Goal: Task Accomplishment & Management: Use online tool/utility

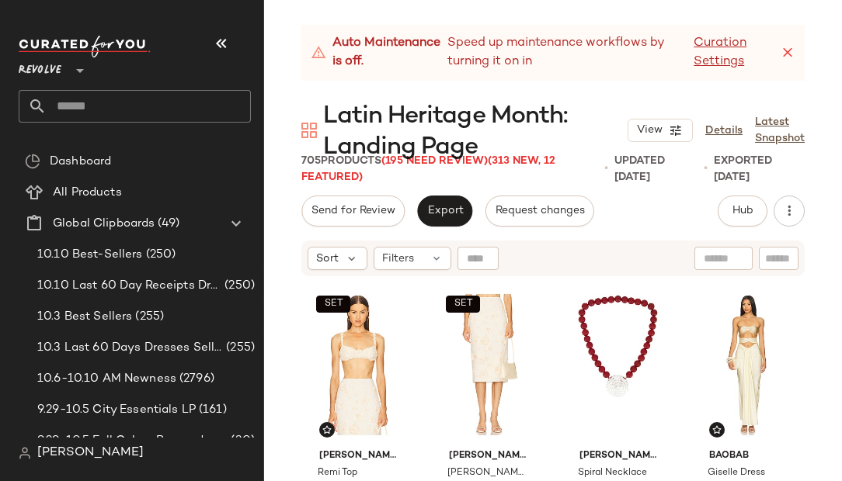
click at [790, 53] on icon at bounding box center [788, 53] width 16 height 16
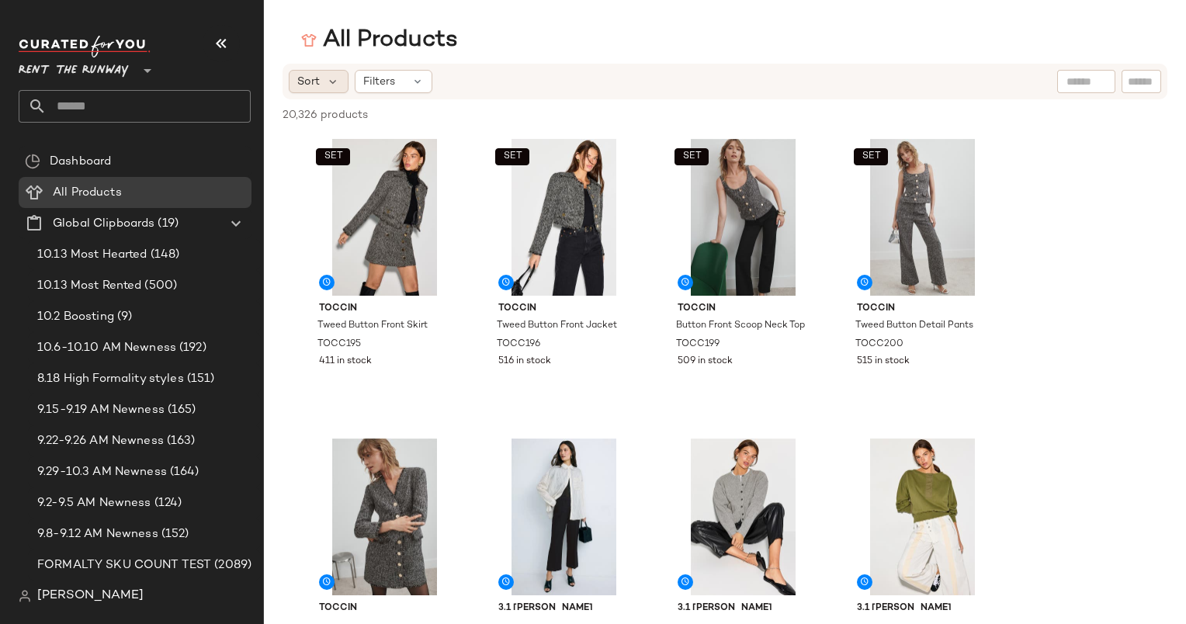
click at [318, 76] on span "Sort" at bounding box center [308, 82] width 23 height 16
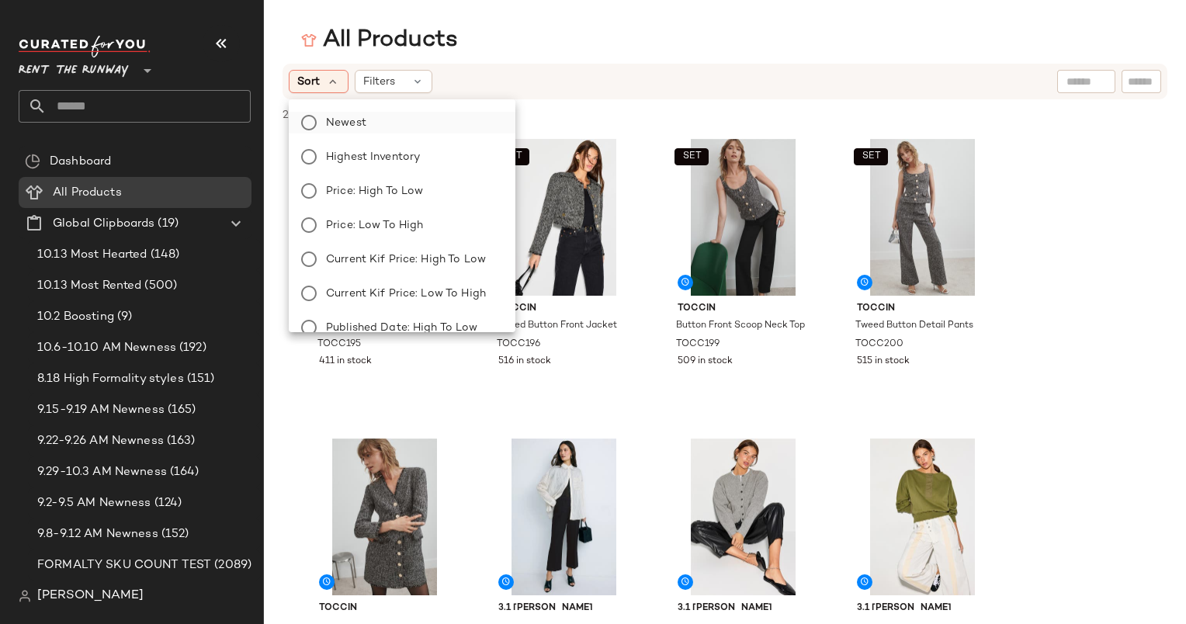
click at [357, 123] on span "Newest" at bounding box center [346, 123] width 40 height 16
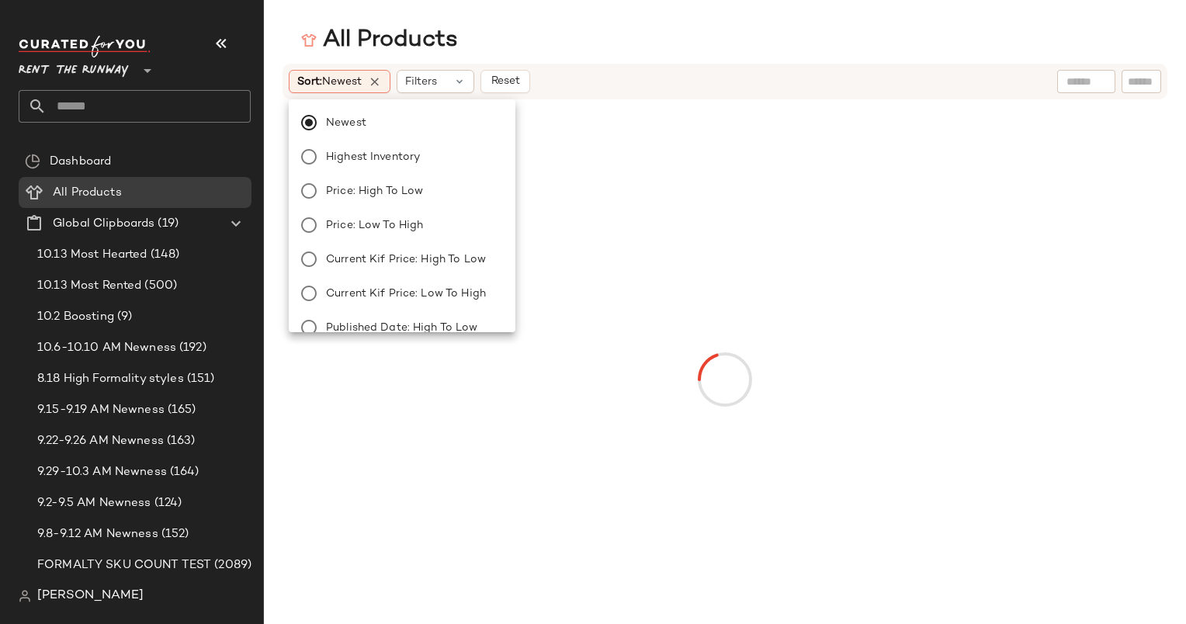
click at [572, 75] on div "Sort: Newest Filters Reset" at bounding box center [624, 81] width 671 height 23
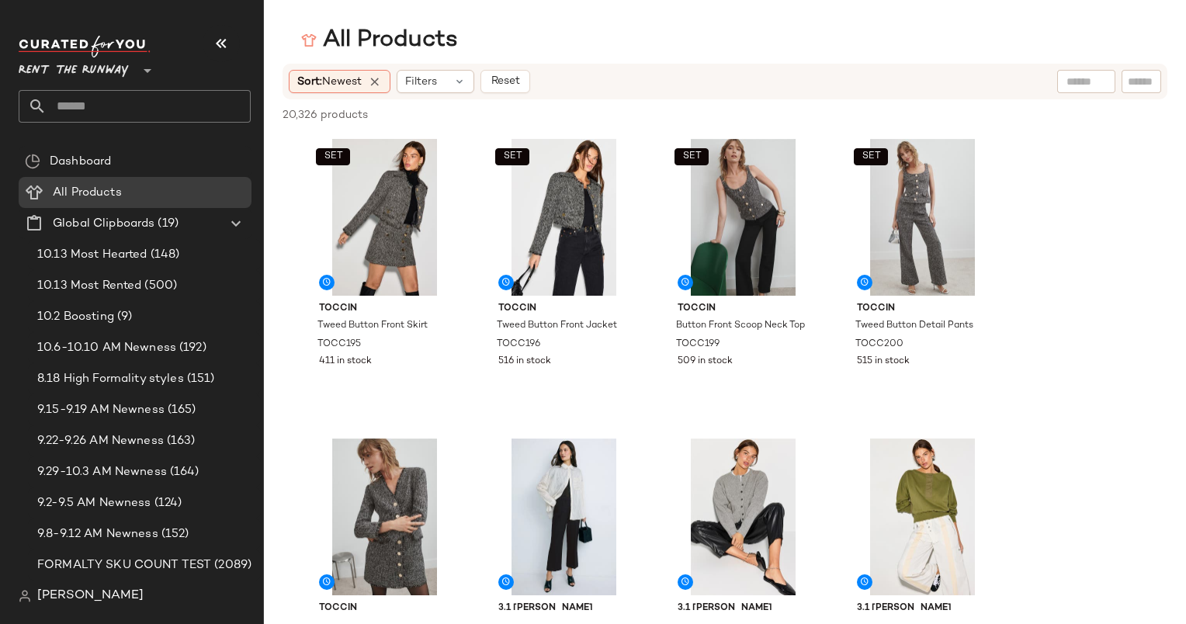
click at [536, 47] on div "All Products" at bounding box center [725, 40] width 922 height 31
click at [354, 211] on div "SET #1 View" at bounding box center [385, 217] width 156 height 157
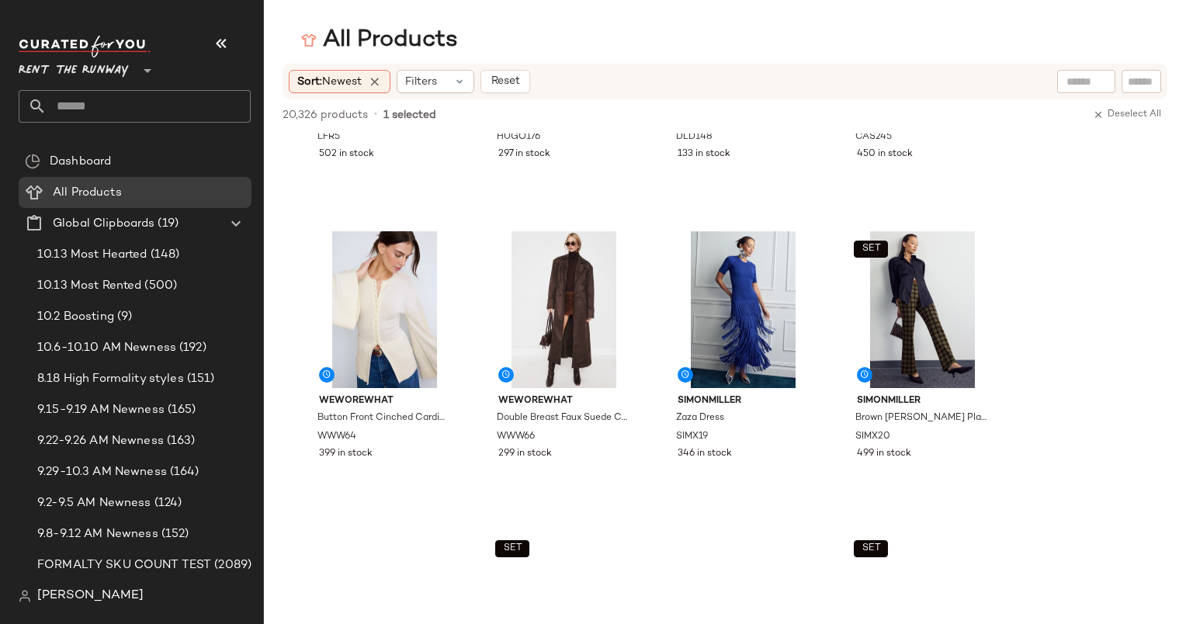
scroll to position [807, 0]
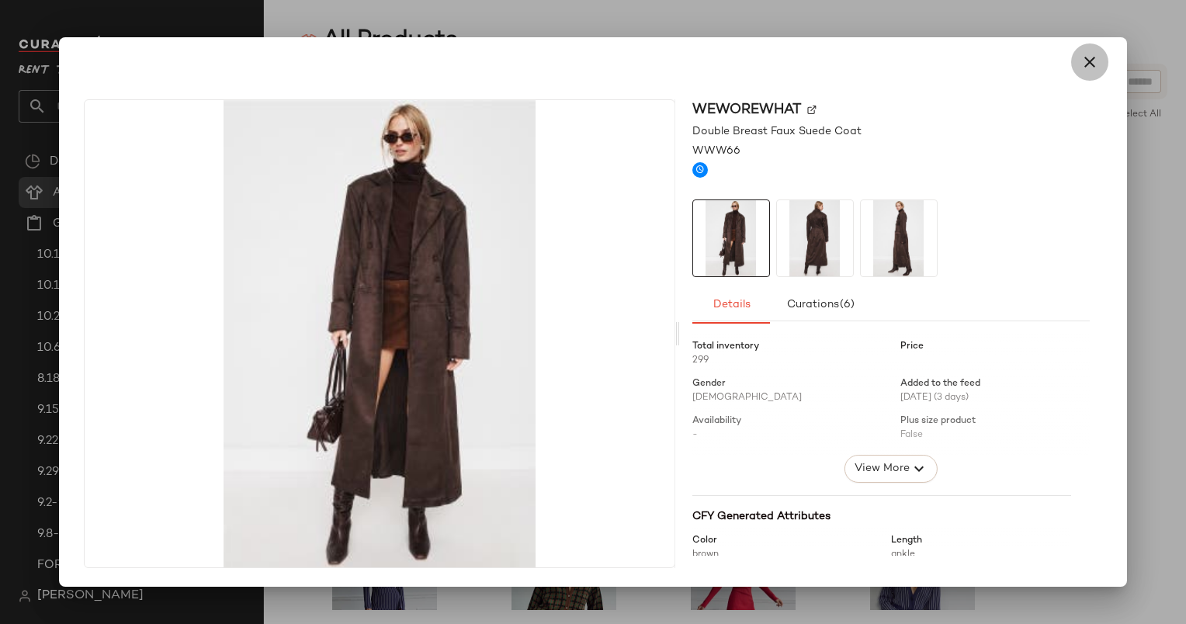
click at [1082, 57] on icon "button" at bounding box center [1090, 62] width 19 height 19
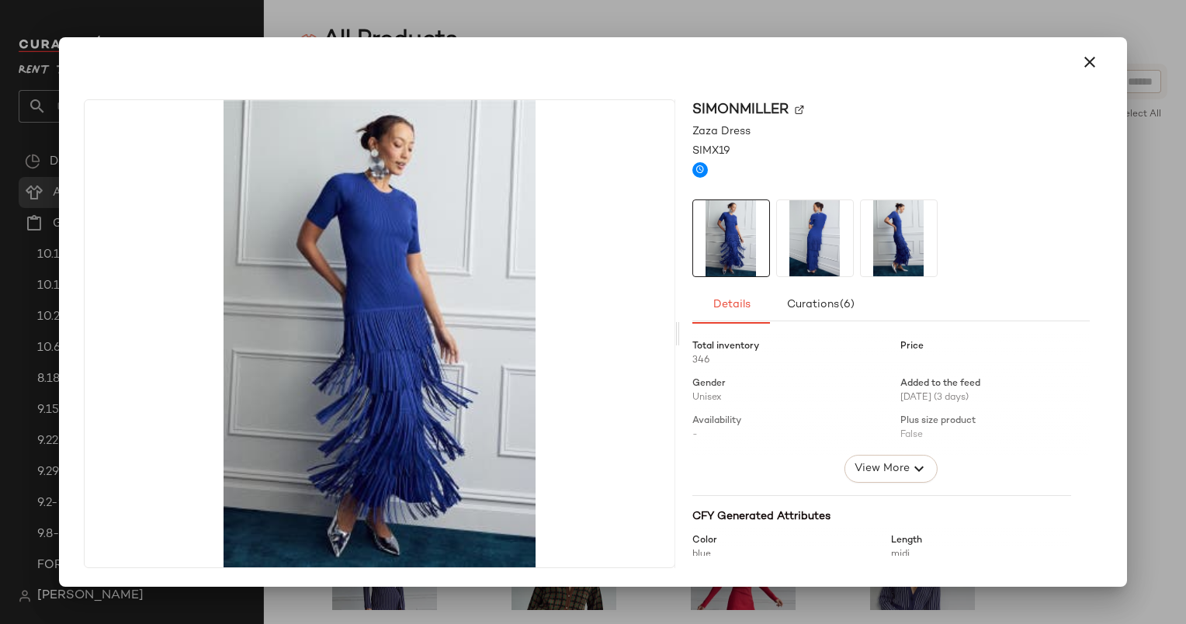
click at [1071, 78] on div at bounding box center [593, 61] width 1030 height 37
click at [1120, 34] on div at bounding box center [593, 312] width 1186 height 624
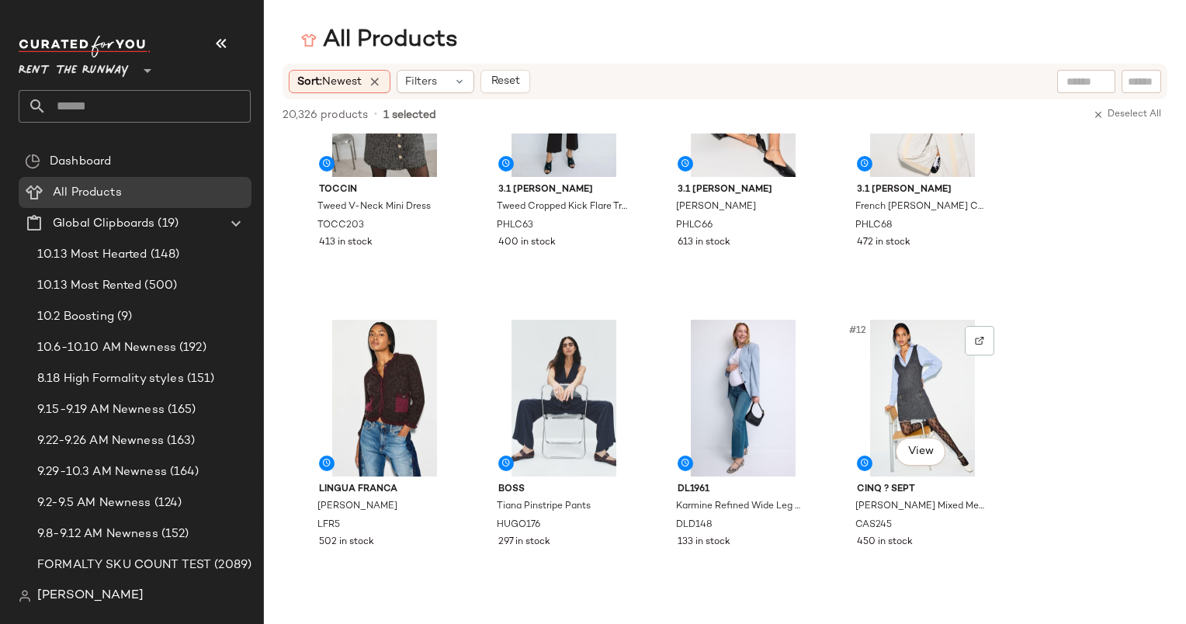
scroll to position [419, 0]
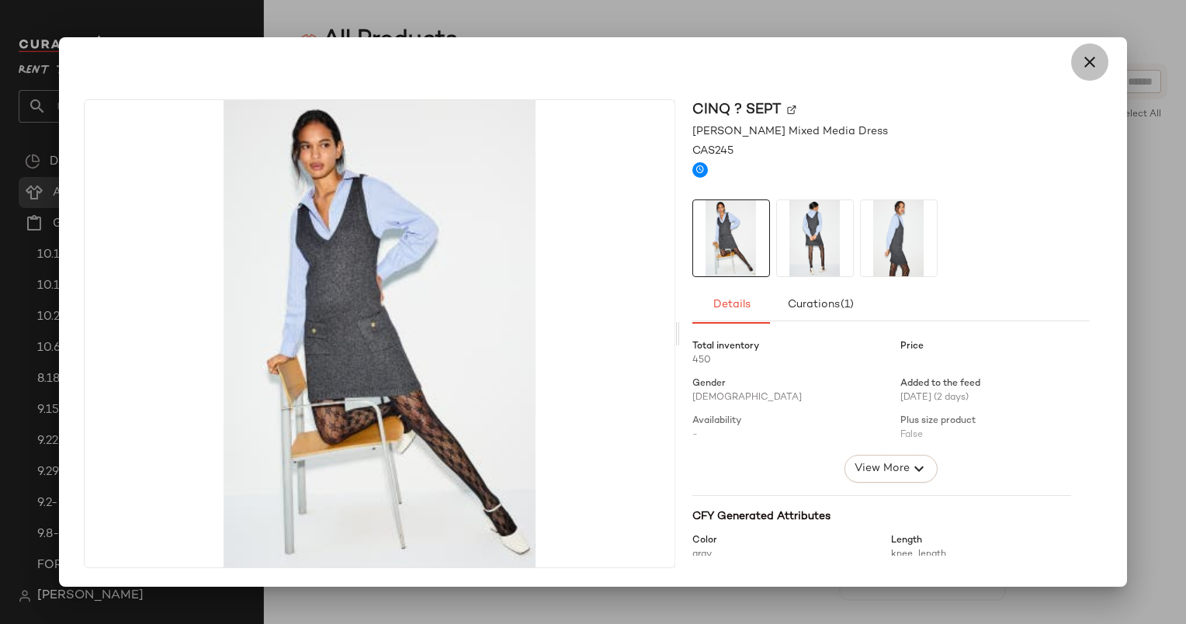
click at [1082, 68] on icon "button" at bounding box center [1090, 62] width 19 height 19
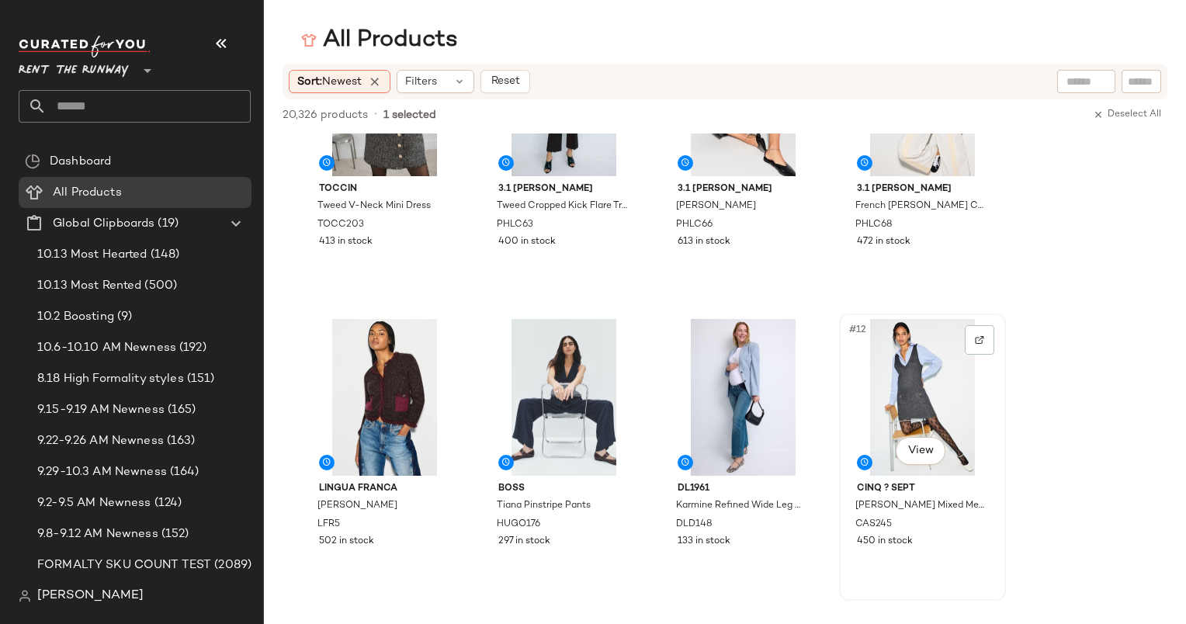
scroll to position [618, 0]
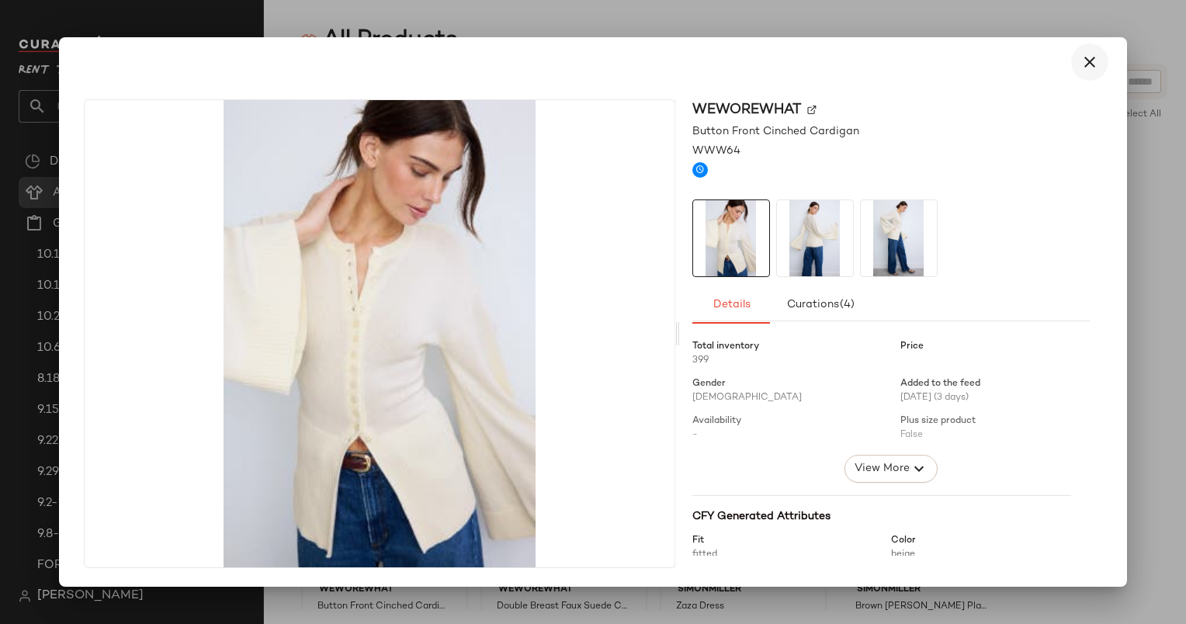
click at [1082, 64] on icon "button" at bounding box center [1090, 62] width 19 height 19
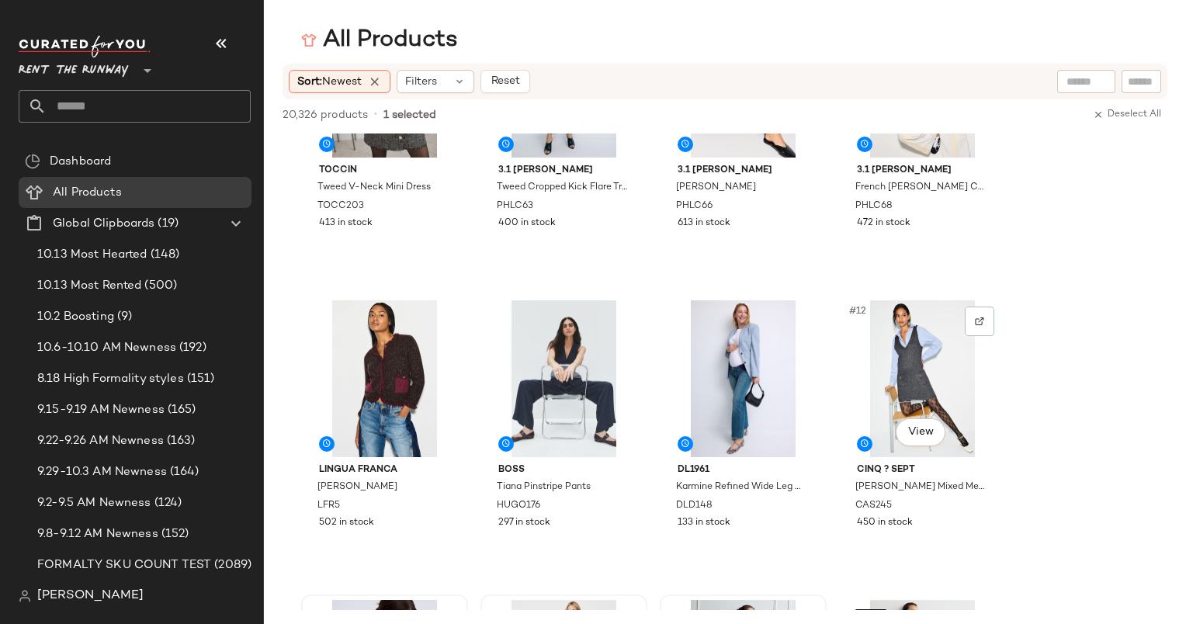
click at [906, 362] on div "#12 View" at bounding box center [923, 378] width 156 height 157
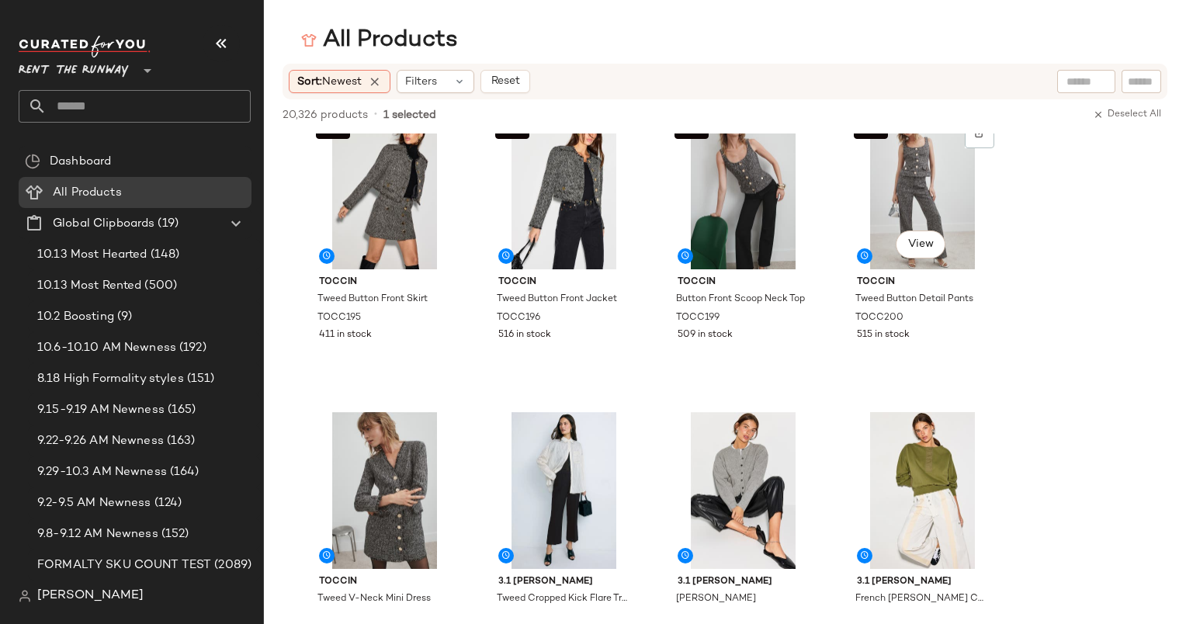
scroll to position [0, 0]
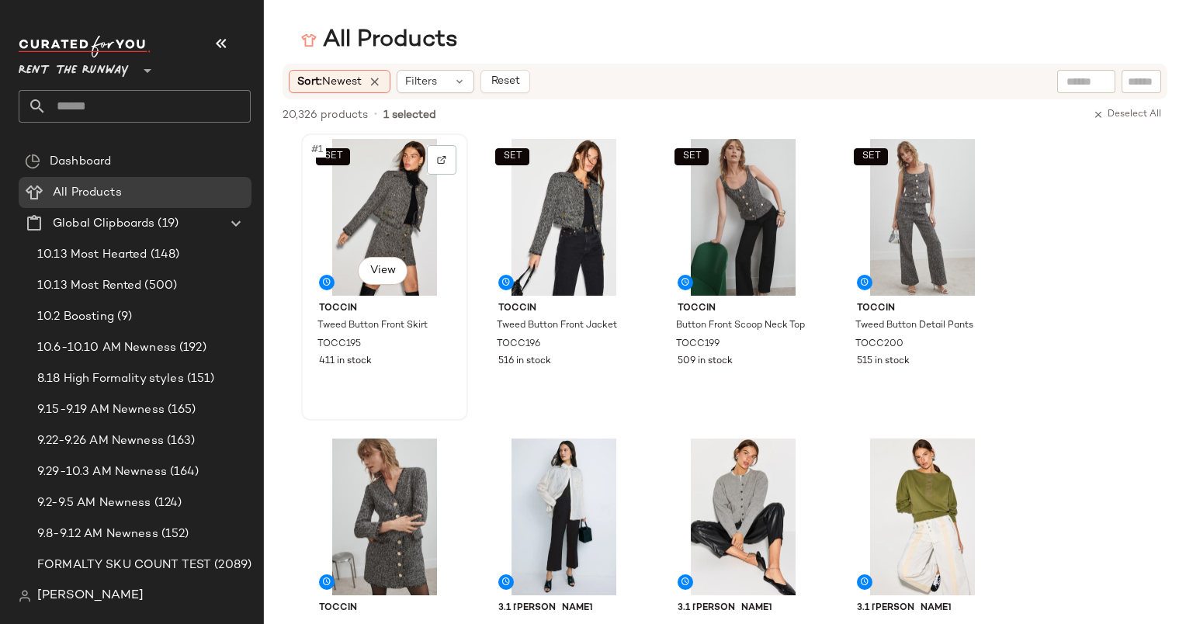
click at [377, 220] on div "SET #1 View" at bounding box center [385, 217] width 156 height 157
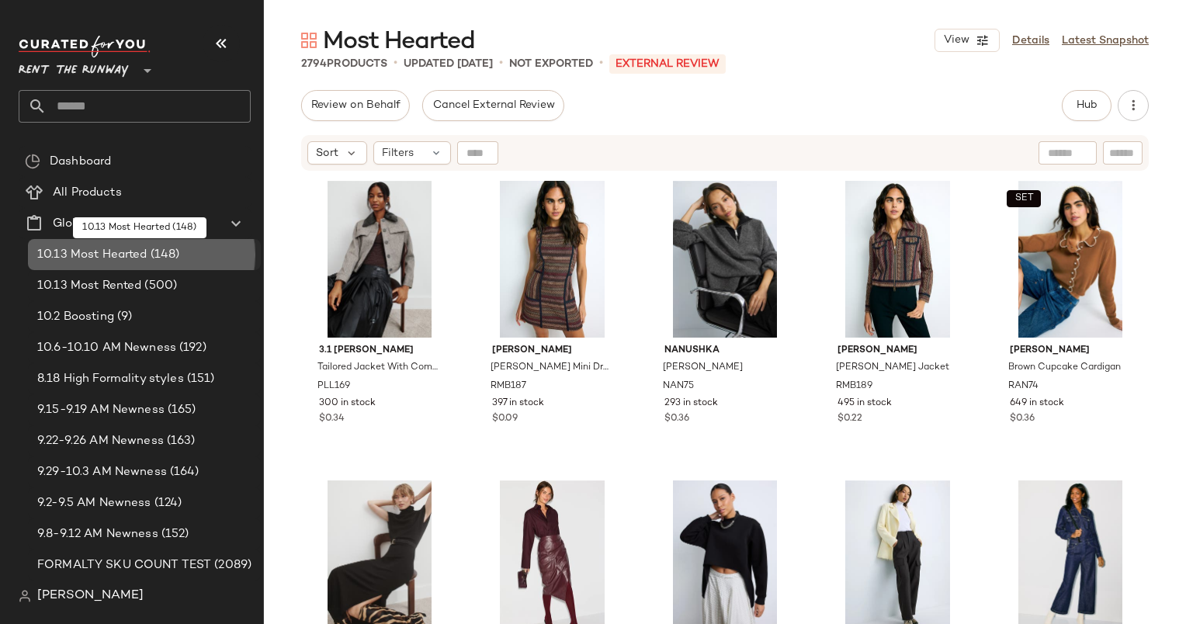
click at [84, 255] on span "10.13 Most Hearted" at bounding box center [92, 255] width 110 height 18
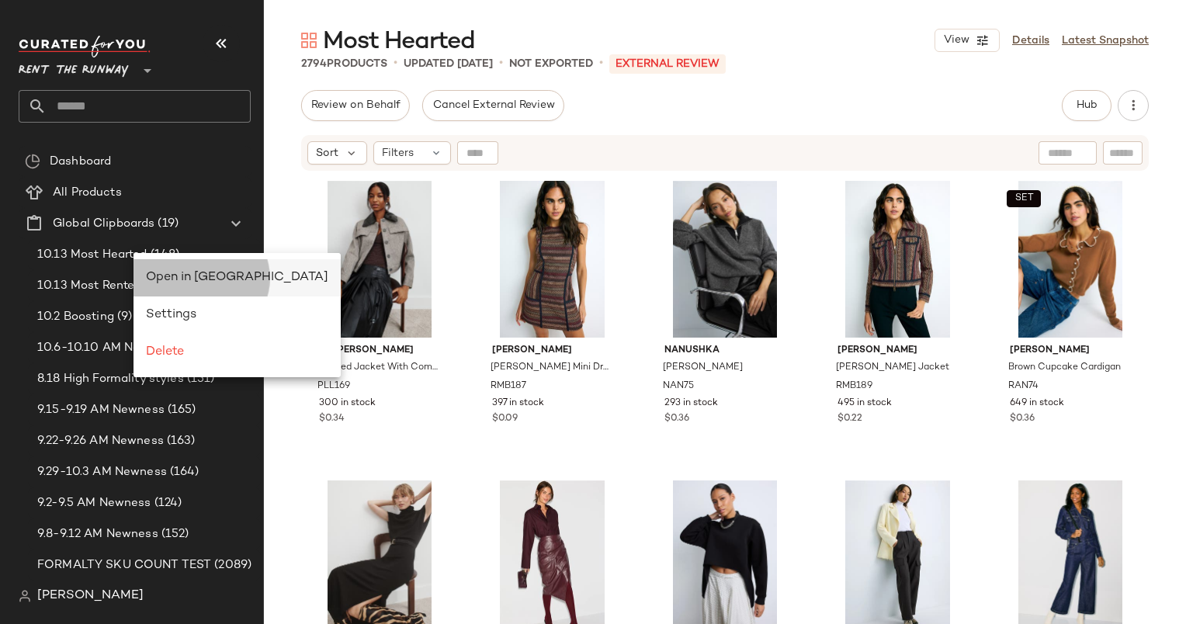
click at [211, 280] on span "Open in Split View" at bounding box center [237, 277] width 182 height 13
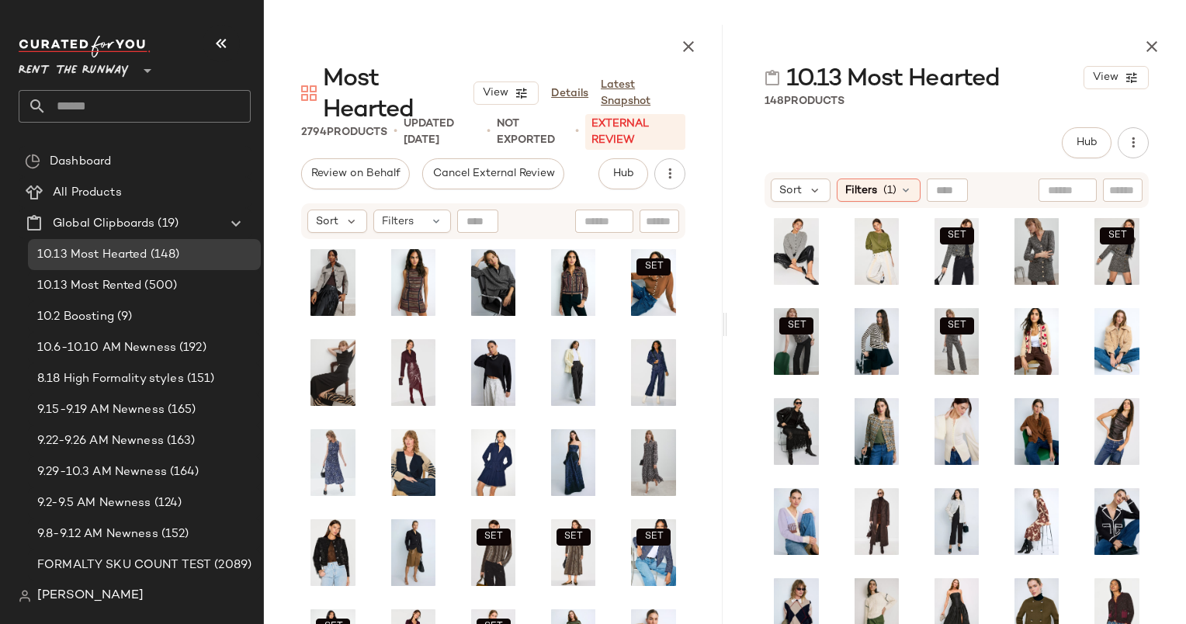
click at [794, 202] on div "Sort Filters (1)" at bounding box center [957, 190] width 384 height 36
click at [803, 194] on div "Sort" at bounding box center [801, 190] width 60 height 23
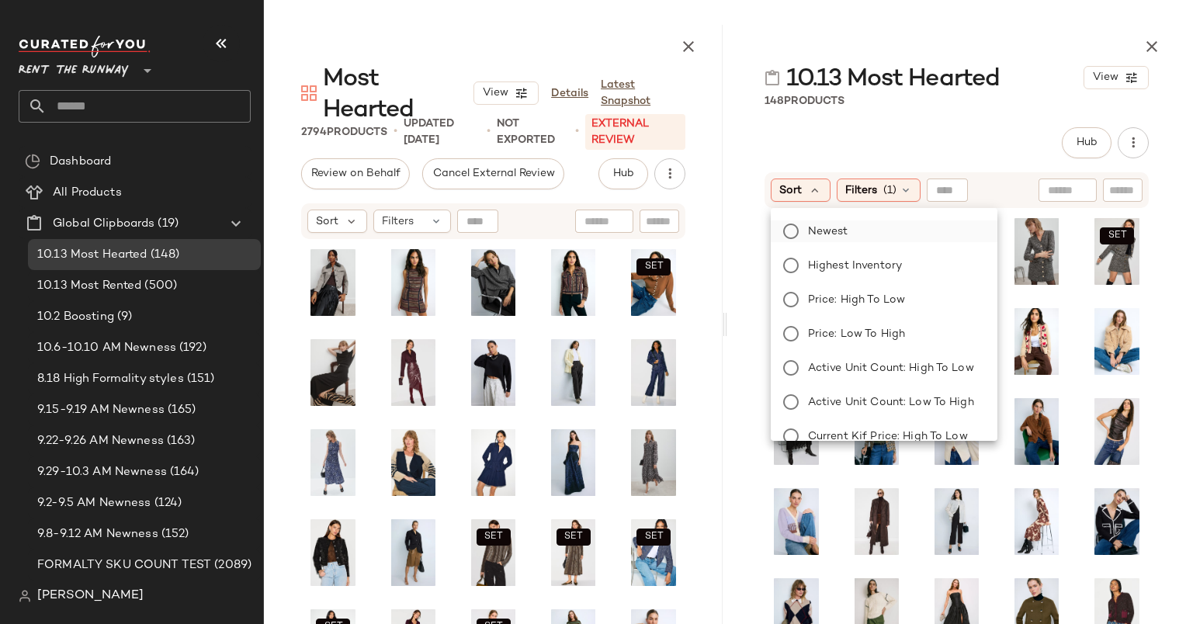
click at [830, 225] on span "Newest" at bounding box center [828, 232] width 40 height 16
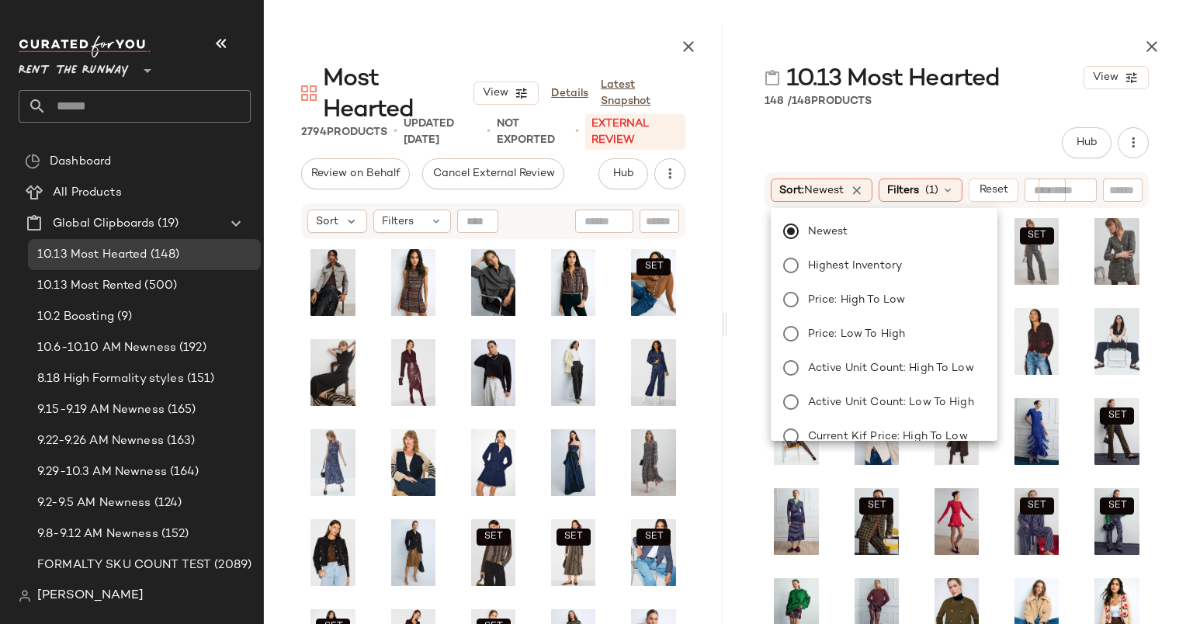
click at [928, 125] on div "10.13 Most Hearted View 148 / 148 Products Hub Send for Review External Review …" at bounding box center [956, 324] width 459 height 599
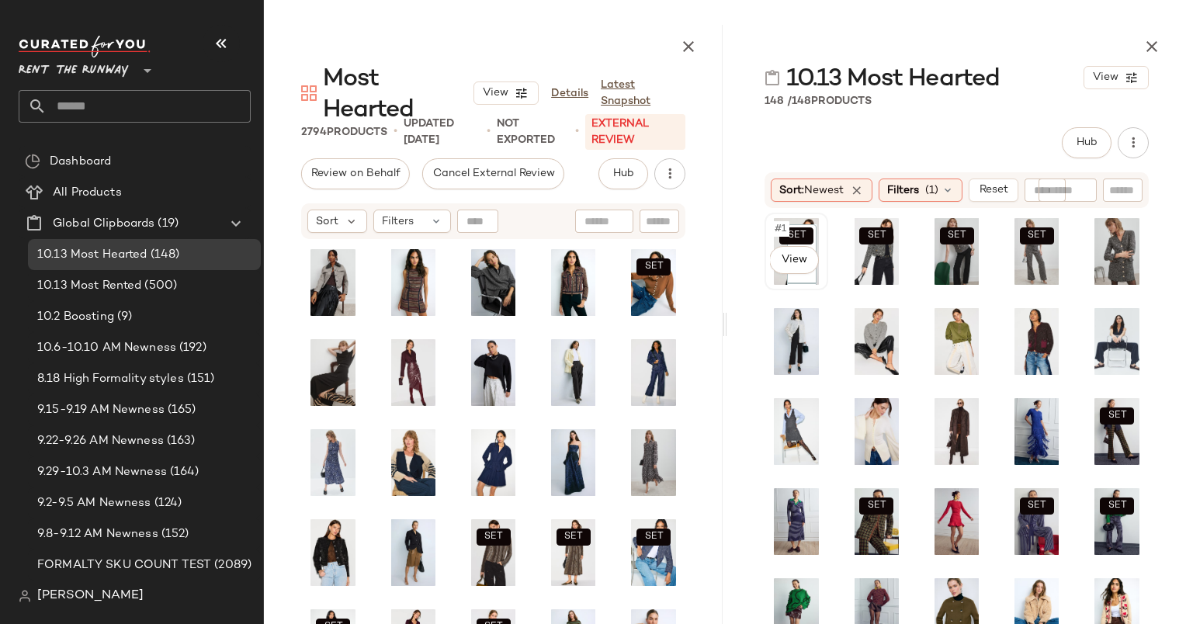
click at [774, 236] on span "#1" at bounding box center [781, 229] width 16 height 16
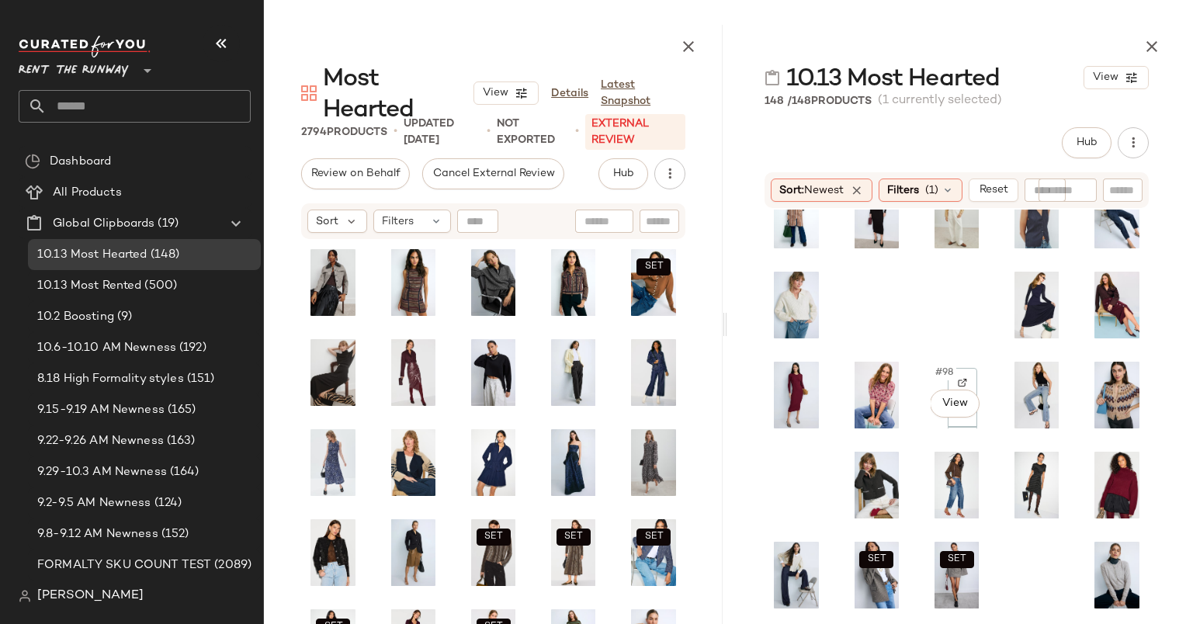
scroll to position [1584, 0]
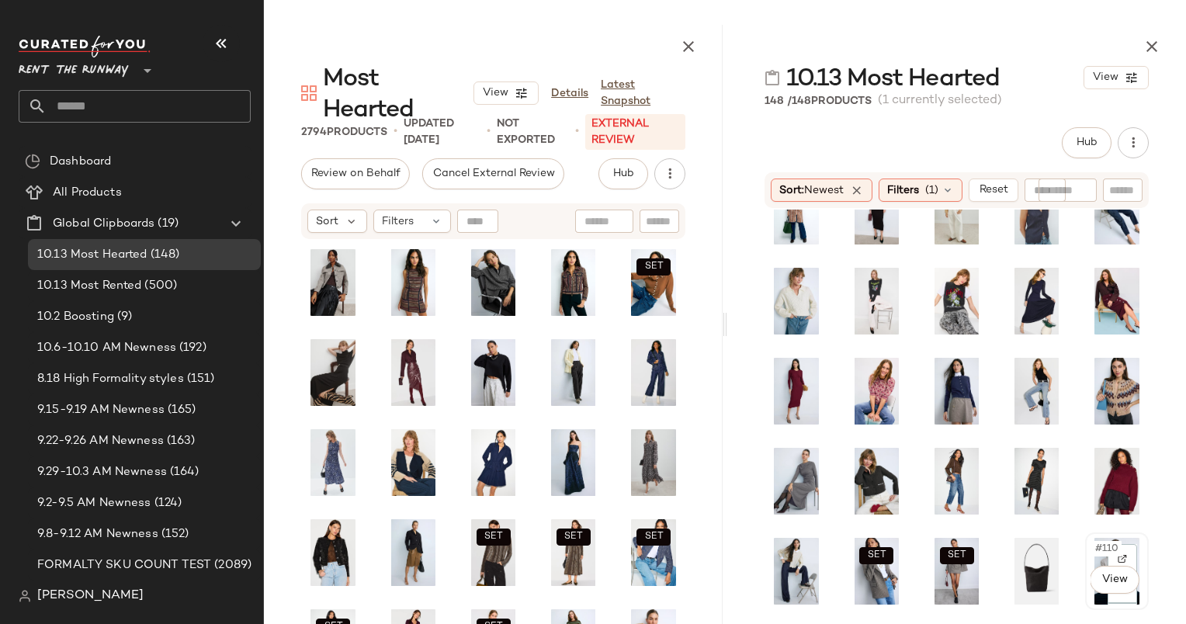
click at [1094, 548] on span "#110" at bounding box center [1108, 549] width 28 height 16
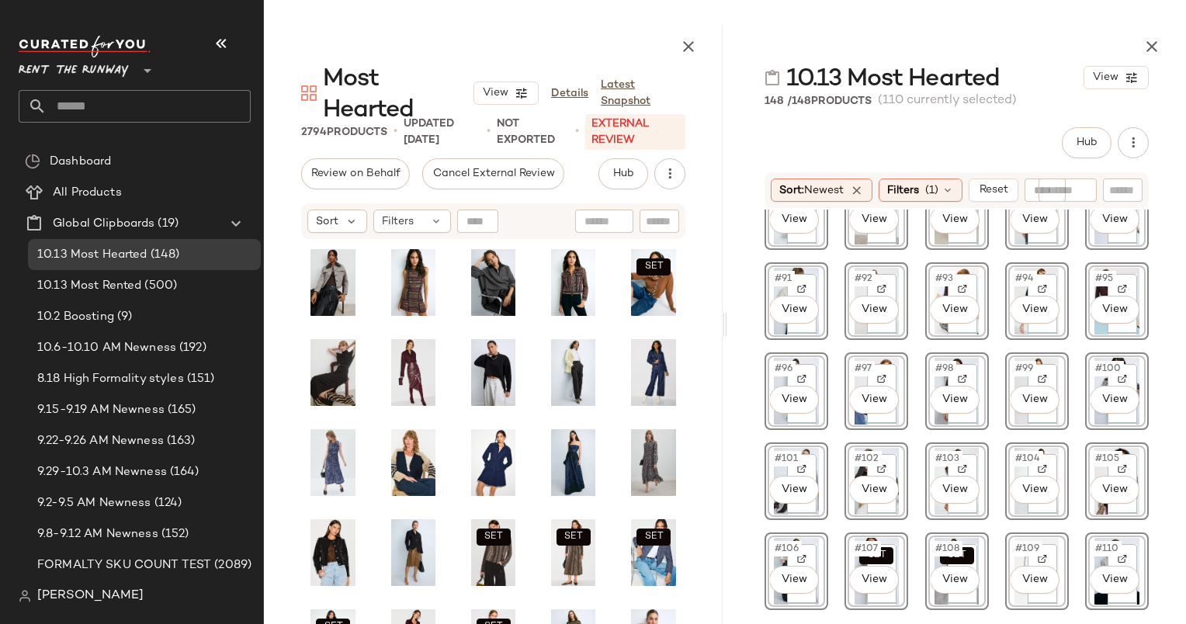
click at [1011, 539] on div "#109 View" at bounding box center [1037, 571] width 53 height 67
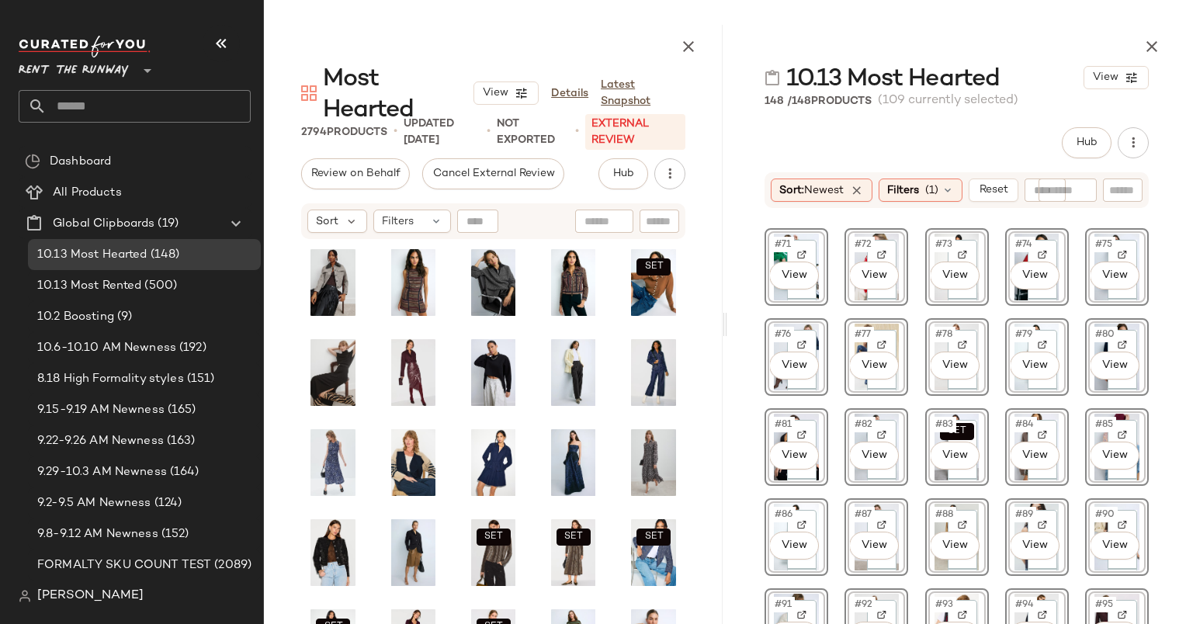
click at [966, 143] on div "Hub Send for Review External Review Internal Review Cancel Send for Review Revi…" at bounding box center [957, 142] width 384 height 31
click at [1005, 224] on div "#71 View #72 View #73 View #74 View #75 View #76 View #77 View #78 View #79 Vie…" at bounding box center [956, 455] width 459 height 491
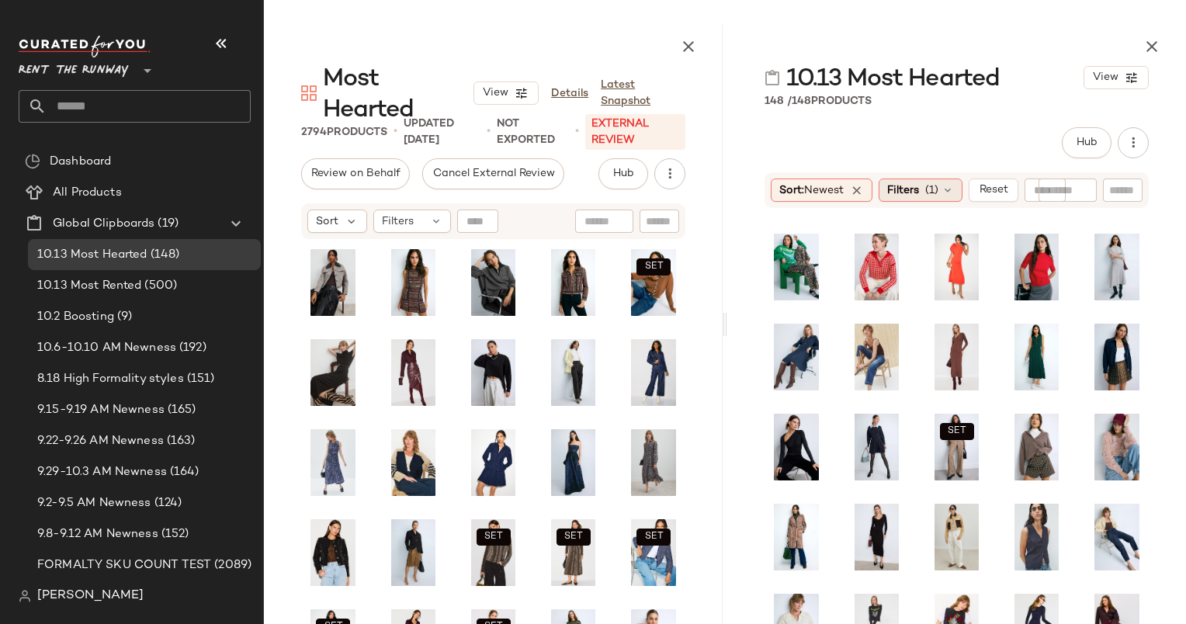
click at [950, 199] on div "Filters (1)" at bounding box center [921, 190] width 84 height 23
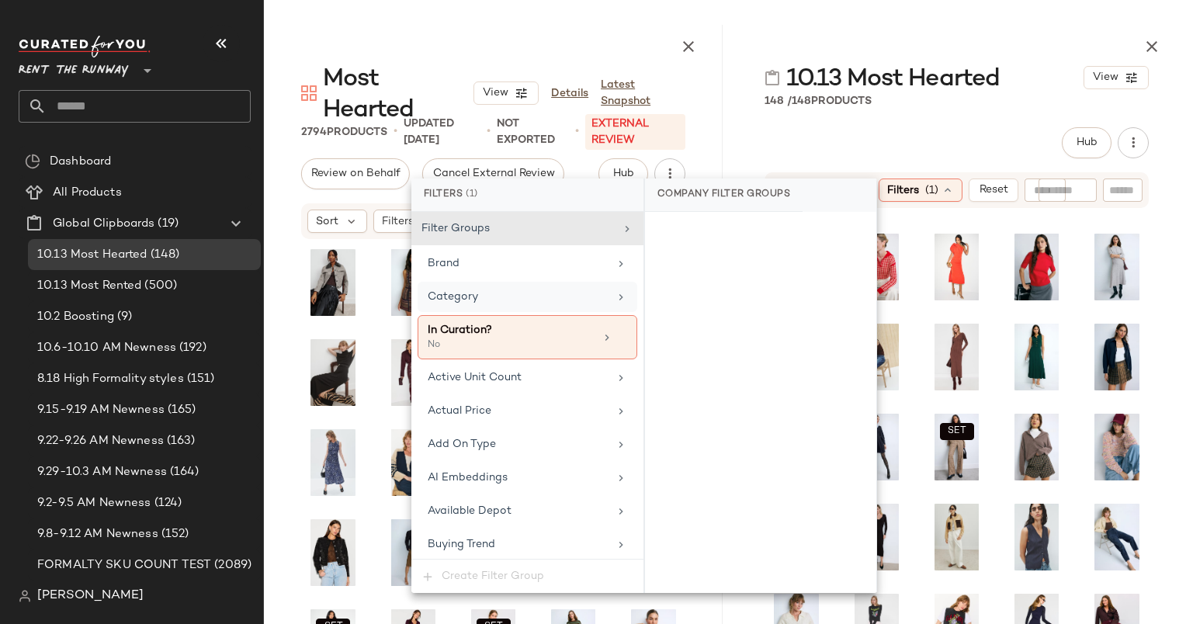
click at [597, 300] on div "Category" at bounding box center [518, 297] width 181 height 16
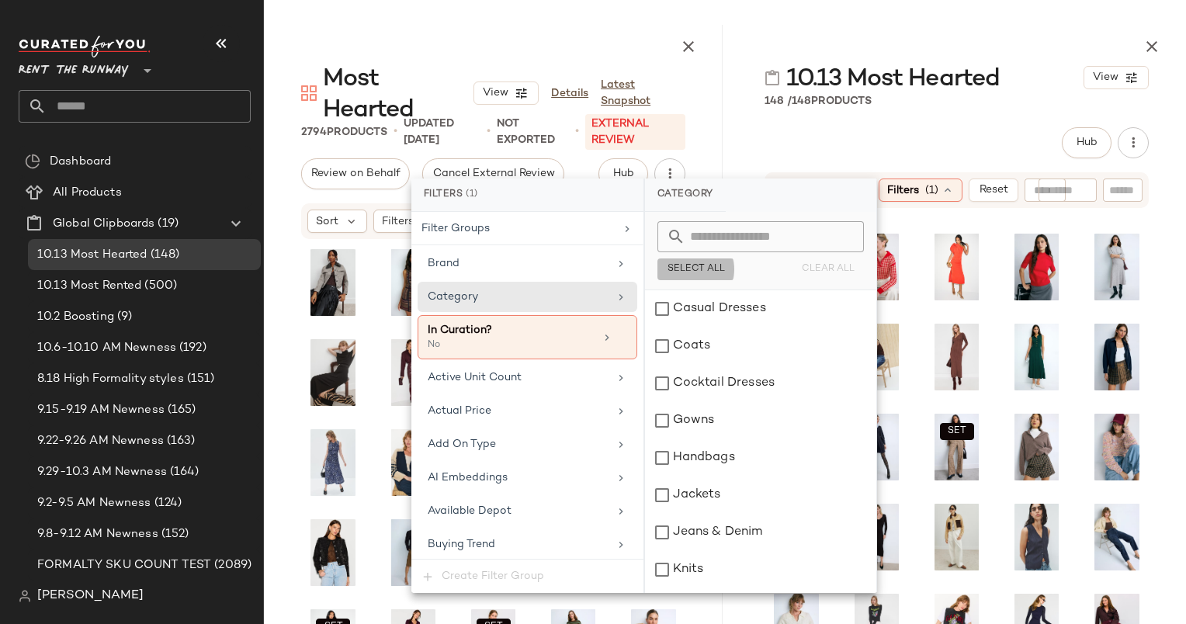
click at [692, 273] on span "Select All" at bounding box center [696, 269] width 58 height 11
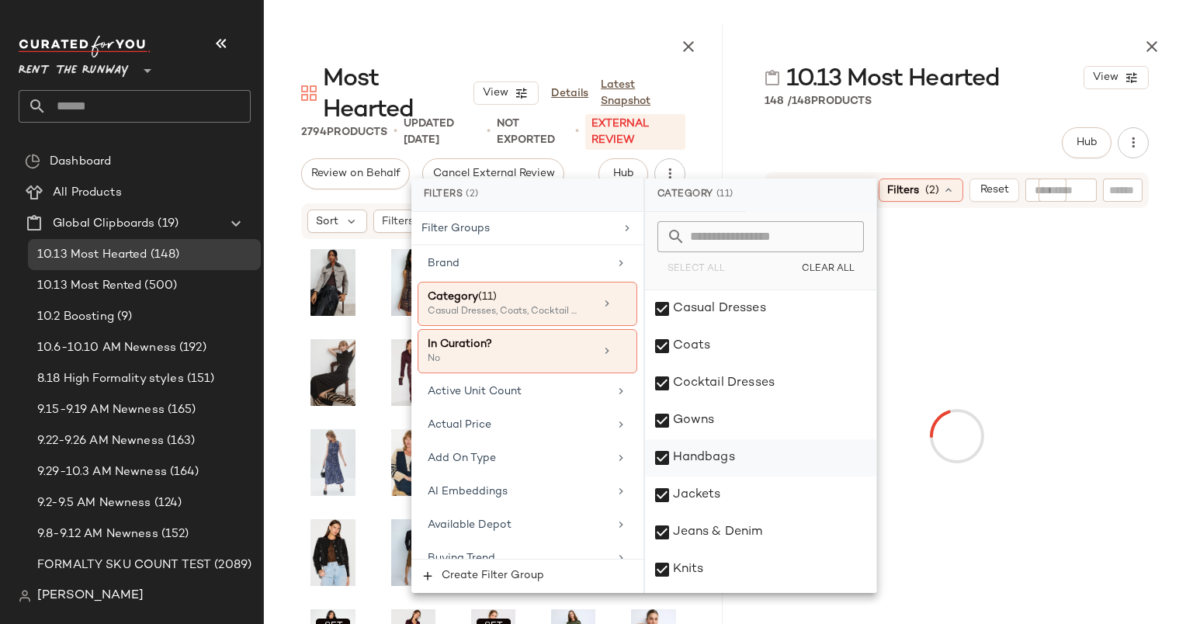
click at [734, 460] on div "Handbags" at bounding box center [760, 457] width 231 height 37
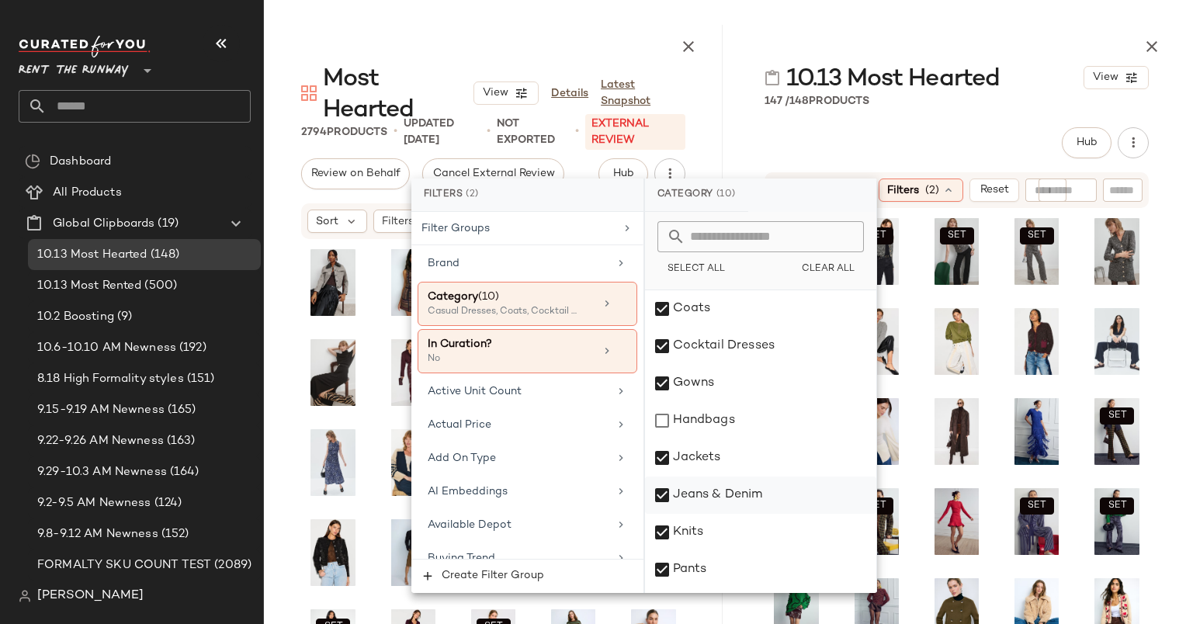
scroll to position [0, 0]
click at [943, 127] on div "Hub Send for Review External Review Internal Review Cancel Send for Review Revi…" at bounding box center [957, 142] width 384 height 31
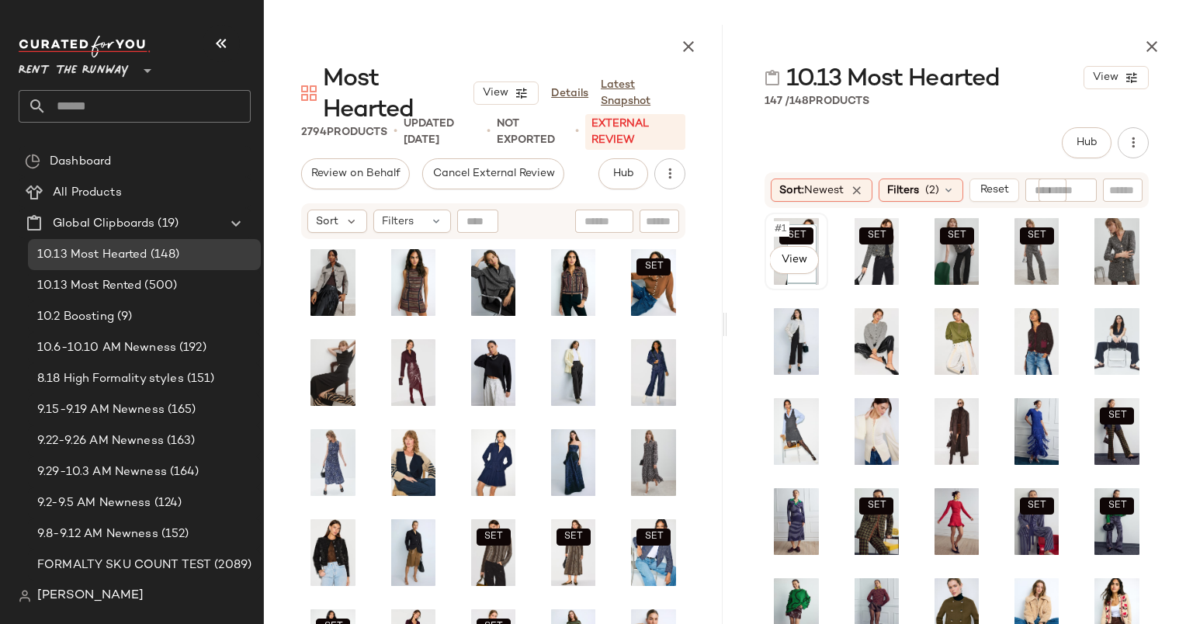
click at [773, 231] on span "#1" at bounding box center [781, 229] width 16 height 16
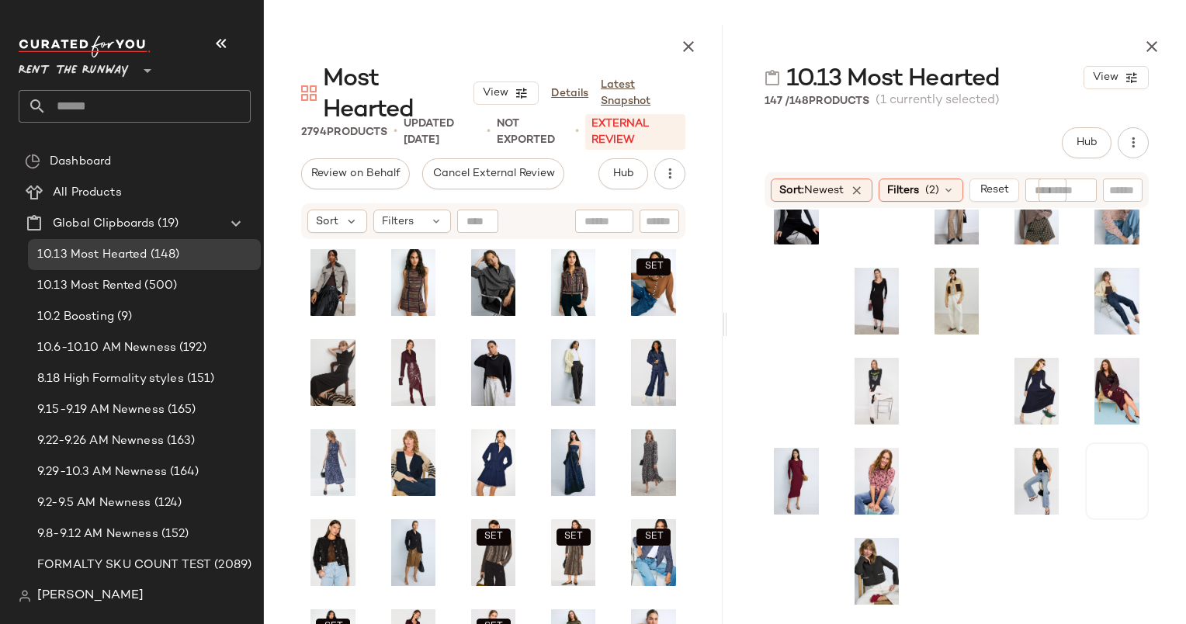
scroll to position [1494, 0]
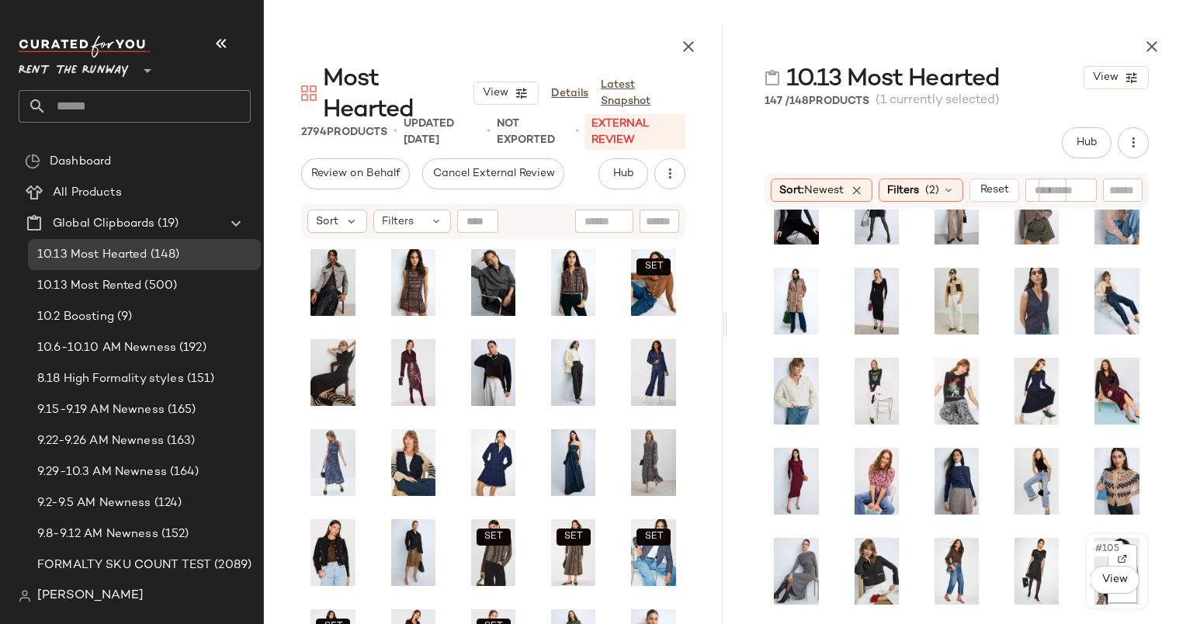
click at [1091, 556] on div "#105 View" at bounding box center [1117, 571] width 53 height 67
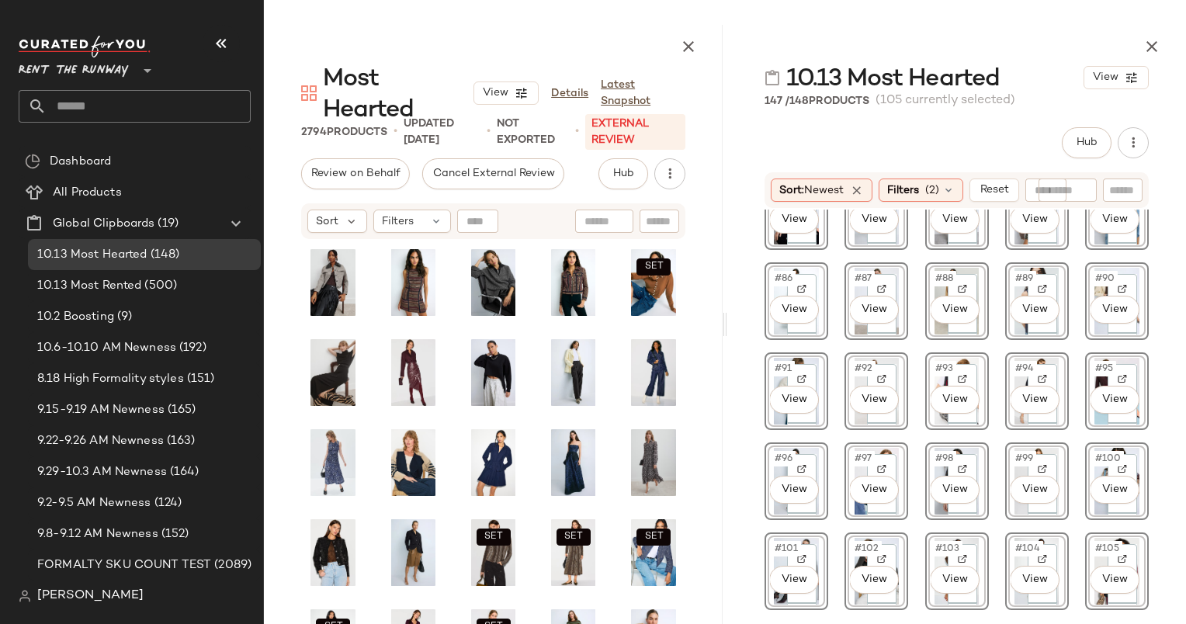
scroll to position [1491, 0]
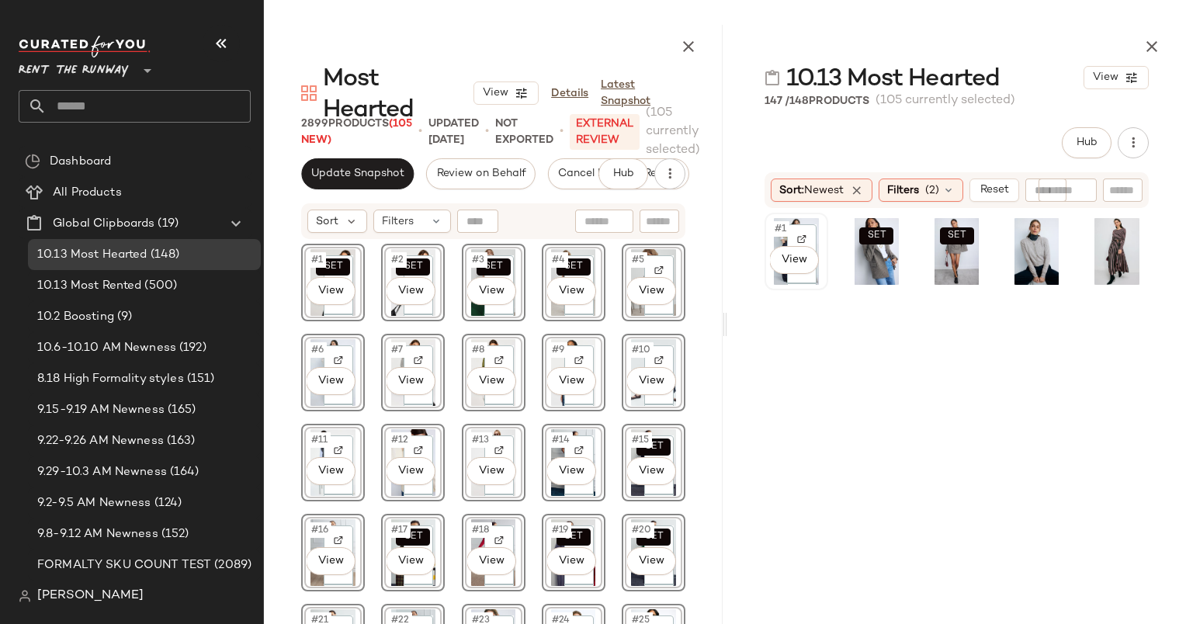
click at [780, 236] on div "#1 View" at bounding box center [796, 251] width 53 height 67
click at [1094, 226] on span "#5" at bounding box center [1102, 229] width 17 height 16
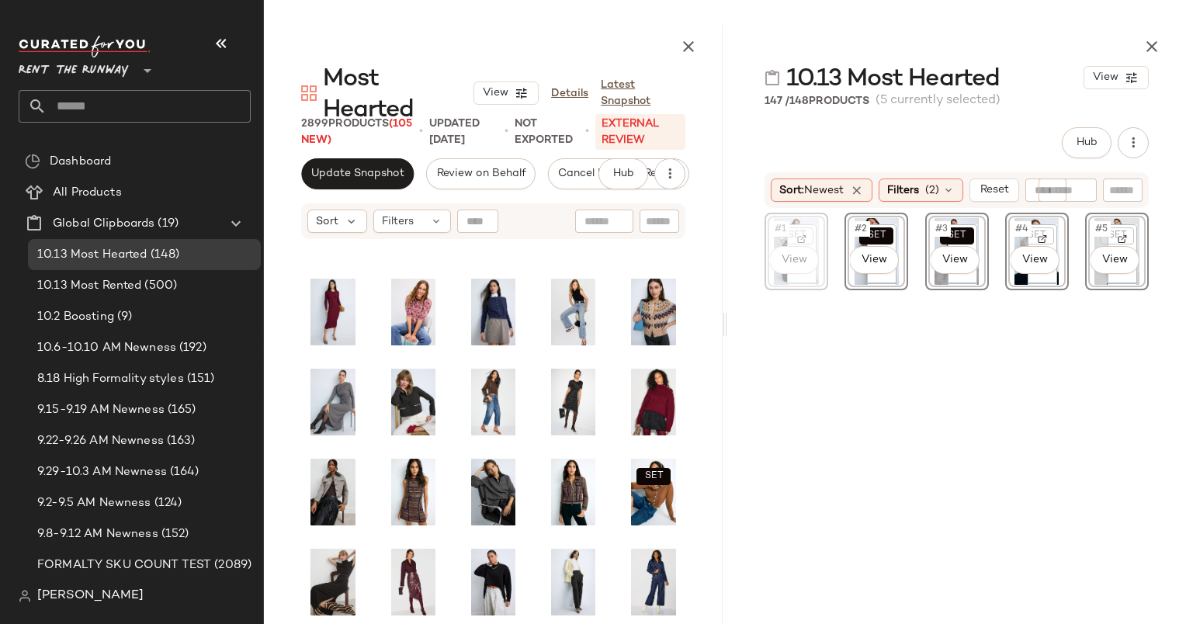
scroll to position [1693, 0]
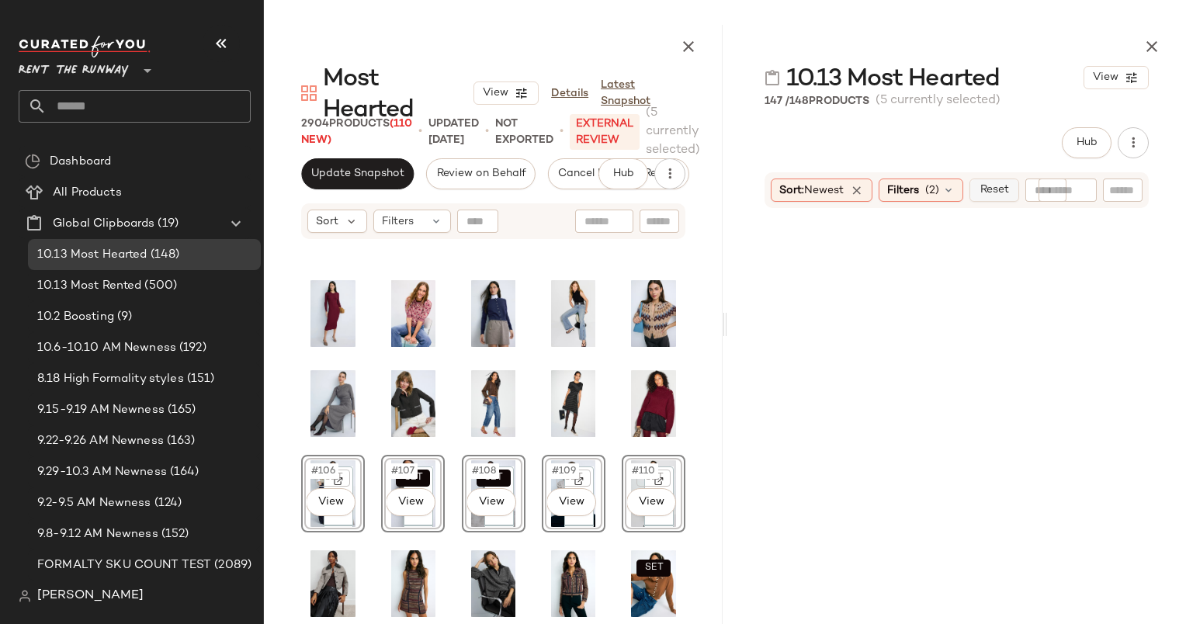
click at [1002, 191] on span "Reset" at bounding box center [994, 190] width 30 height 12
click at [776, 227] on span "#1" at bounding box center [781, 229] width 16 height 16
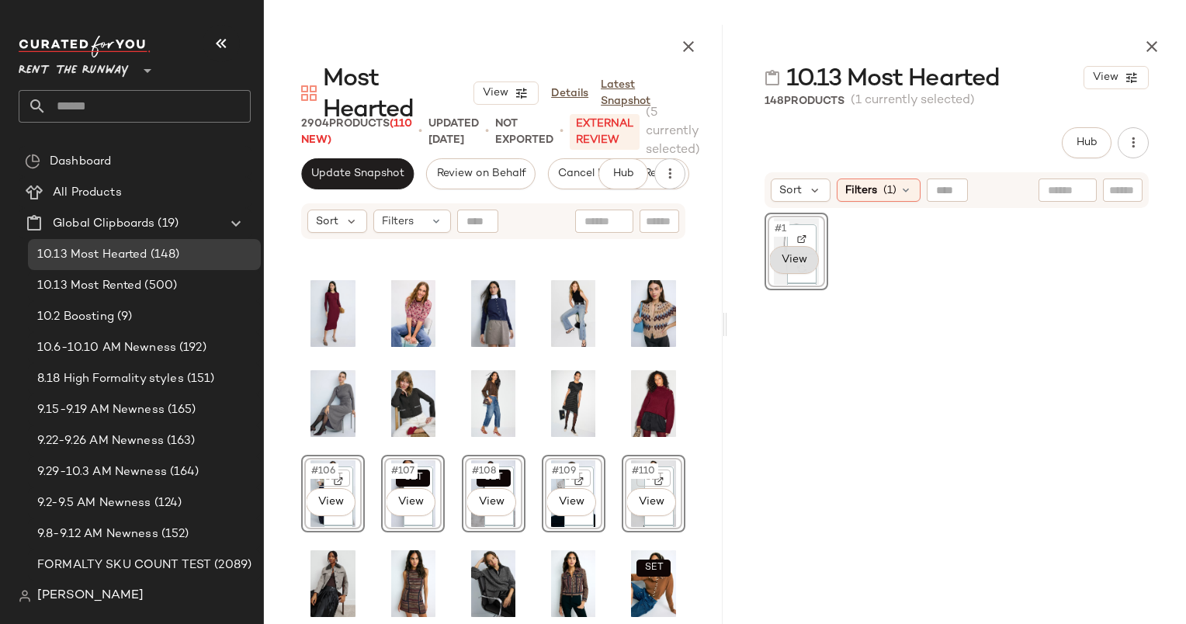
click at [796, 262] on body "Rent the Runway ** Dashboard All Products Global Clipboards (19) 10.13 Most Hea…" at bounding box center [593, 312] width 1186 height 624
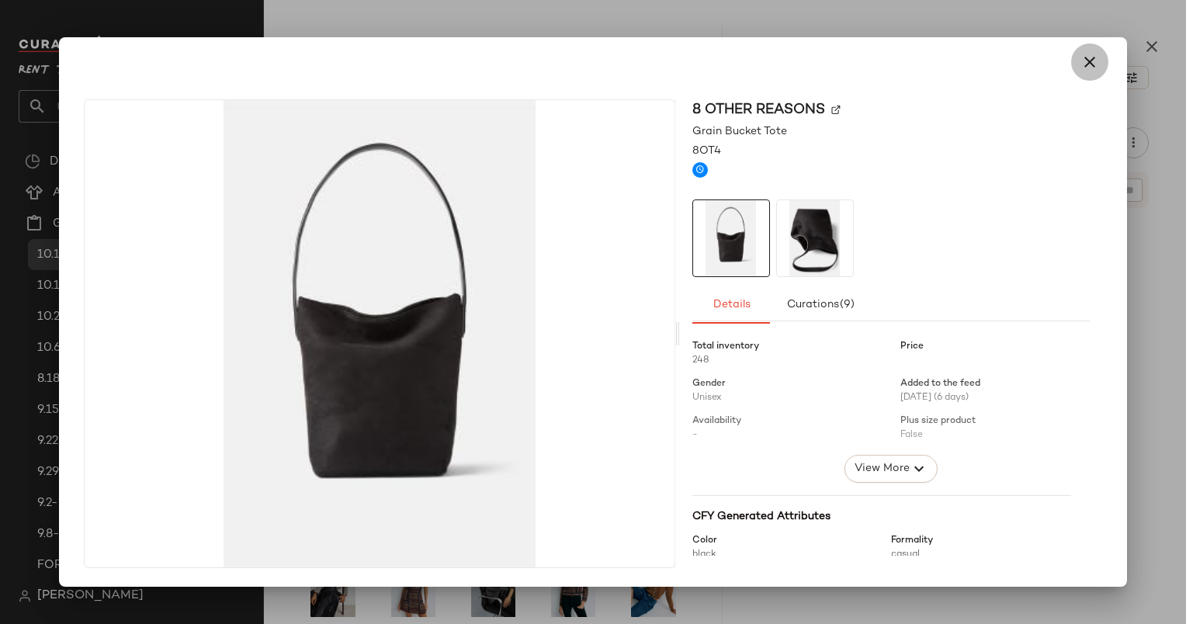
click at [1075, 73] on button "button" at bounding box center [1089, 61] width 37 height 37
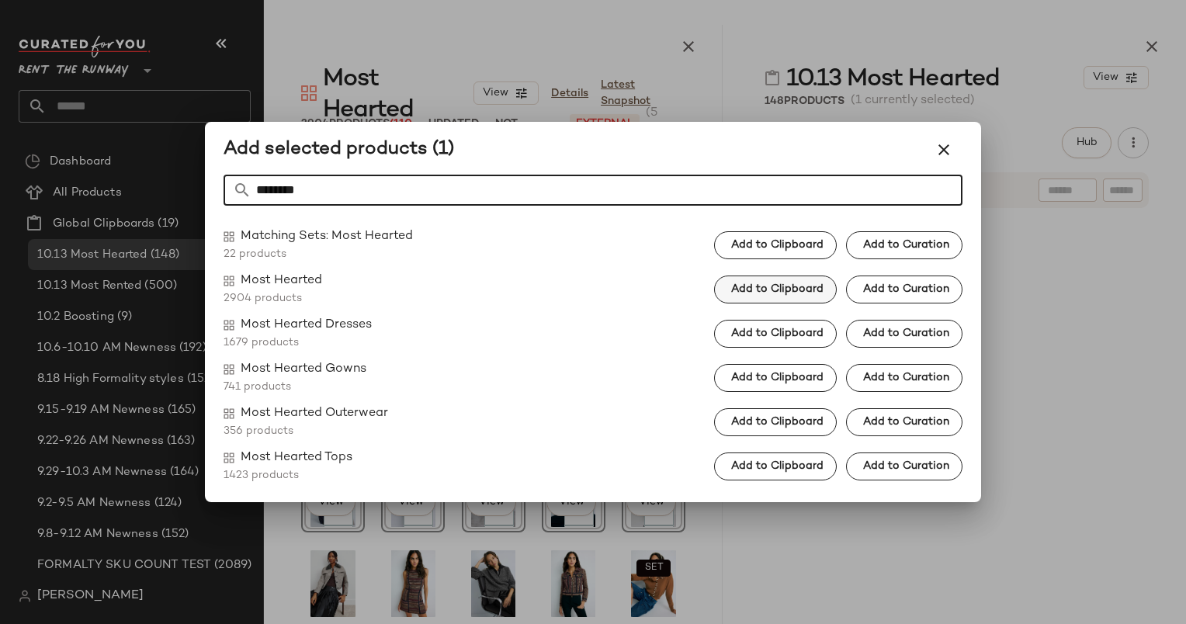
type input "********"
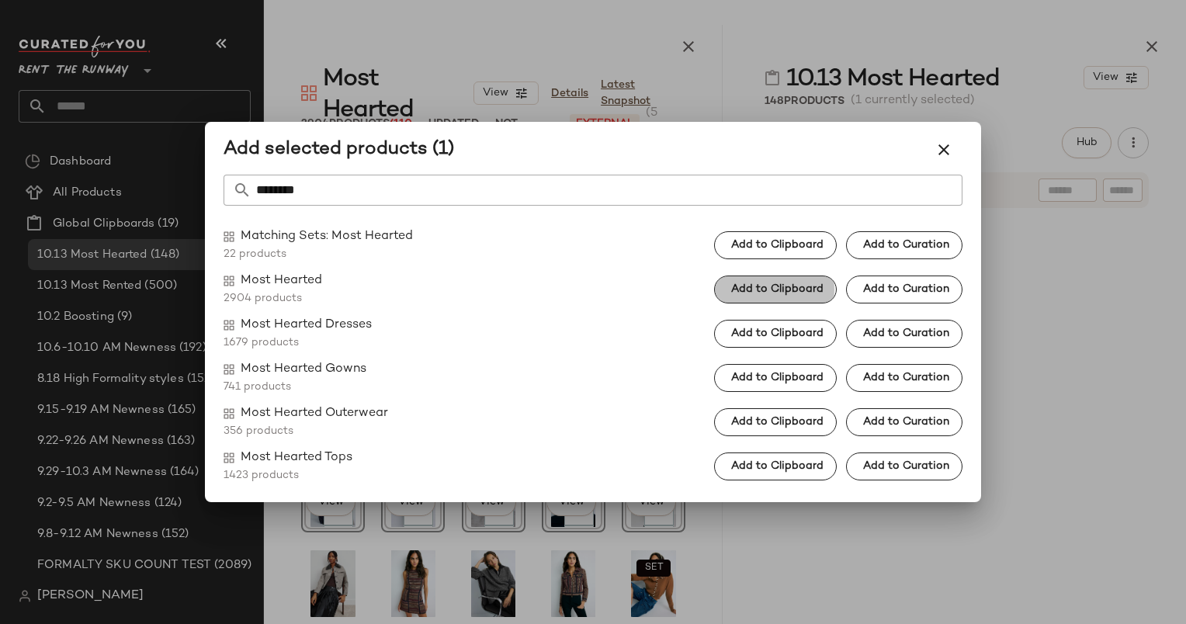
click at [755, 300] on button "Add to Clipboard" at bounding box center [775, 290] width 123 height 28
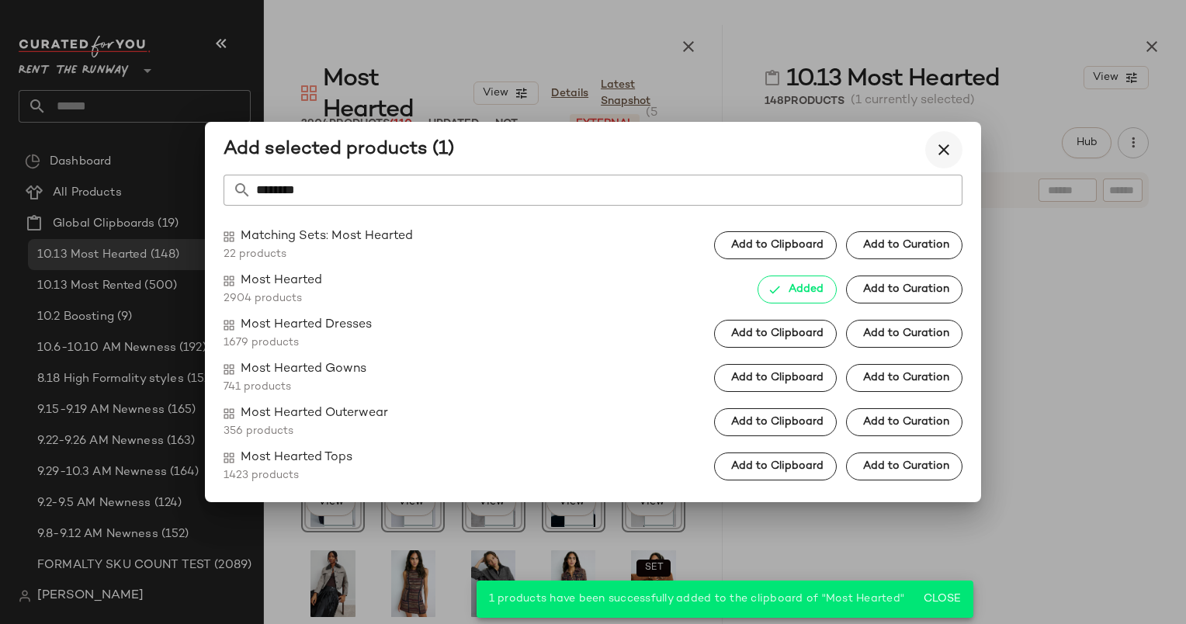
click at [960, 151] on button "button" at bounding box center [943, 149] width 37 height 37
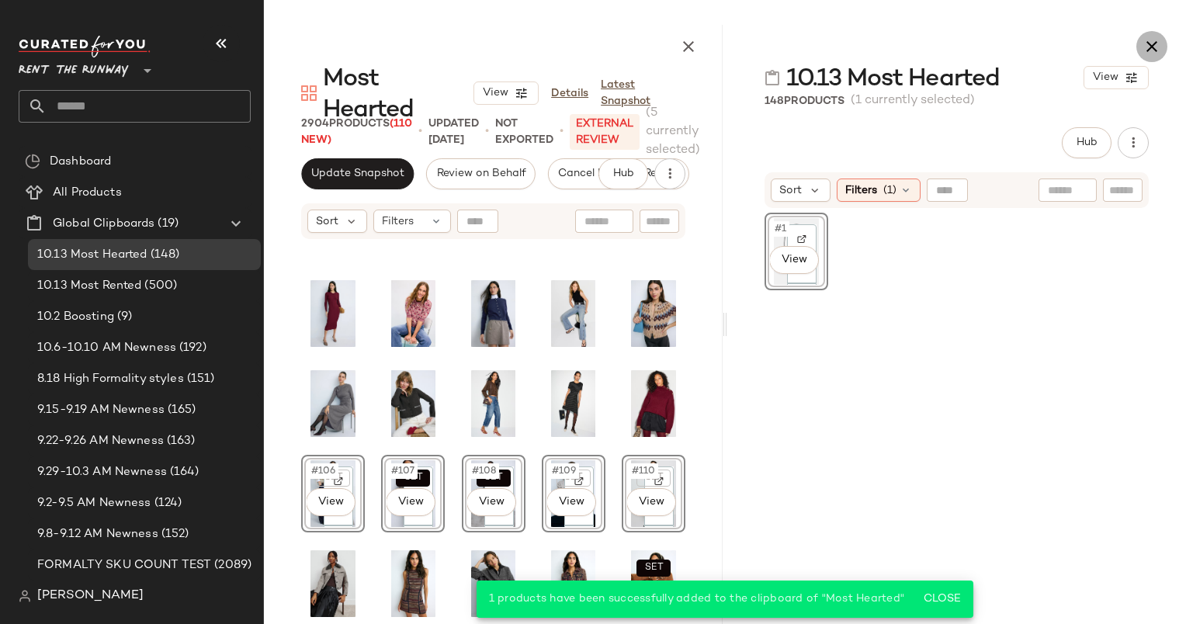
click at [1152, 42] on icon "button" at bounding box center [1152, 46] width 19 height 19
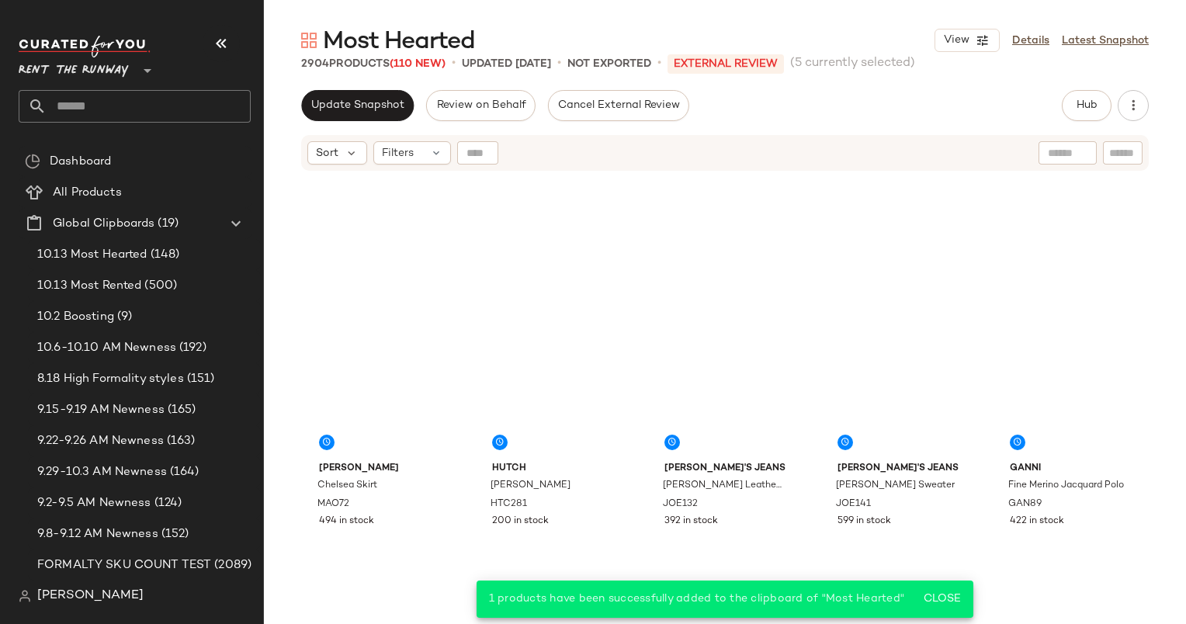
scroll to position [1798, 0]
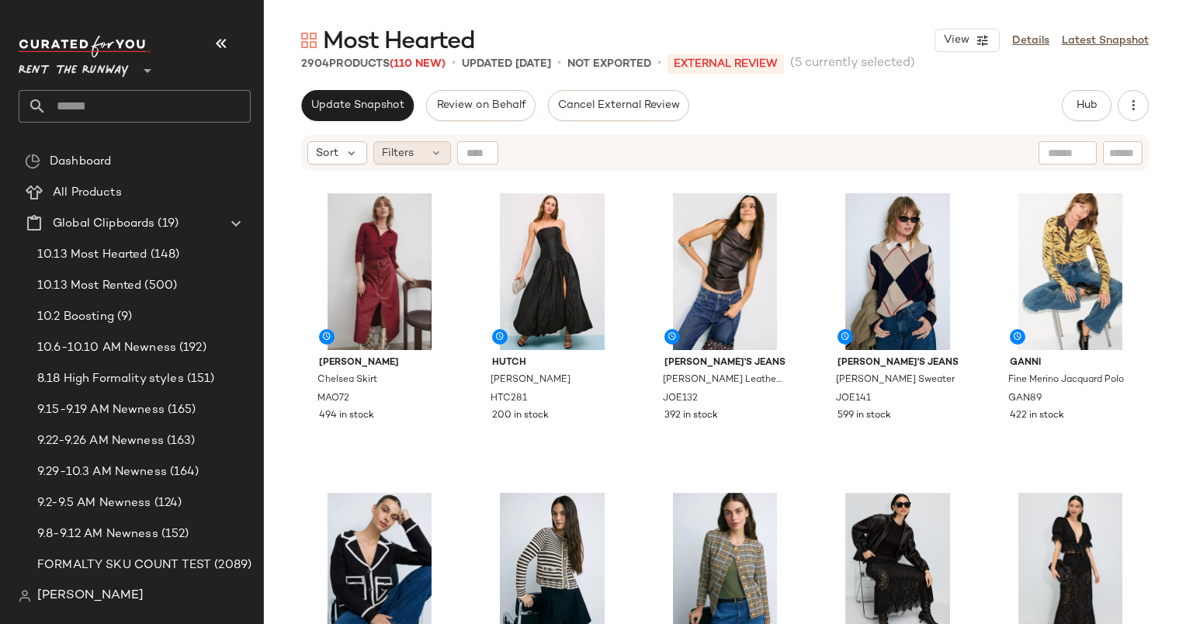
click at [422, 155] on div "Filters" at bounding box center [412, 152] width 78 height 23
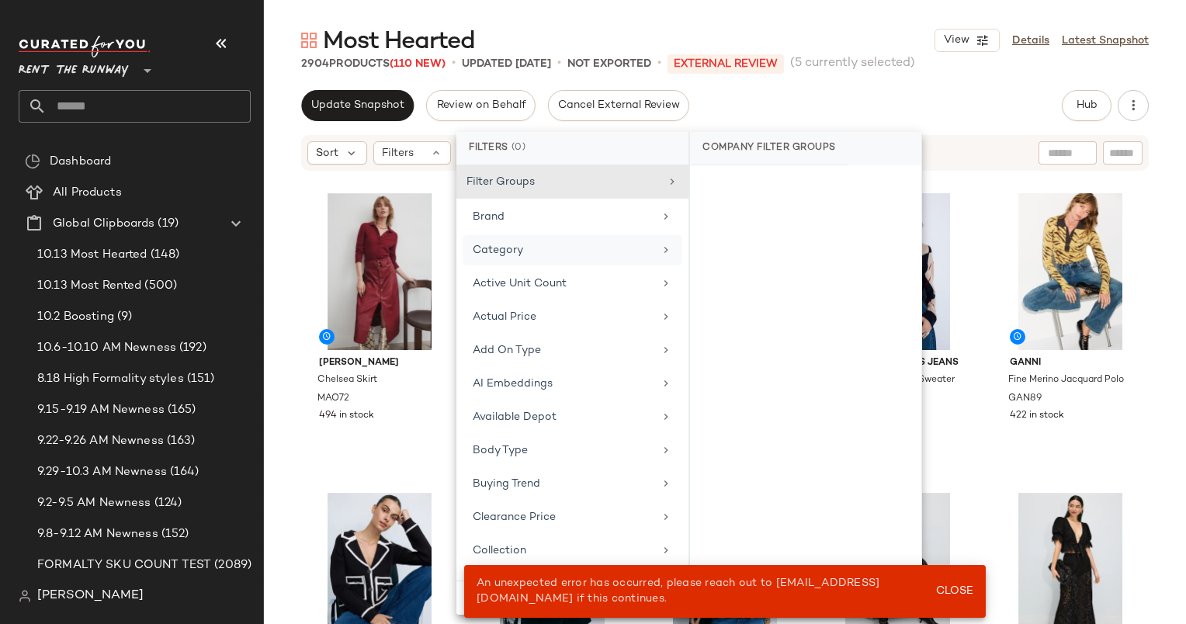
click at [548, 260] on div "Category" at bounding box center [573, 250] width 220 height 30
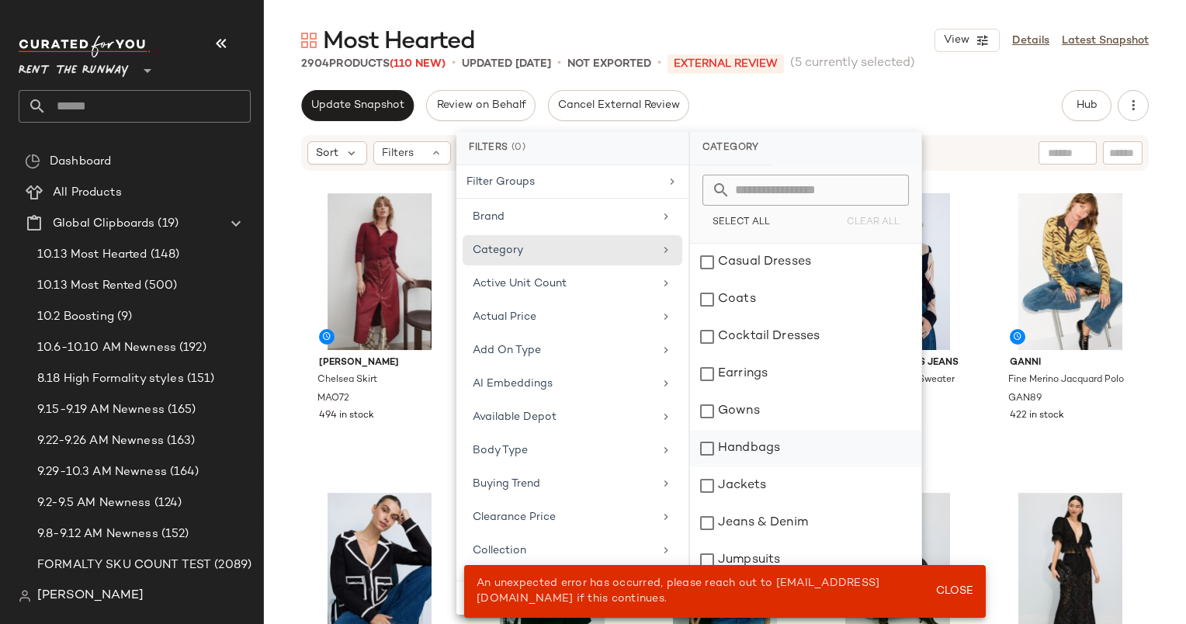
click at [748, 443] on div "Handbags" at bounding box center [805, 448] width 231 height 37
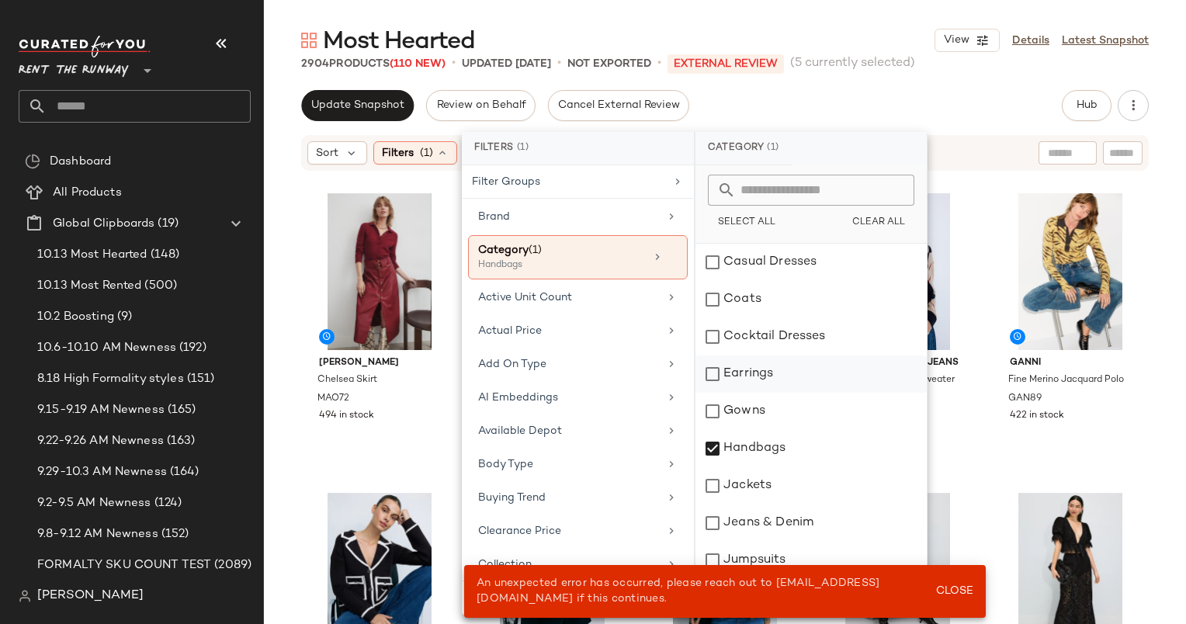
click at [727, 367] on div "Earrings" at bounding box center [811, 374] width 231 height 37
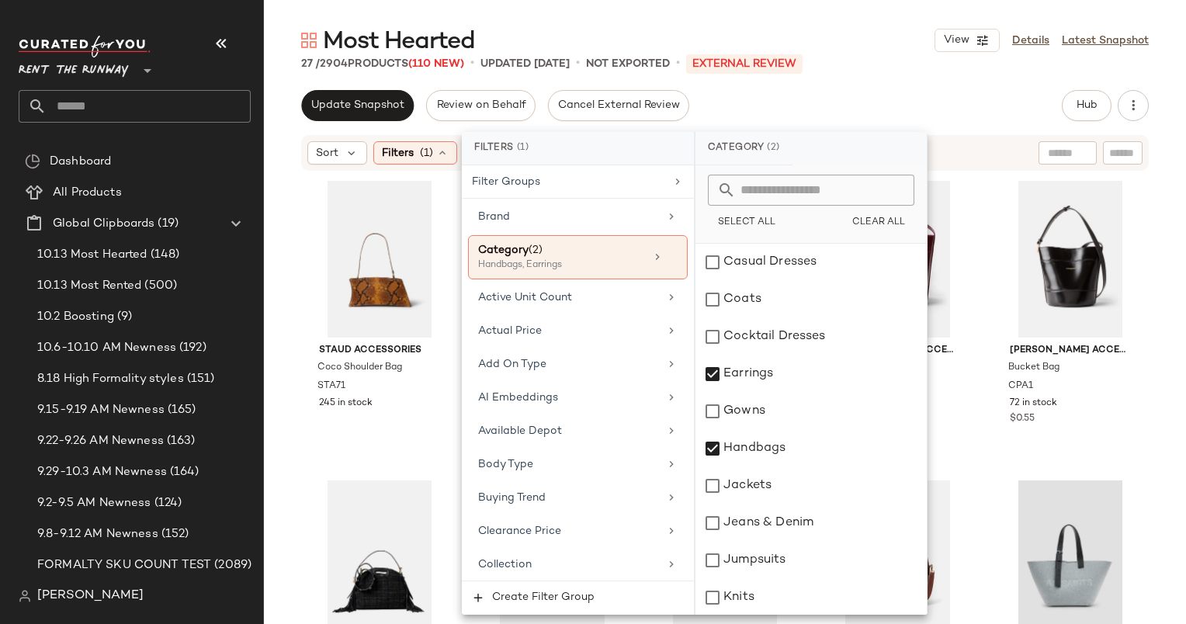
click at [980, 93] on div "Update Snapshot Review on Behalf Cancel External Review Hub Send for Review Ext…" at bounding box center [725, 105] width 848 height 31
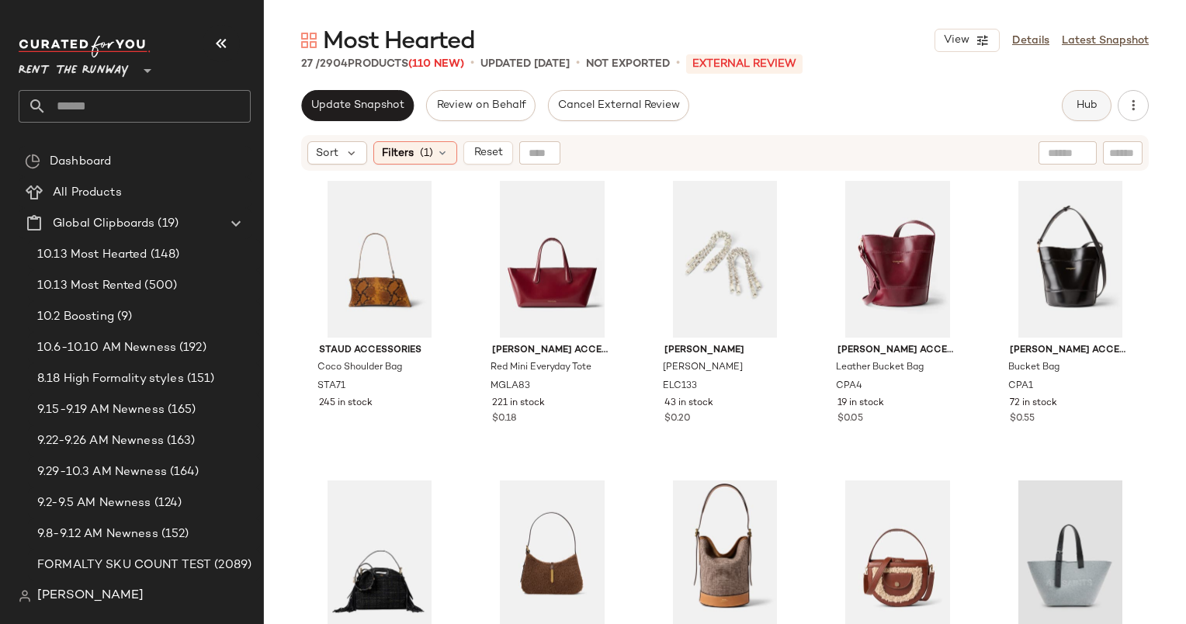
click at [1086, 97] on button "Hub" at bounding box center [1087, 105] width 50 height 31
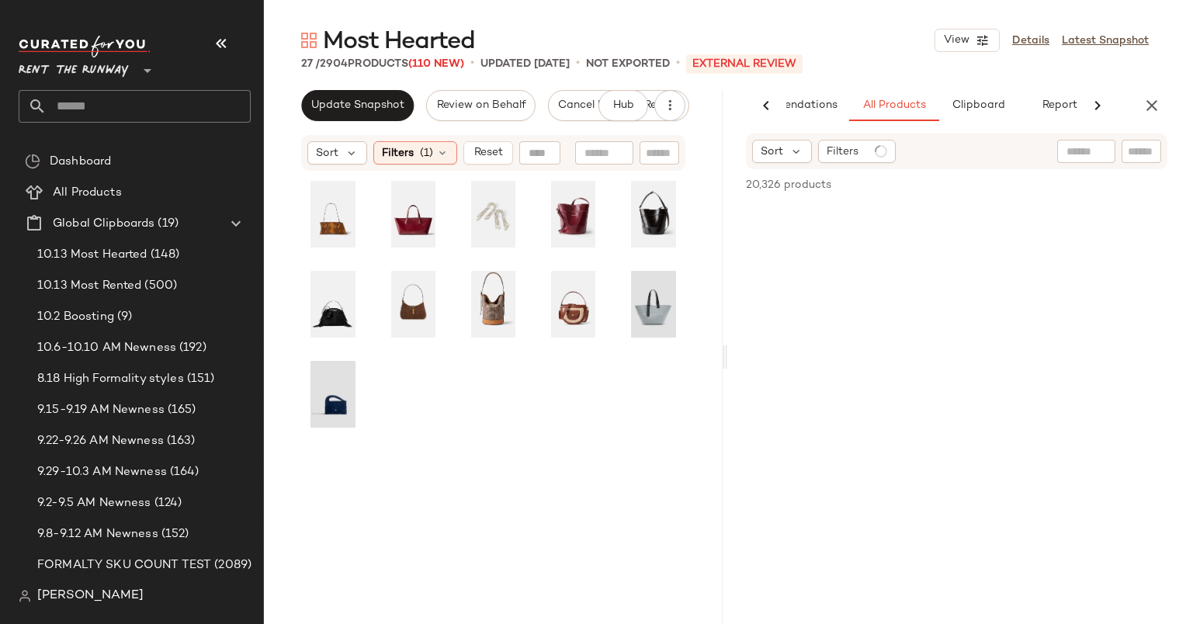
scroll to position [0, 80]
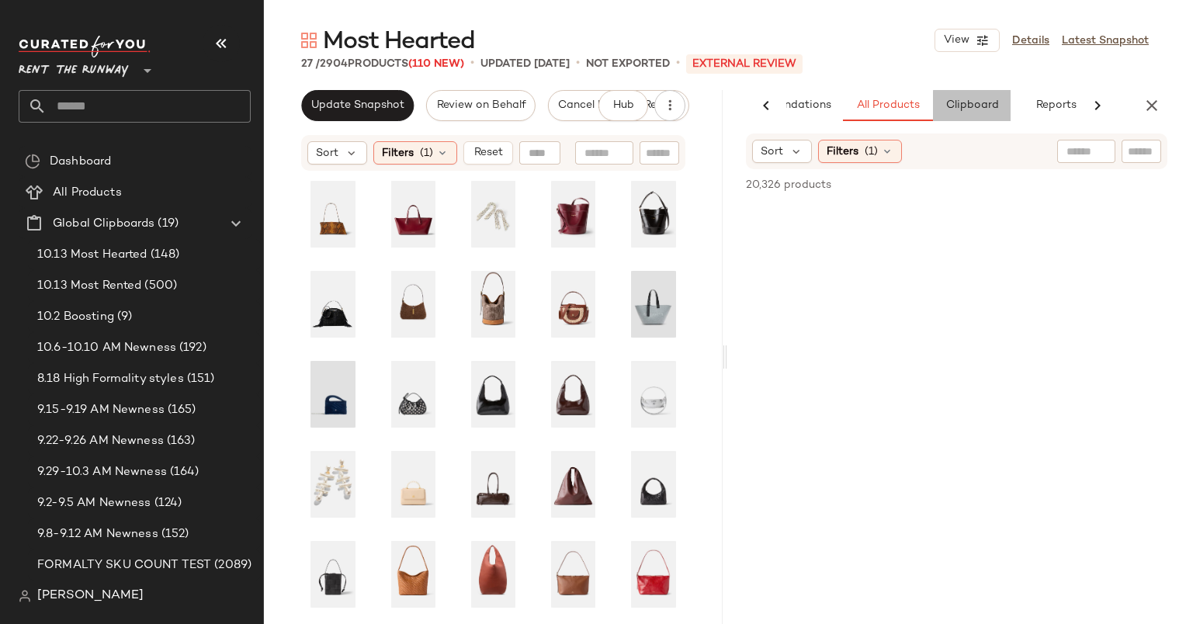
click at [997, 102] on span "Clipboard" at bounding box center [972, 105] width 54 height 12
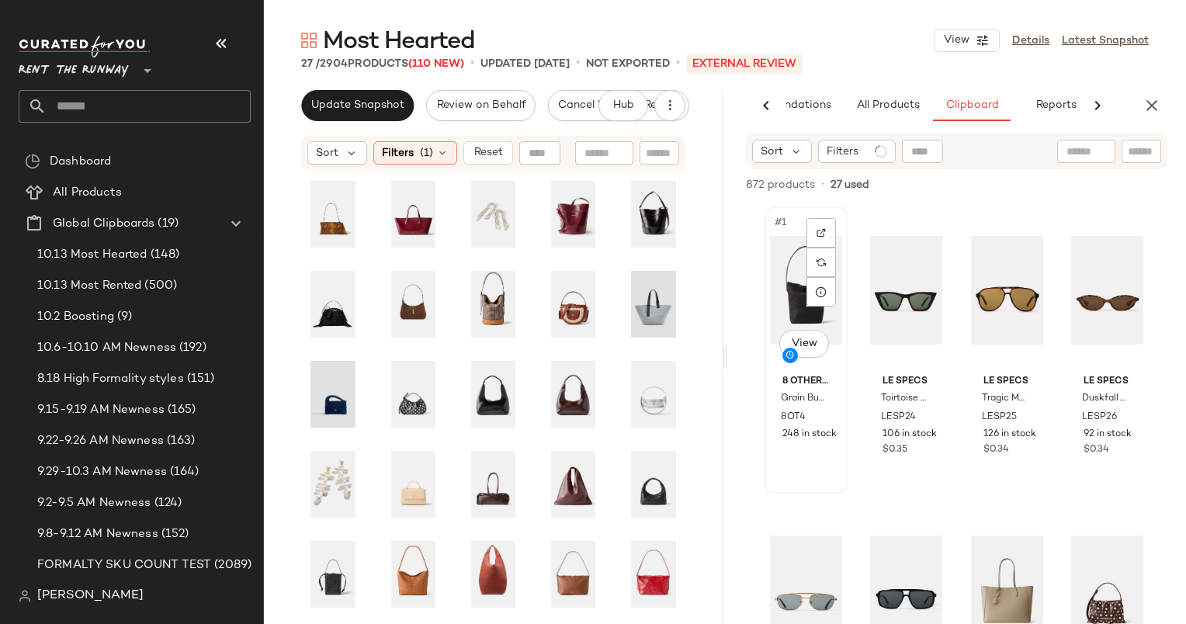
click at [795, 264] on div "#1 View" at bounding box center [806, 290] width 72 height 157
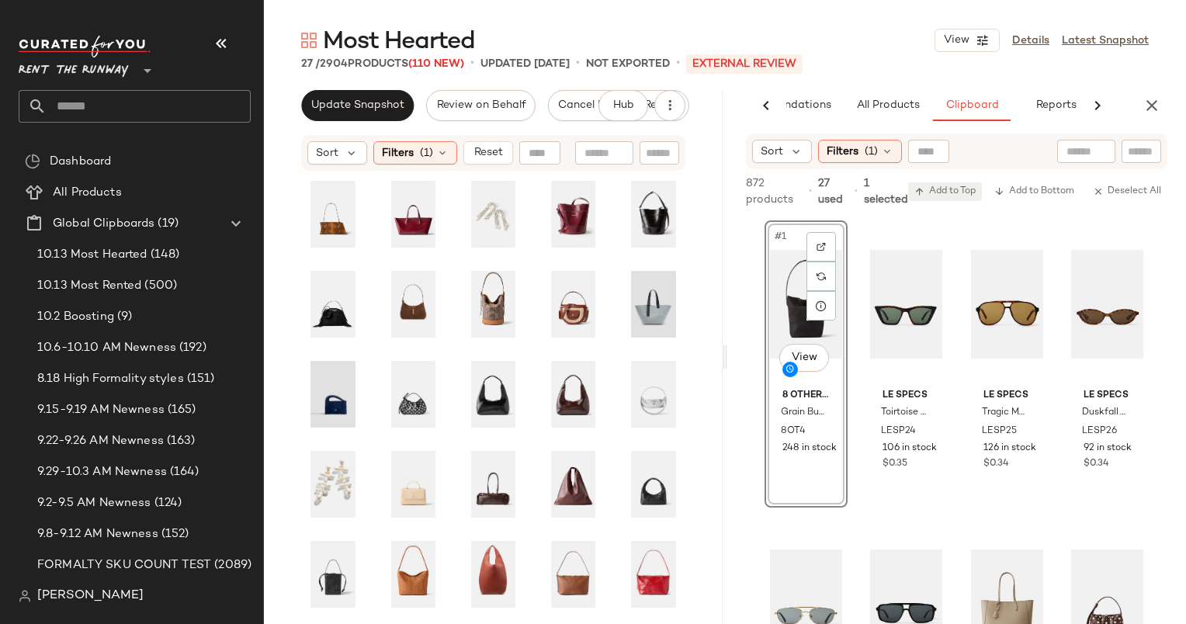
click at [965, 190] on span "Add to Top" at bounding box center [945, 191] width 61 height 11
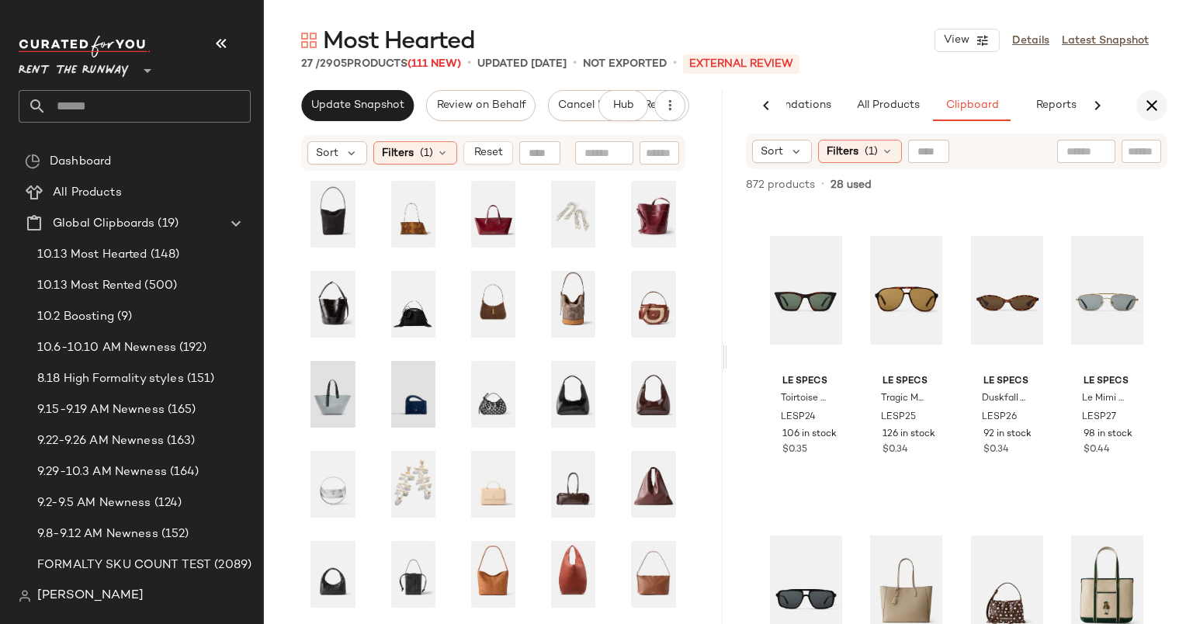
click at [1149, 110] on icon "button" at bounding box center [1152, 105] width 19 height 19
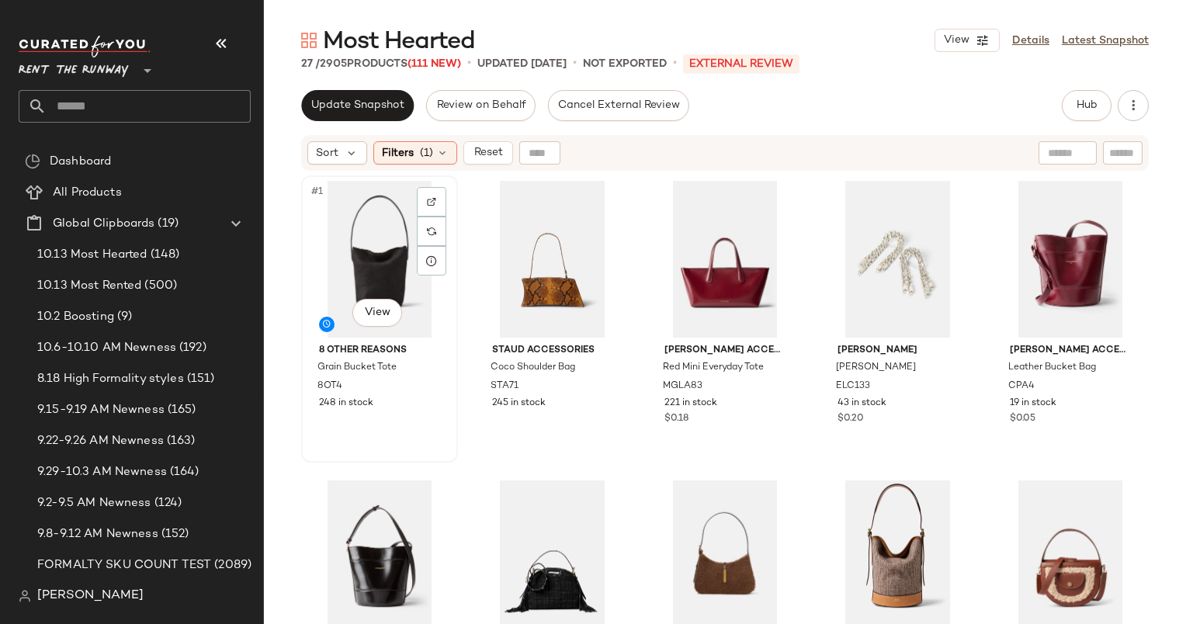
click at [349, 227] on div "#1 View" at bounding box center [380, 259] width 146 height 157
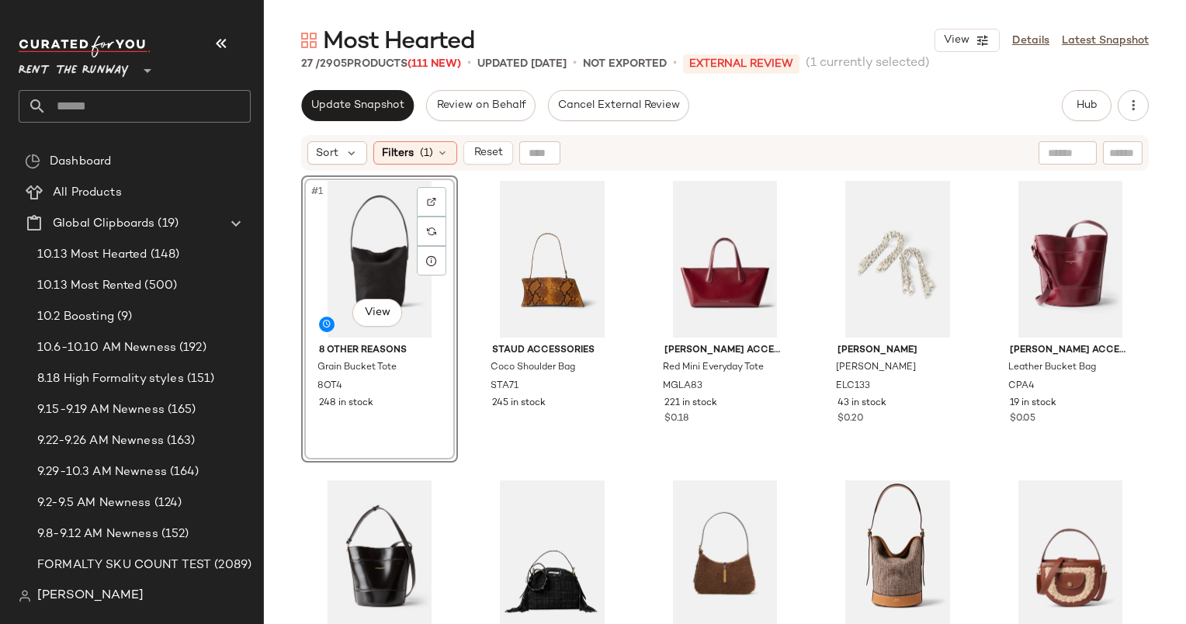
click at [382, 235] on div "#1 View" at bounding box center [380, 259] width 146 height 157
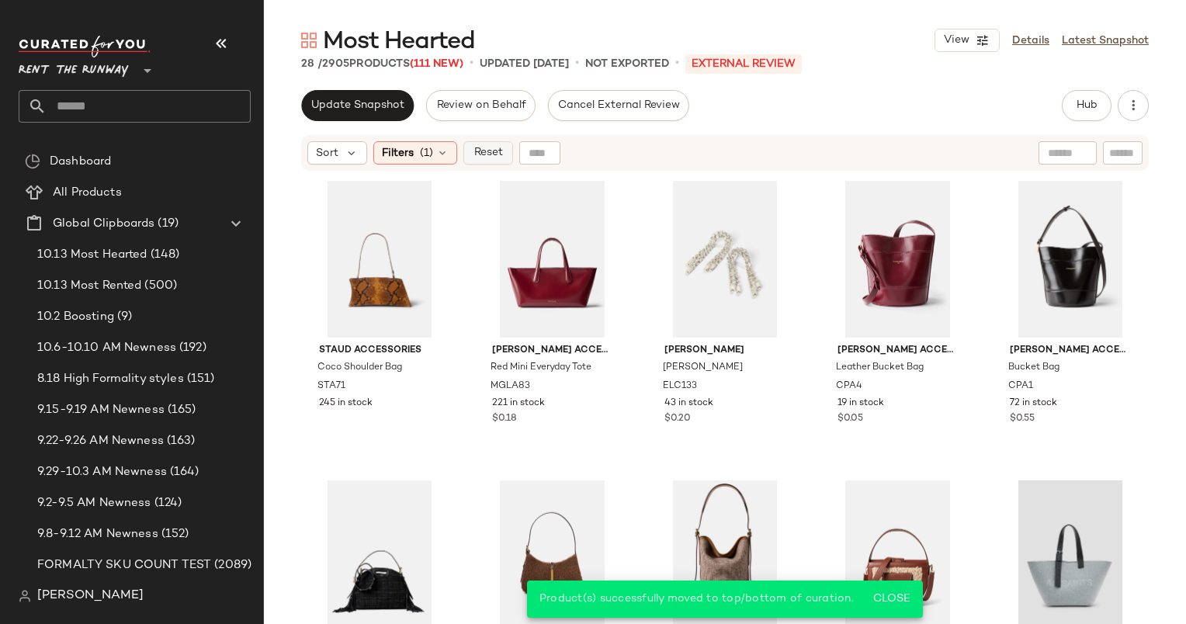
click at [497, 154] on span "Reset" at bounding box center [488, 153] width 30 height 12
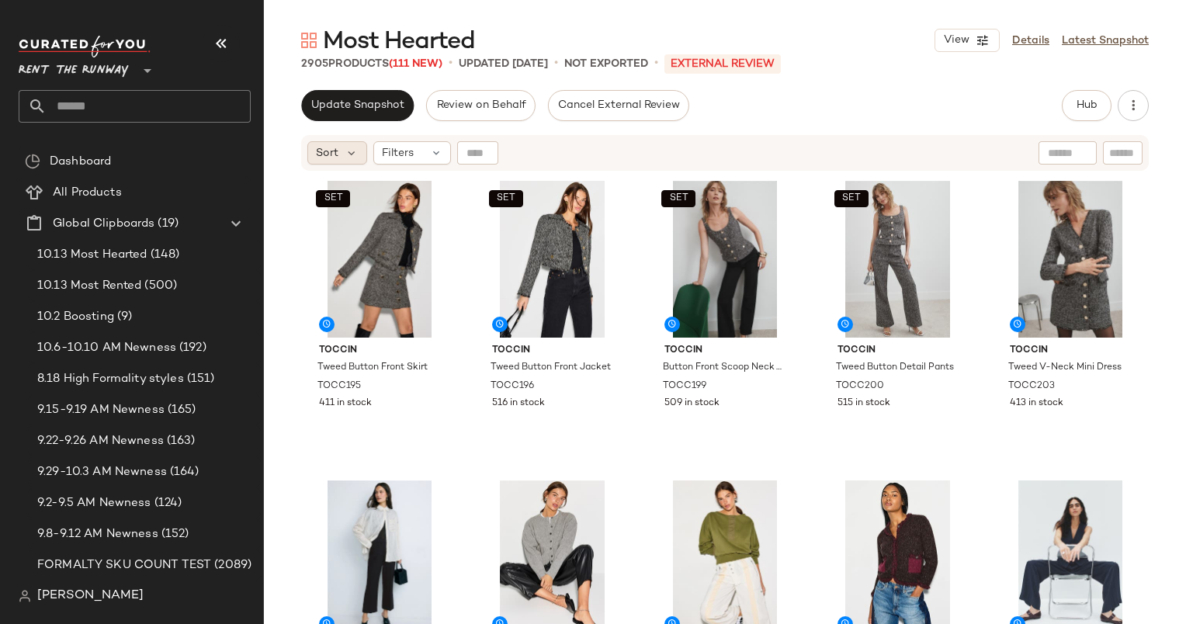
click at [335, 155] on span "Sort" at bounding box center [327, 153] width 23 height 16
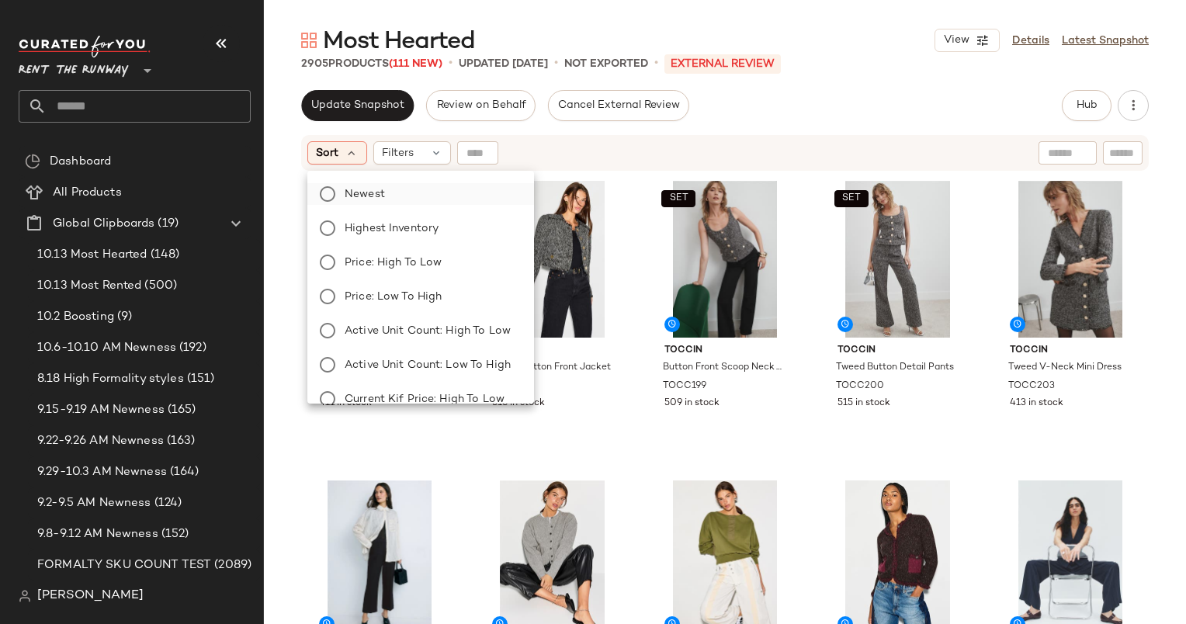
click at [402, 202] on label "Newest" at bounding box center [430, 194] width 183 height 22
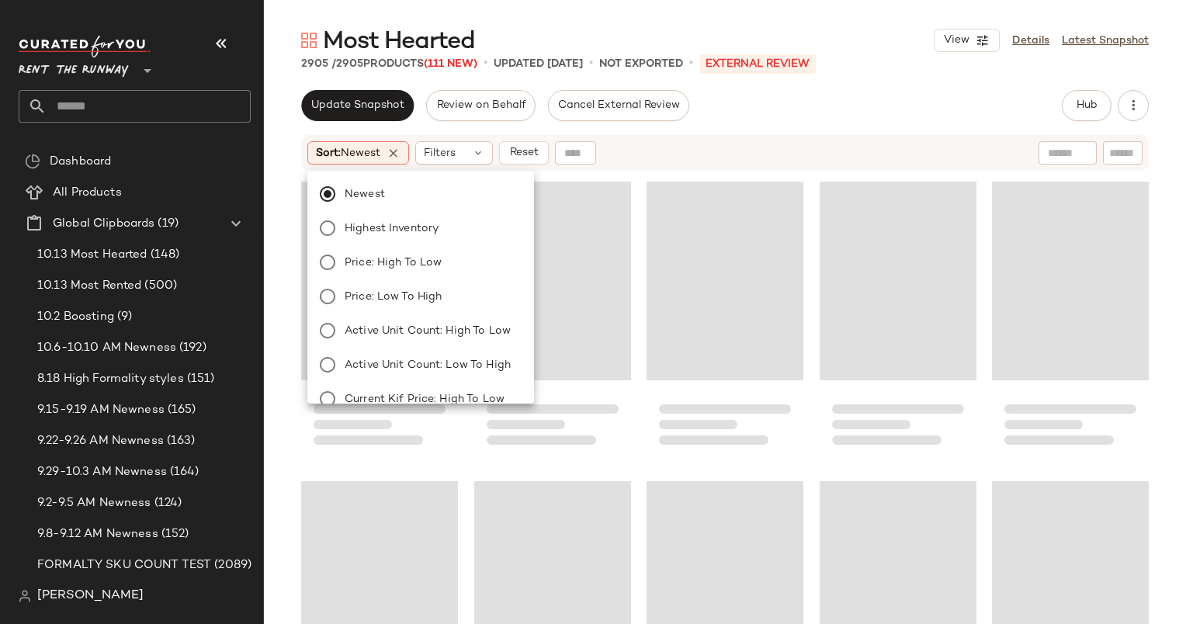
scroll to position [6293, 0]
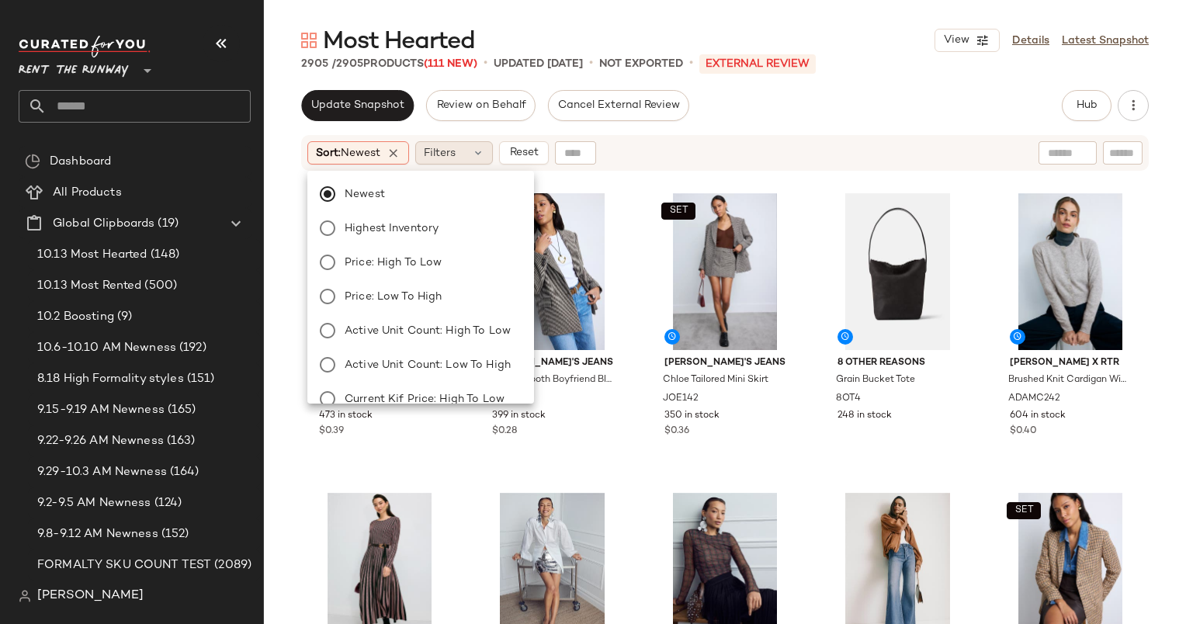
click at [456, 150] on span "Filters" at bounding box center [440, 153] width 32 height 16
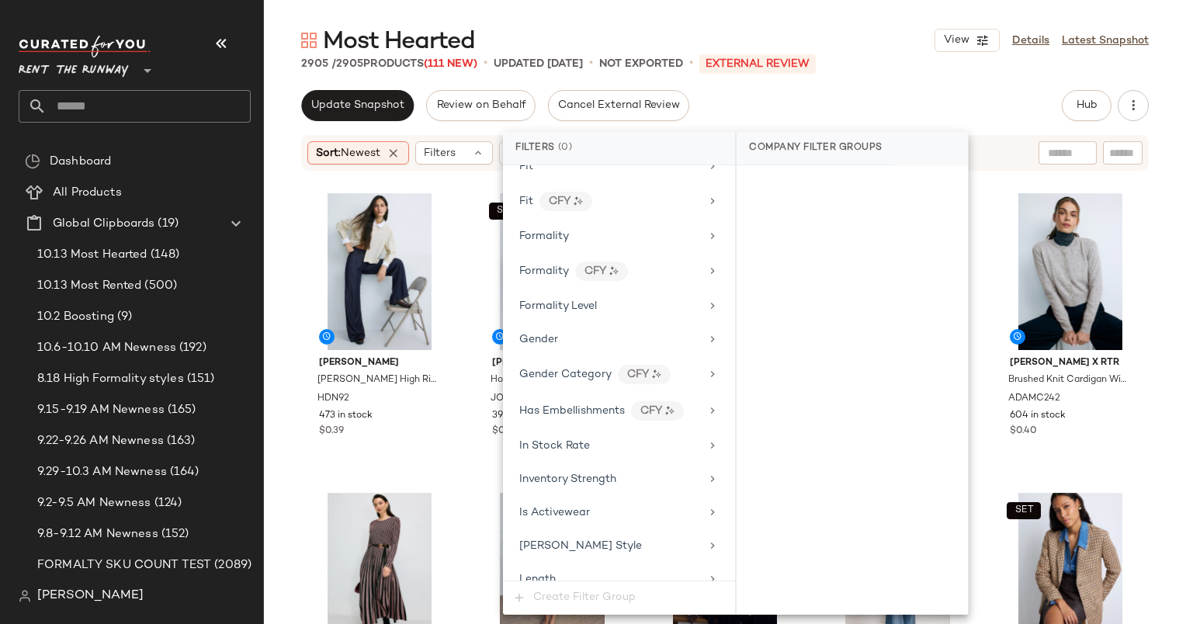
scroll to position [891, 0]
click at [717, 87] on div "Most Hearted View Details Latest Snapshot 2905 / 2905 Products (111 New) • upda…" at bounding box center [725, 324] width 922 height 599
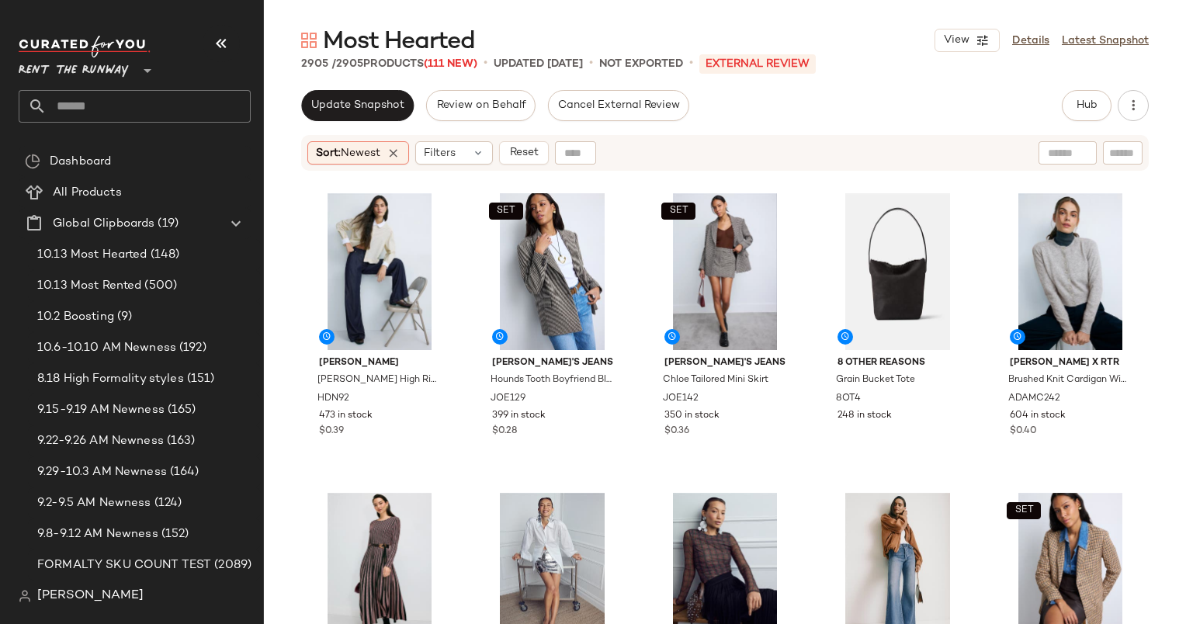
click at [457, 166] on div "Sort: Newest Filters Reset" at bounding box center [725, 153] width 848 height 36
click at [458, 163] on div "Filters" at bounding box center [454, 152] width 78 height 23
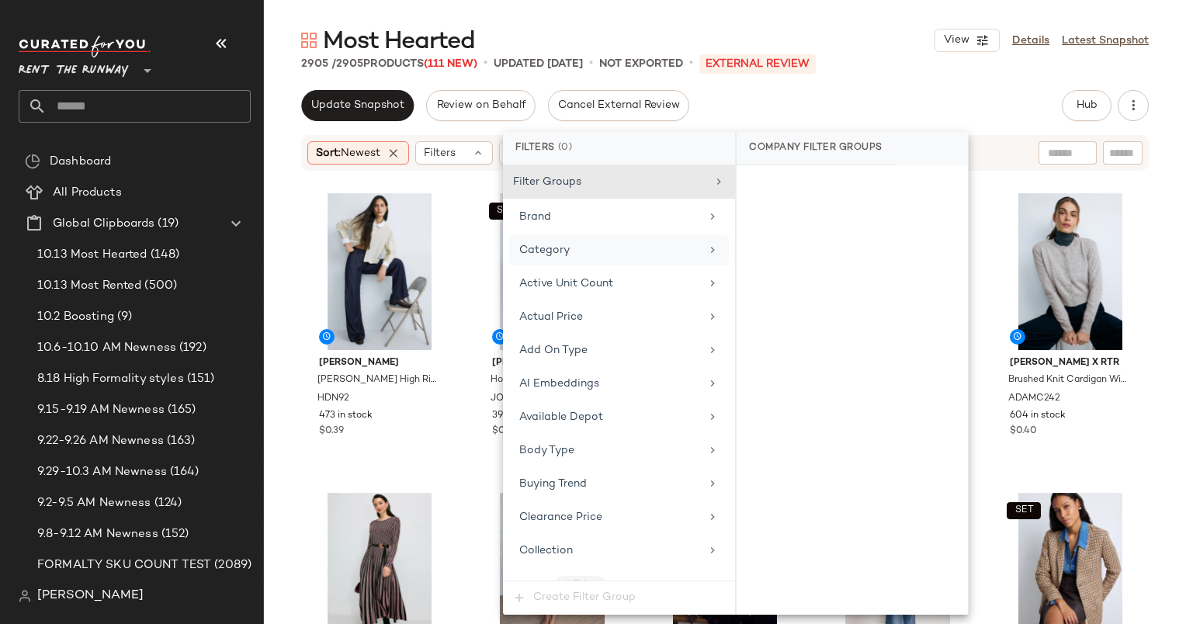
click at [603, 242] on div "Category" at bounding box center [609, 250] width 181 height 16
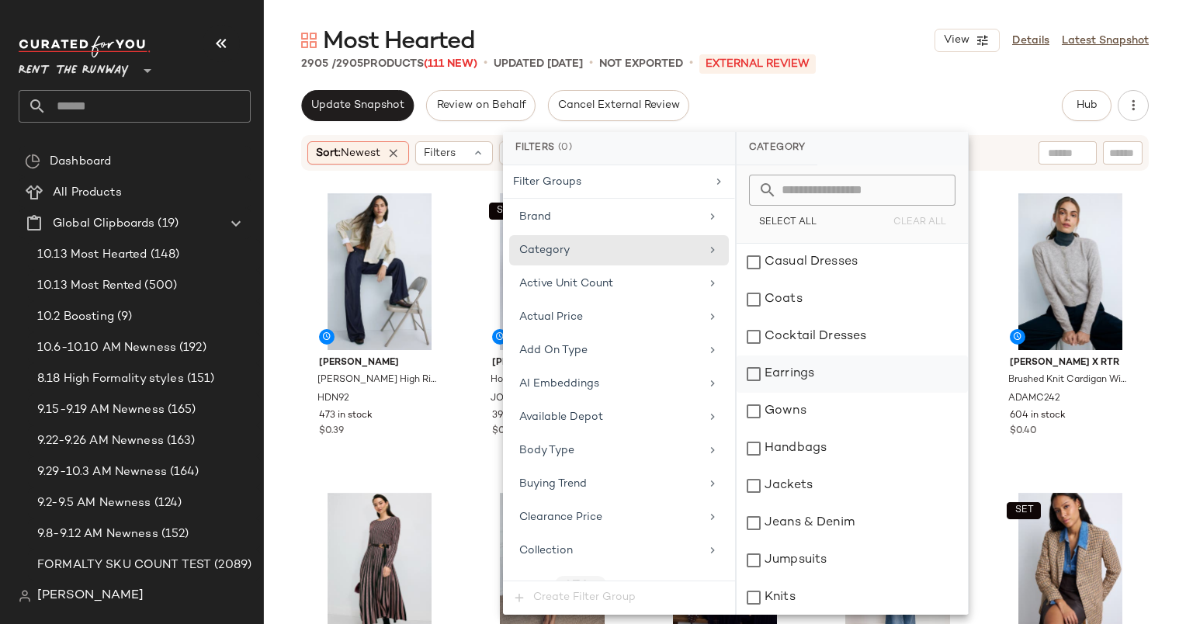
click at [792, 377] on div "Earrings" at bounding box center [852, 374] width 231 height 37
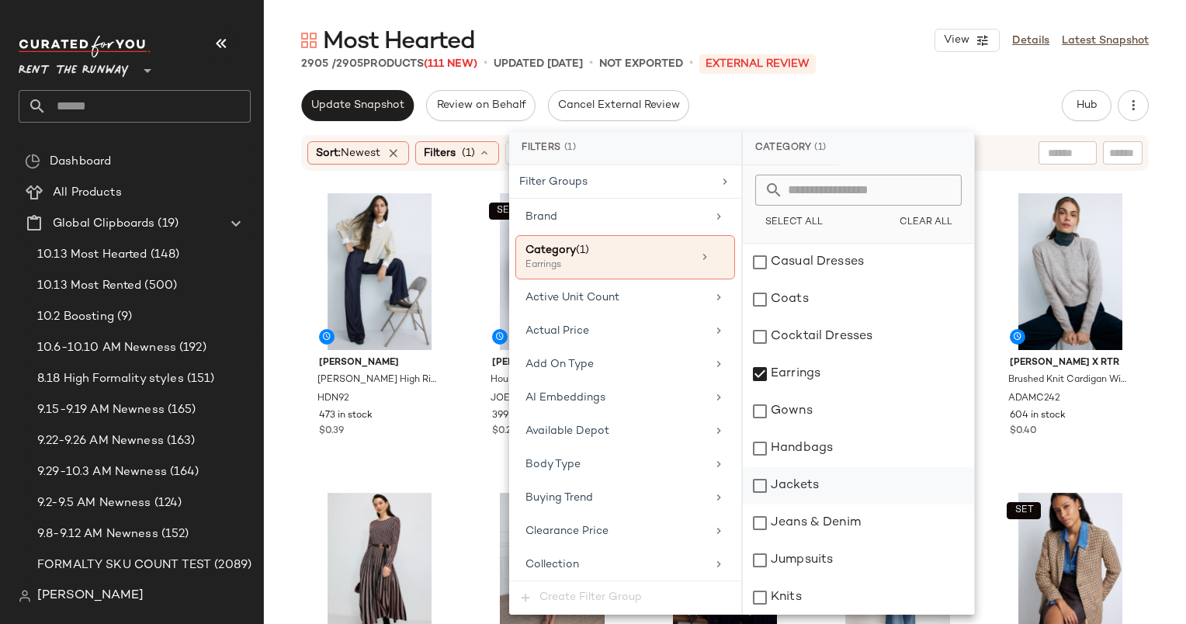
click at [818, 469] on div "Jackets" at bounding box center [858, 485] width 231 height 37
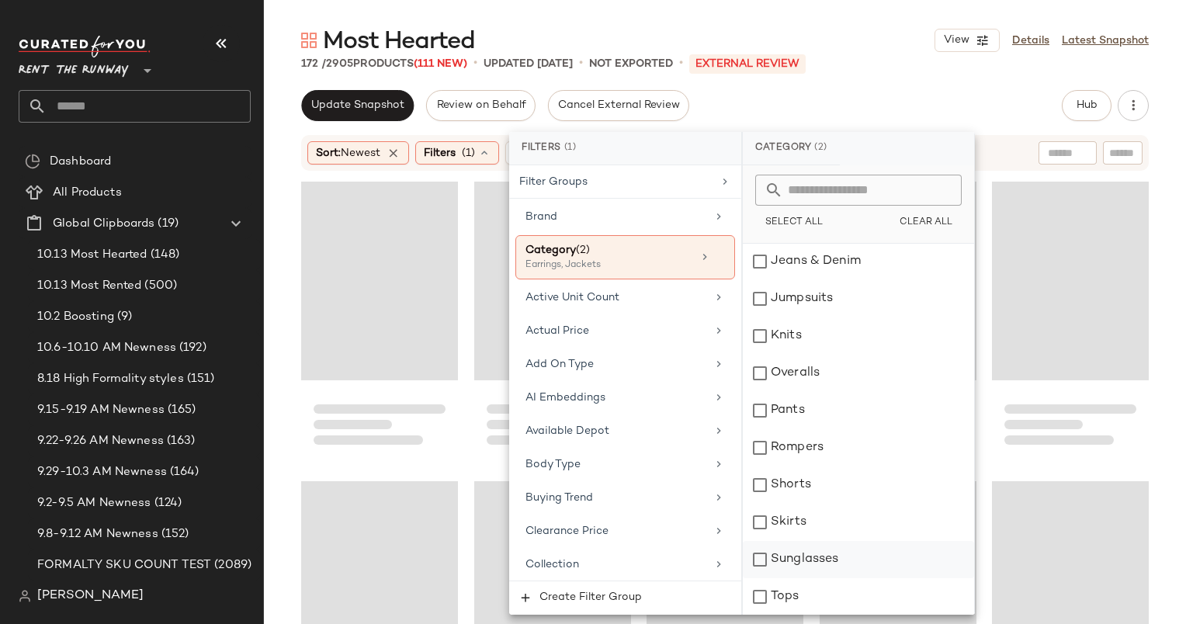
click at [821, 555] on div "Sunglasses" at bounding box center [858, 559] width 231 height 37
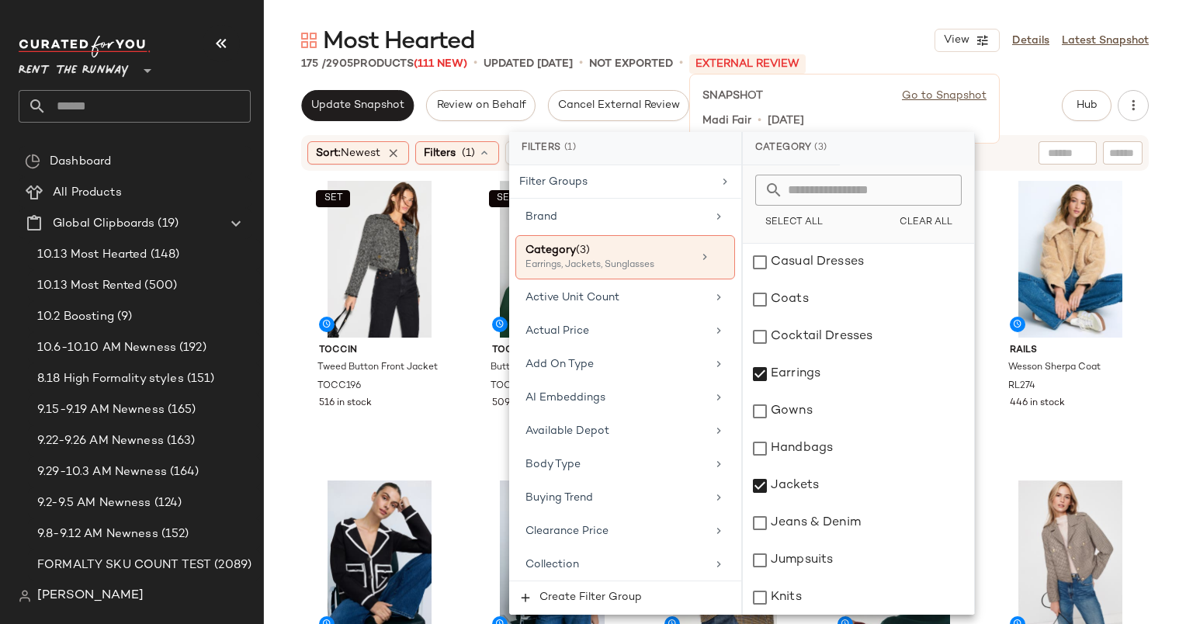
click at [856, 95] on div "SNAPSHOT Go to Snapshot" at bounding box center [845, 96] width 284 height 19
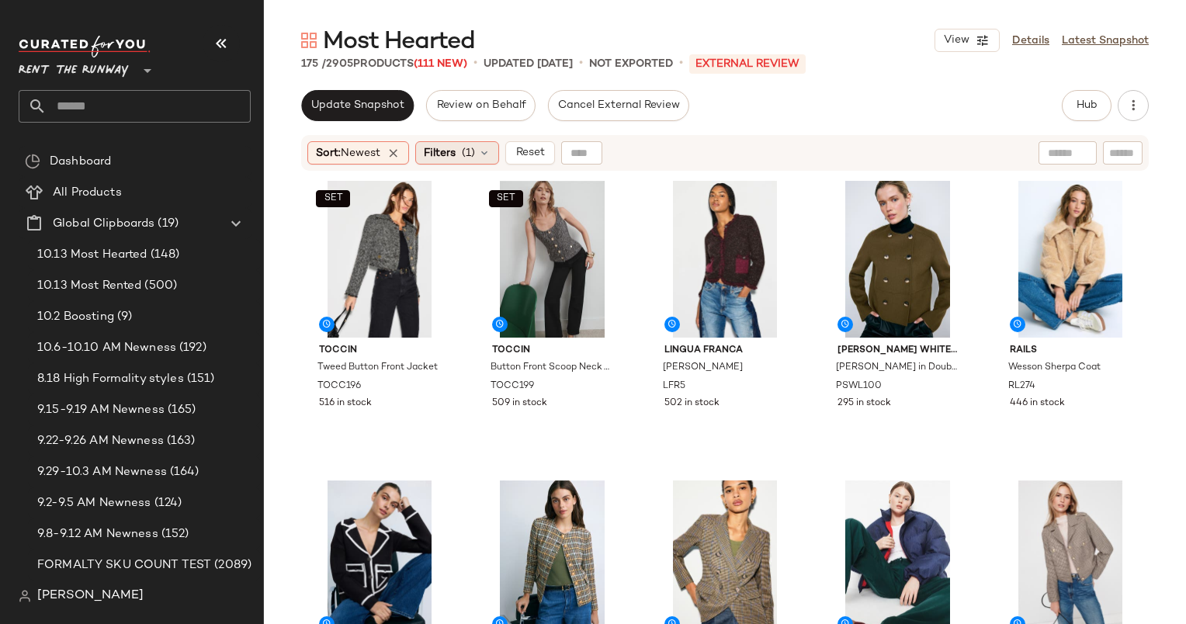
click at [448, 158] on span "Filters" at bounding box center [440, 153] width 32 height 16
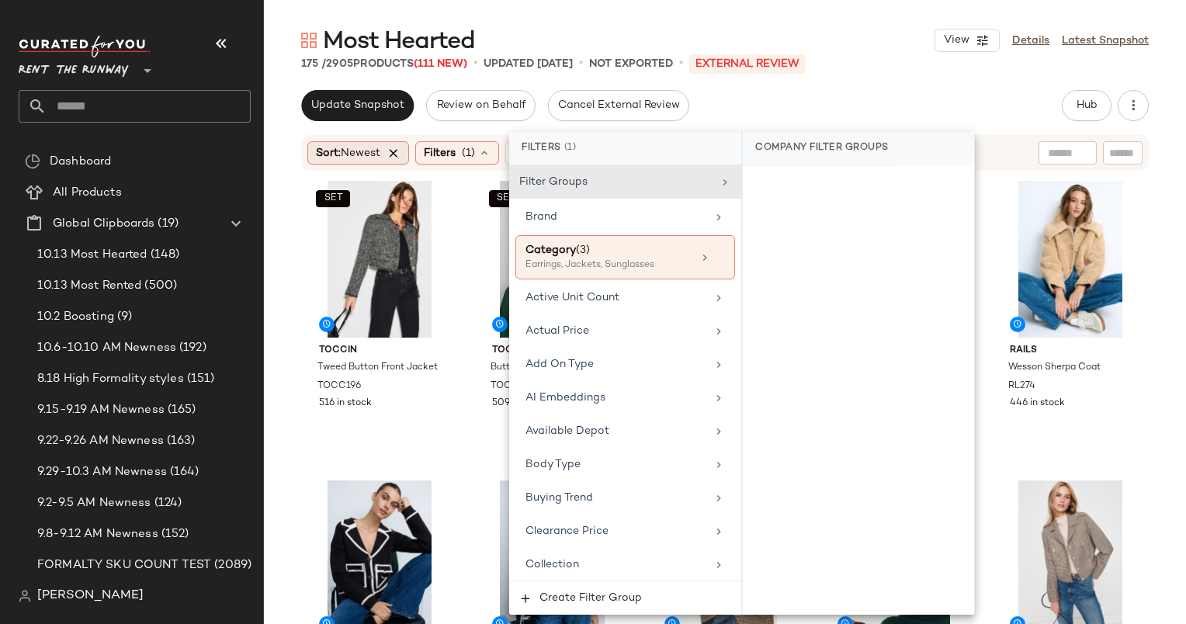
click at [400, 149] on icon at bounding box center [394, 153] width 14 height 14
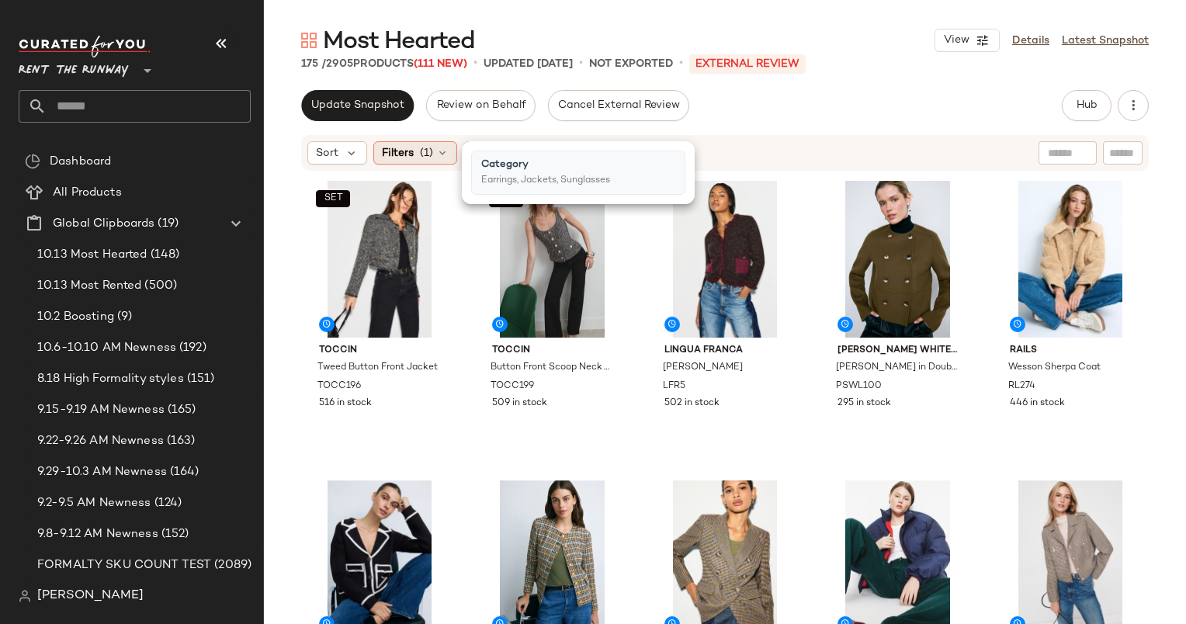
click at [441, 152] on icon at bounding box center [442, 153] width 12 height 12
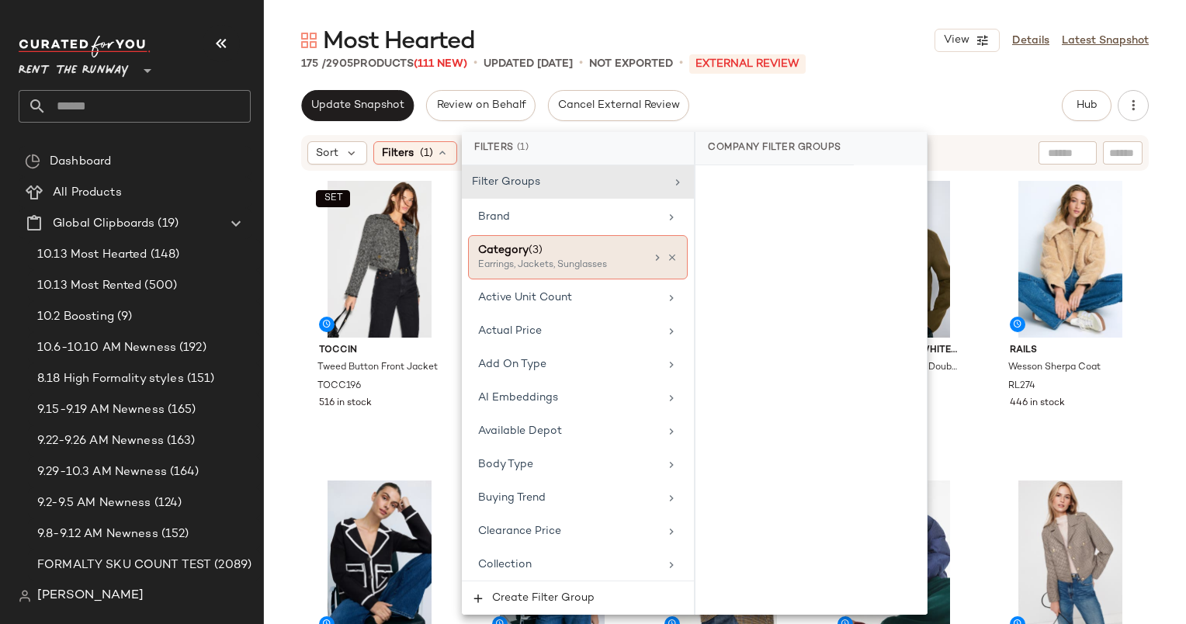
click at [591, 245] on div "Category (3)" at bounding box center [561, 250] width 167 height 16
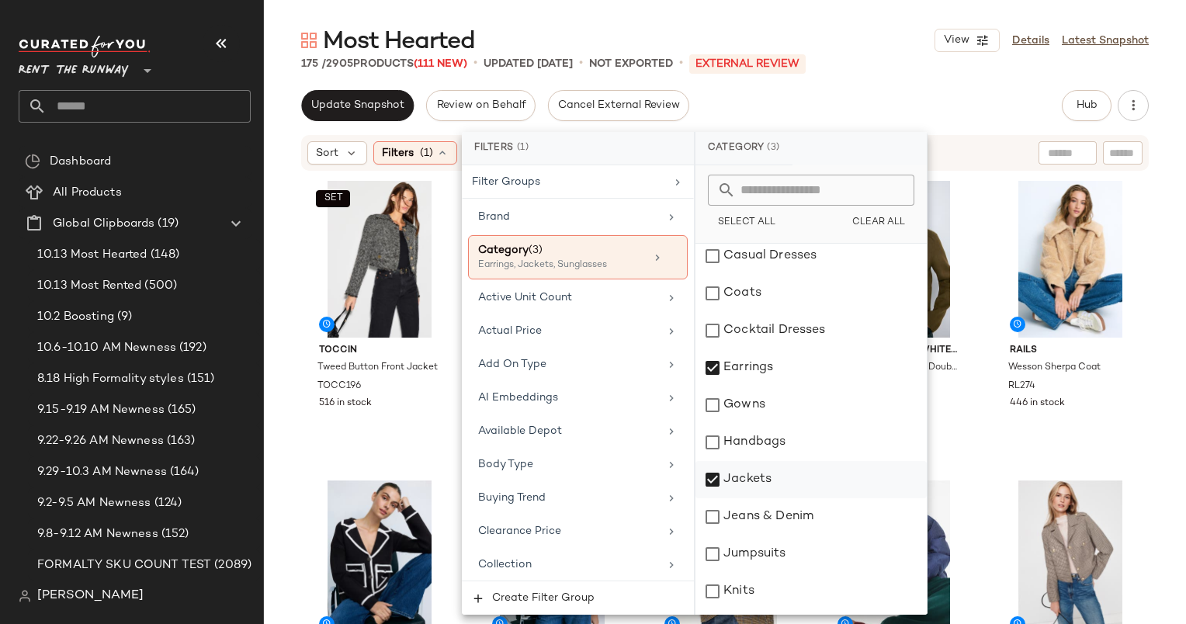
click at [786, 481] on div "Jackets" at bounding box center [811, 479] width 231 height 37
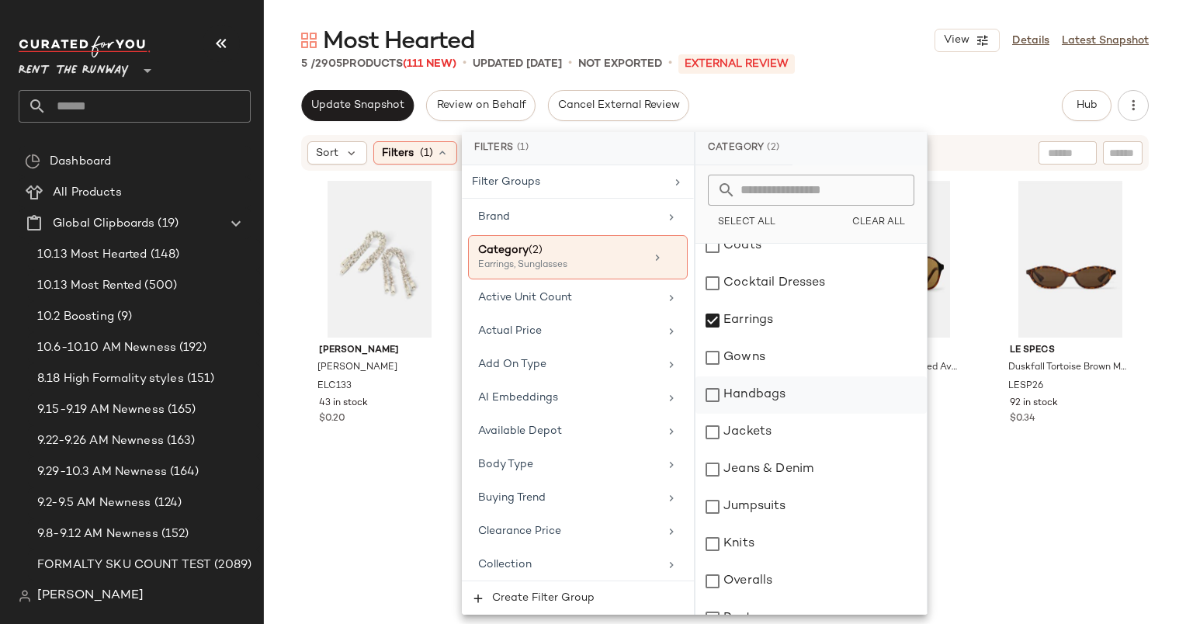
click at [773, 398] on div "Handbags" at bounding box center [811, 395] width 231 height 37
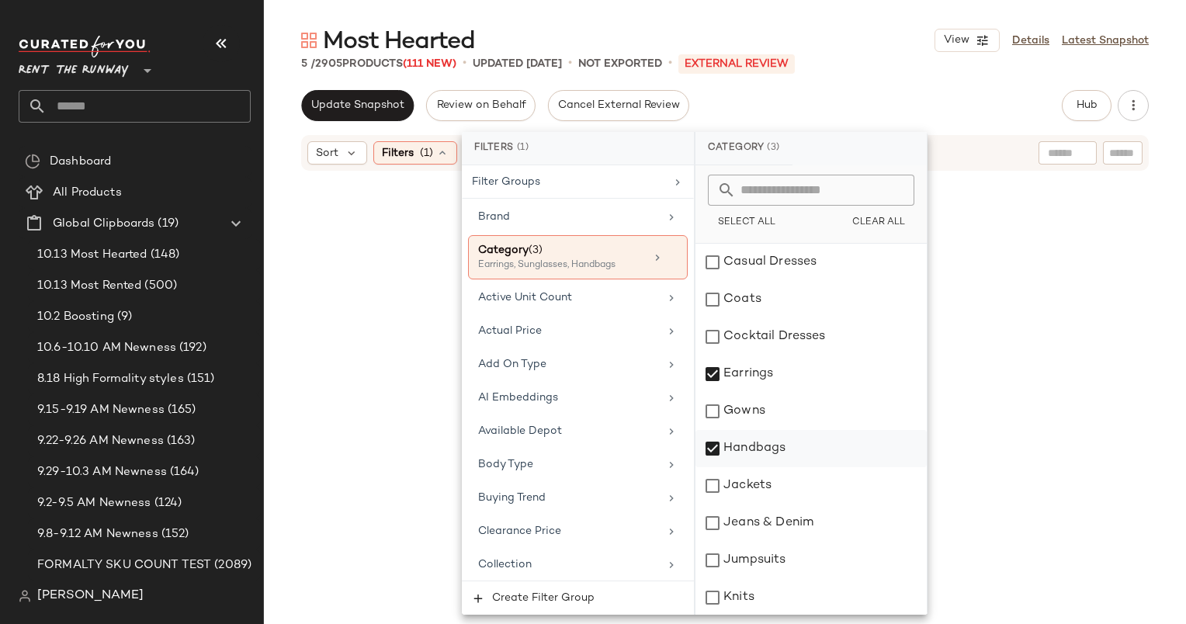
scroll to position [262, 0]
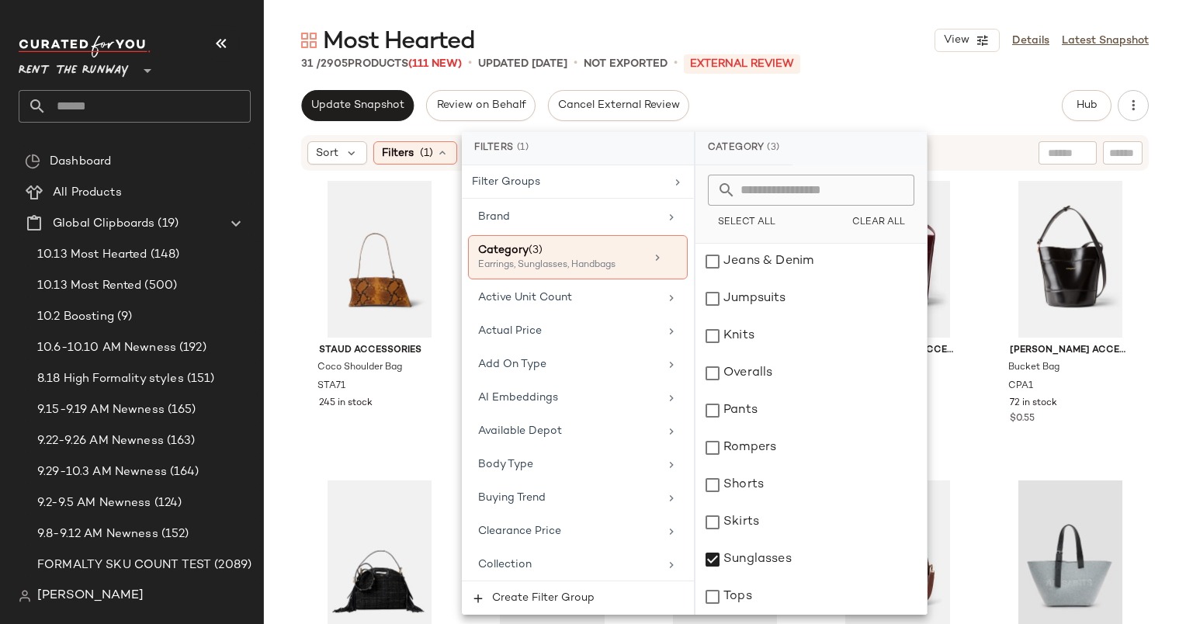
click at [941, 89] on div "Most Hearted View Details Latest Snapshot 31 / 2905 Products (111 New) • update…" at bounding box center [725, 324] width 922 height 599
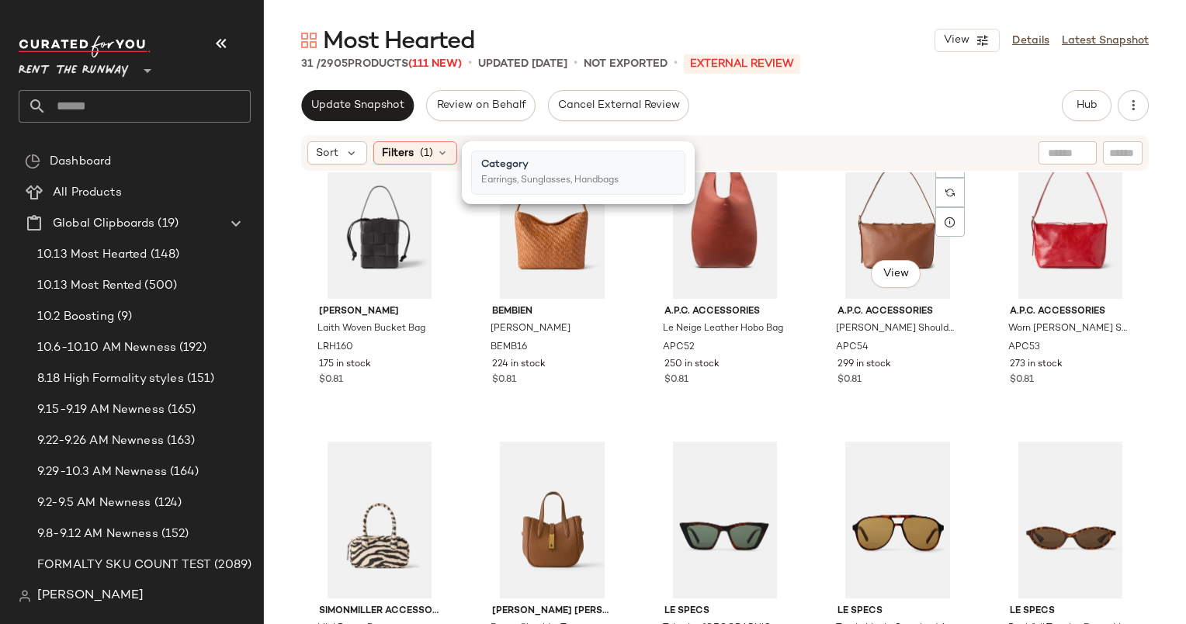
scroll to position [1609, 0]
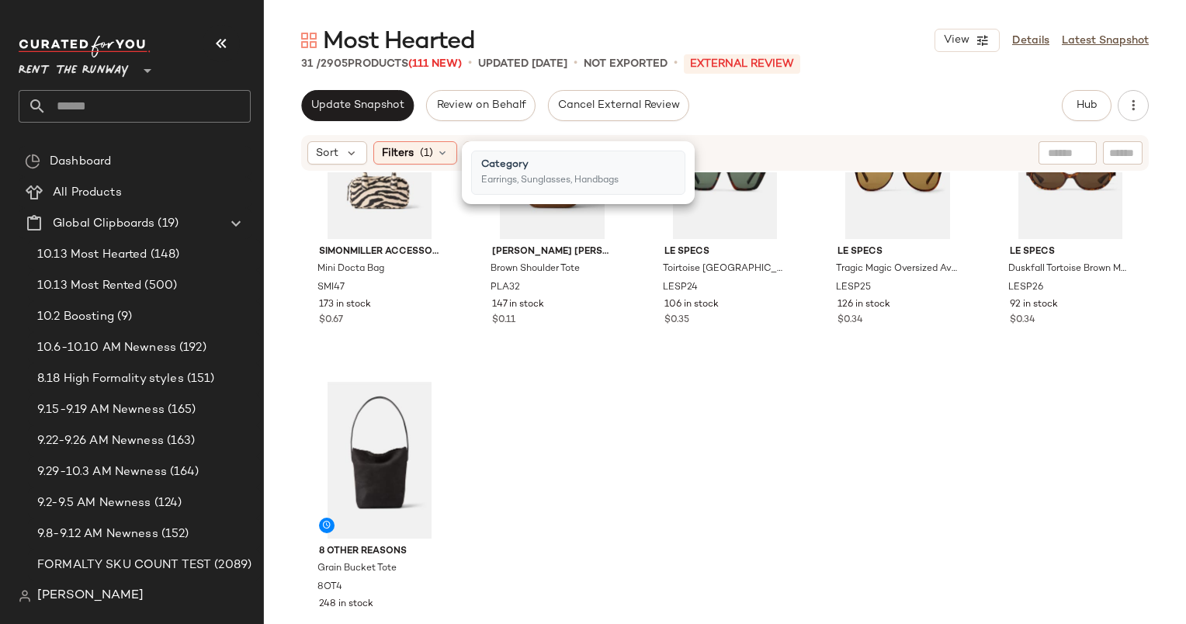
click at [755, 473] on div "SIMONMILLER Accessories Mini Docta Bag SMI47 173 in stock $0.67 Polo Ralph Laur…" at bounding box center [725, 417] width 922 height 491
click at [347, 398] on div at bounding box center [380, 460] width 146 height 157
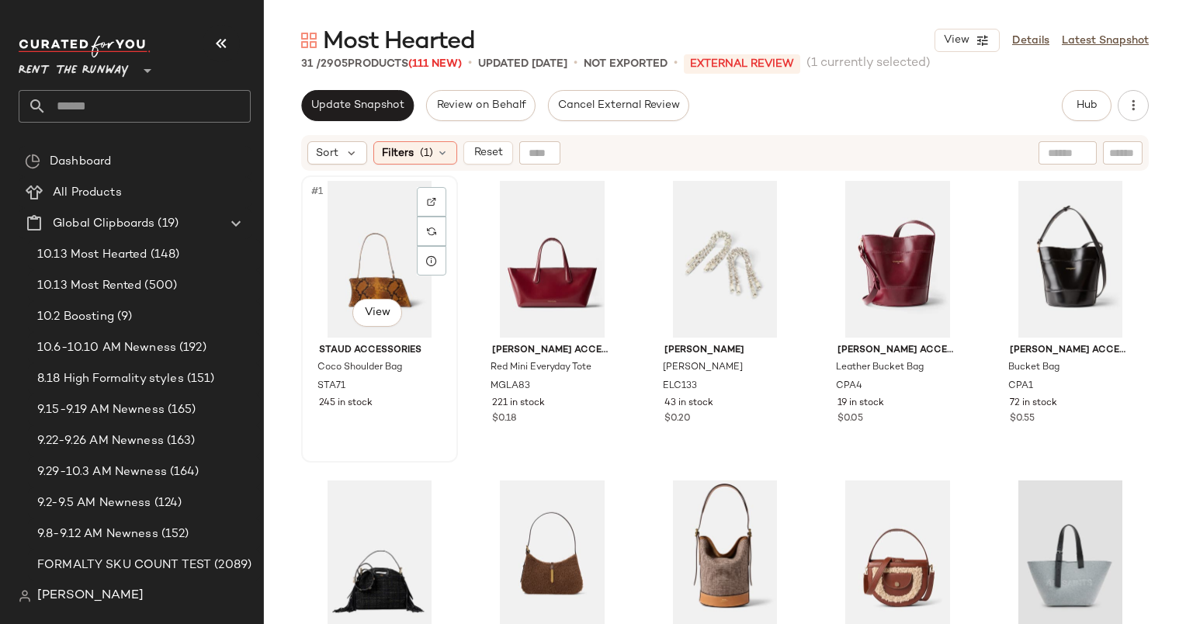
click at [371, 273] on div "#1 View" at bounding box center [380, 259] width 146 height 157
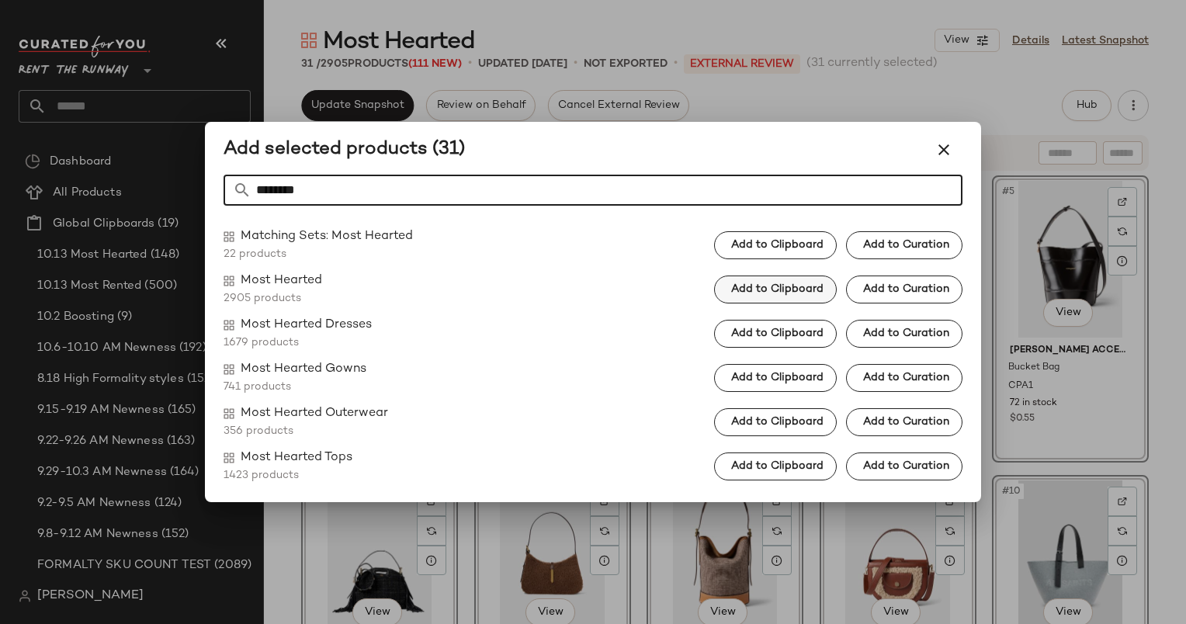
type input "********"
click at [755, 276] on button "Add to Clipboard" at bounding box center [775, 290] width 123 height 28
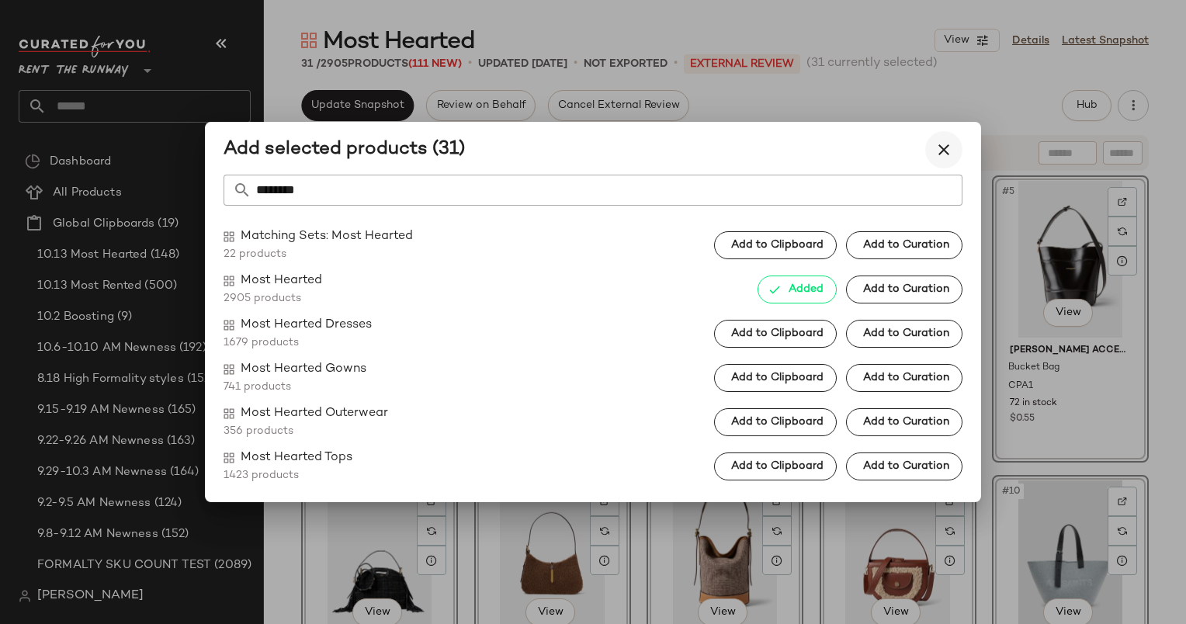
click at [939, 144] on icon "button" at bounding box center [944, 150] width 19 height 19
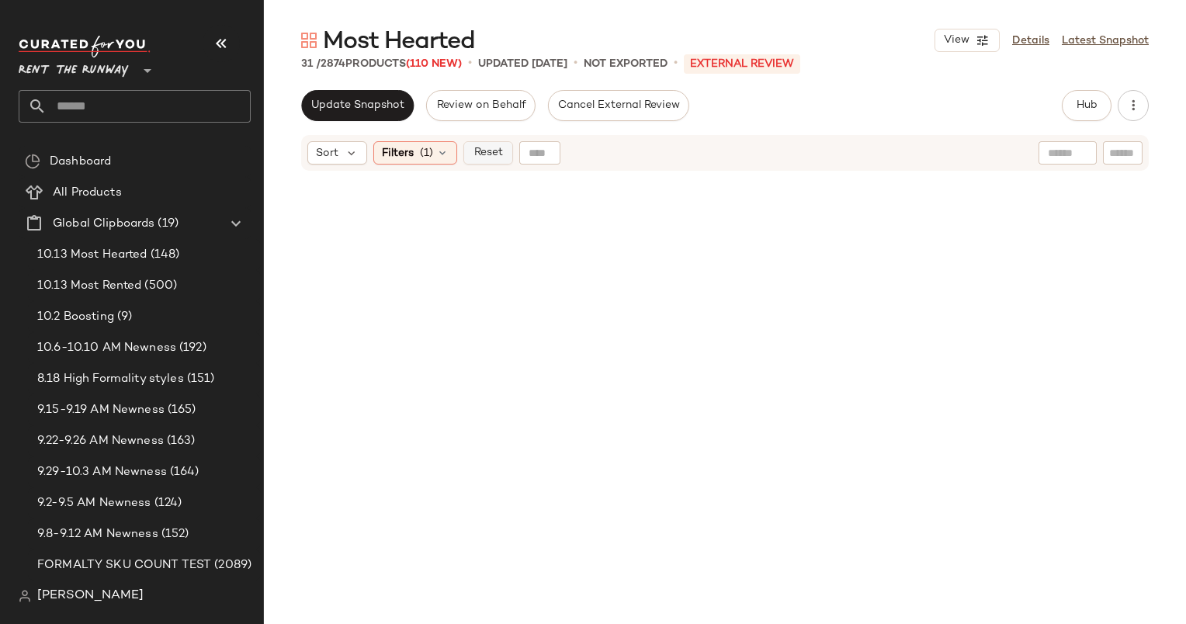
click at [493, 155] on span "Reset" at bounding box center [488, 153] width 30 height 12
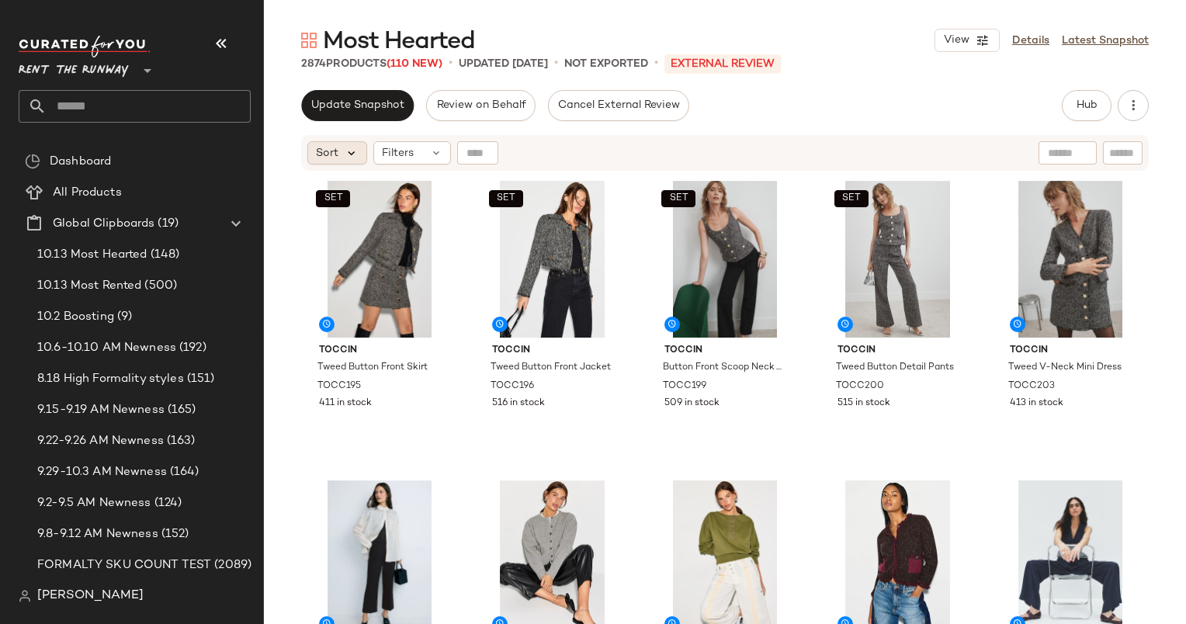
click at [345, 158] on icon at bounding box center [352, 153] width 14 height 14
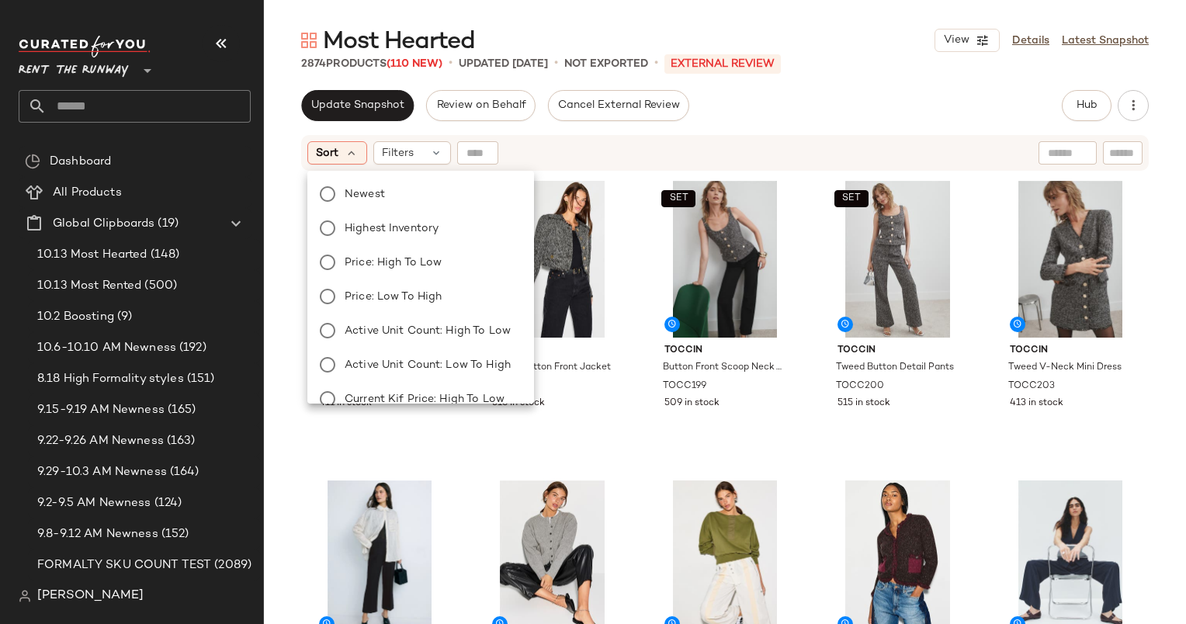
click at [421, 208] on div "Newest Highest Inventory Price: High to Low Price: Low to High Active Unit Coun…" at bounding box center [419, 382] width 230 height 410
click at [415, 196] on label "Newest" at bounding box center [430, 194] width 183 height 22
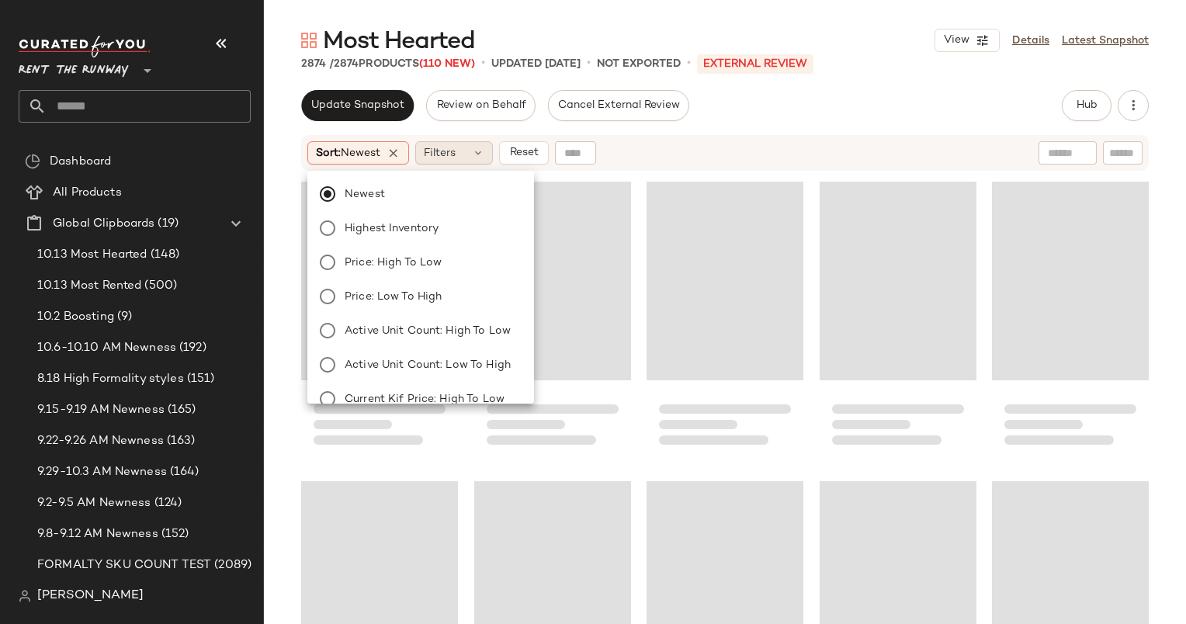
click at [437, 150] on span "Filters" at bounding box center [440, 153] width 32 height 16
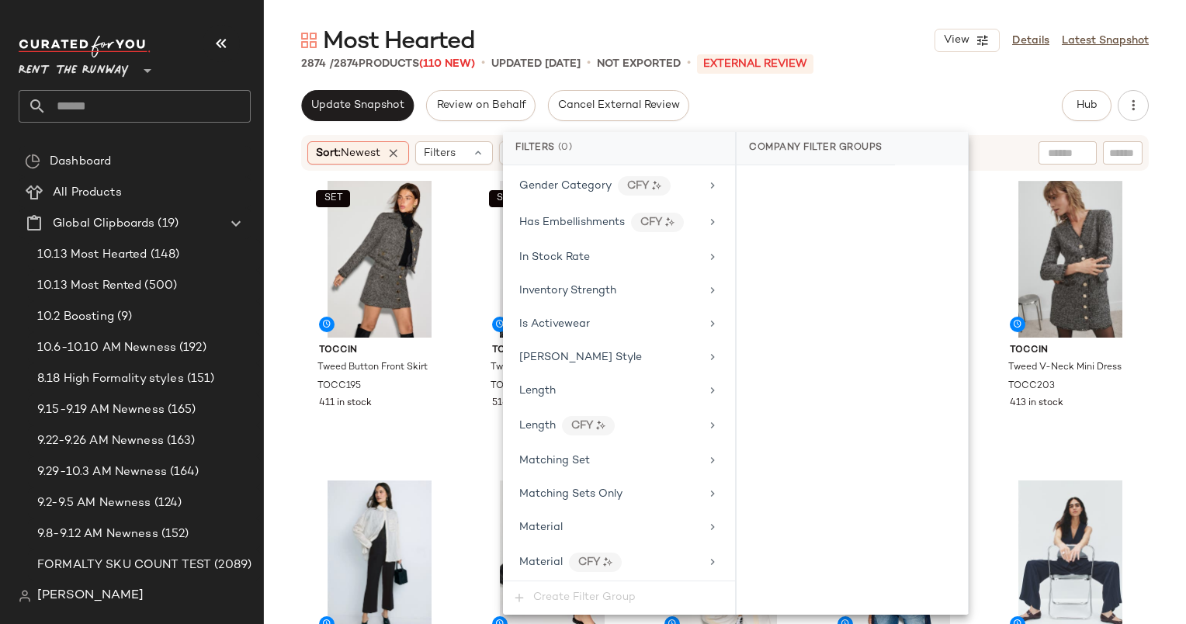
scroll to position [1079, 0]
click at [552, 252] on span "In Stock Rate" at bounding box center [554, 258] width 71 height 12
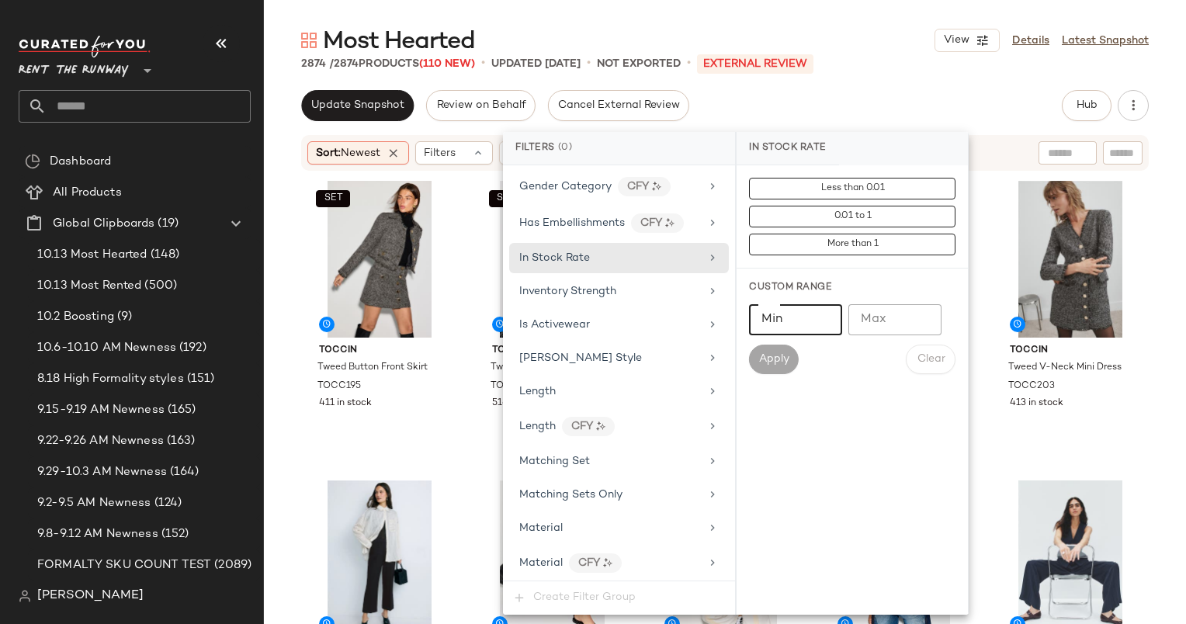
click at [814, 314] on input "Min" at bounding box center [795, 319] width 93 height 31
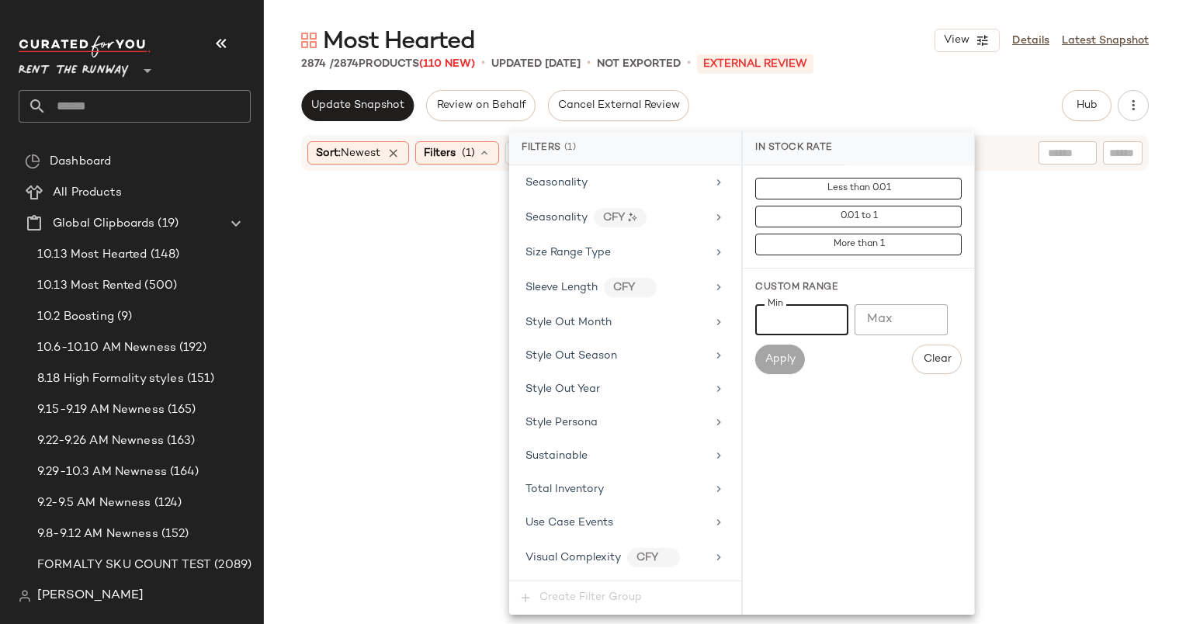
scroll to position [2270, 0]
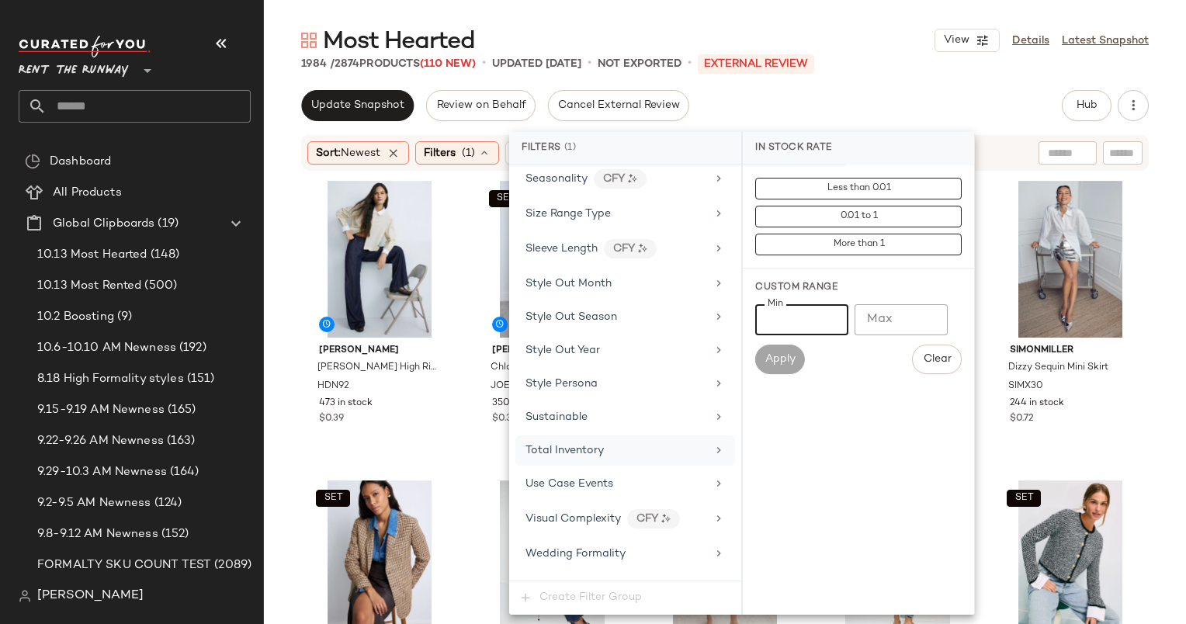
type input "***"
click at [603, 443] on div "Total Inventory" at bounding box center [616, 451] width 181 height 16
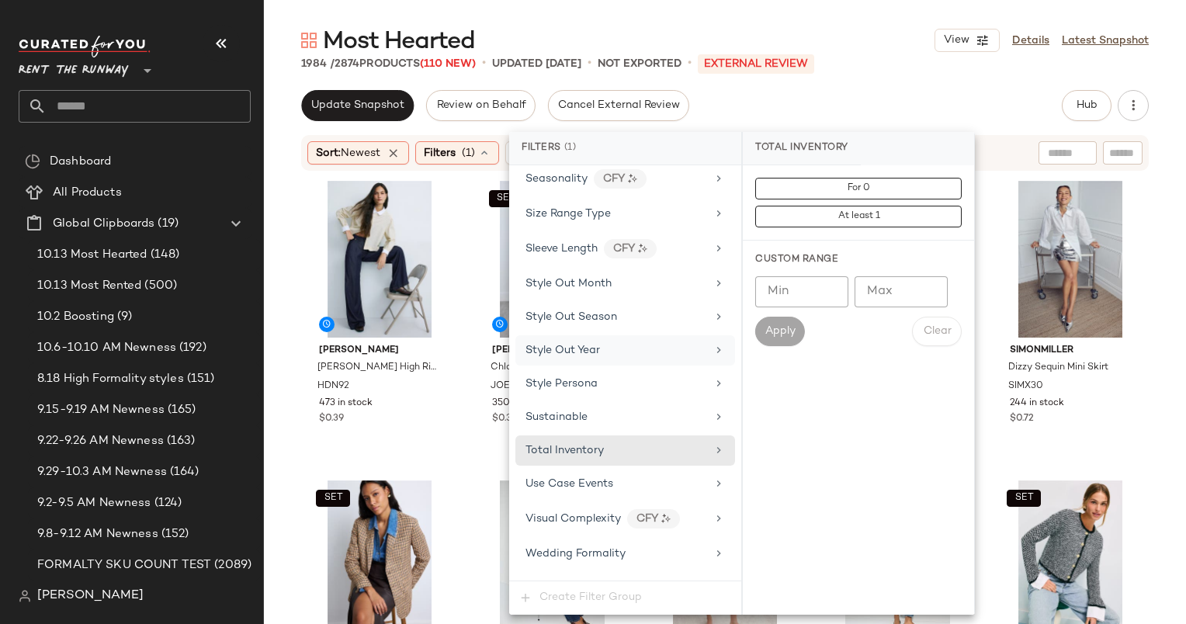
scroll to position [2111, 0]
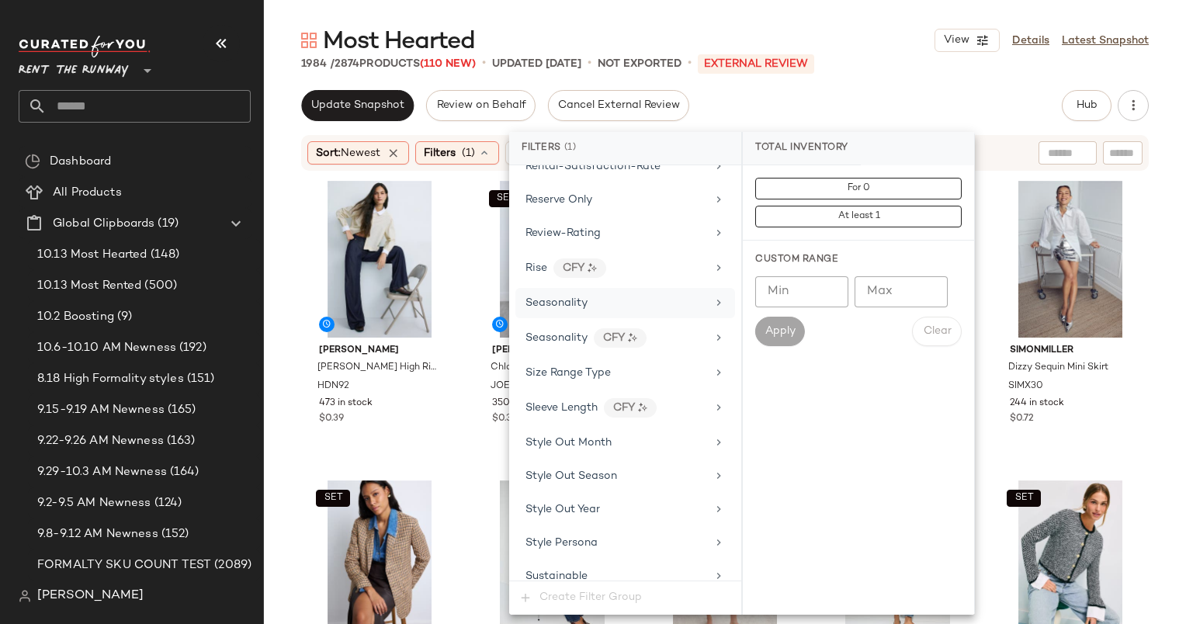
click at [610, 295] on div "Seasonality" at bounding box center [616, 303] width 181 height 16
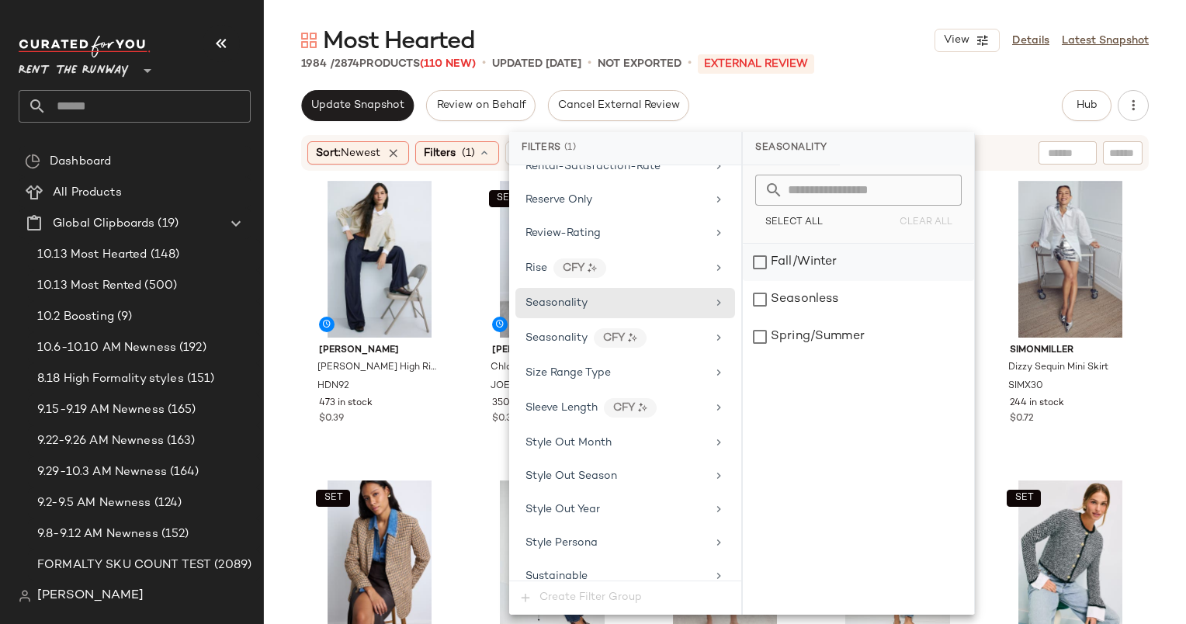
click at [820, 258] on div "Fall/Winter" at bounding box center [858, 262] width 231 height 37
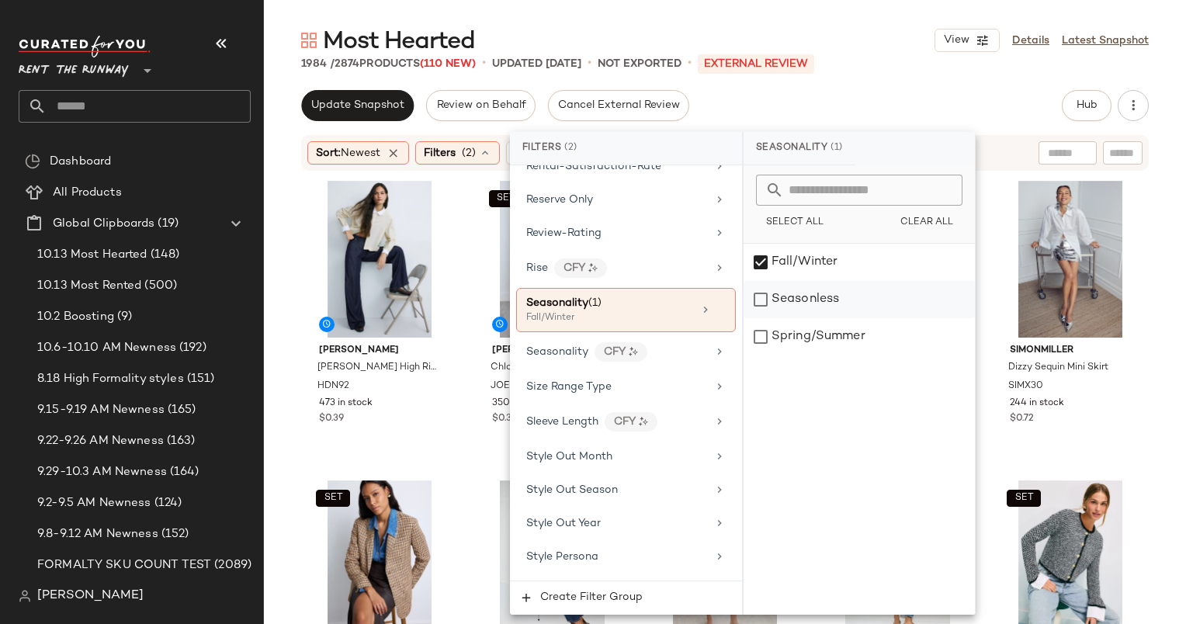
click at [835, 287] on div "Seasonless" at bounding box center [859, 299] width 231 height 37
click at [838, 122] on div "Update Snapshot Review on Behalf Cancel External Review Hub Send for Review Ext…" at bounding box center [725, 357] width 922 height 534
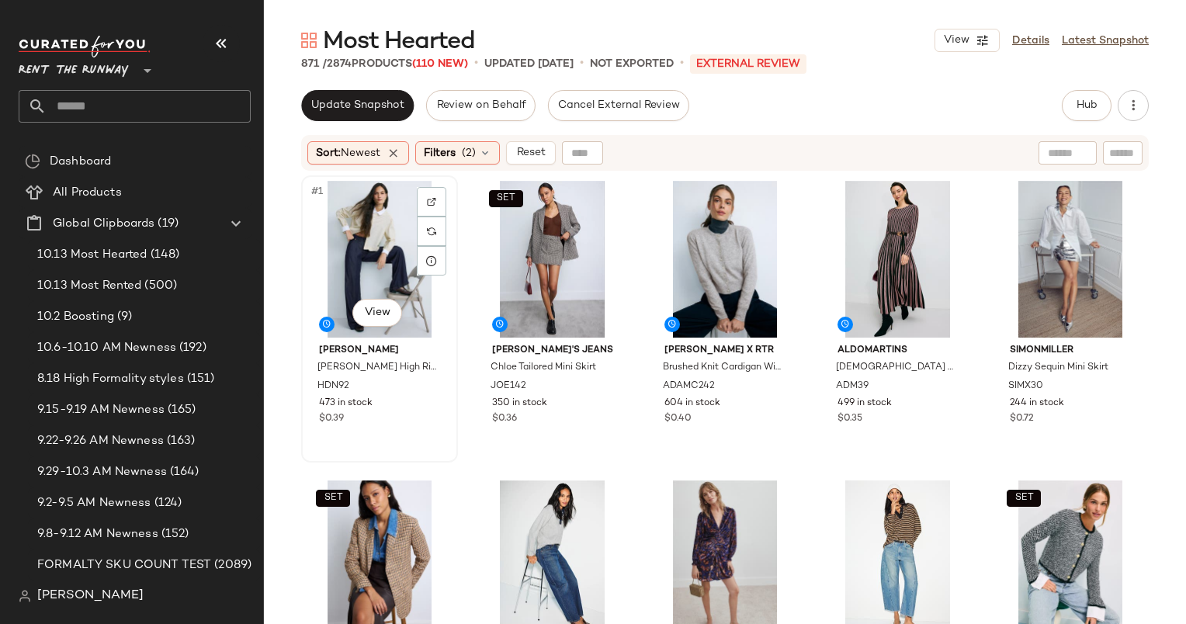
click at [349, 231] on div "#1 View" at bounding box center [380, 259] width 146 height 157
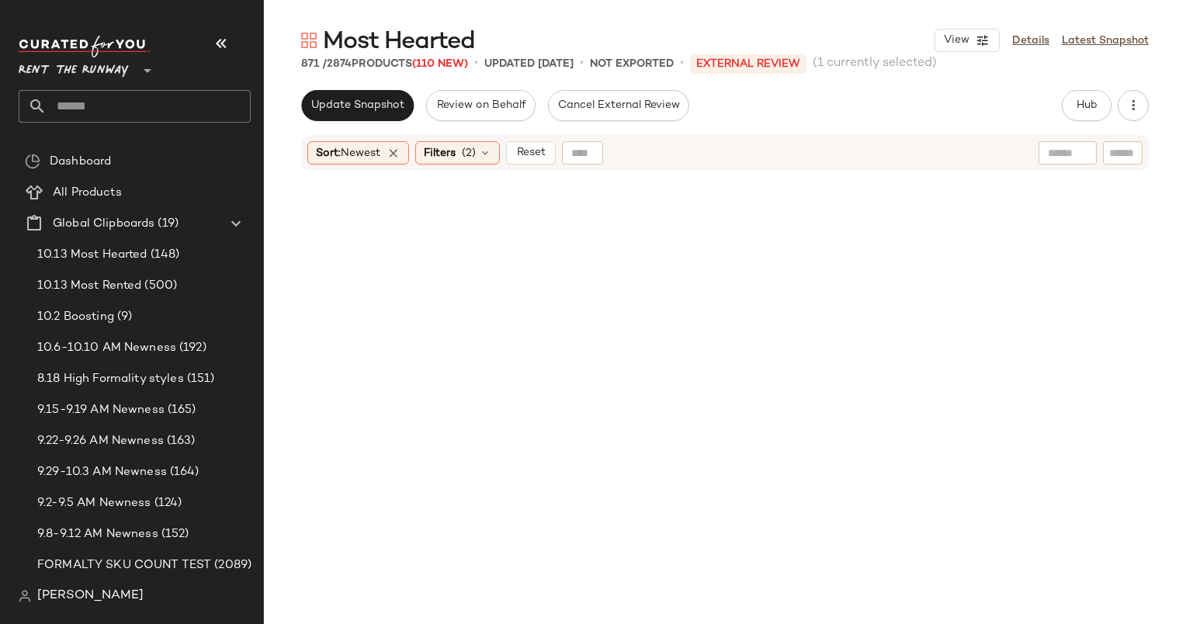
scroll to position [51958, 0]
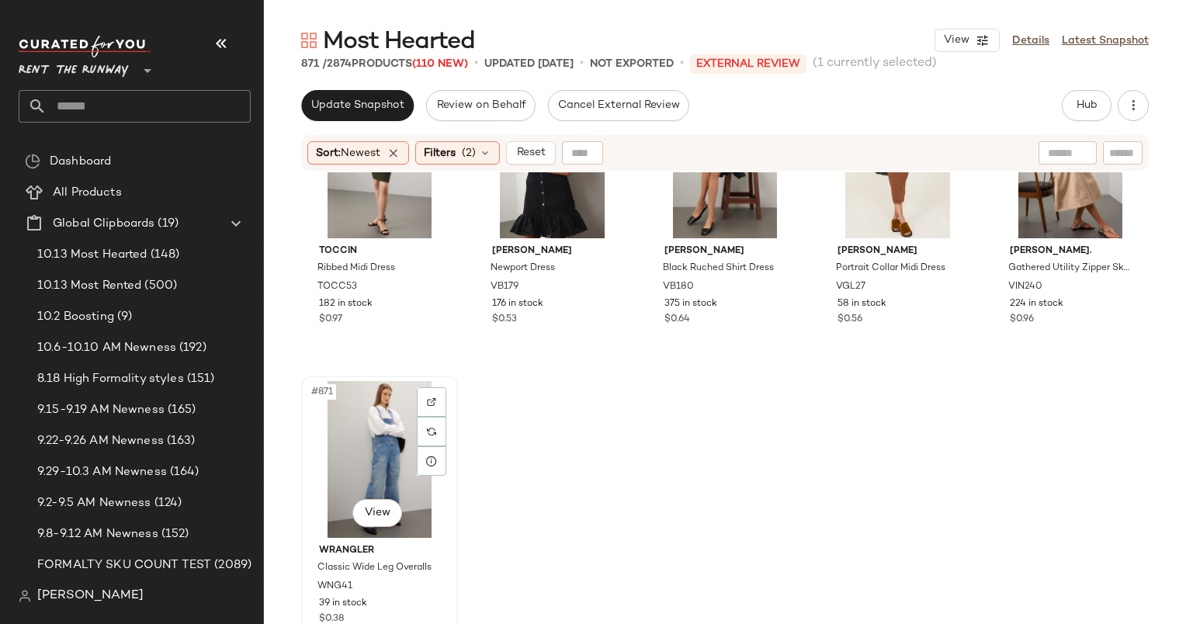
click at [349, 439] on div "#871 View" at bounding box center [380, 459] width 146 height 157
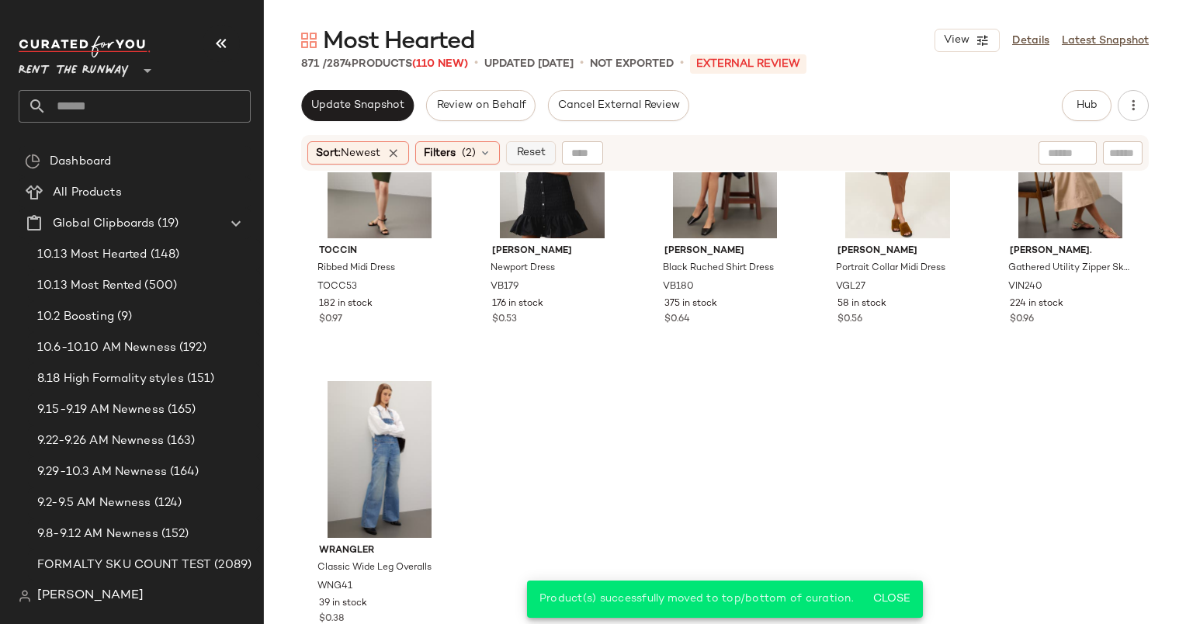
click at [534, 158] on span "Reset" at bounding box center [531, 153] width 30 height 12
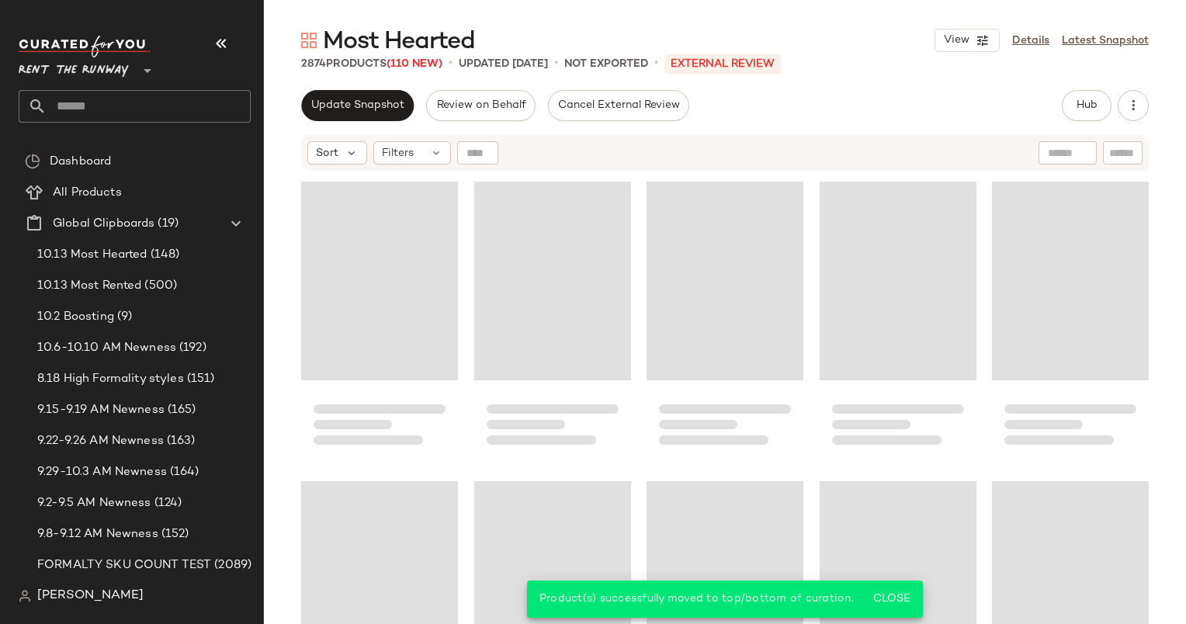
click at [1144, 163] on div "Sort Filters" at bounding box center [725, 153] width 848 height 36
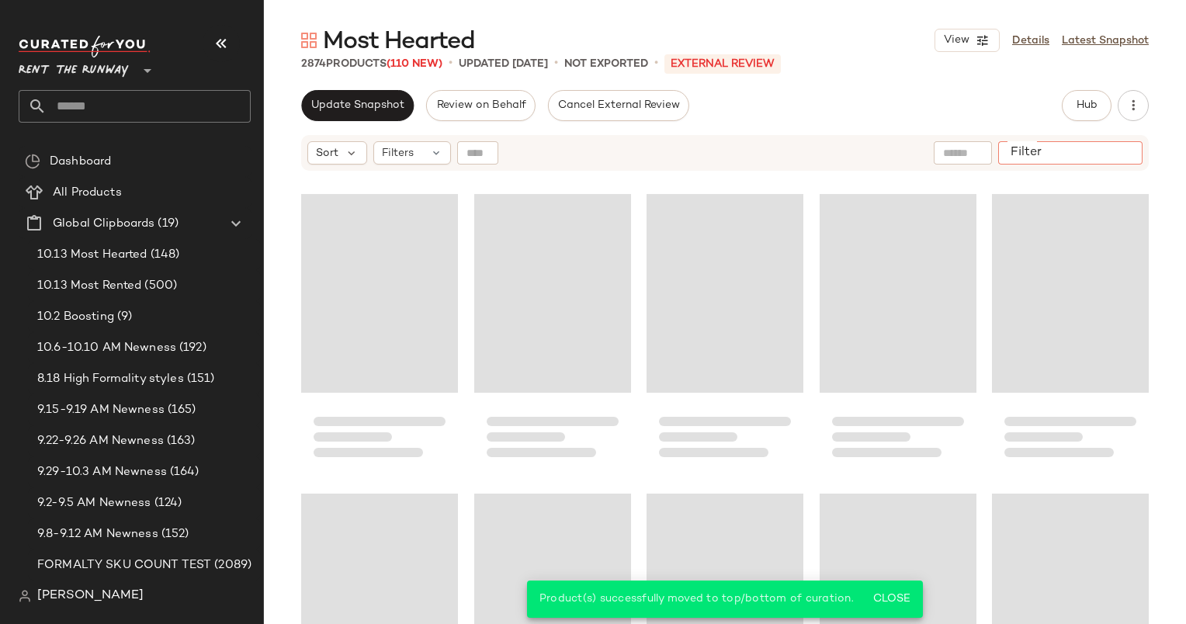
click at [1126, 146] on input "Filter" at bounding box center [1071, 153] width 132 height 16
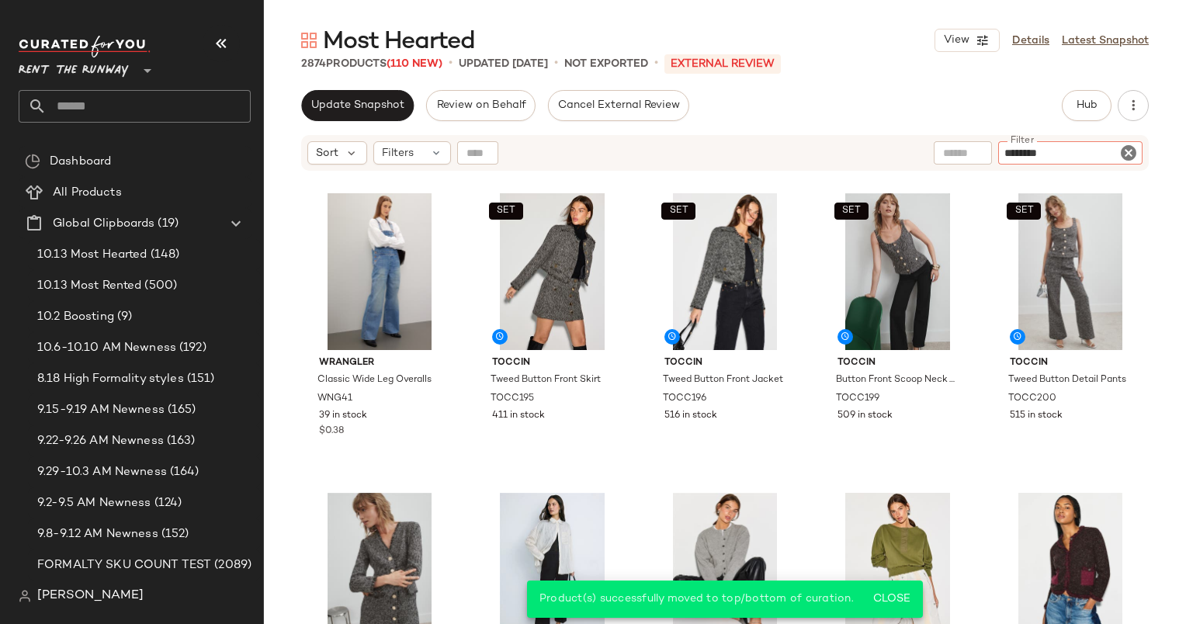
type input "*********"
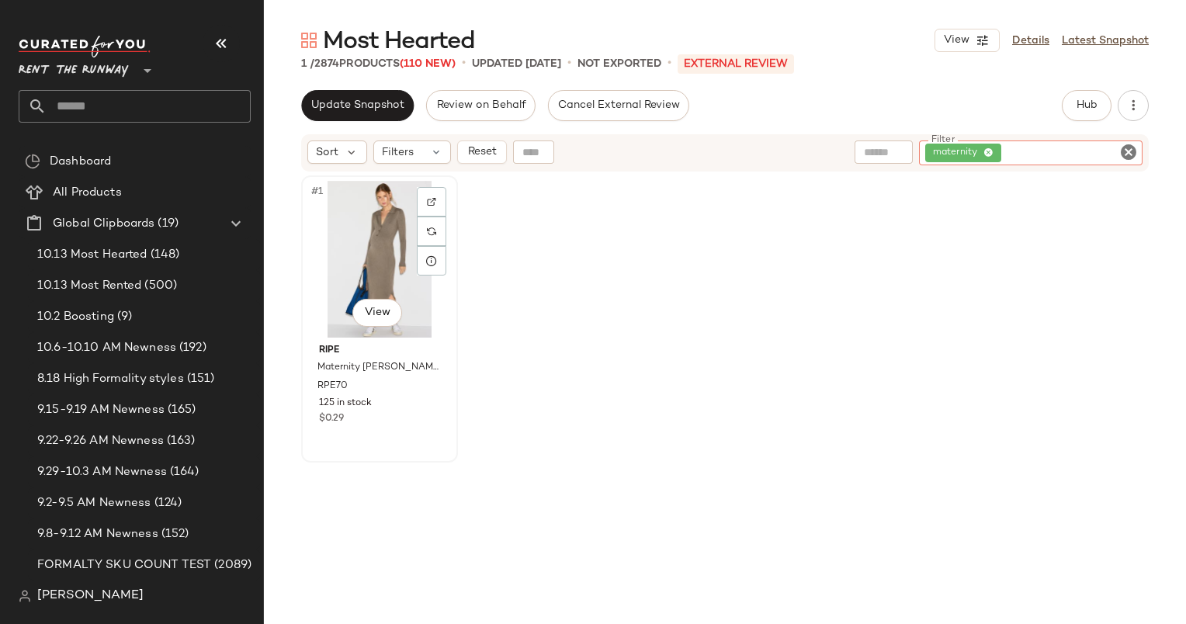
click at [379, 248] on div "#1 View" at bounding box center [380, 259] width 146 height 157
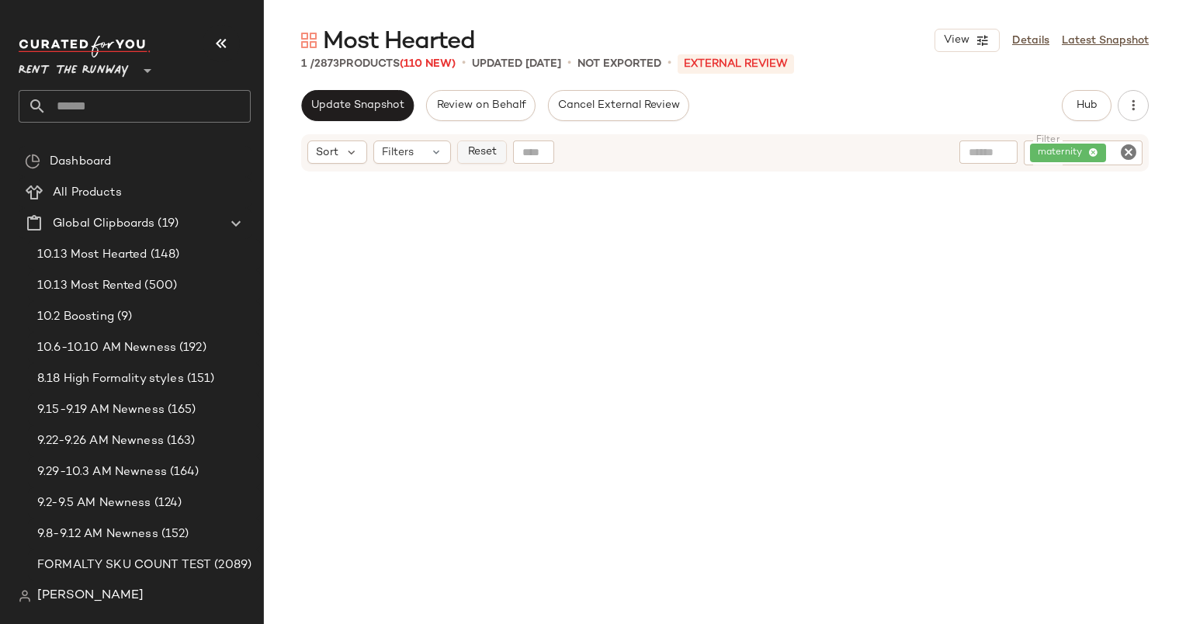
click at [488, 161] on button "Reset" at bounding box center [482, 152] width 50 height 23
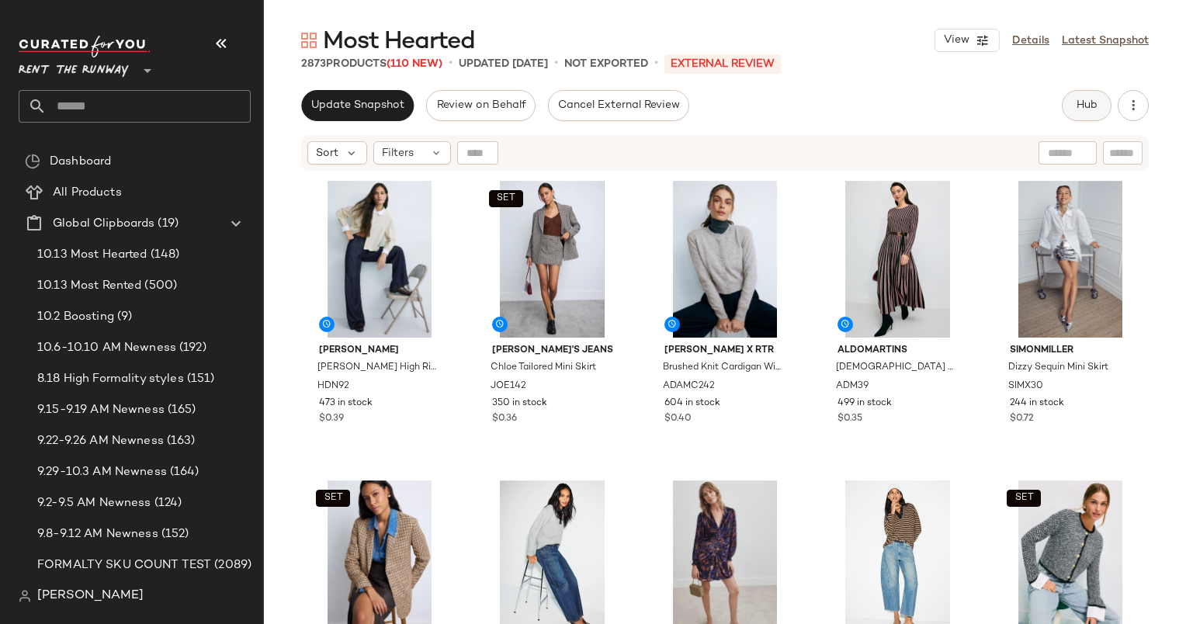
click at [1071, 112] on button "Hub" at bounding box center [1087, 105] width 50 height 31
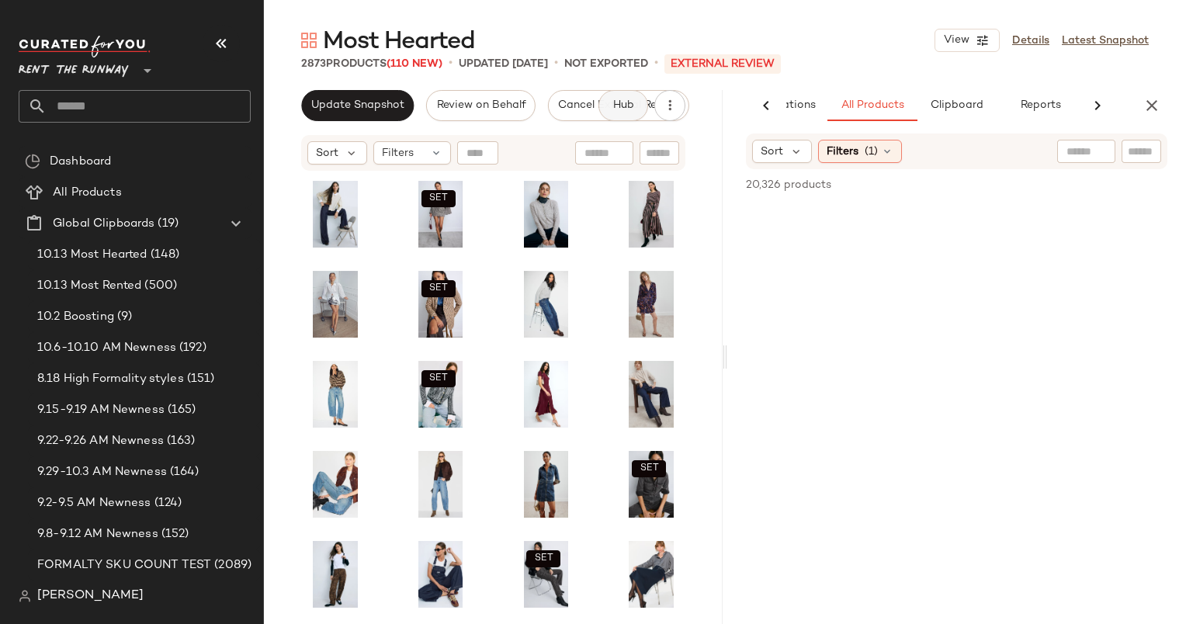
scroll to position [0, 95]
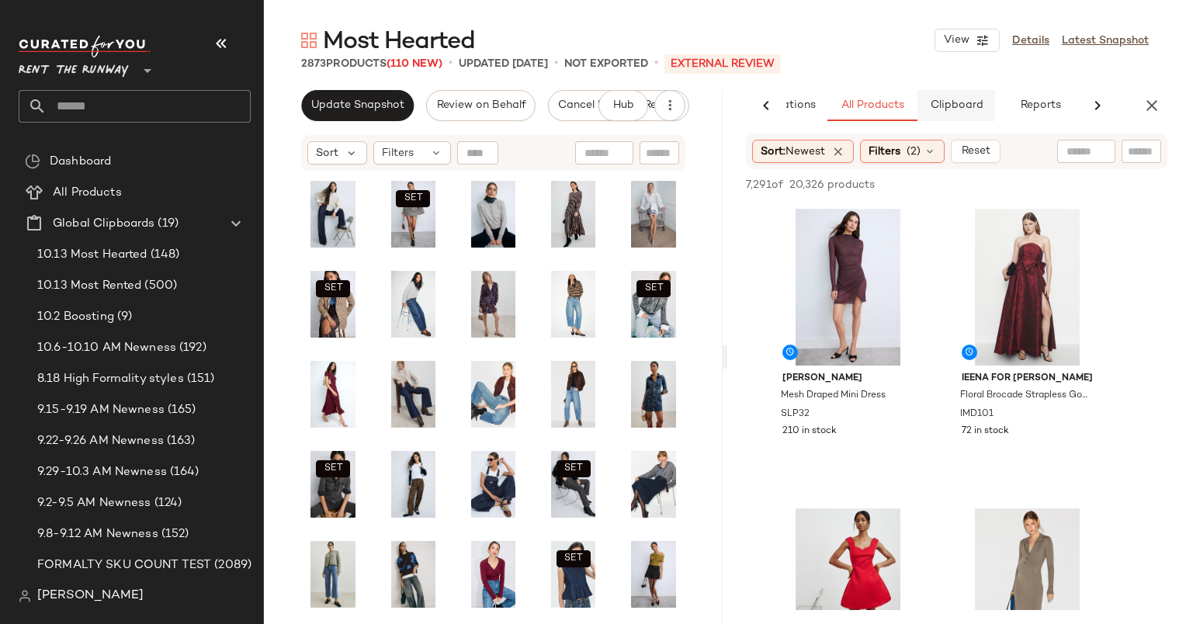
click at [943, 103] on span "Clipboard" at bounding box center [956, 105] width 54 height 12
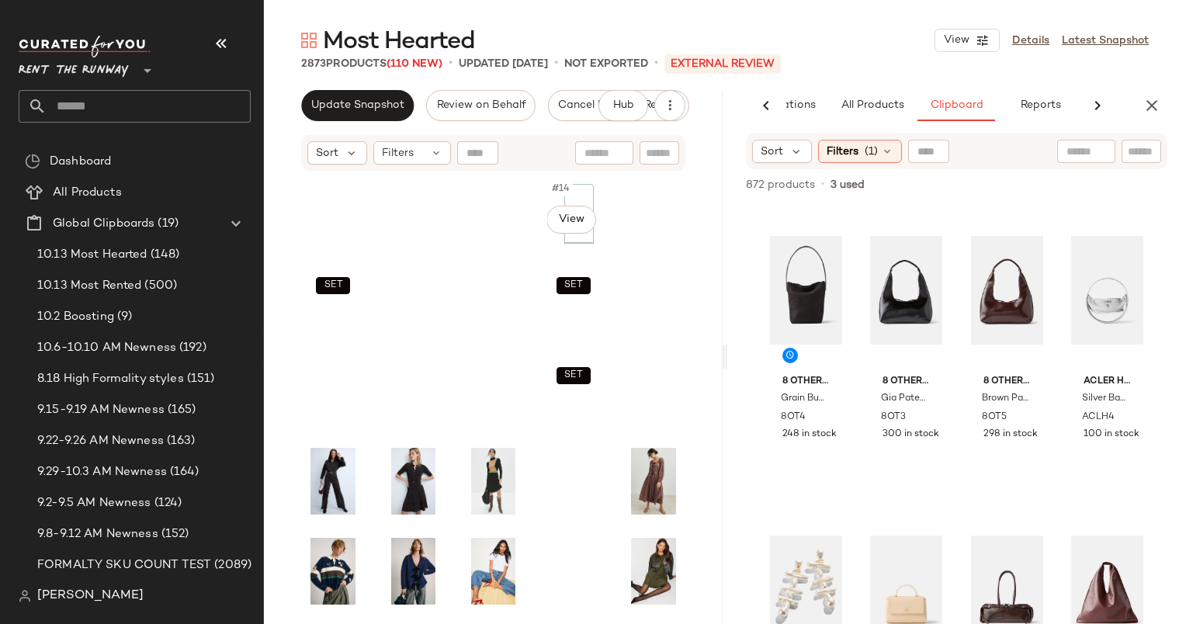
scroll to position [0, 0]
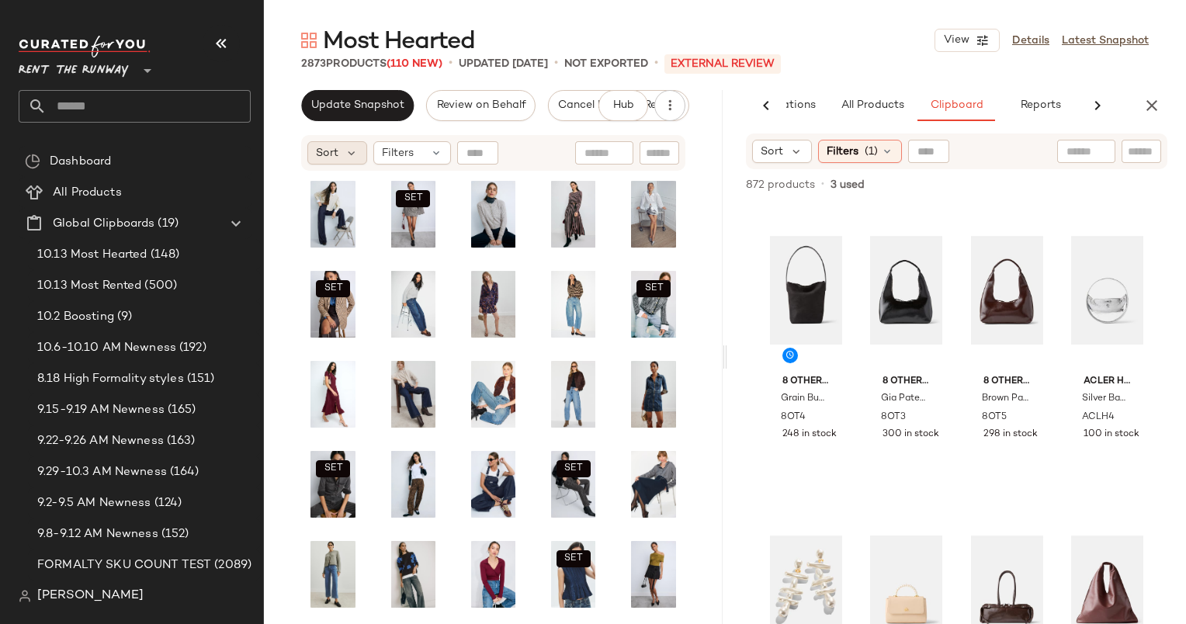
click at [332, 142] on div "Sort" at bounding box center [337, 152] width 60 height 23
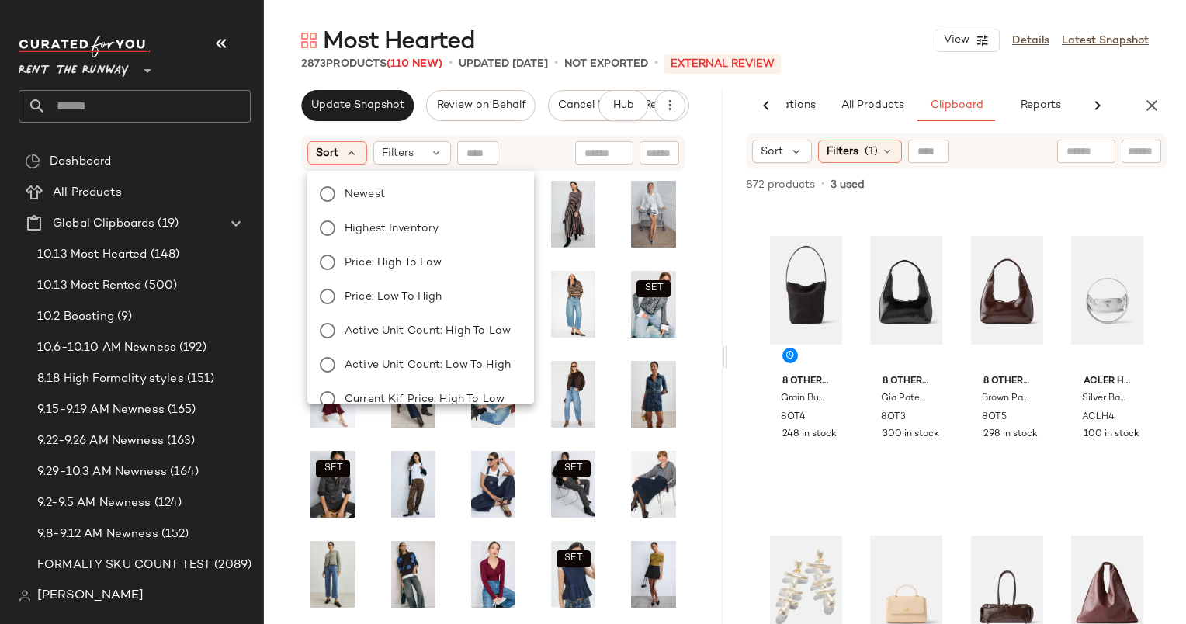
click at [352, 180] on div "Newest Highest Inventory Price: High to Low Price: Low to High Active Unit Coun…" at bounding box center [419, 382] width 230 height 410
click at [356, 183] on label "Newest" at bounding box center [430, 194] width 183 height 22
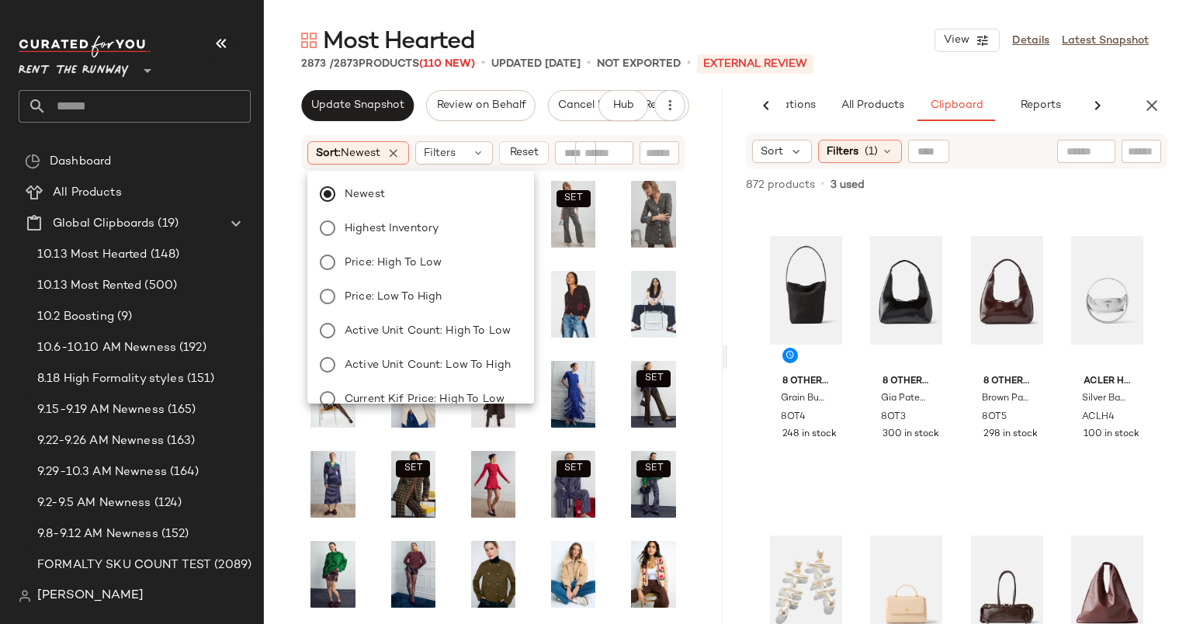
click at [540, 125] on div "Update Snapshot Review on Behalf Cancel External Review Hub Send for Review Ext…" at bounding box center [493, 357] width 459 height 534
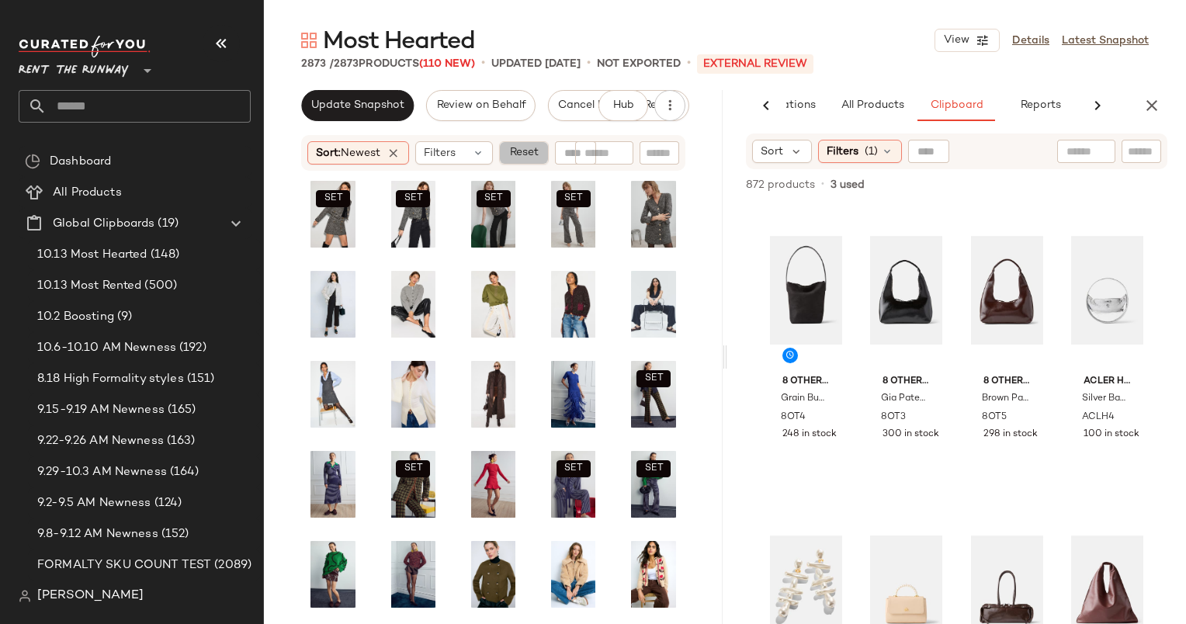
click at [538, 149] on span "Reset" at bounding box center [524, 153] width 30 height 12
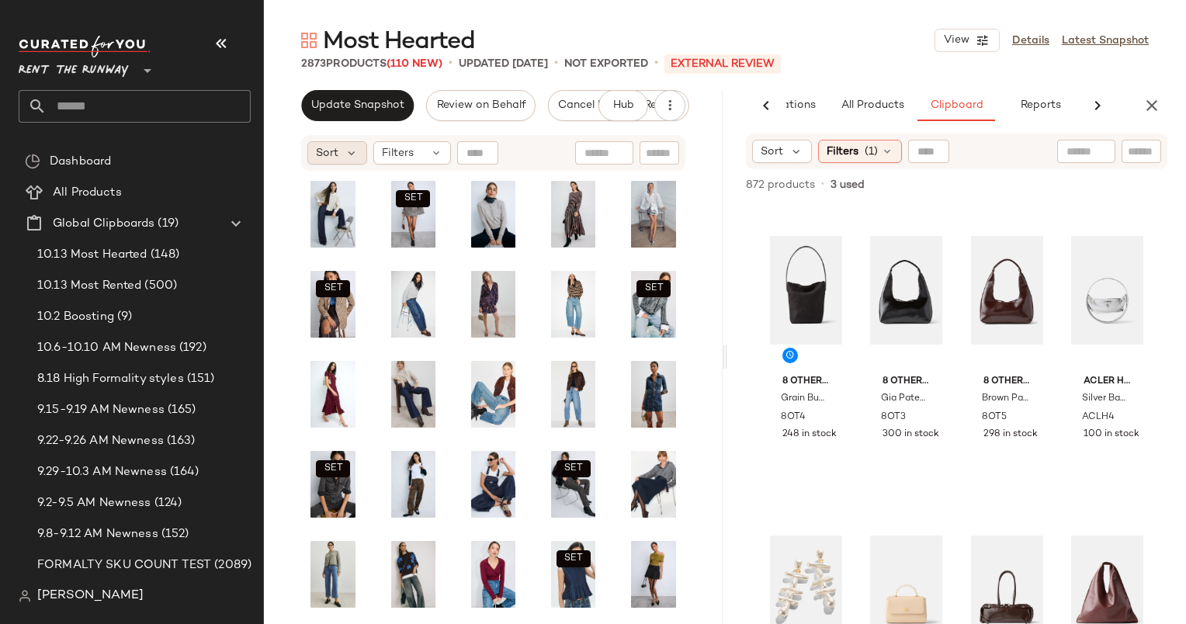
click at [326, 156] on span "Sort" at bounding box center [327, 153] width 23 height 16
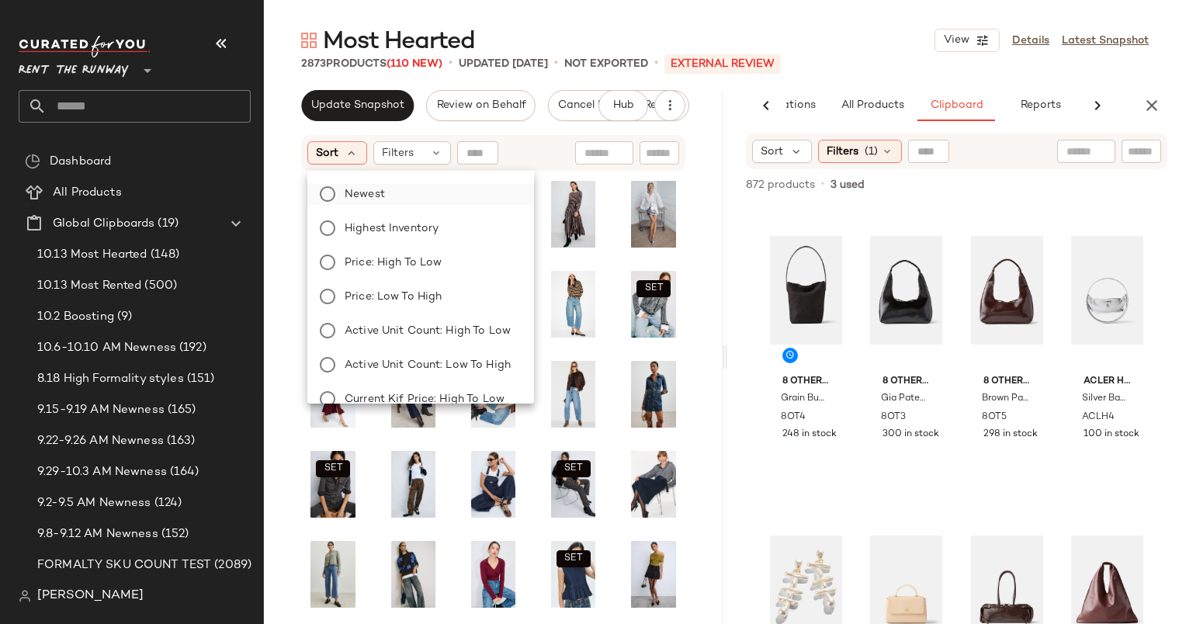
click at [385, 195] on label "Newest" at bounding box center [430, 194] width 183 height 22
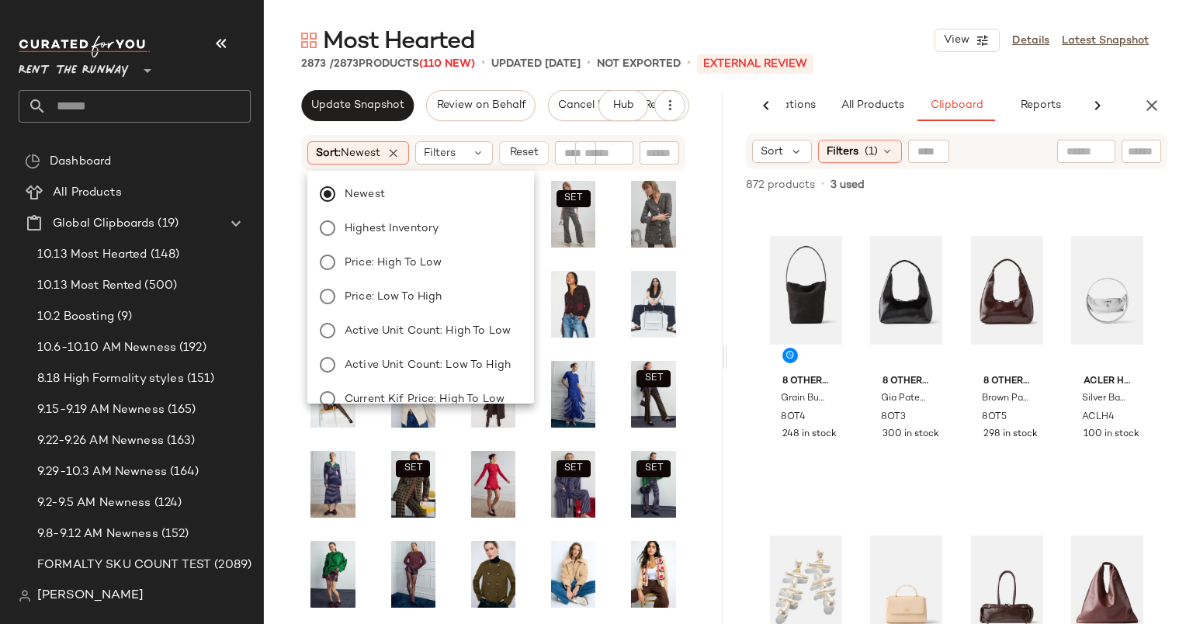
click at [539, 129] on div "Update Snapshot Review on Behalf Cancel External Review Hub Send for Review Ext…" at bounding box center [493, 357] width 459 height 534
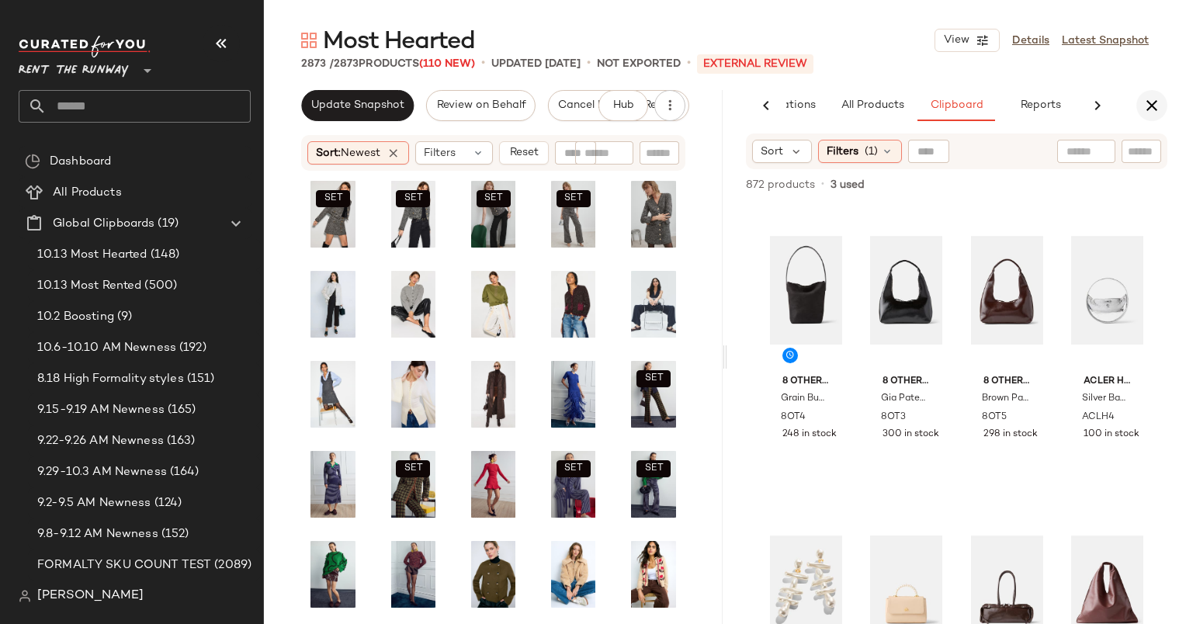
click at [1151, 109] on icon "button" at bounding box center [1152, 105] width 19 height 19
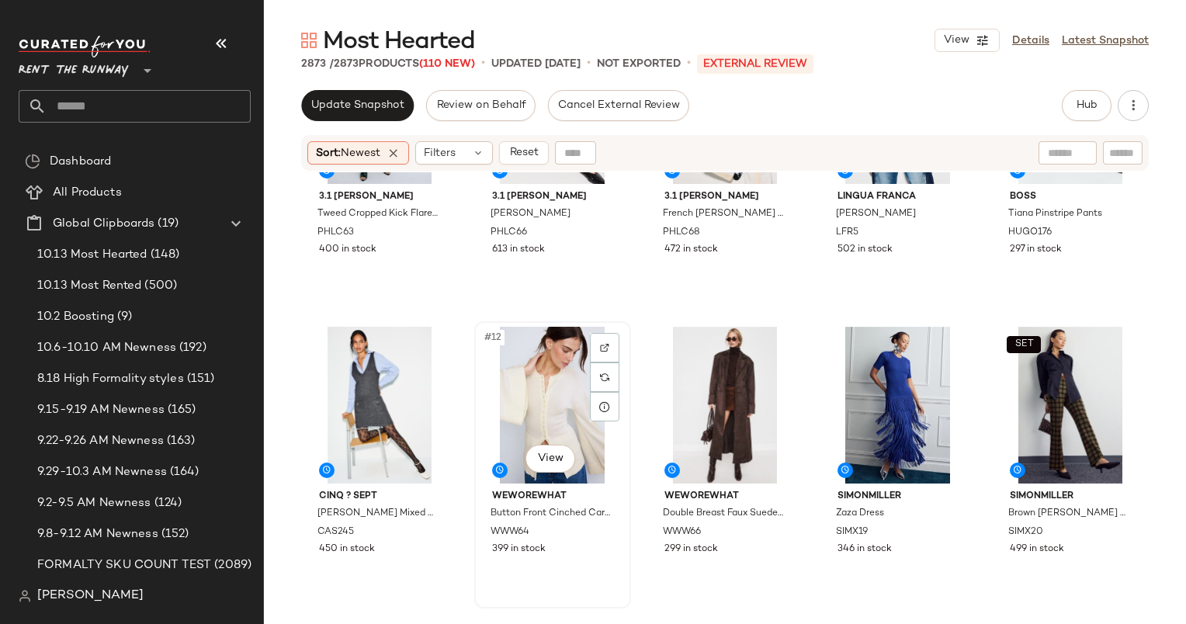
scroll to position [466, 0]
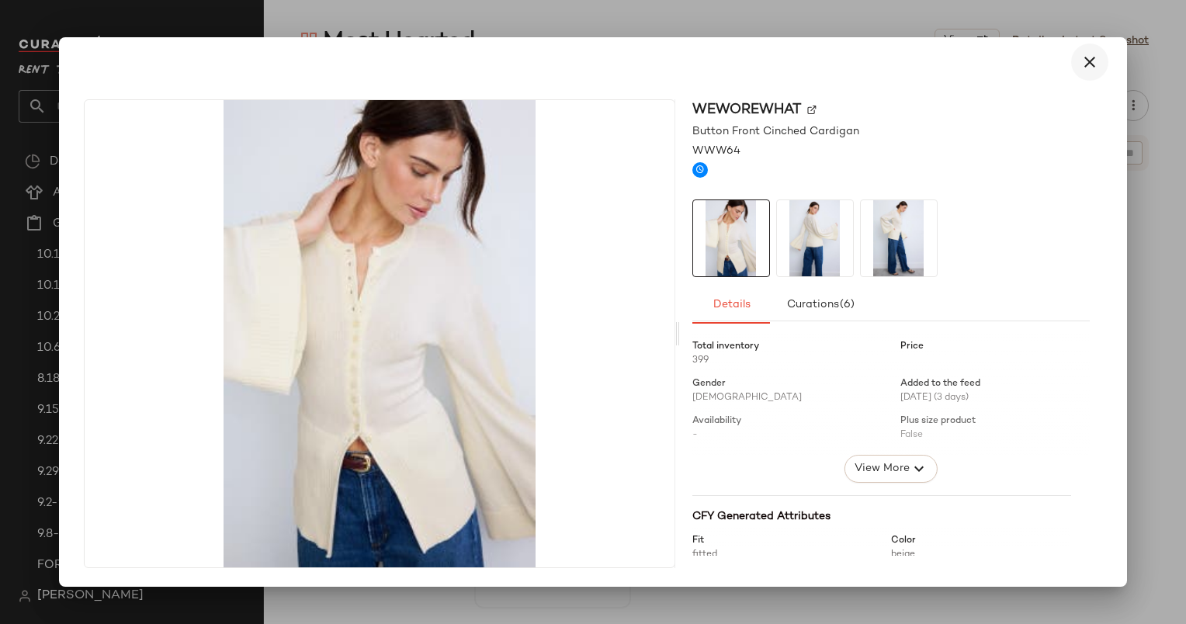
click at [1095, 56] on icon "button" at bounding box center [1090, 62] width 19 height 19
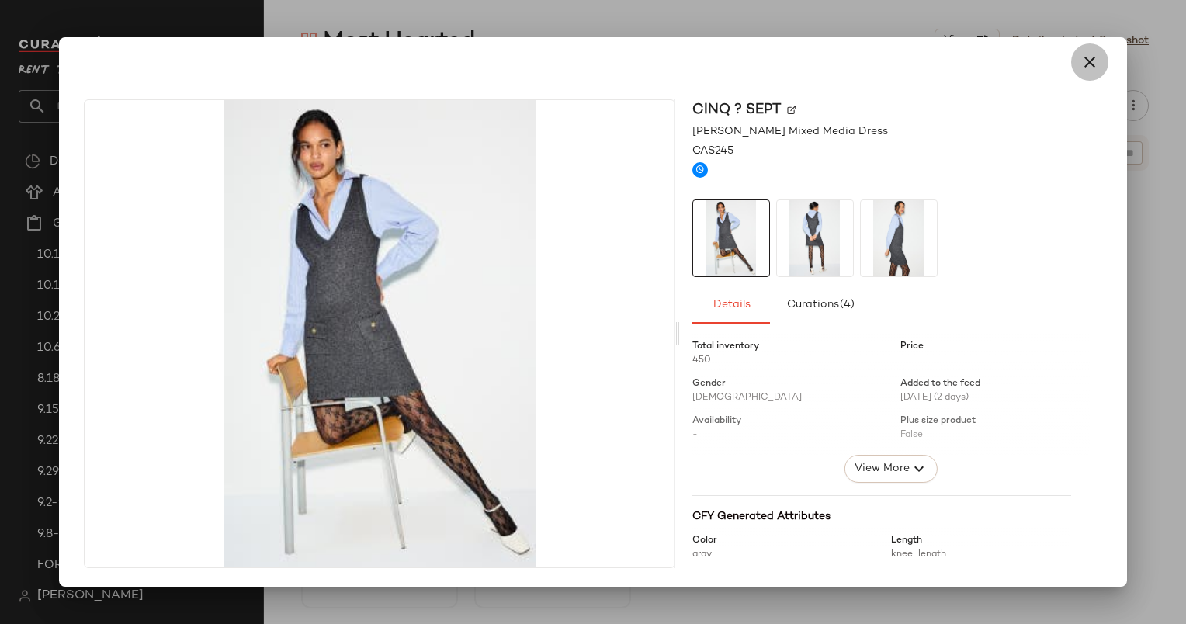
click at [1088, 64] on icon "button" at bounding box center [1090, 62] width 19 height 19
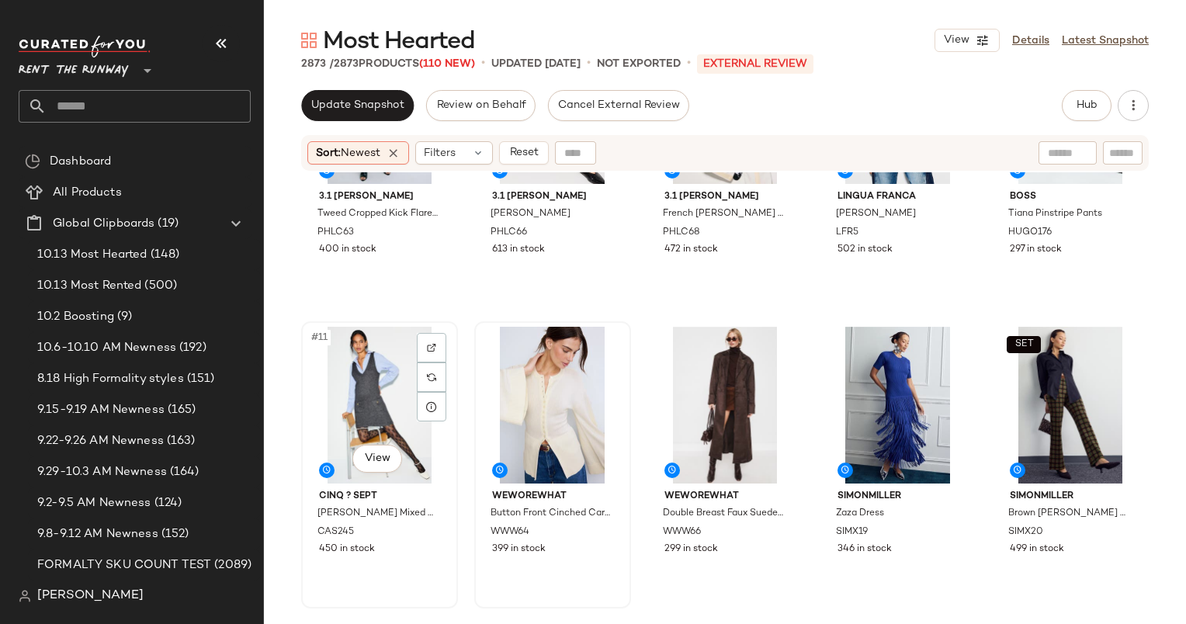
click at [380, 370] on div "#11 View" at bounding box center [380, 405] width 146 height 157
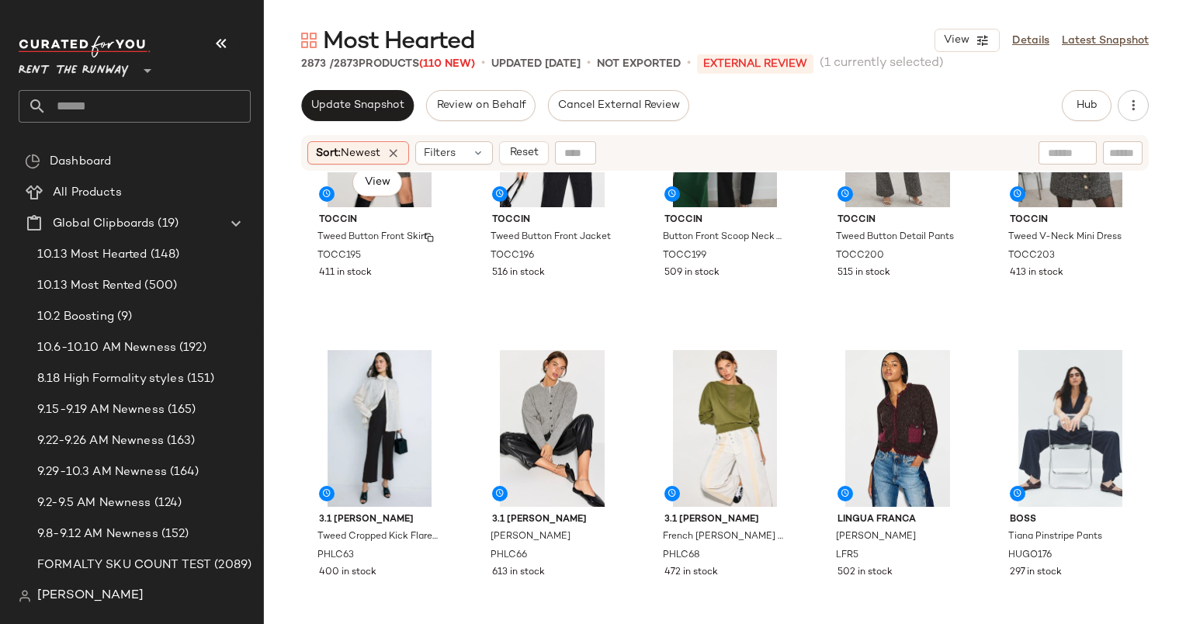
scroll to position [130, 0]
click at [1047, 413] on div "#10 View" at bounding box center [1071, 428] width 146 height 157
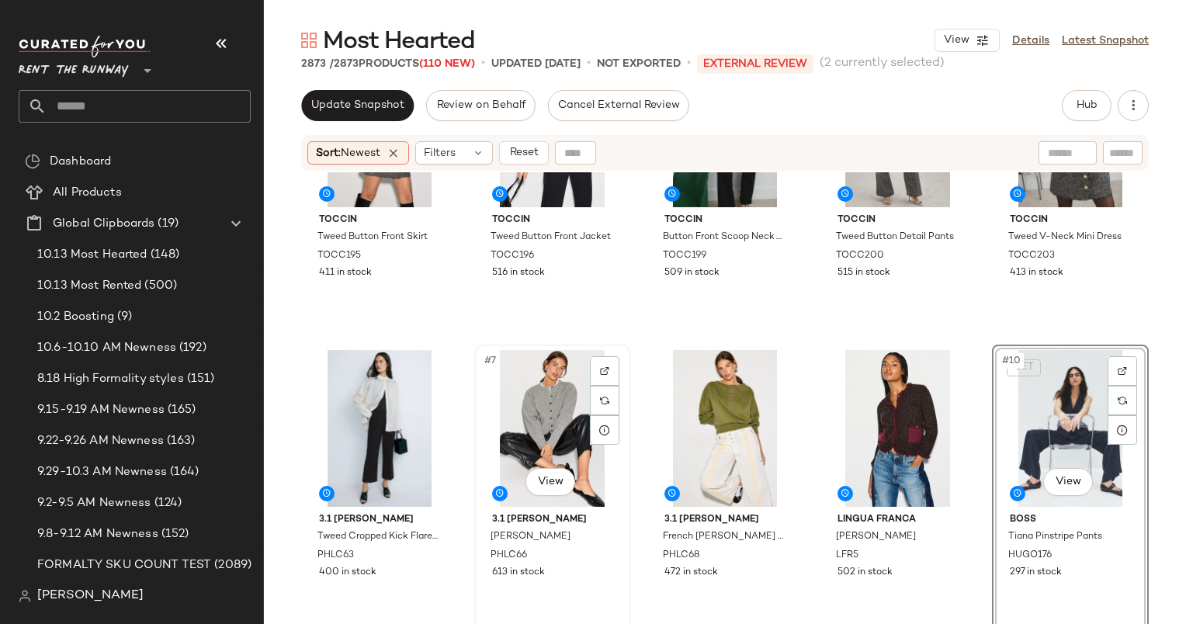
click at [535, 394] on div "#7 View" at bounding box center [553, 428] width 146 height 157
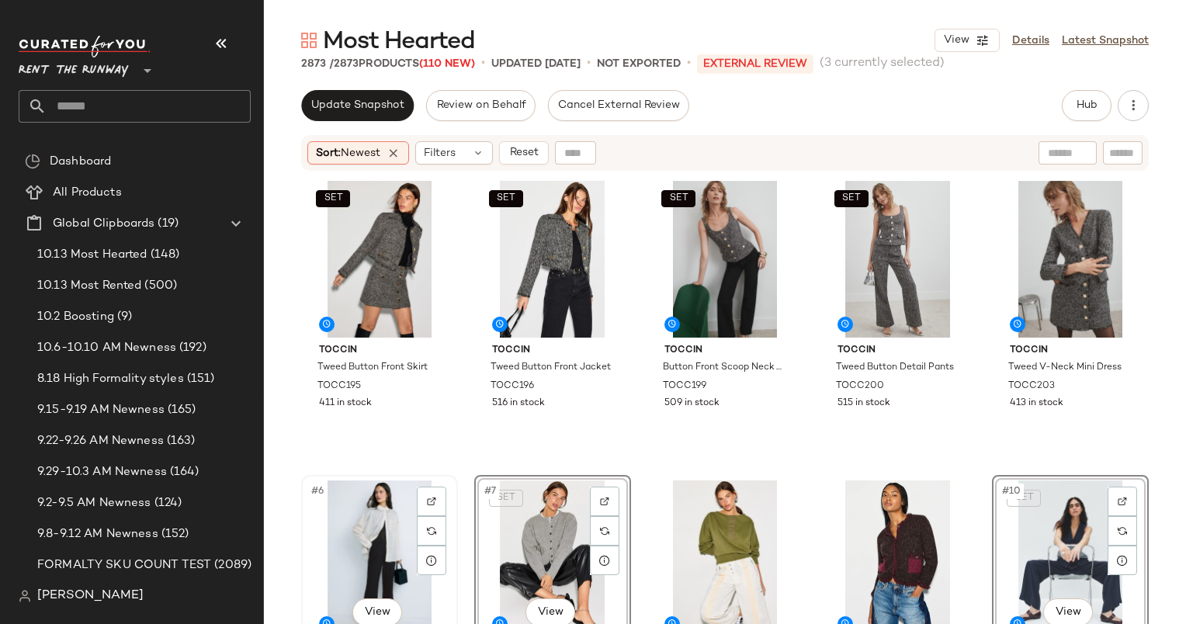
click at [377, 517] on div "#6 View" at bounding box center [380, 559] width 146 height 157
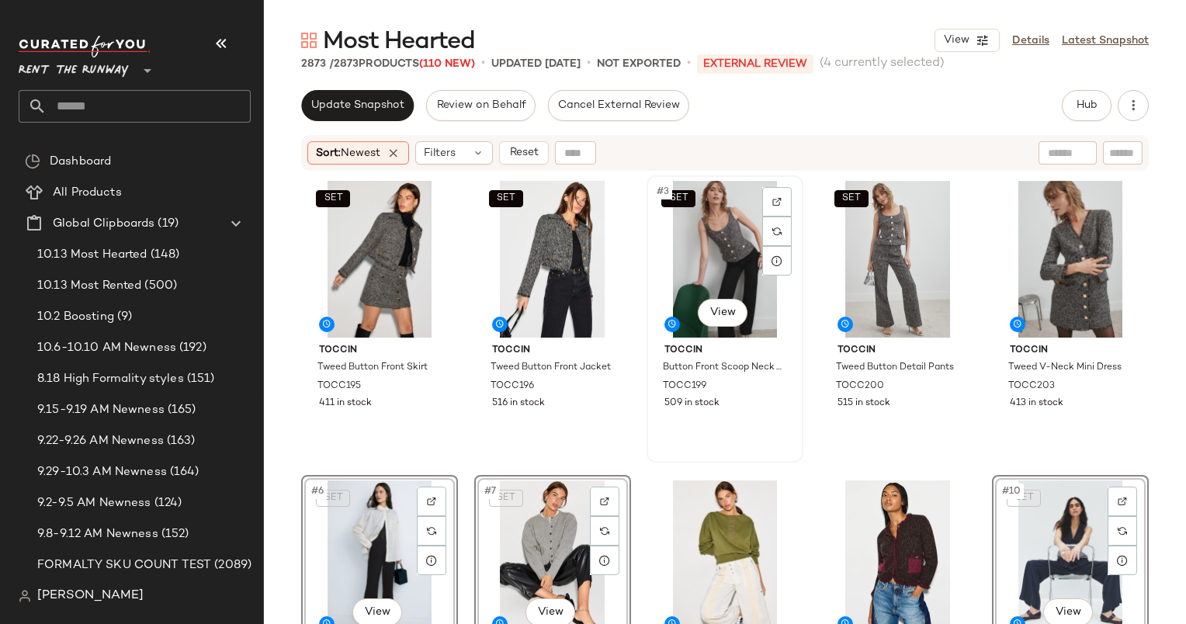
click at [686, 235] on div "SET #3 View" at bounding box center [725, 259] width 146 height 157
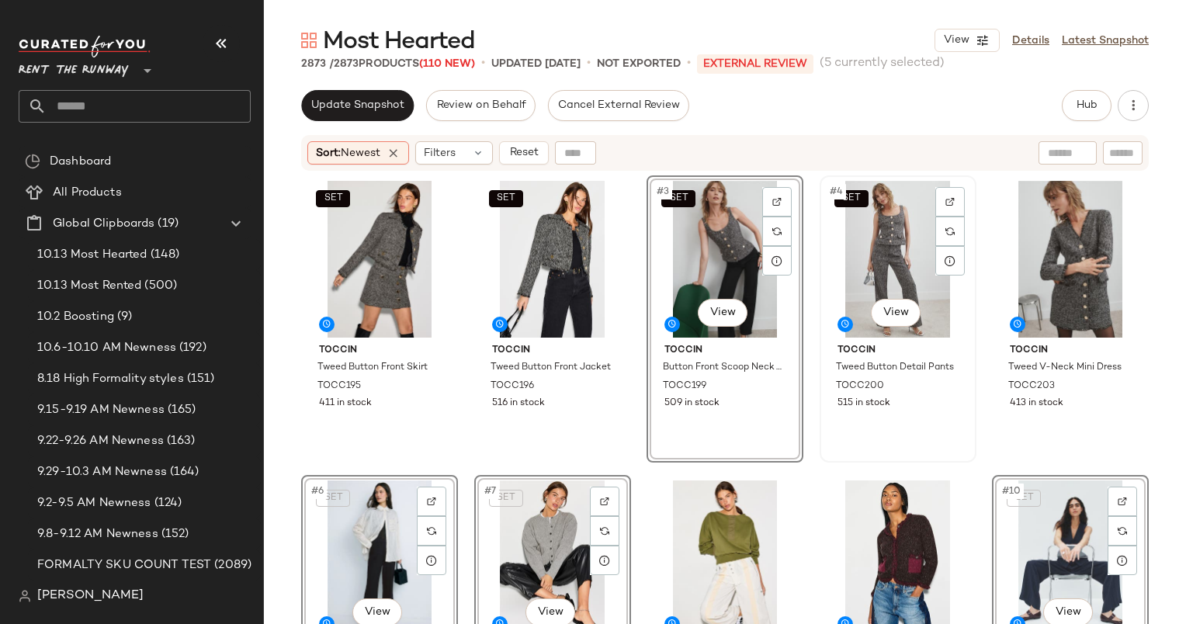
click at [861, 233] on div "SET #4 View" at bounding box center [898, 259] width 146 height 157
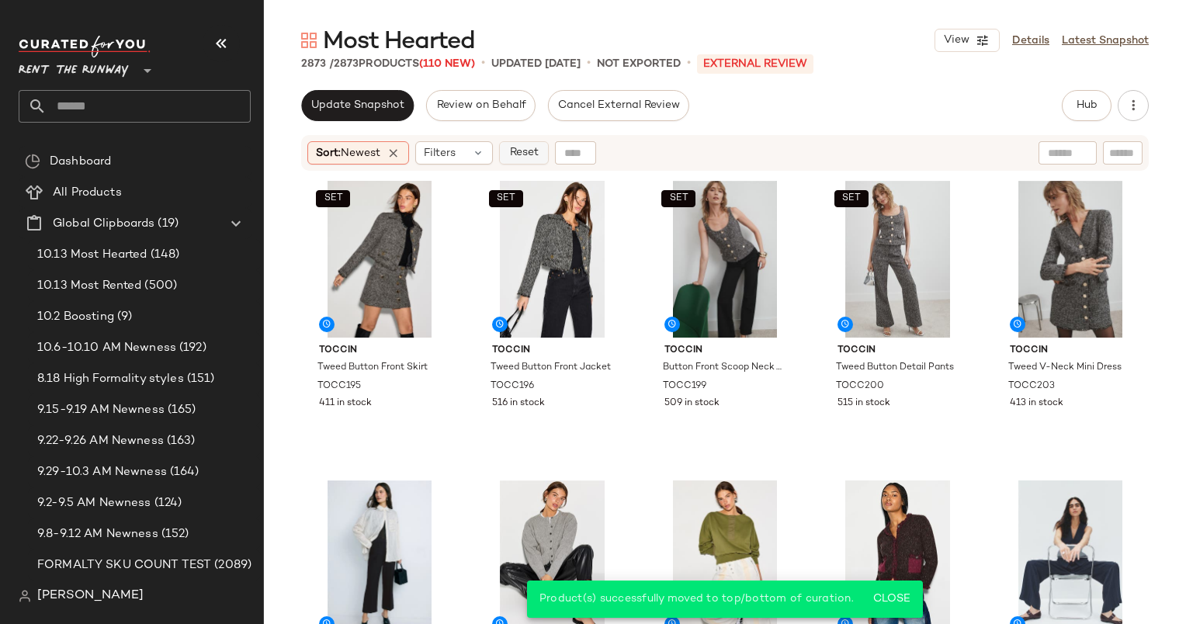
click at [538, 156] on span "Reset" at bounding box center [524, 153] width 30 height 12
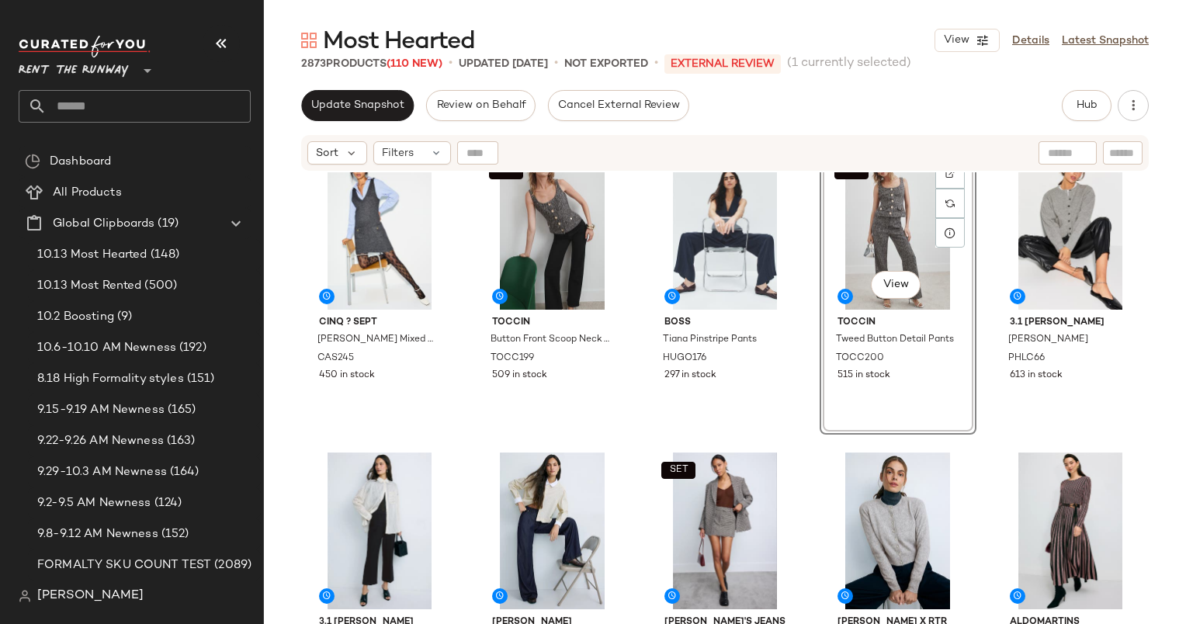
scroll to position [30, 0]
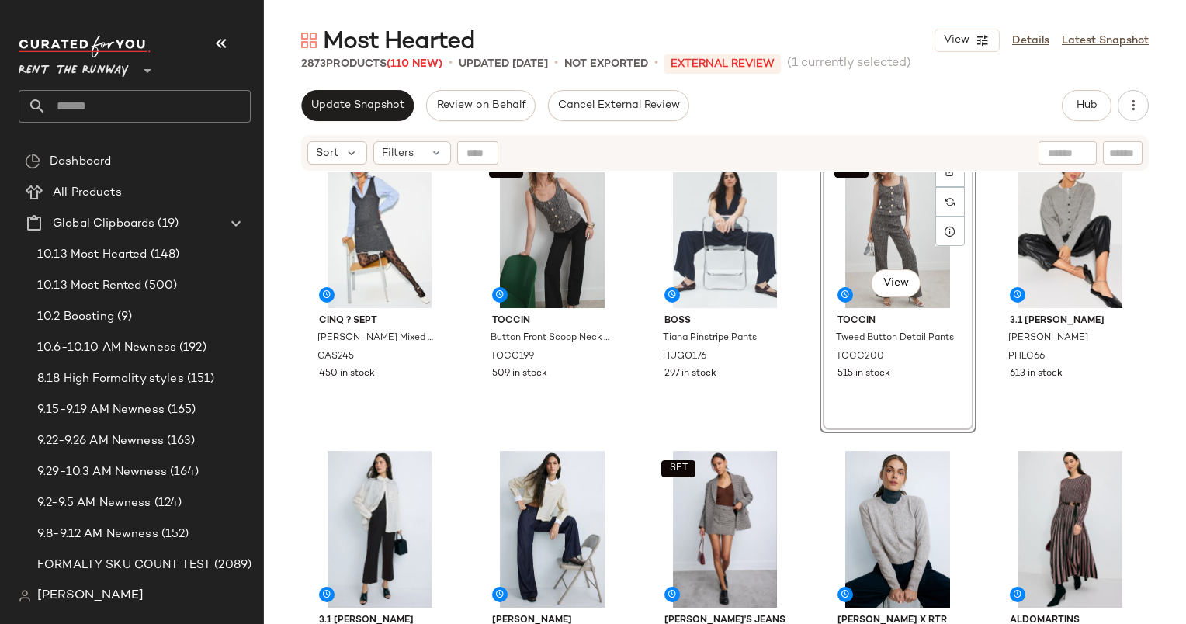
click at [1175, 400] on div "Cinq ? Sept Vivianne Mixed Media Dress CAS245 450 in stock SET Toccin Button Fr…" at bounding box center [725, 417] width 922 height 491
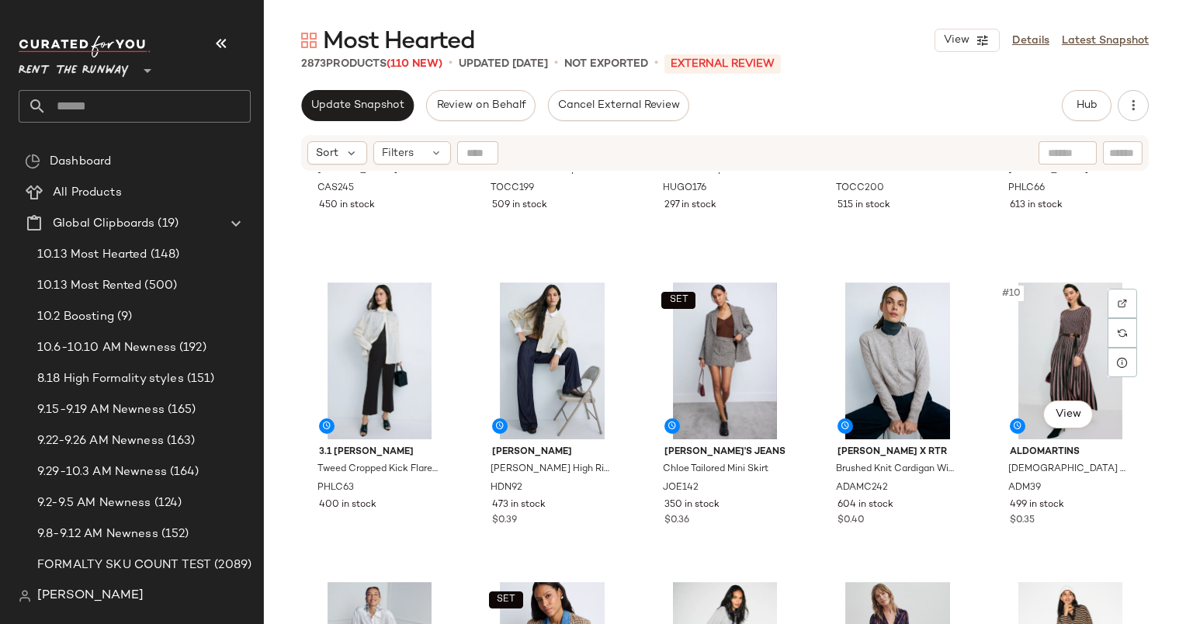
scroll to position [255, 0]
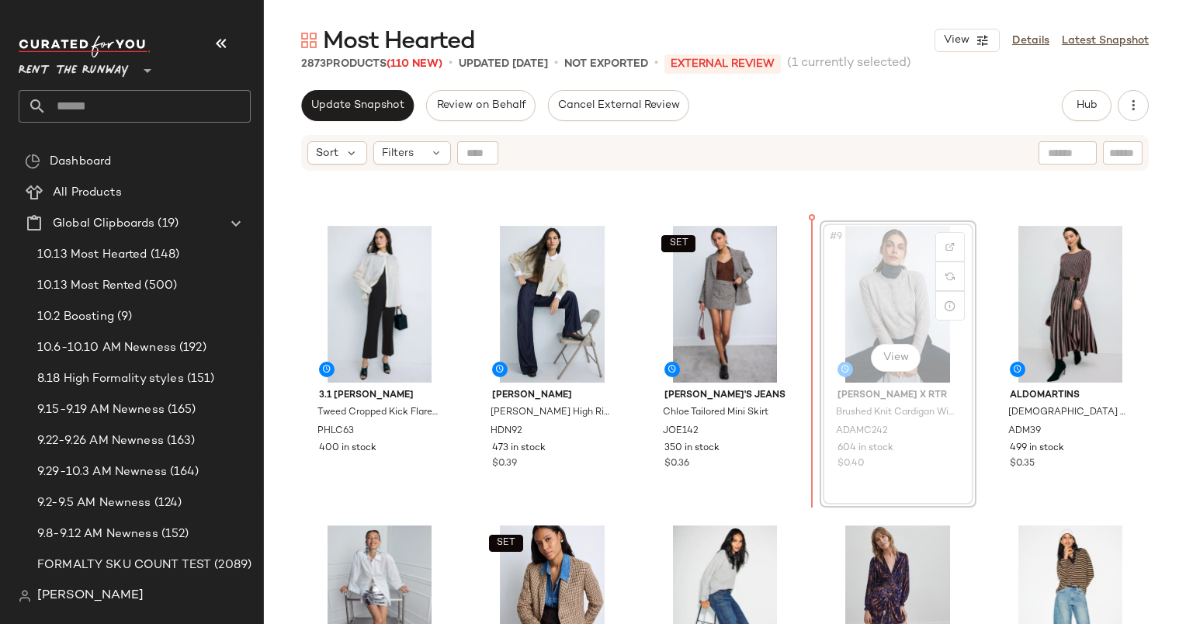
scroll to position [255, 0]
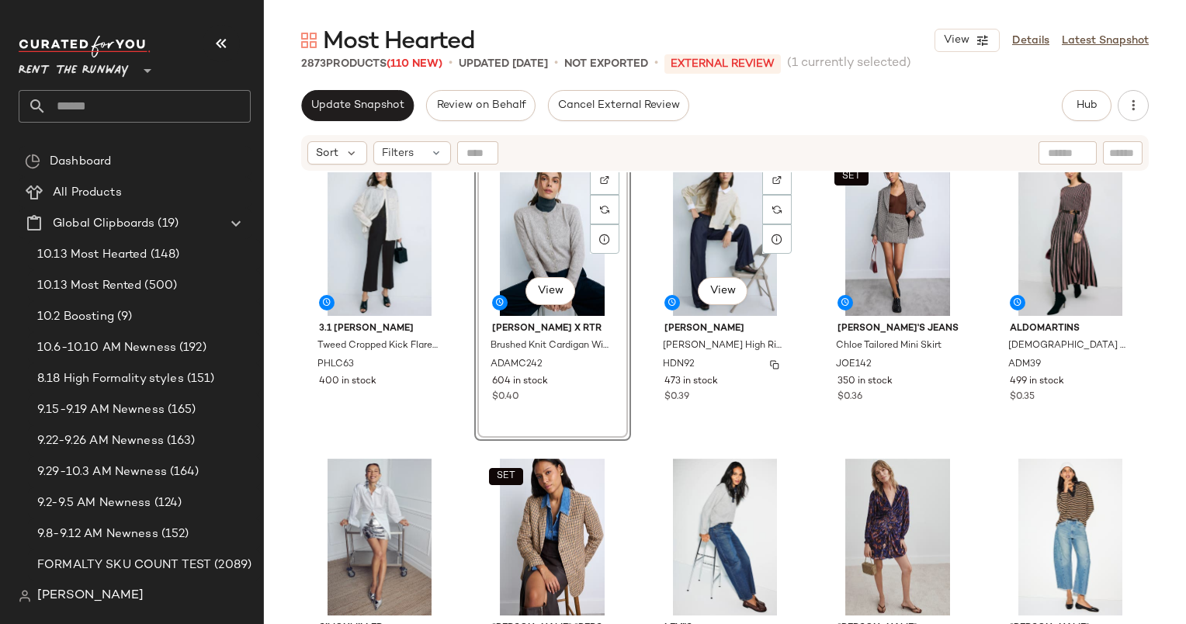
scroll to position [210, 0]
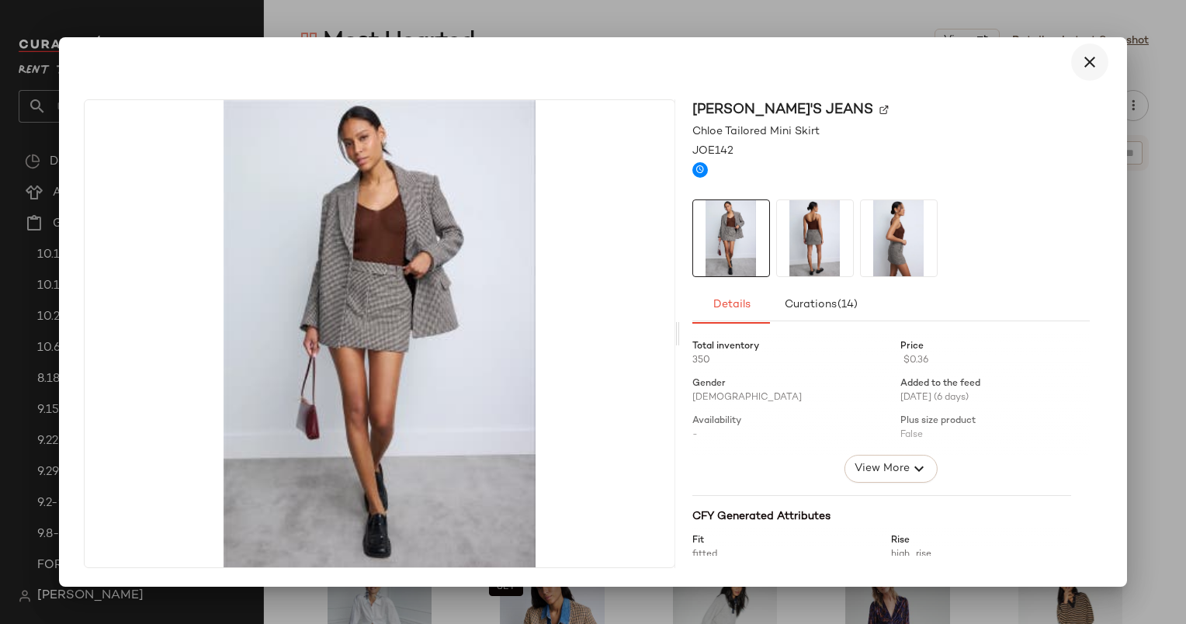
click at [1100, 59] on button "button" at bounding box center [1089, 61] width 37 height 37
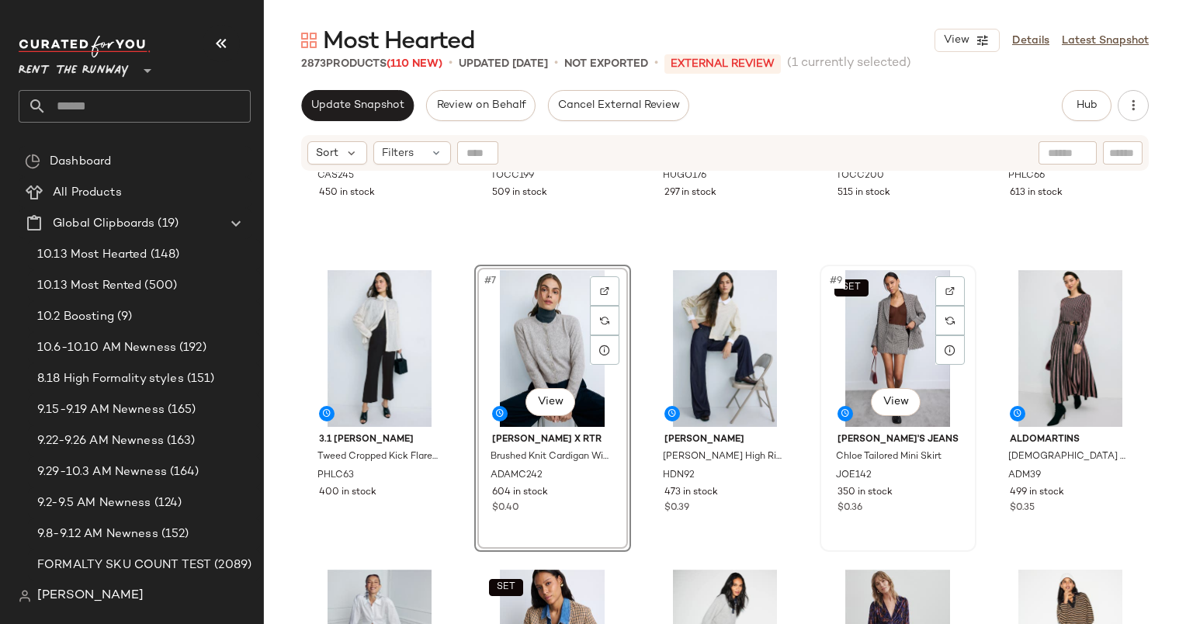
click at [858, 328] on div "SET #9 View" at bounding box center [898, 348] width 146 height 157
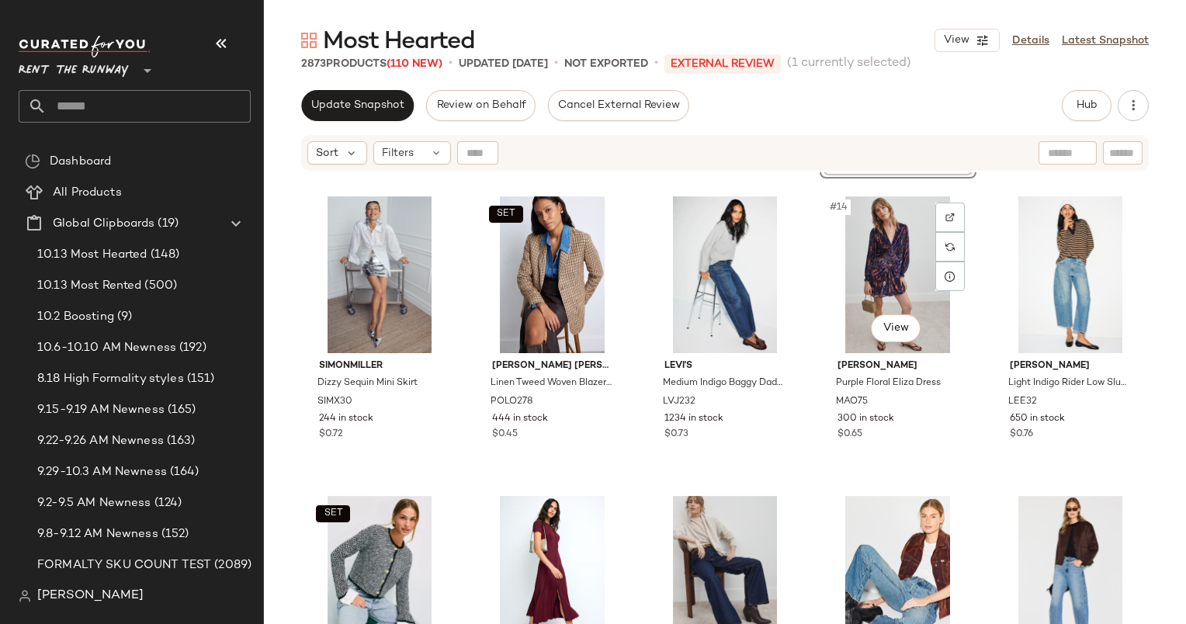
scroll to position [598, 0]
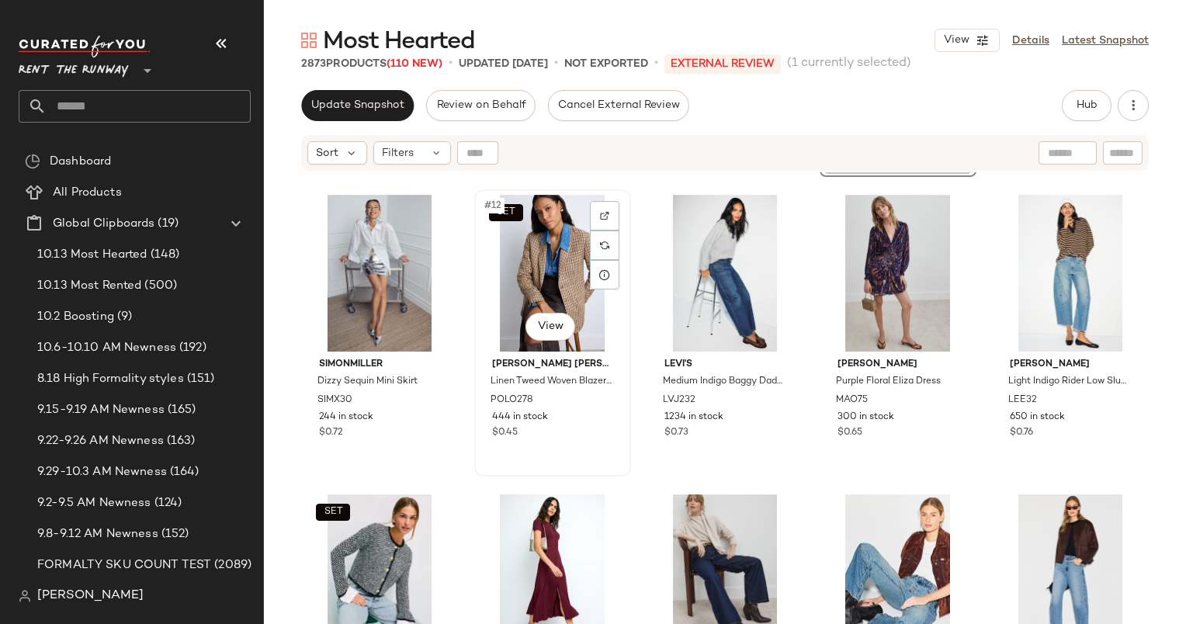
click at [555, 283] on div "SET #12 View" at bounding box center [553, 273] width 146 height 157
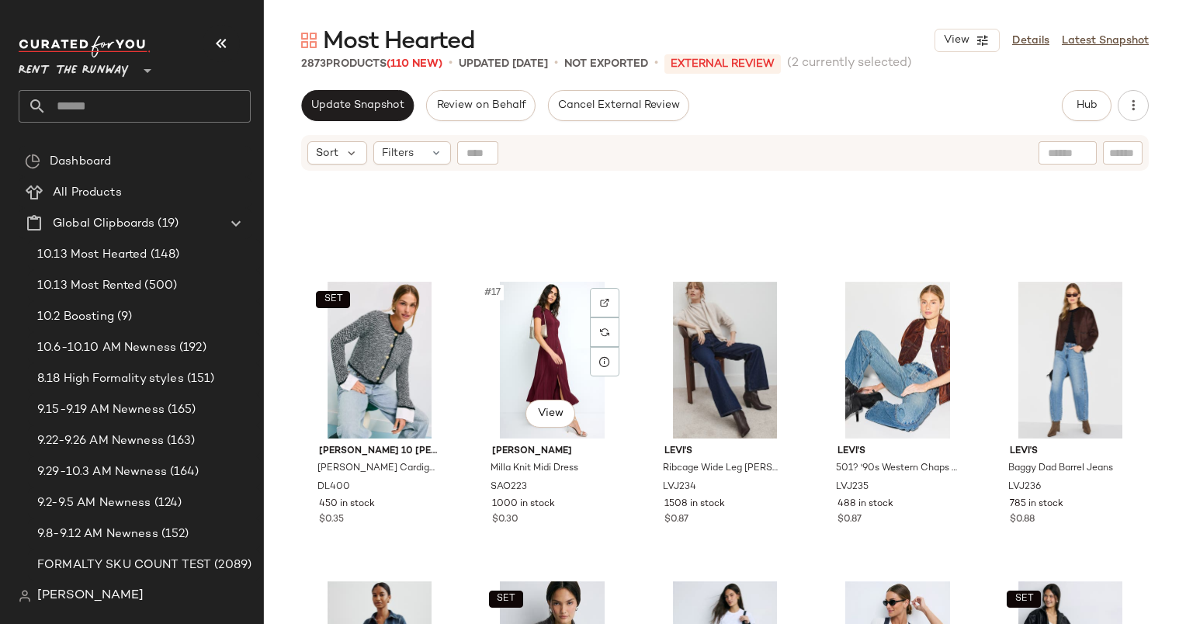
scroll to position [1075, 0]
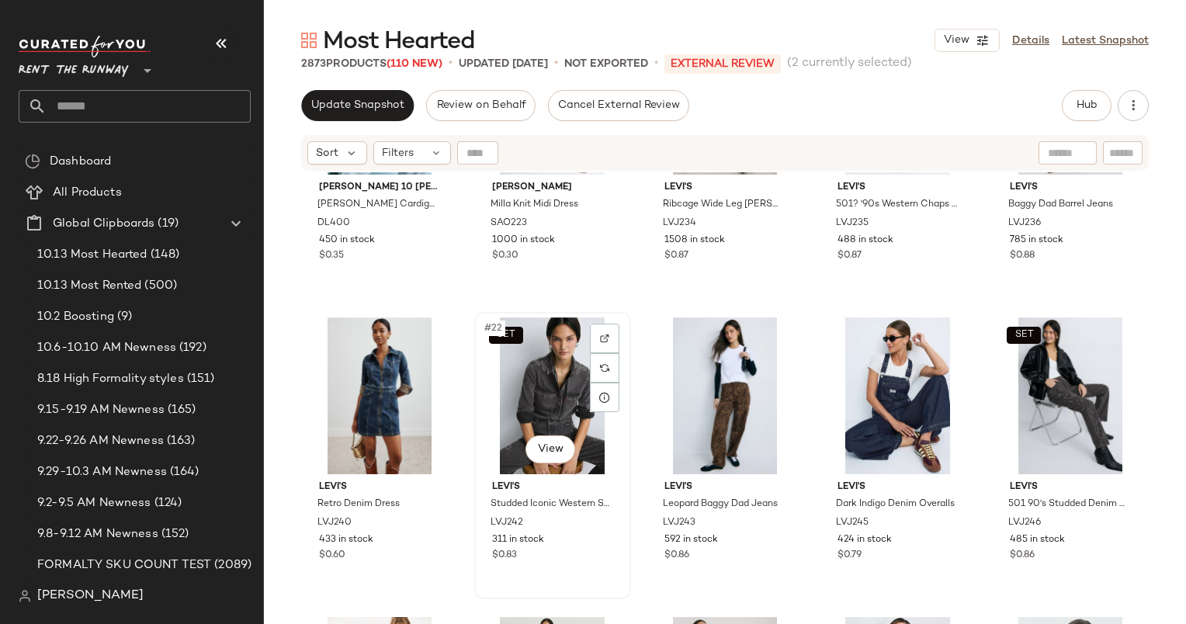
click at [540, 382] on div "SET #22 View" at bounding box center [553, 396] width 146 height 157
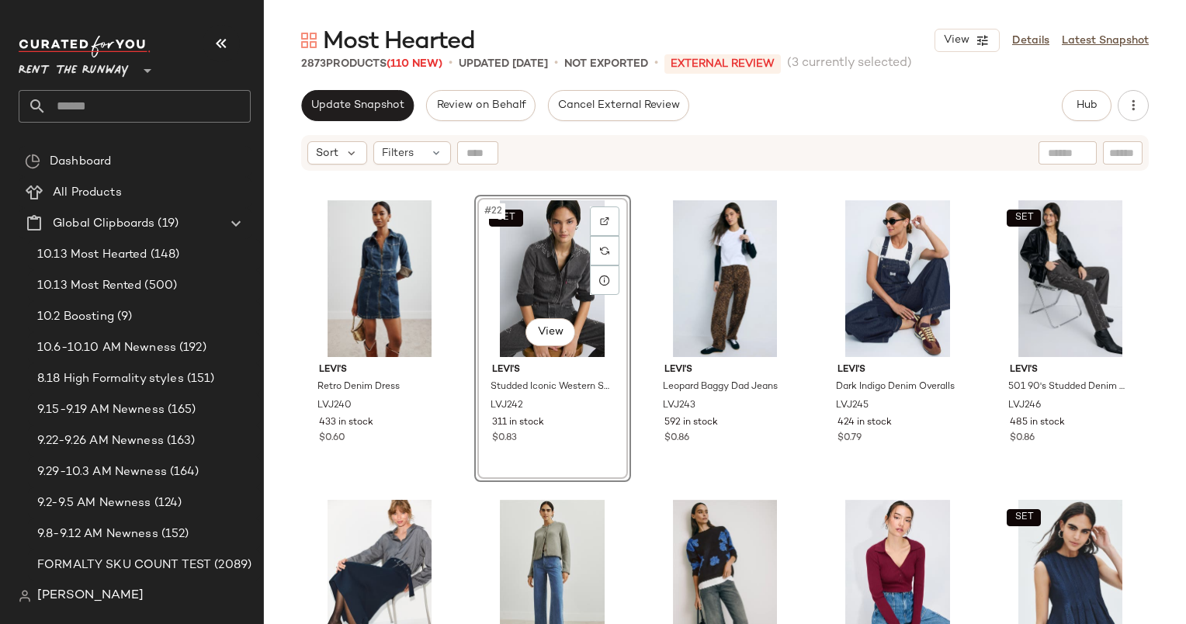
scroll to position [1213, 0]
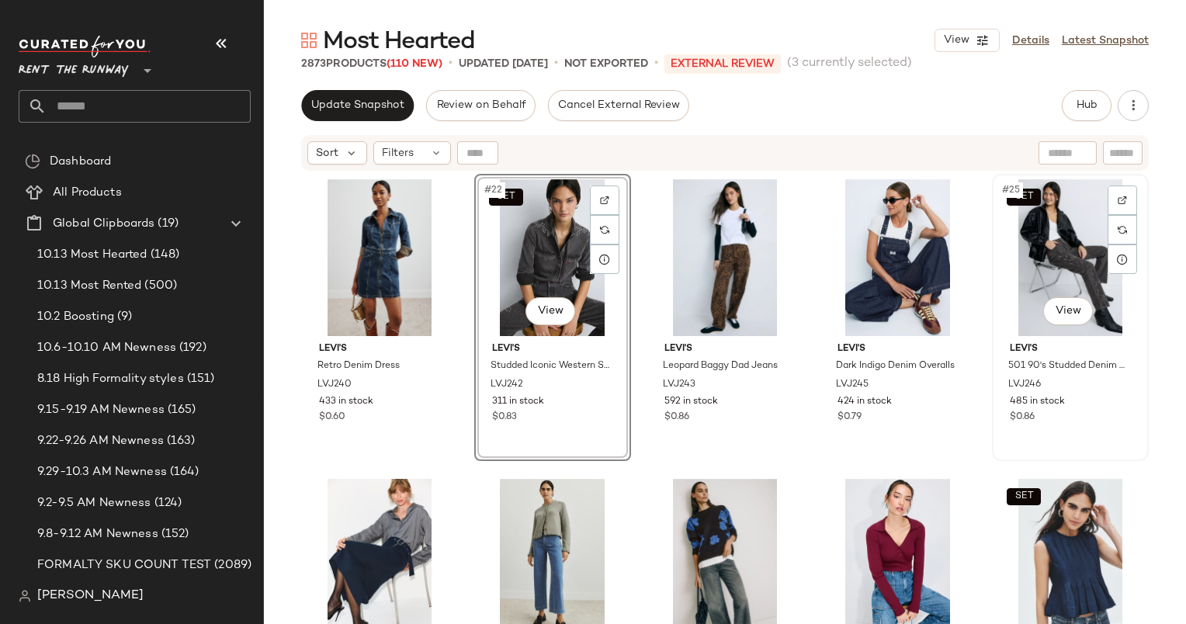
click at [1057, 234] on div "SET #25 View" at bounding box center [1071, 257] width 146 height 157
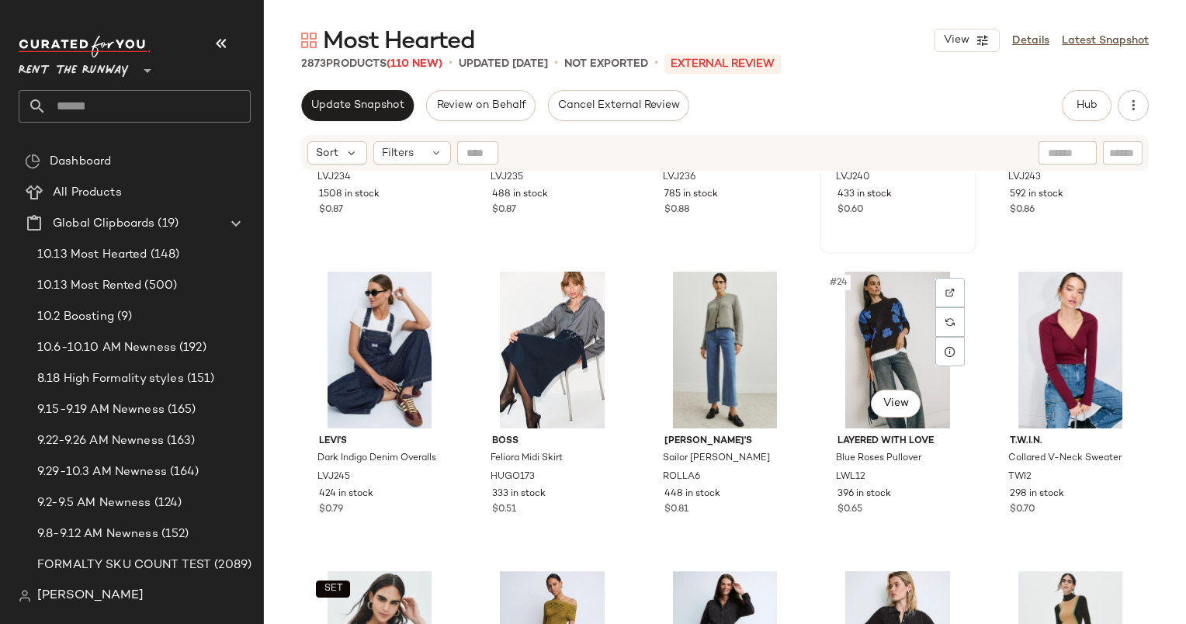
scroll to position [1145, 0]
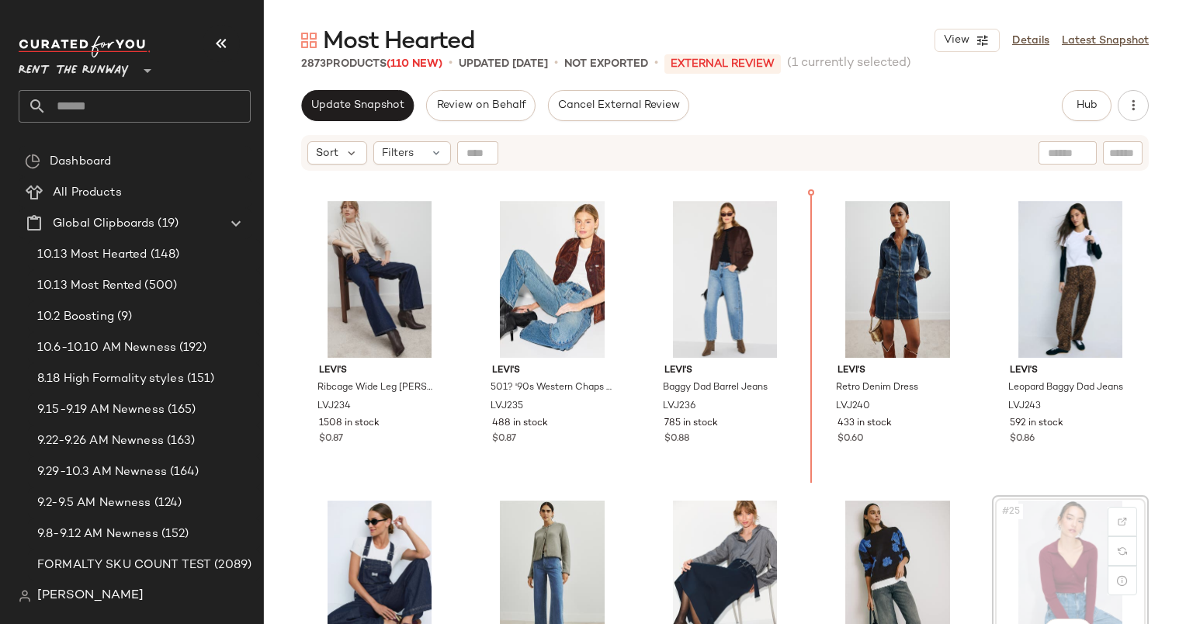
scroll to position [892, 0]
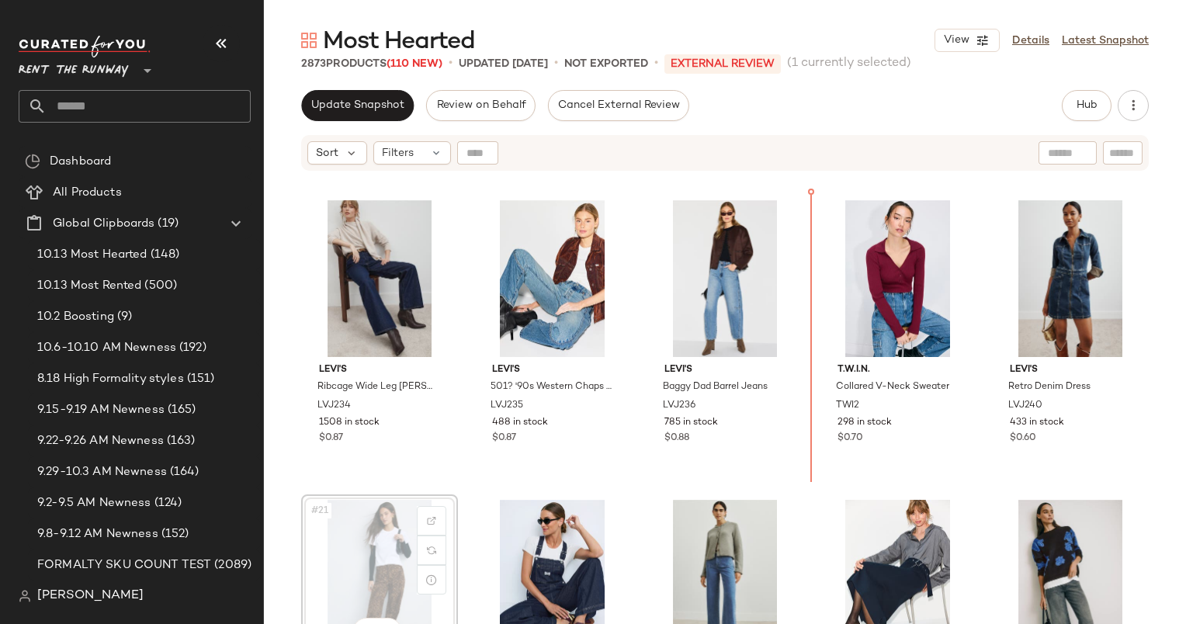
scroll to position [894, 0]
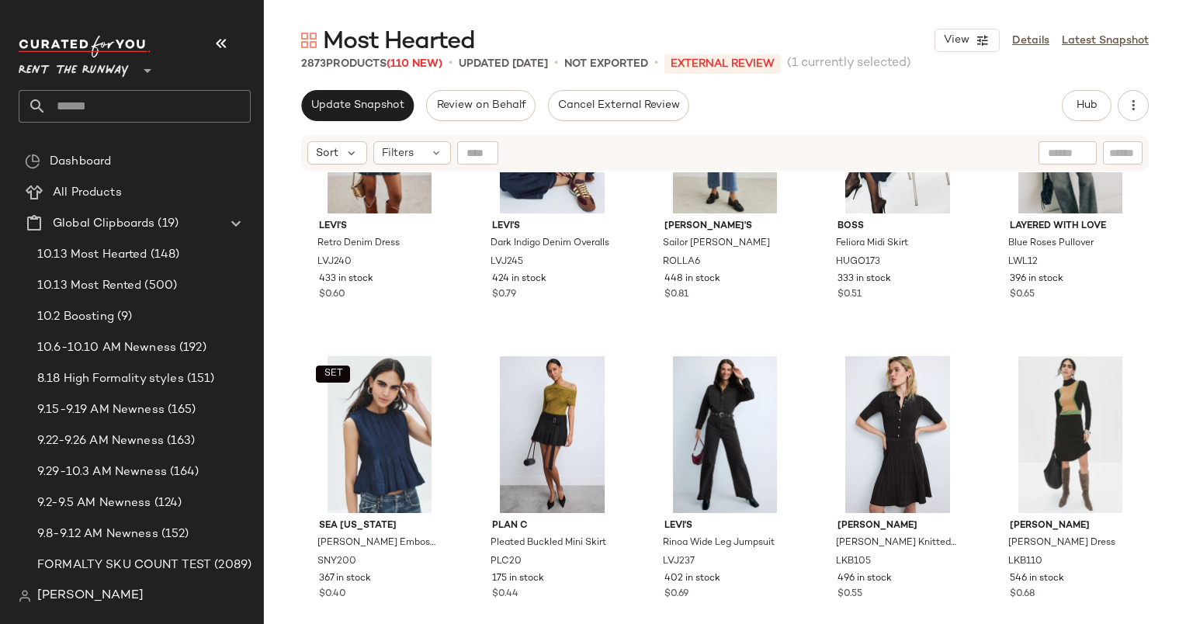
scroll to position [1336, 0]
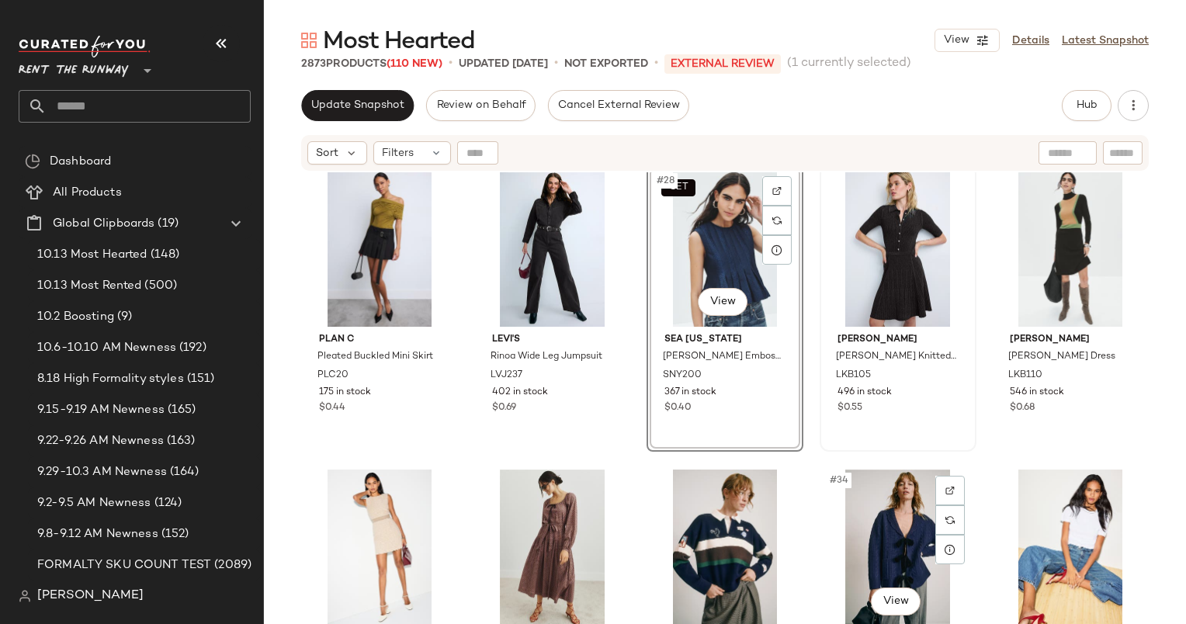
scroll to position [1521, 0]
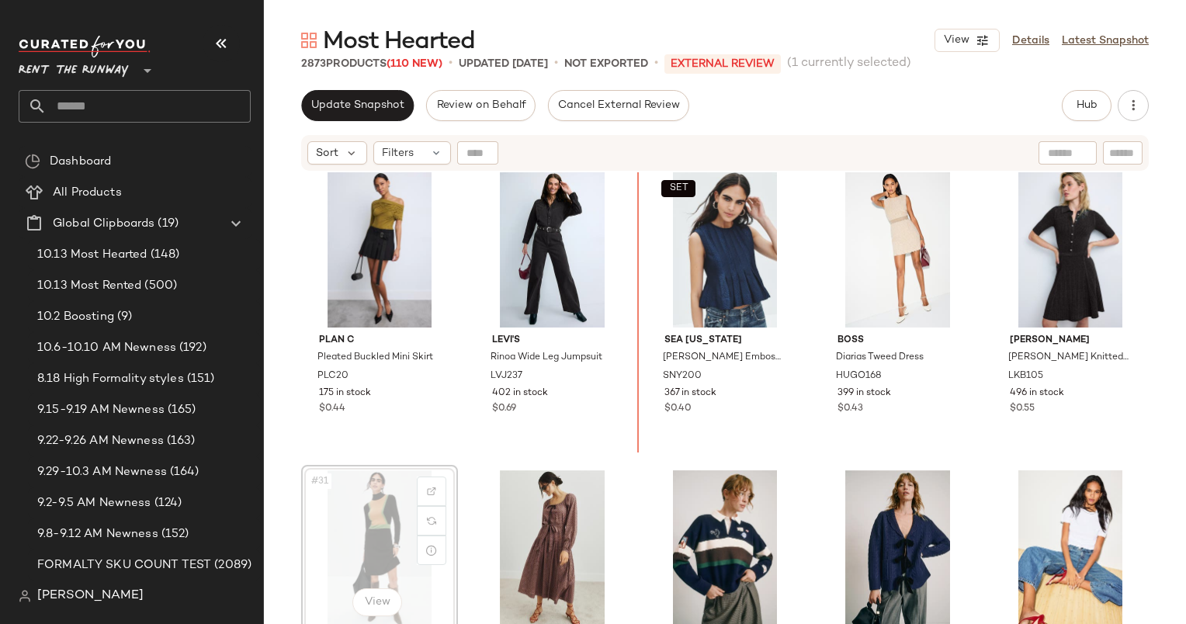
scroll to position [1522, 0]
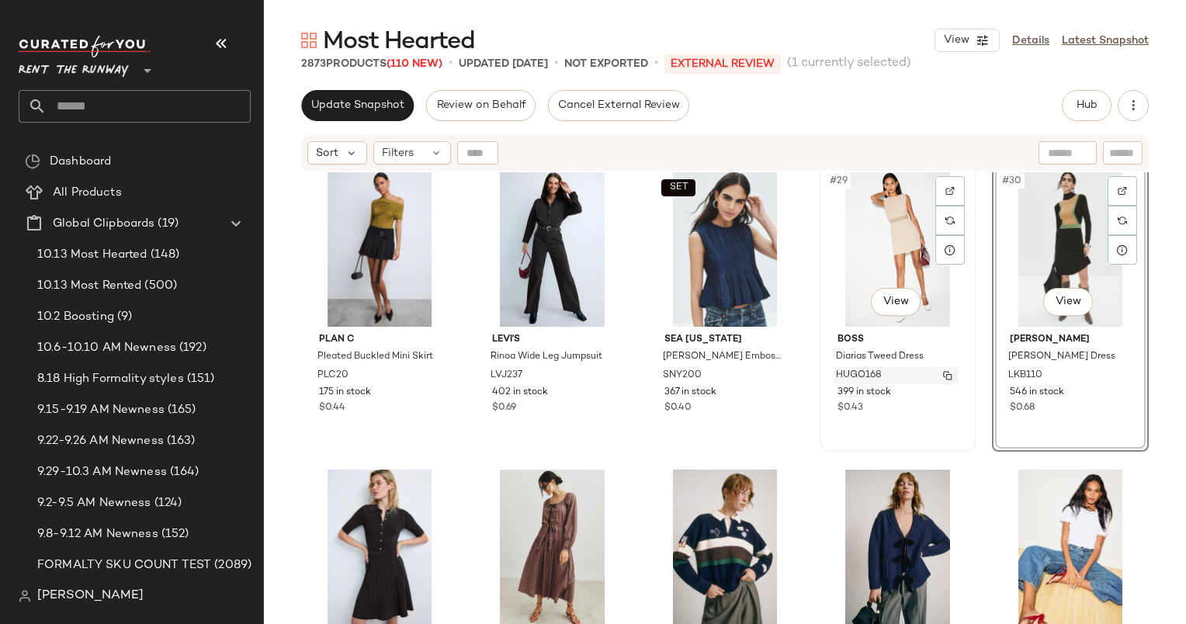
scroll to position [1654, 0]
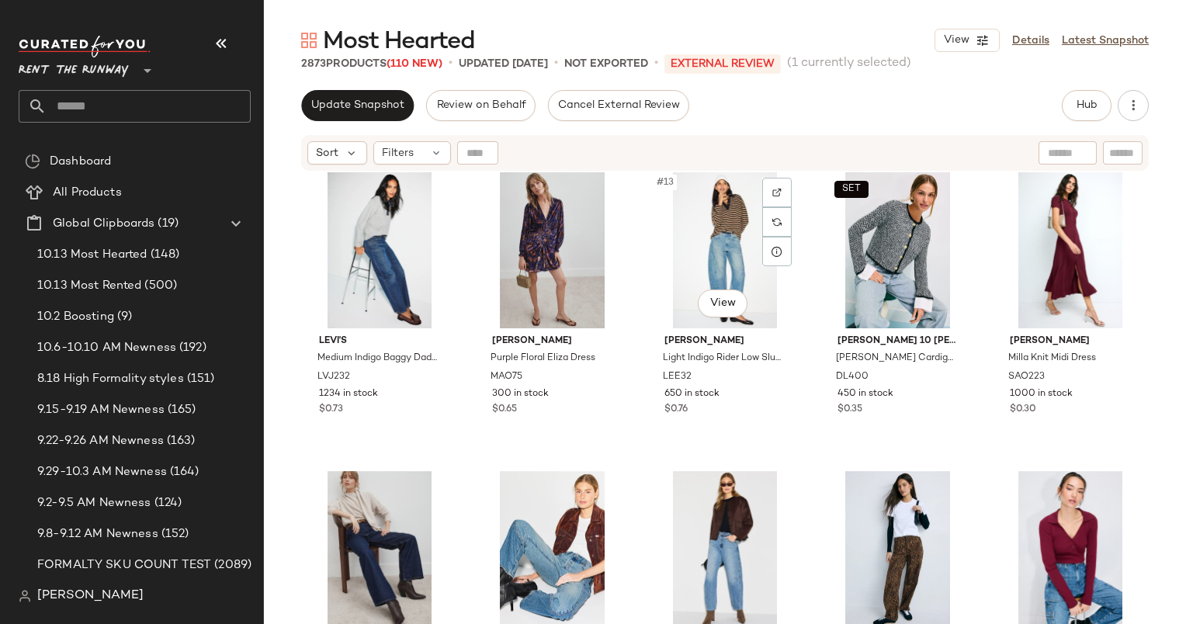
scroll to position [623, 0]
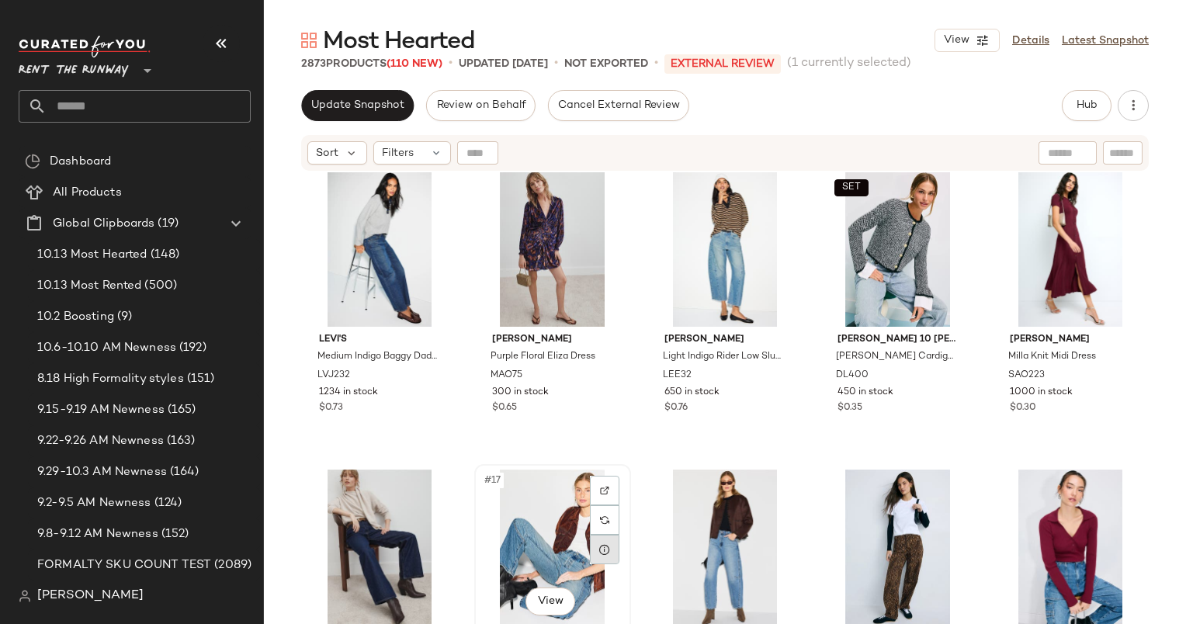
drag, startPoint x: 409, startPoint y: 557, endPoint x: 598, endPoint y: 561, distance: 188.7
click at [598, 561] on div "3.1 Phillip Lim Tweed Cropped Kick Flare Trouser PHLC63 400 in stock Adam Lippe…" at bounding box center [725, 417] width 922 height 491
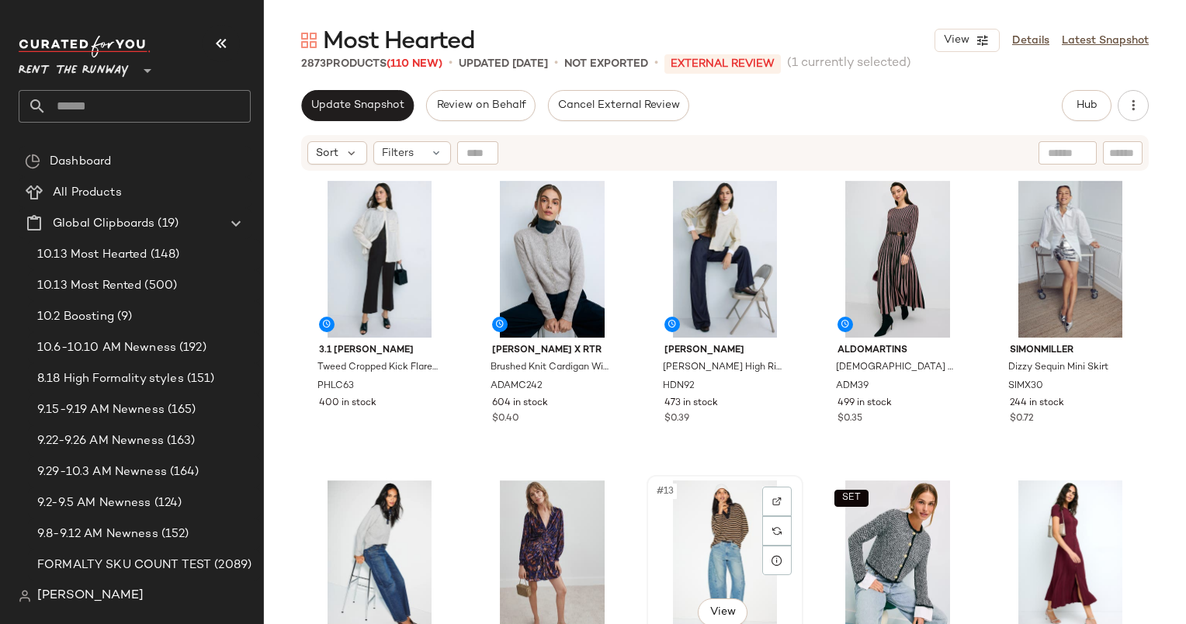
scroll to position [318, 0]
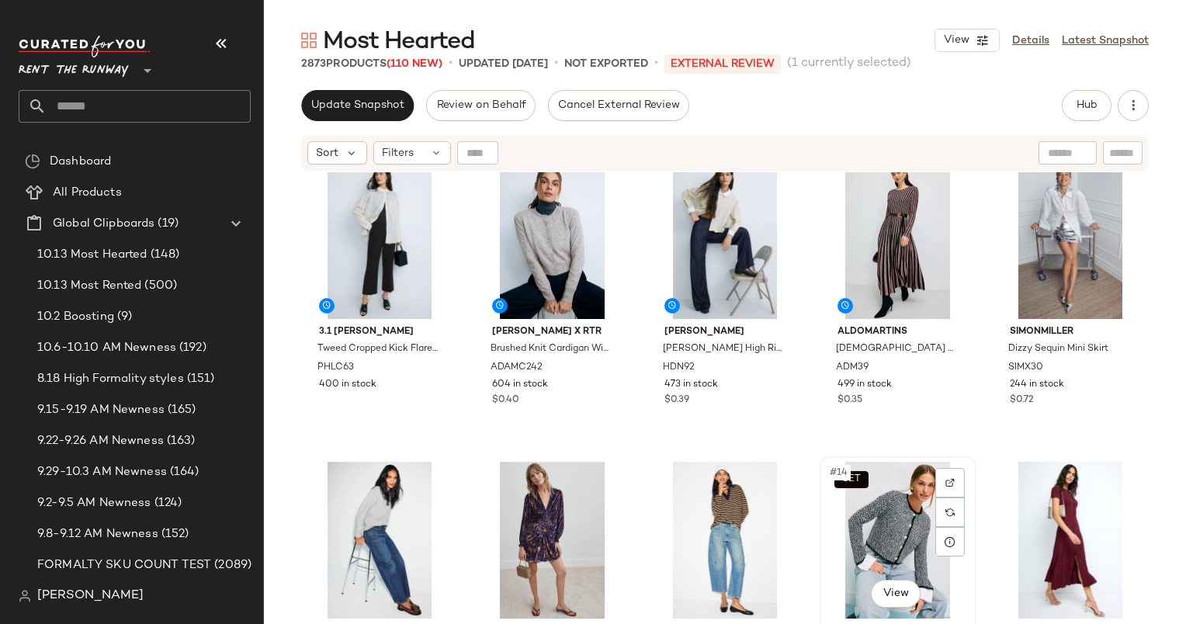
click at [876, 544] on div "SET #14 View" at bounding box center [898, 540] width 146 height 157
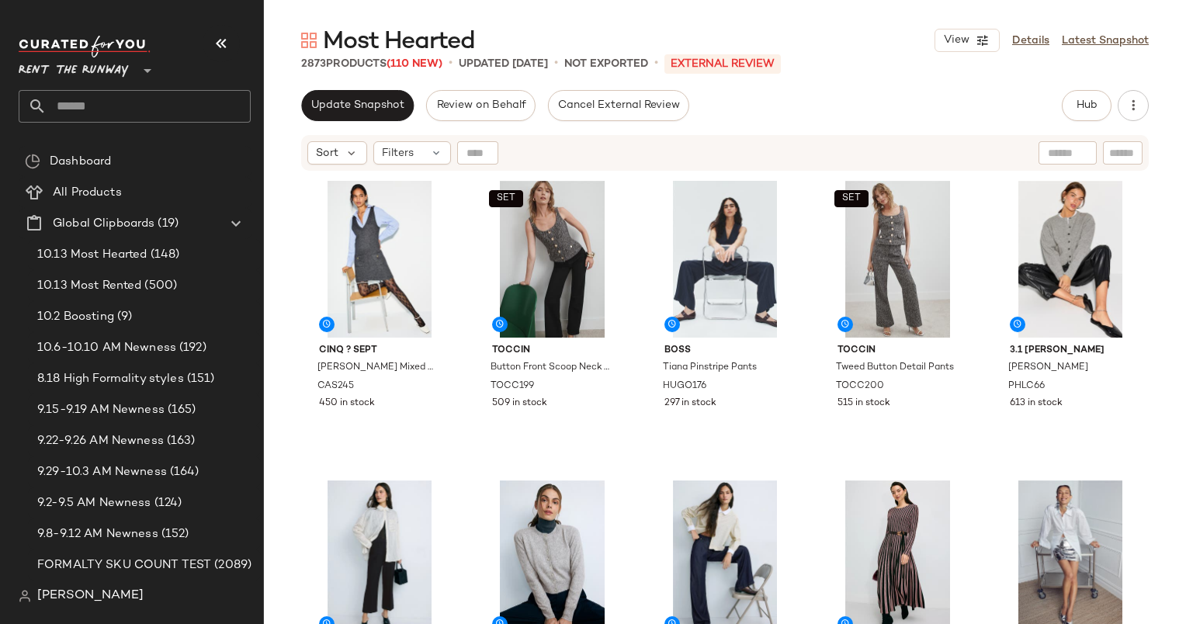
click at [1089, 133] on div "Update Snapshot Review on Behalf Cancel External Review Hub Send for Review Ext…" at bounding box center [725, 357] width 922 height 534
click at [1092, 121] on div "Update Snapshot Review on Behalf Cancel External Review Hub Send for Review Ext…" at bounding box center [725, 357] width 922 height 534
click at [1086, 107] on span "Hub" at bounding box center [1087, 105] width 22 height 12
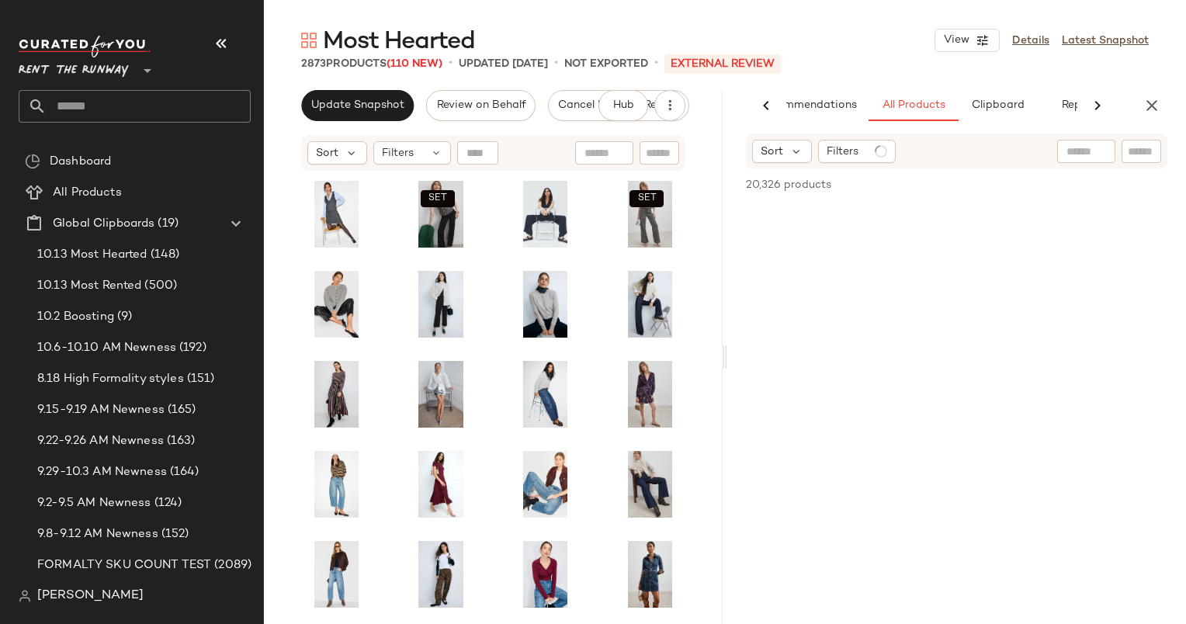
scroll to position [51484, 0]
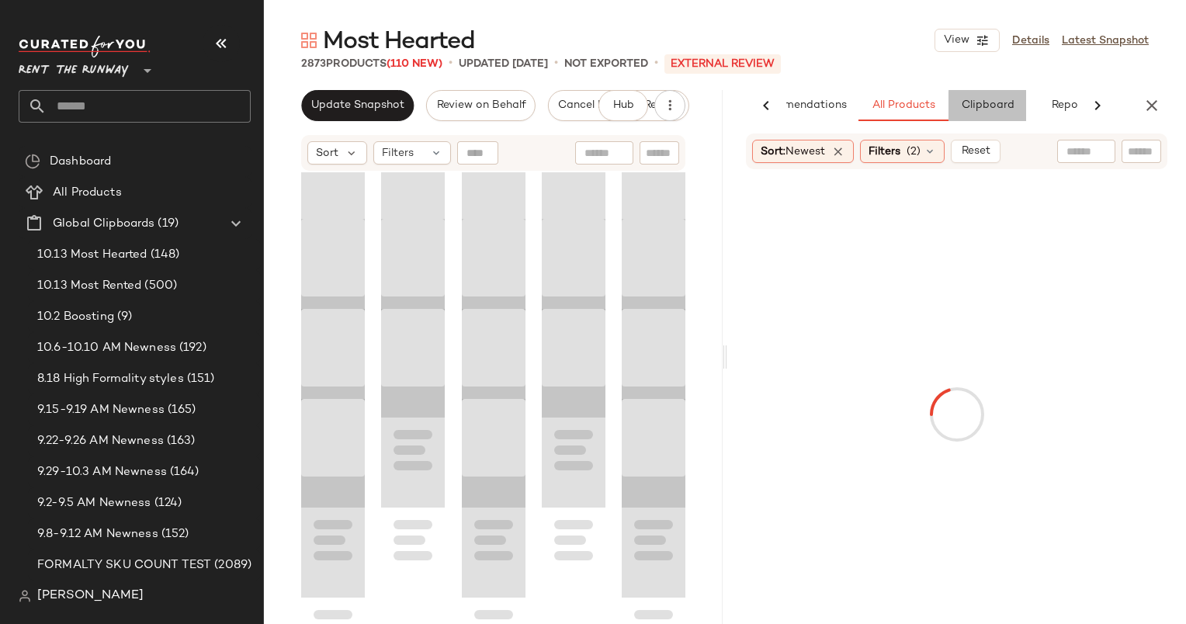
click at [981, 116] on button "Clipboard" at bounding box center [988, 105] width 78 height 31
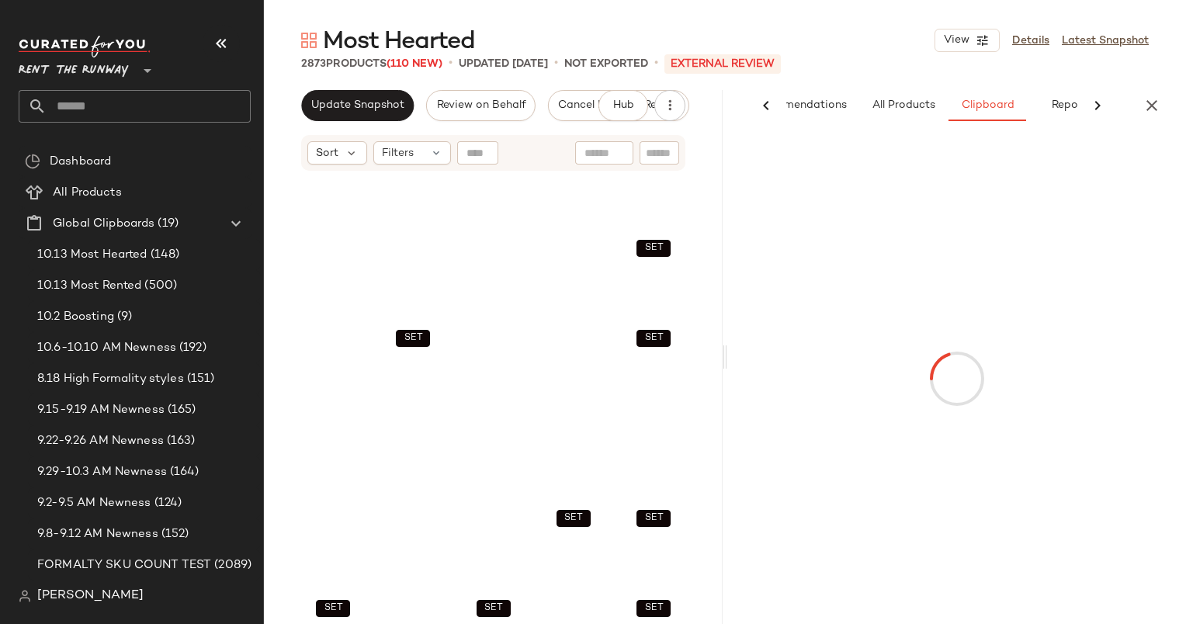
scroll to position [51298, 0]
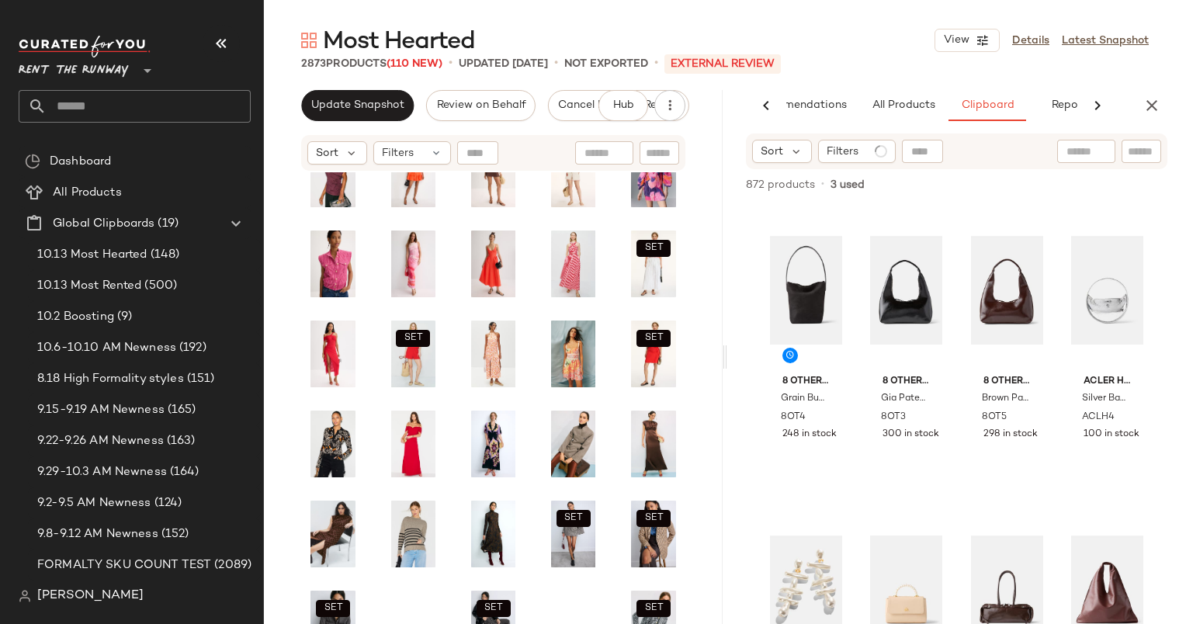
click at [790, 135] on div "Sort Filters" at bounding box center [957, 152] width 422 height 36
click at [790, 155] on icon at bounding box center [797, 151] width 14 height 14
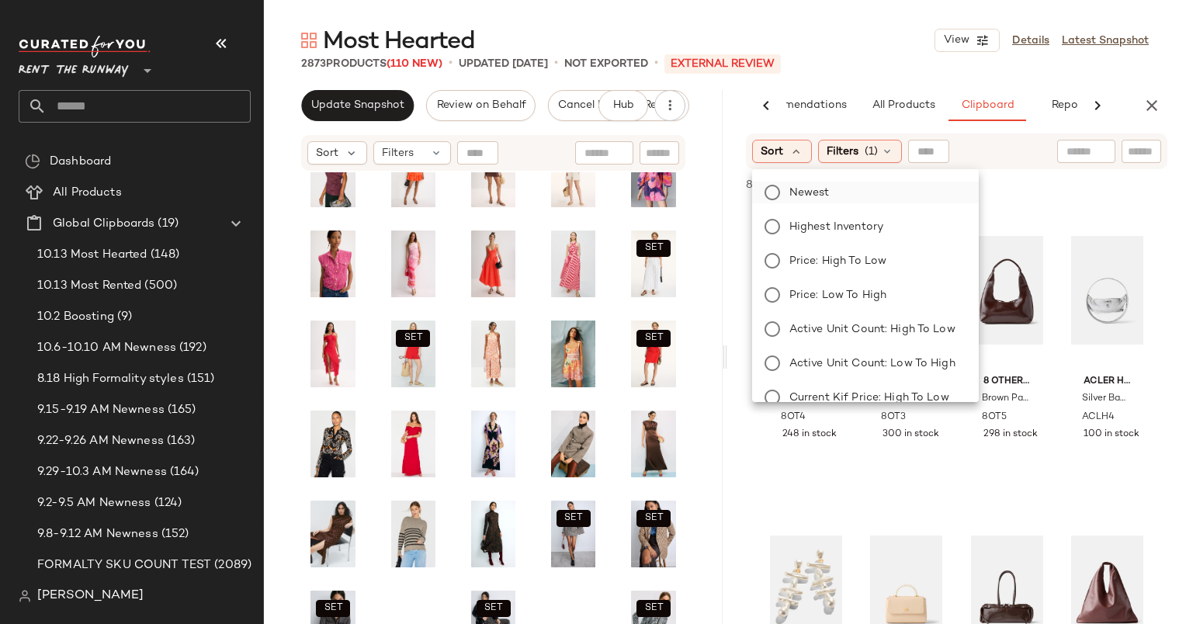
click at [819, 189] on span "Newest" at bounding box center [810, 193] width 40 height 16
click at [1040, 186] on div at bounding box center [1058, 184] width 217 height 19
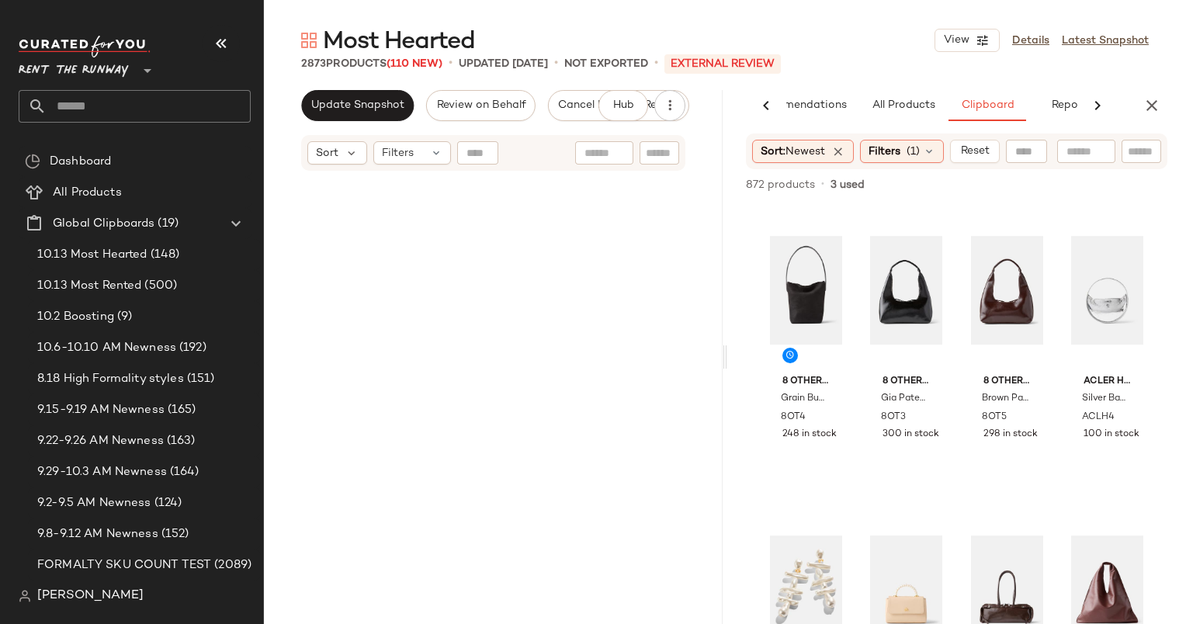
scroll to position [998, 0]
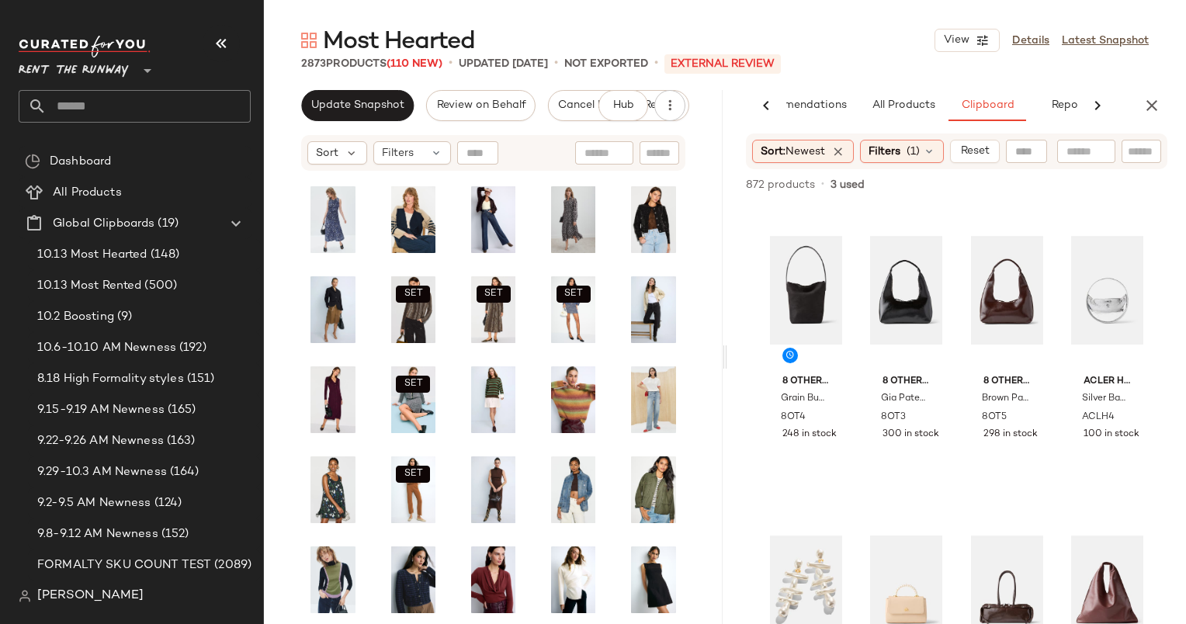
click at [1115, 178] on div at bounding box center [1058, 184] width 217 height 19
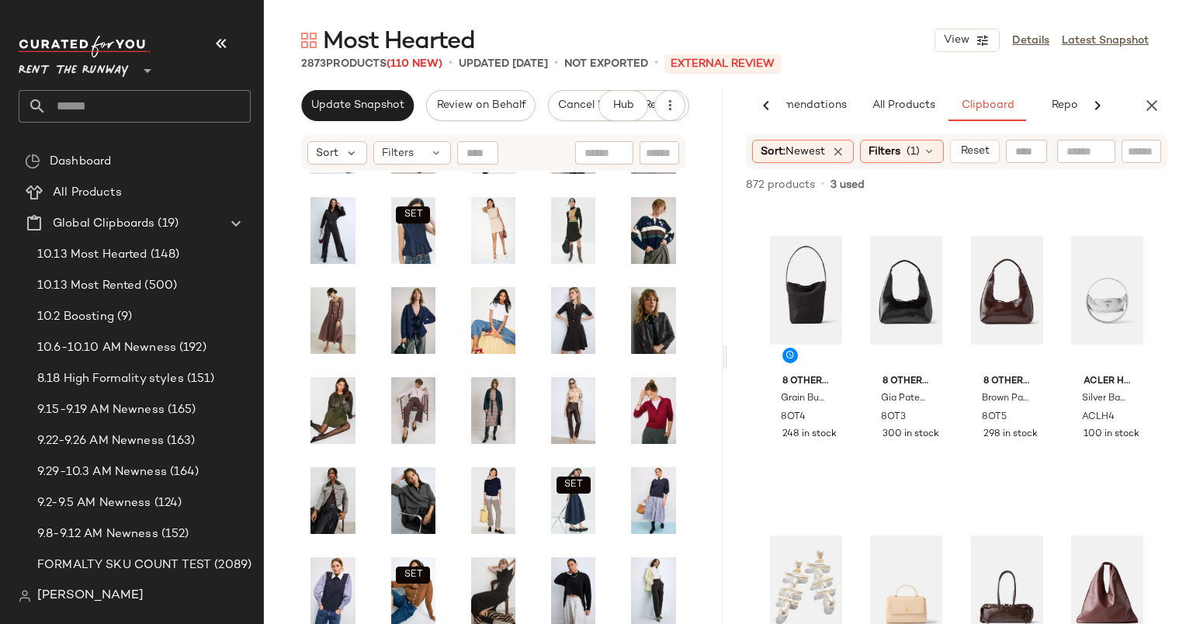
scroll to position [447, 0]
click at [804, 556] on div "#5 View" at bounding box center [806, 590] width 72 height 157
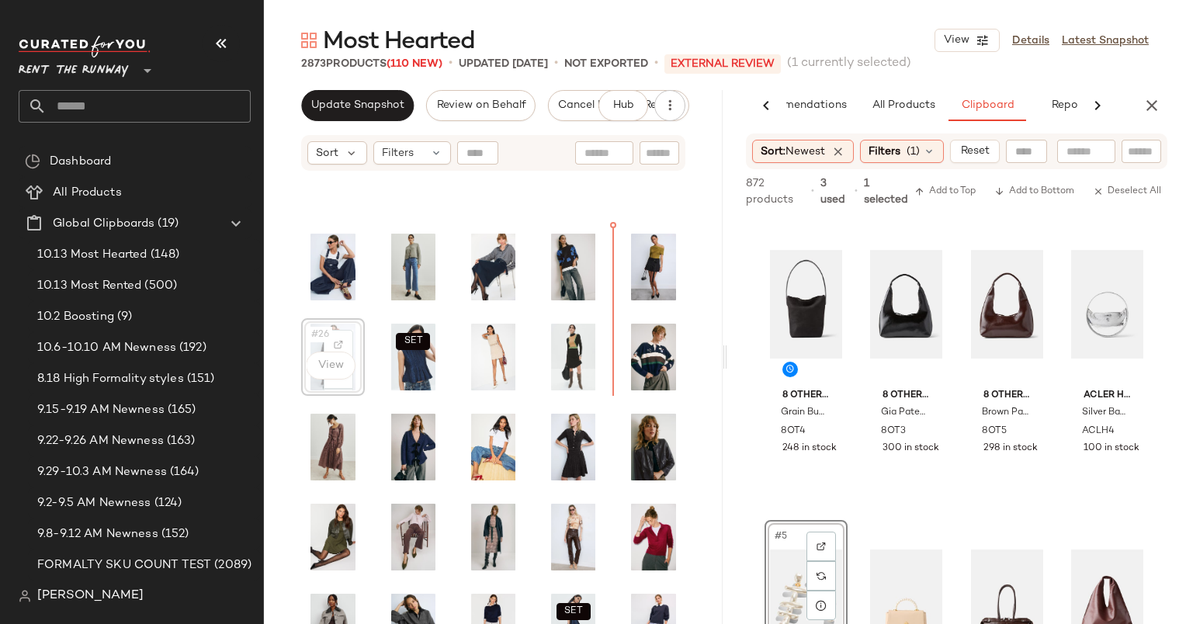
scroll to position [300, 0]
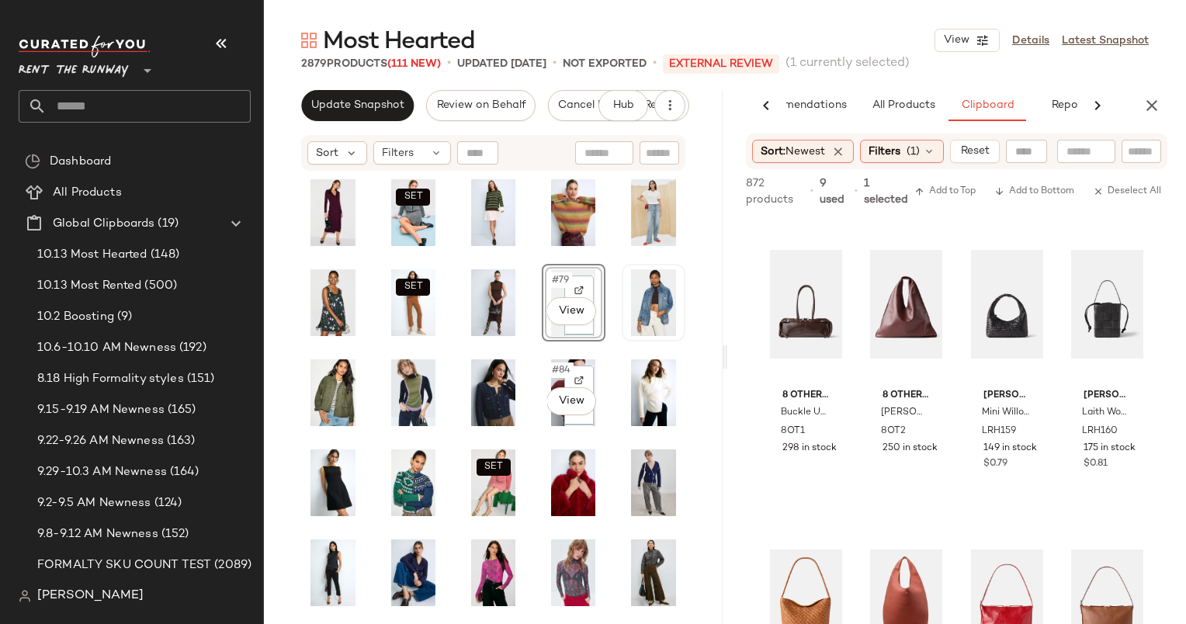
scroll to position [1276, 0]
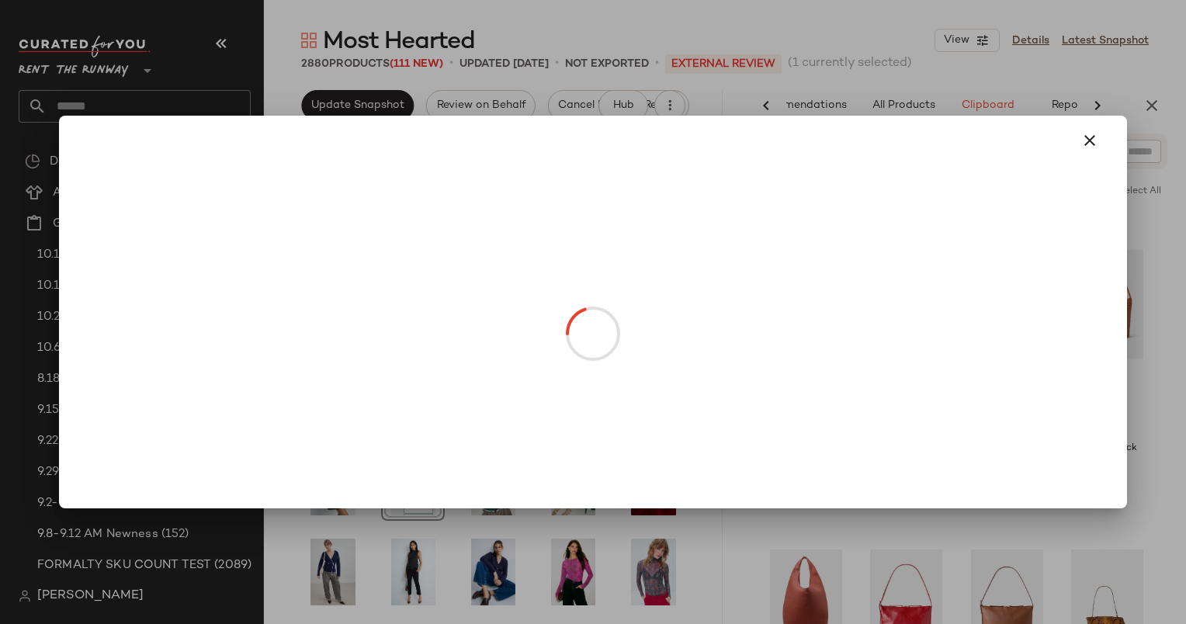
drag, startPoint x: 329, startPoint y: 389, endPoint x: 366, endPoint y: 480, distance: 98.2
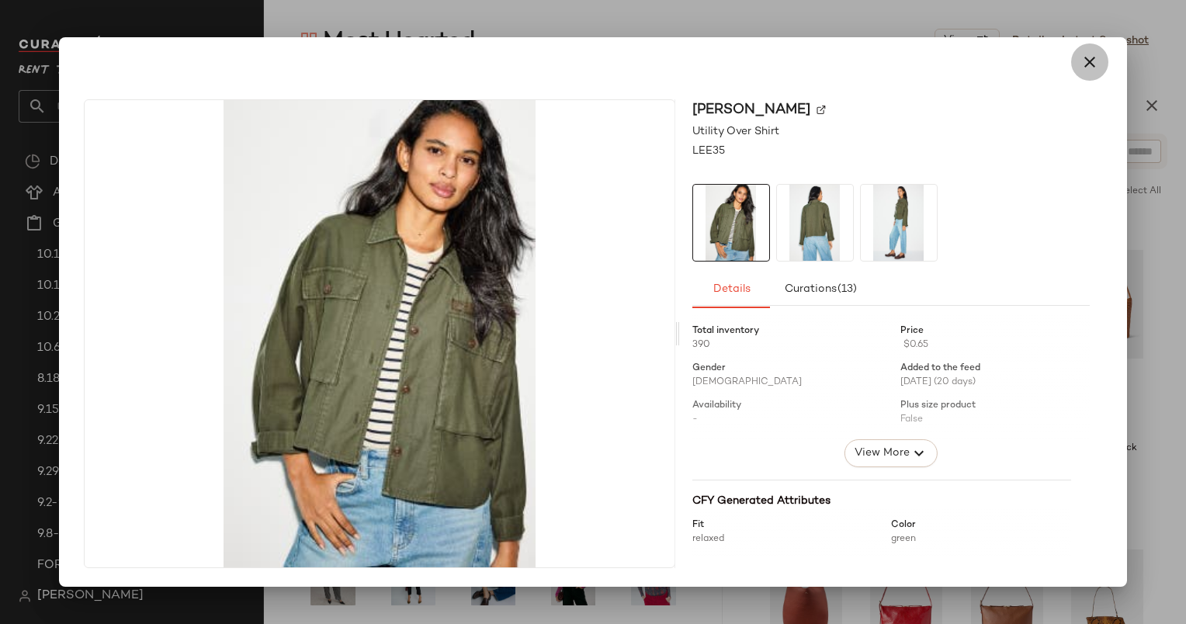
click at [1087, 47] on button "button" at bounding box center [1089, 61] width 37 height 37
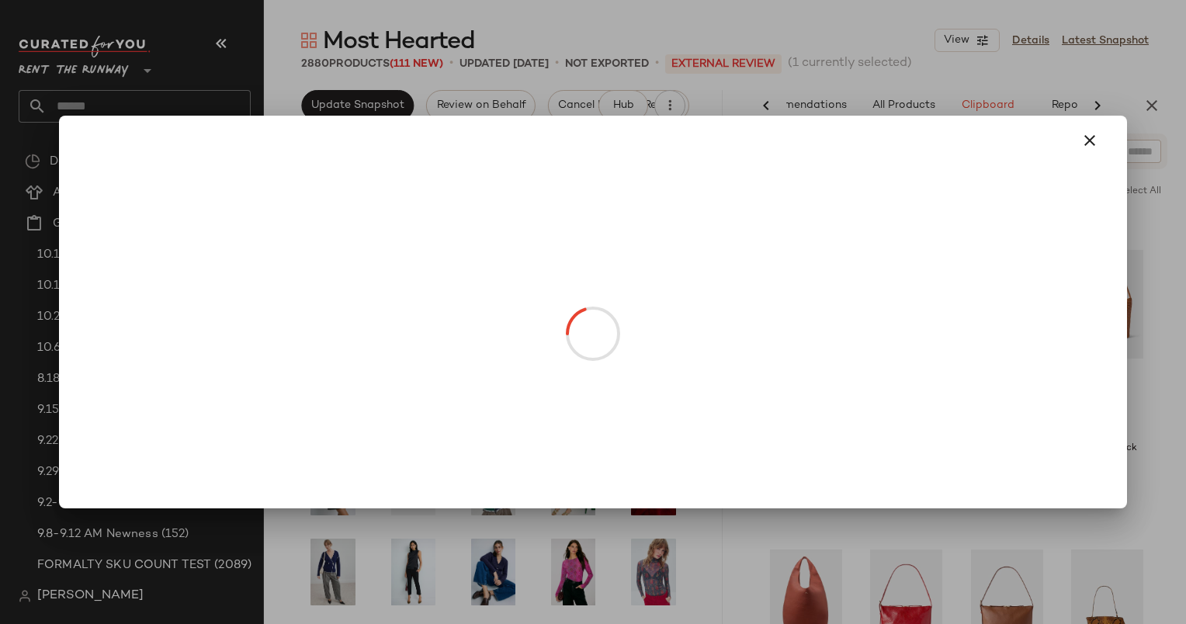
drag, startPoint x: 575, startPoint y: 391, endPoint x: 503, endPoint y: 436, distance: 84.4
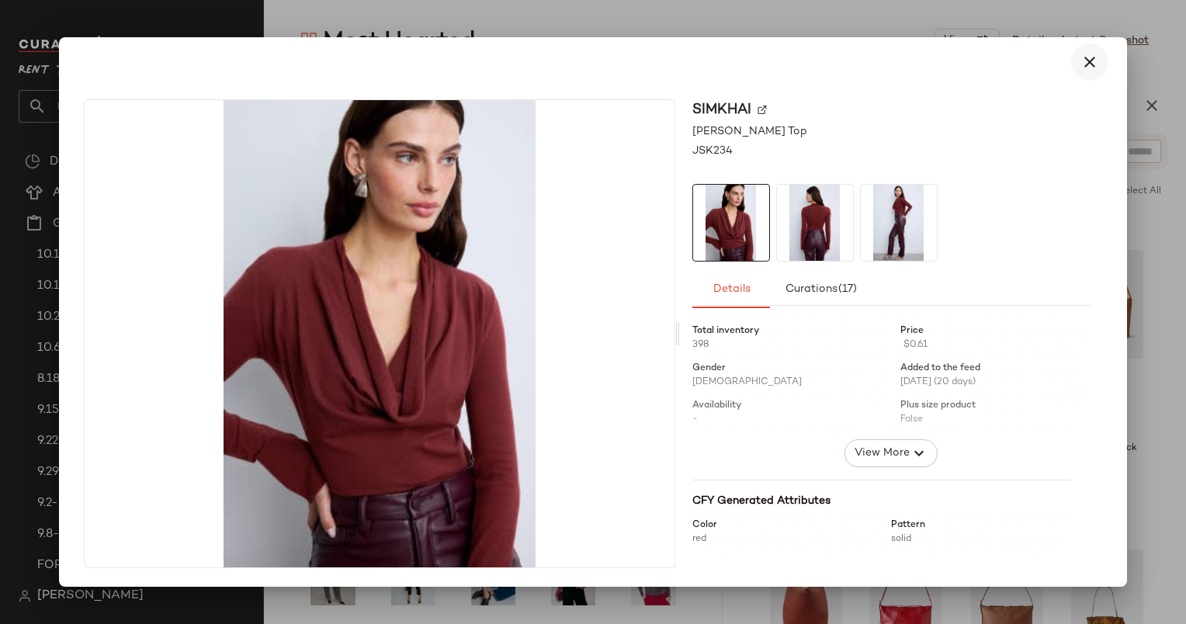
click at [1091, 65] on icon "button" at bounding box center [1090, 62] width 19 height 19
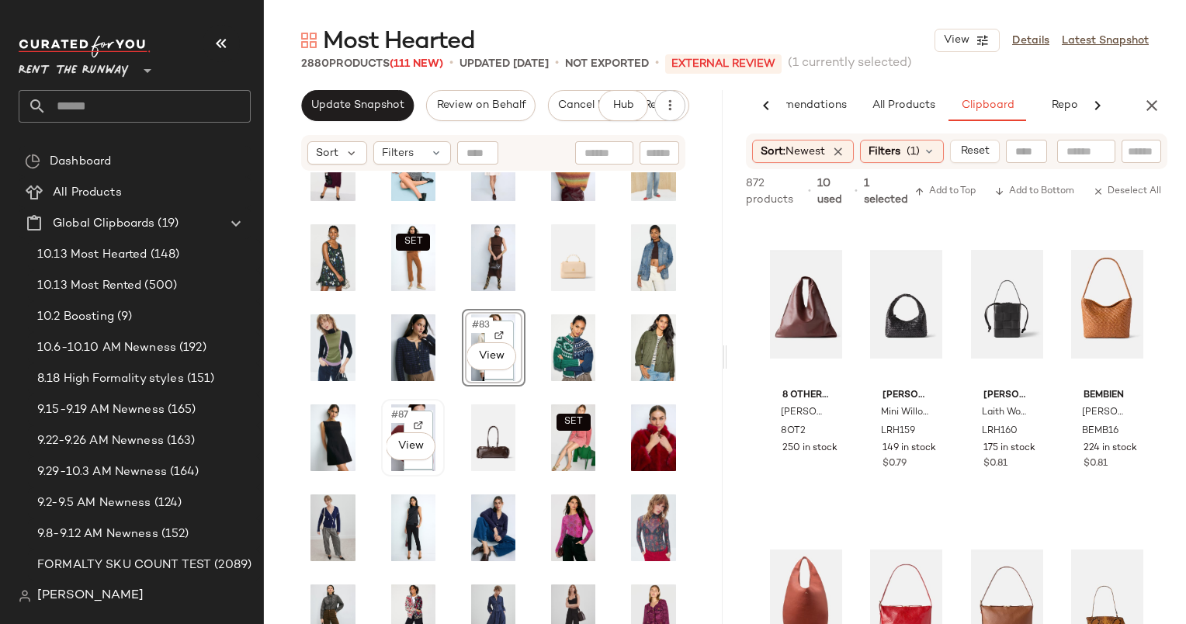
scroll to position [1324, 0]
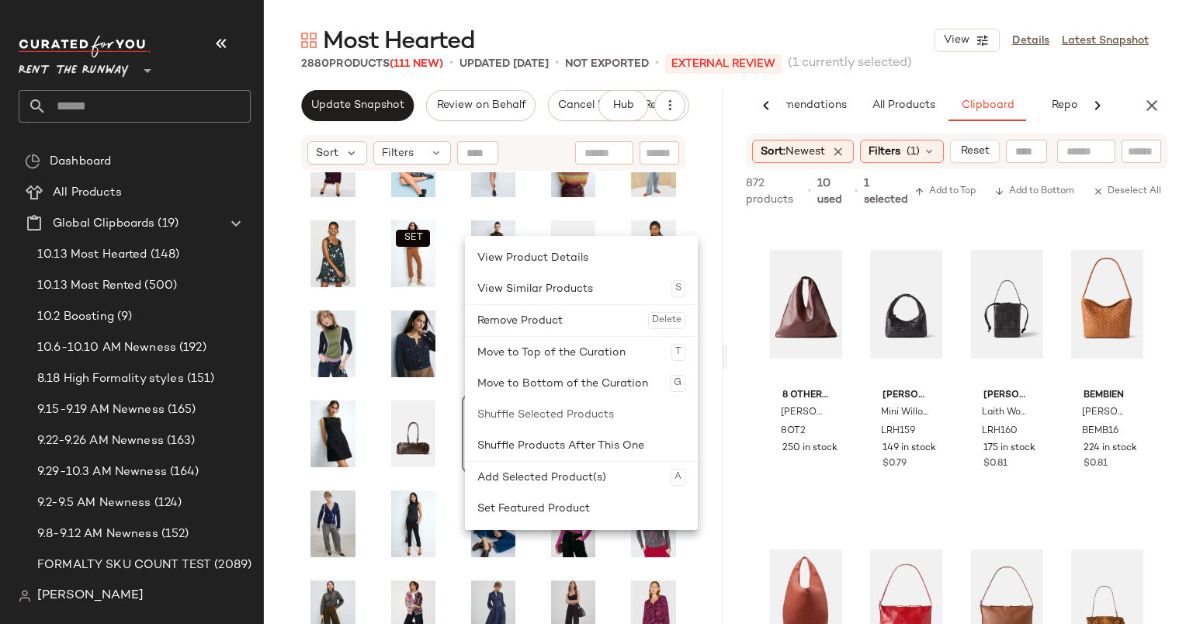
scroll to position [1344, 0]
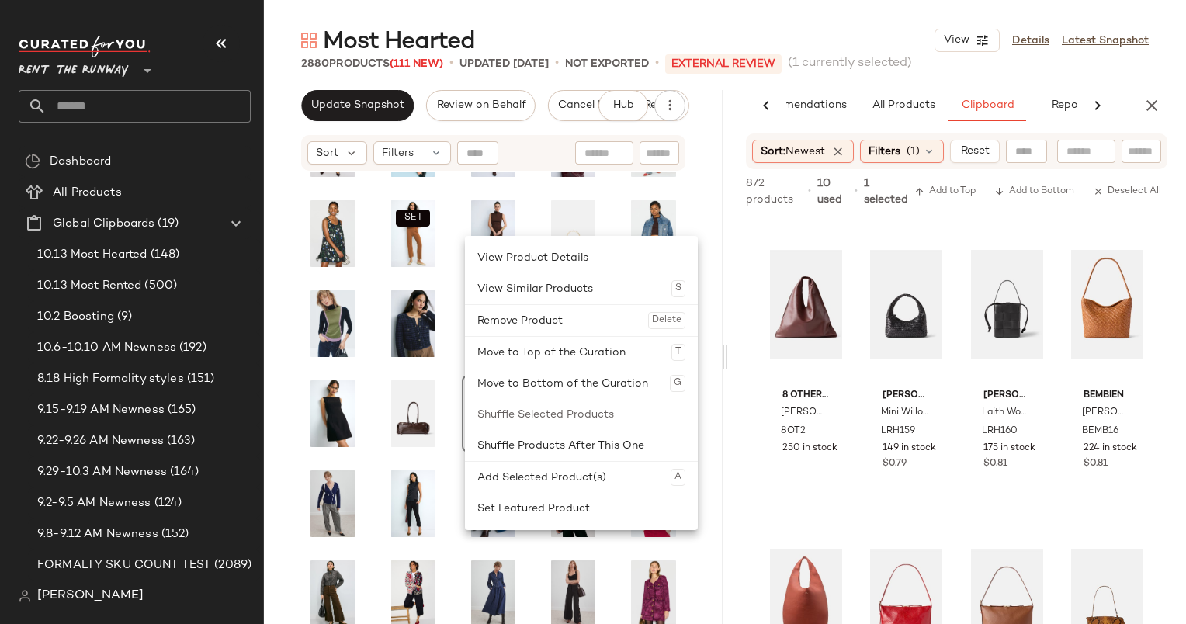
click at [381, 377] on div at bounding box center [413, 414] width 64 height 78
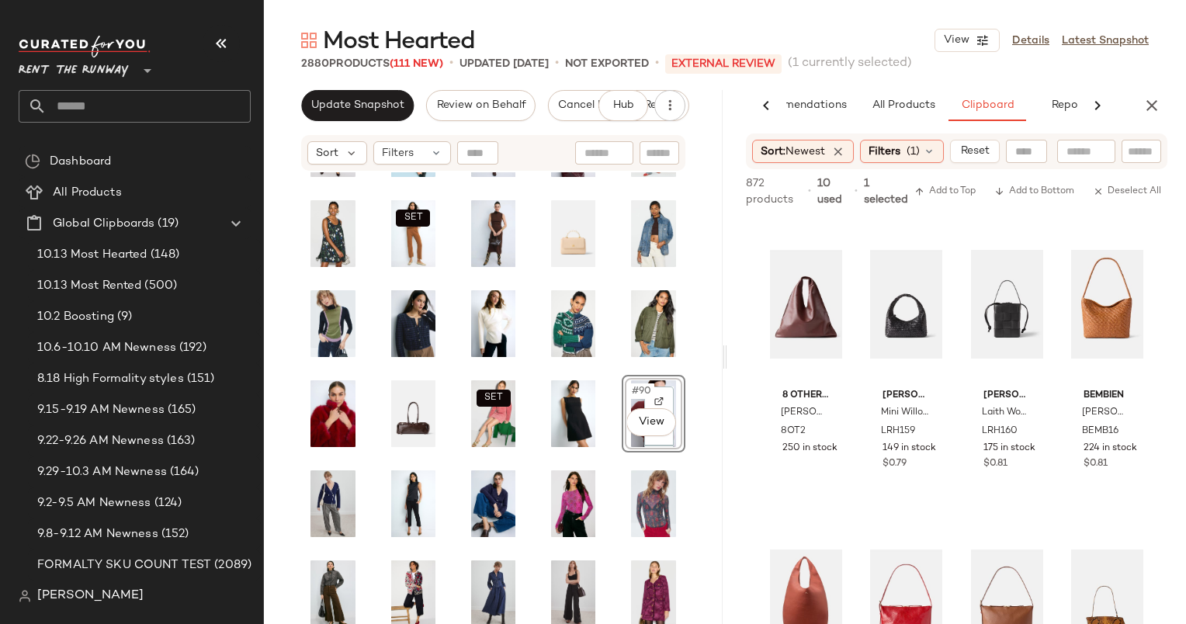
scroll to position [1454, 0]
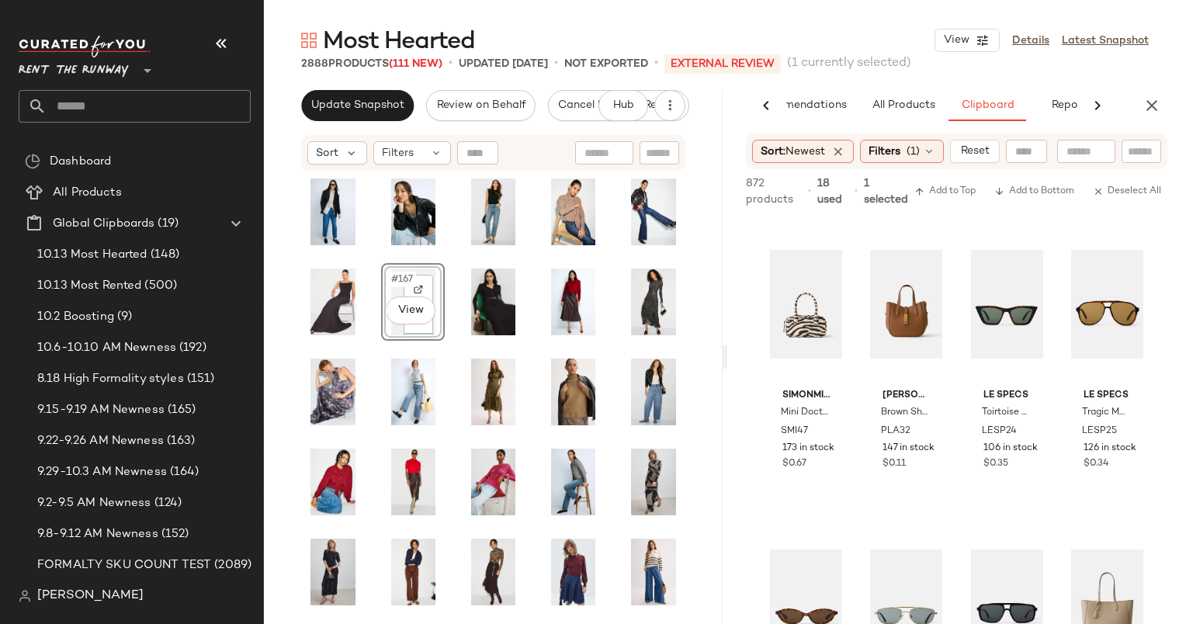
scroll to position [2897, 0]
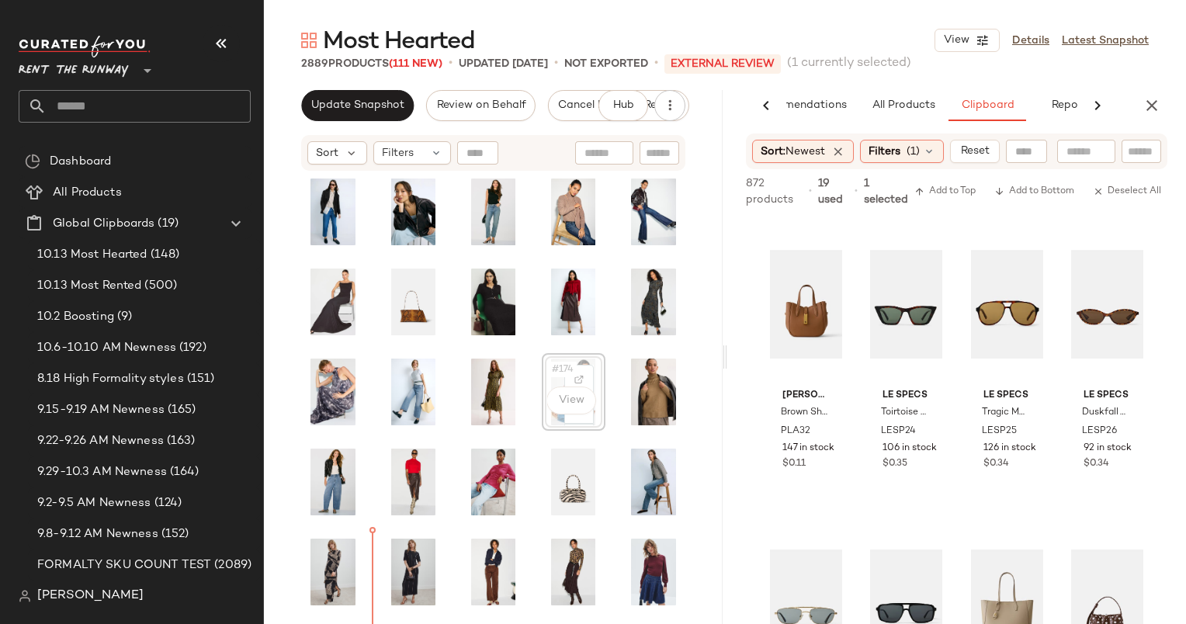
scroll to position [2917, 0]
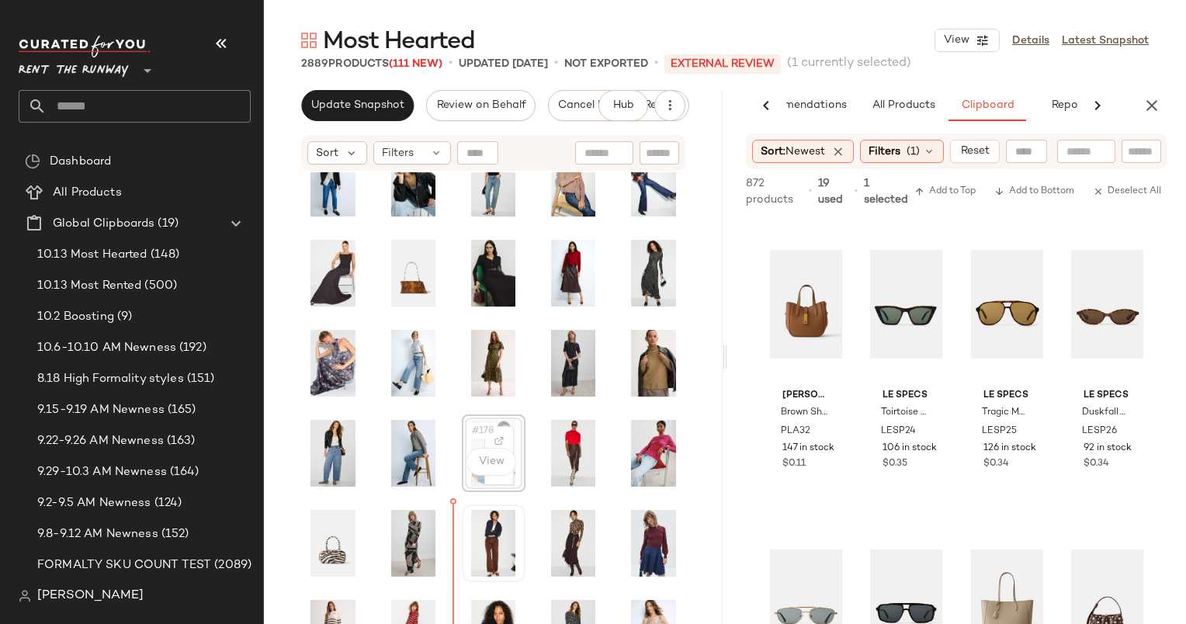
scroll to position [2928, 0]
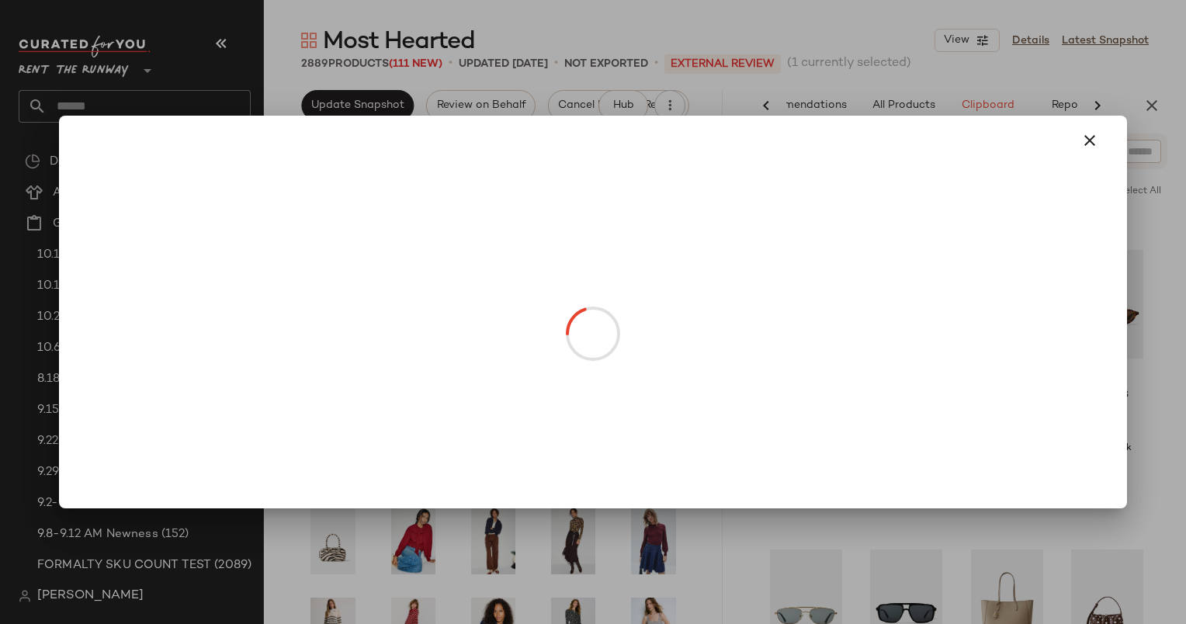
drag, startPoint x: 359, startPoint y: 535, endPoint x: 453, endPoint y: 478, distance: 109.7
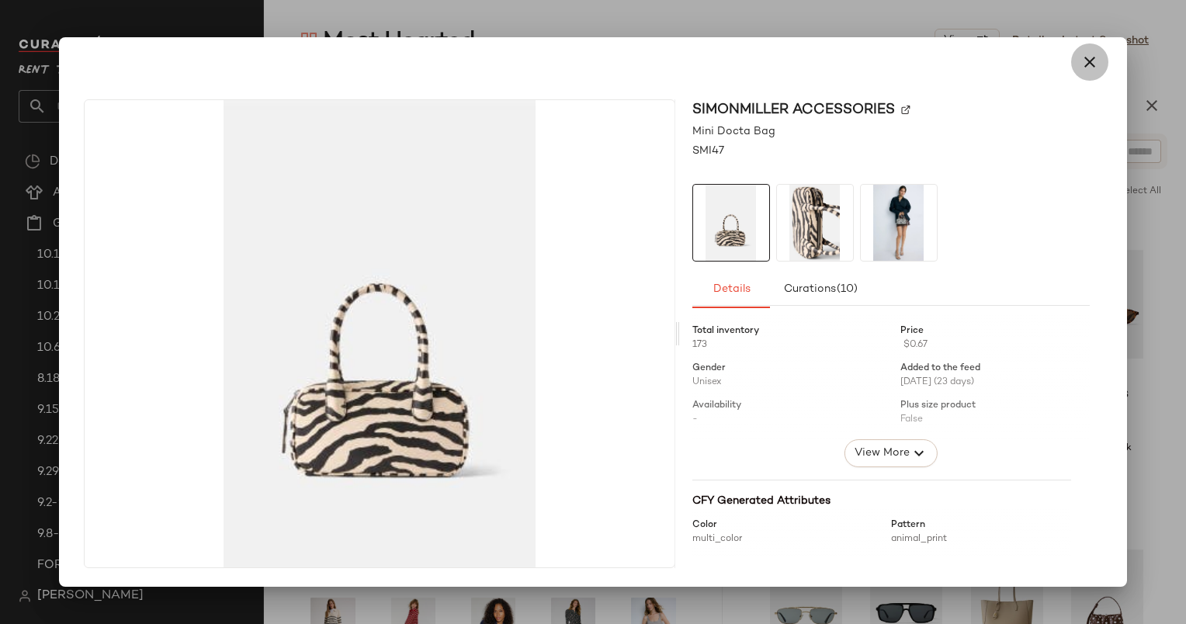
click at [1099, 52] on button "button" at bounding box center [1089, 61] width 37 height 37
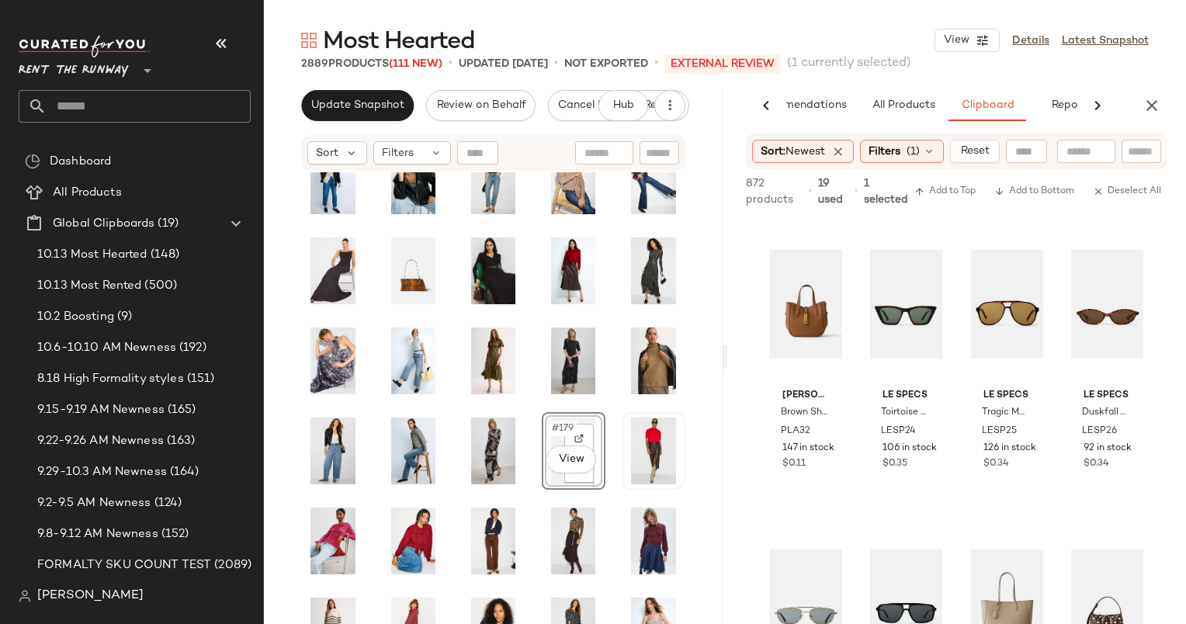
scroll to position [2941, 0]
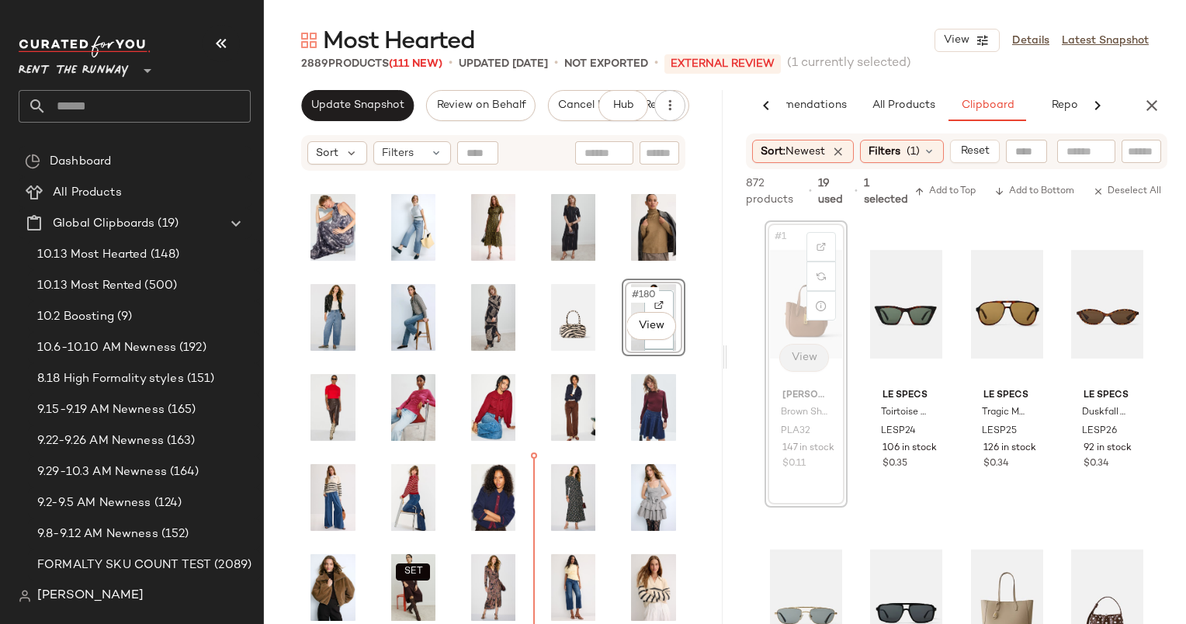
scroll to position [3064, 0]
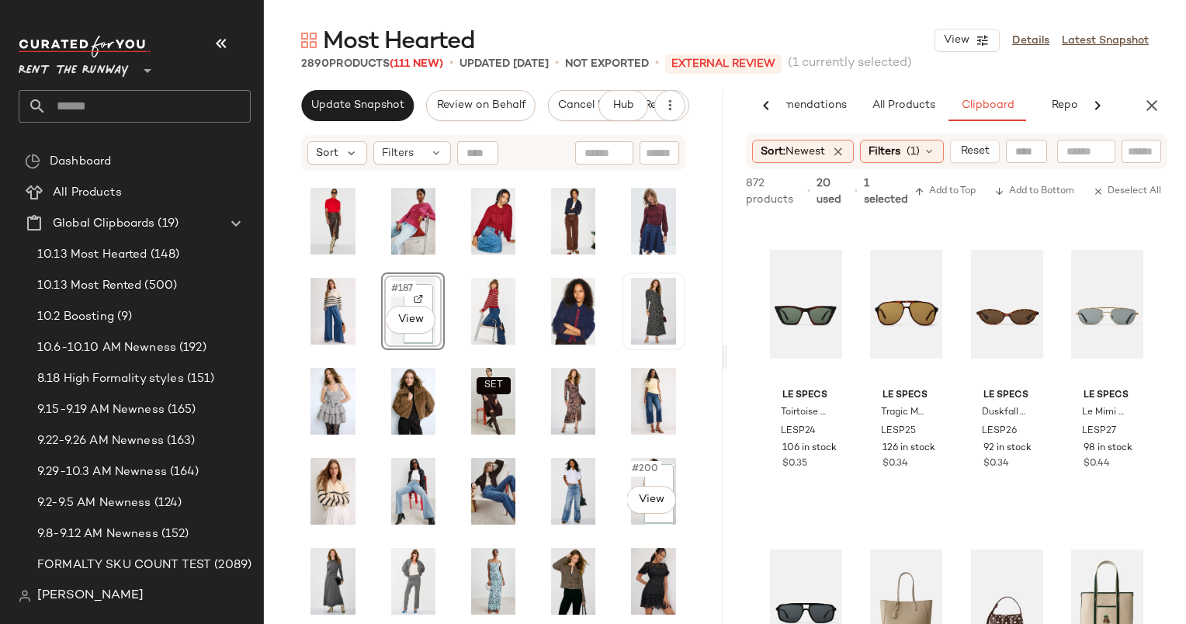
scroll to position [3251, 0]
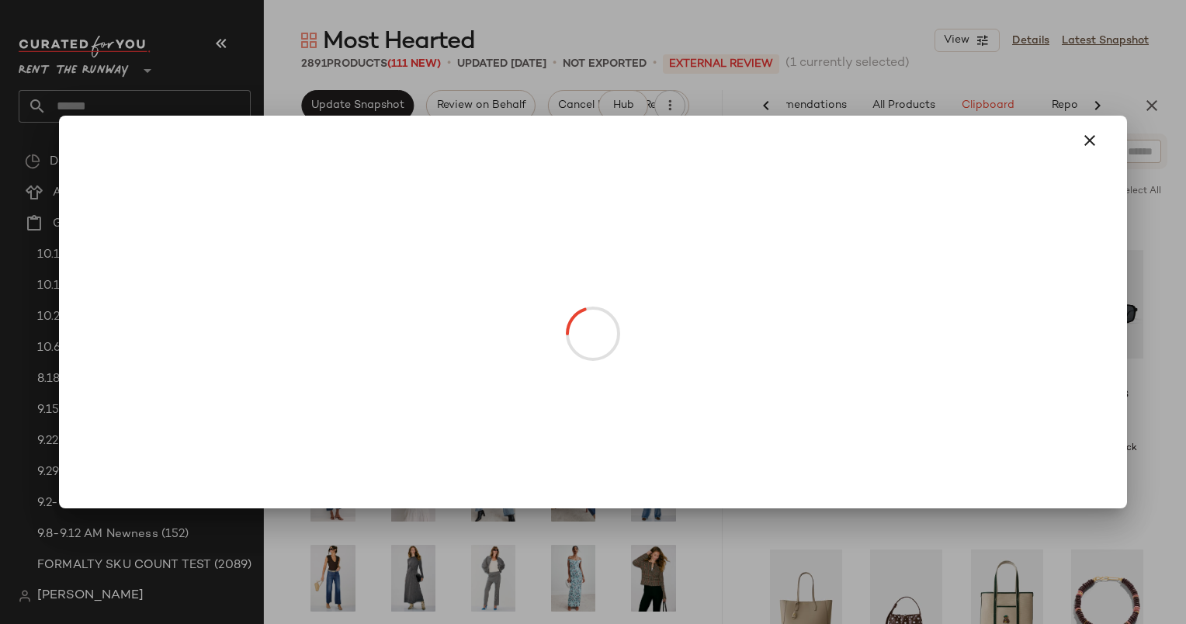
drag, startPoint x: 550, startPoint y: 394, endPoint x: 556, endPoint y: 477, distance: 82.5
click at [556, 477] on body "Rent the Runway ** Dashboard All Products Global Clipboards (19) 10.13 Most Hea…" at bounding box center [593, 312] width 1186 height 624
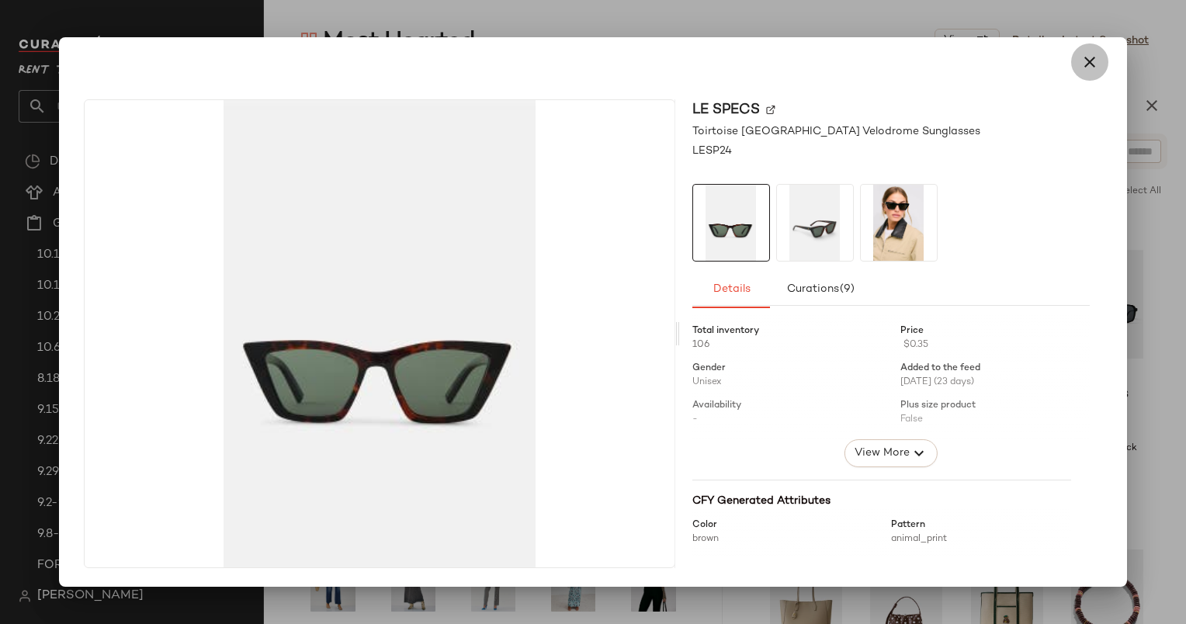
click at [1087, 58] on icon "button" at bounding box center [1090, 62] width 19 height 19
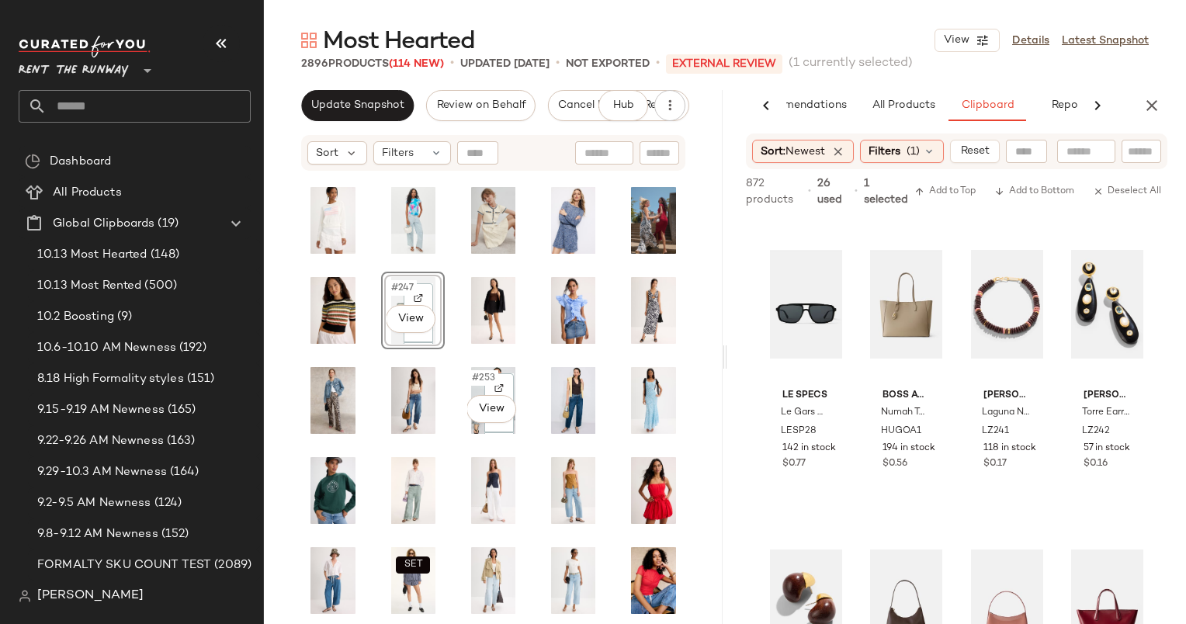
scroll to position [4359, 0]
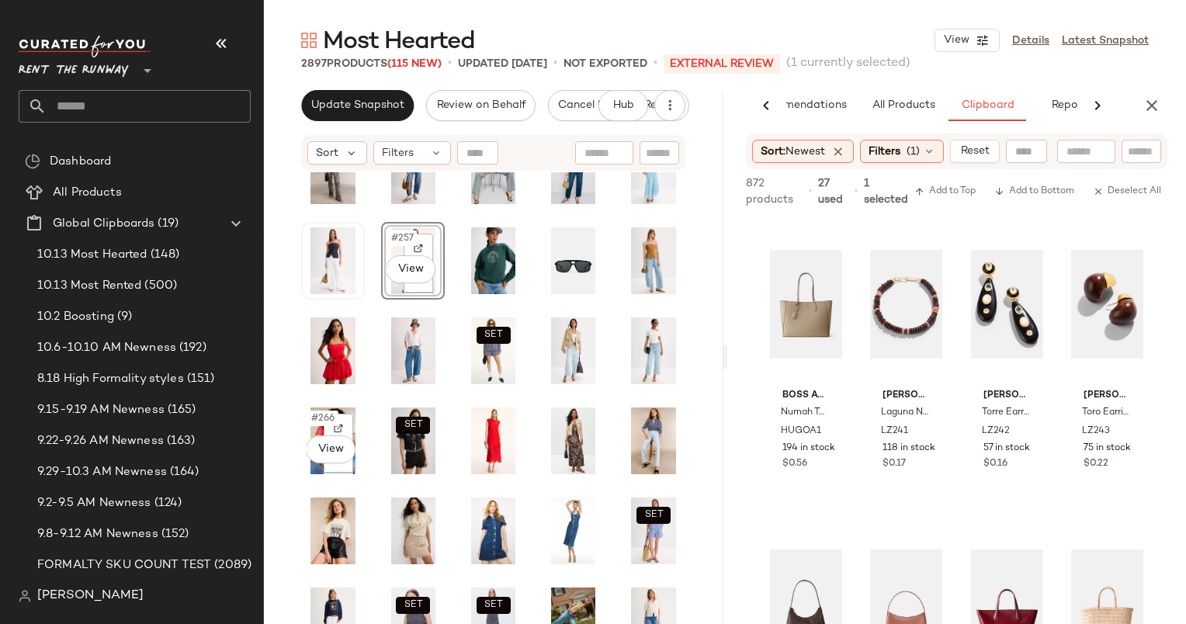
scroll to position [4558, 0]
click at [547, 345] on div "#264 View" at bounding box center [573, 351] width 53 height 67
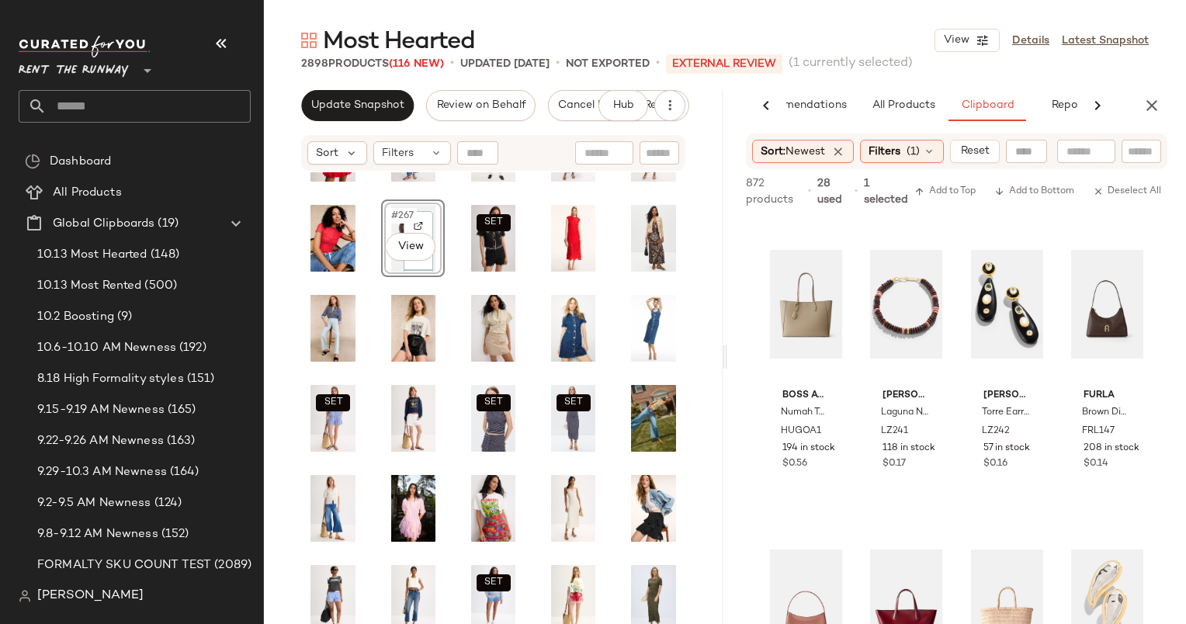
scroll to position [4763, 0]
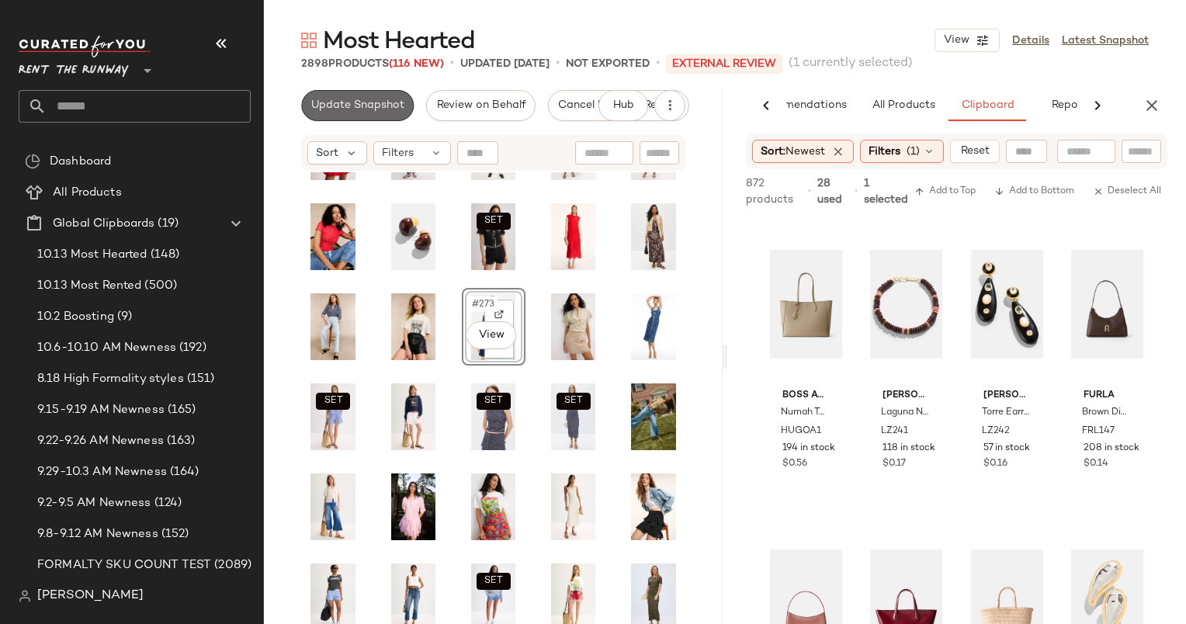
click at [340, 90] on button "Update Snapshot" at bounding box center [357, 105] width 113 height 31
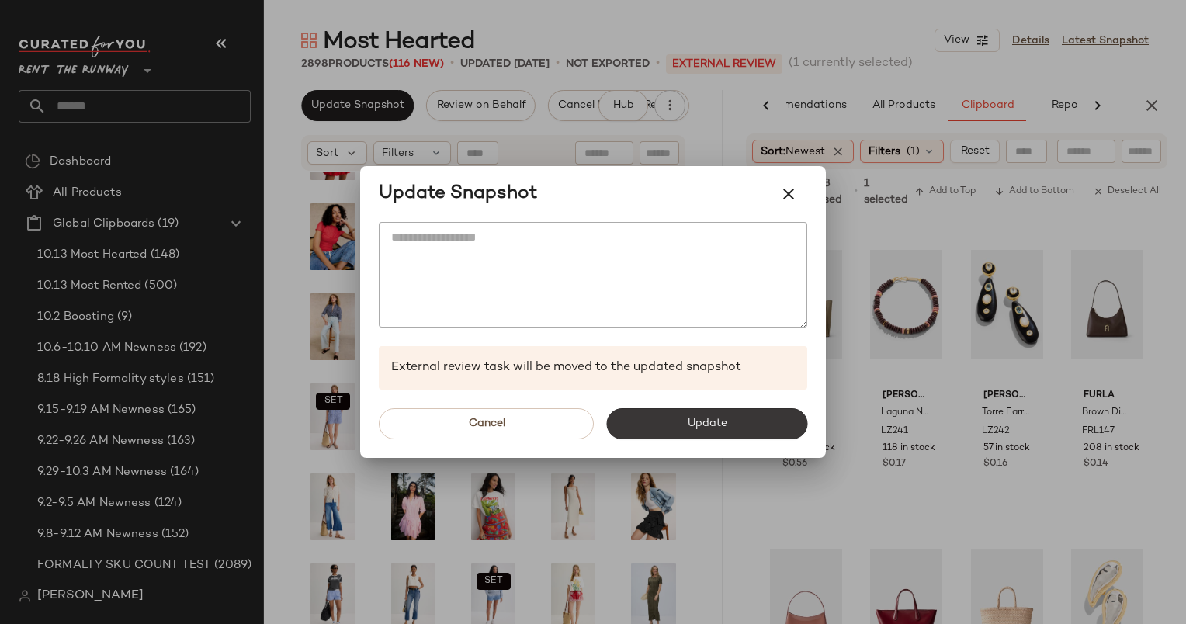
click at [689, 425] on span "Update" at bounding box center [706, 424] width 40 height 12
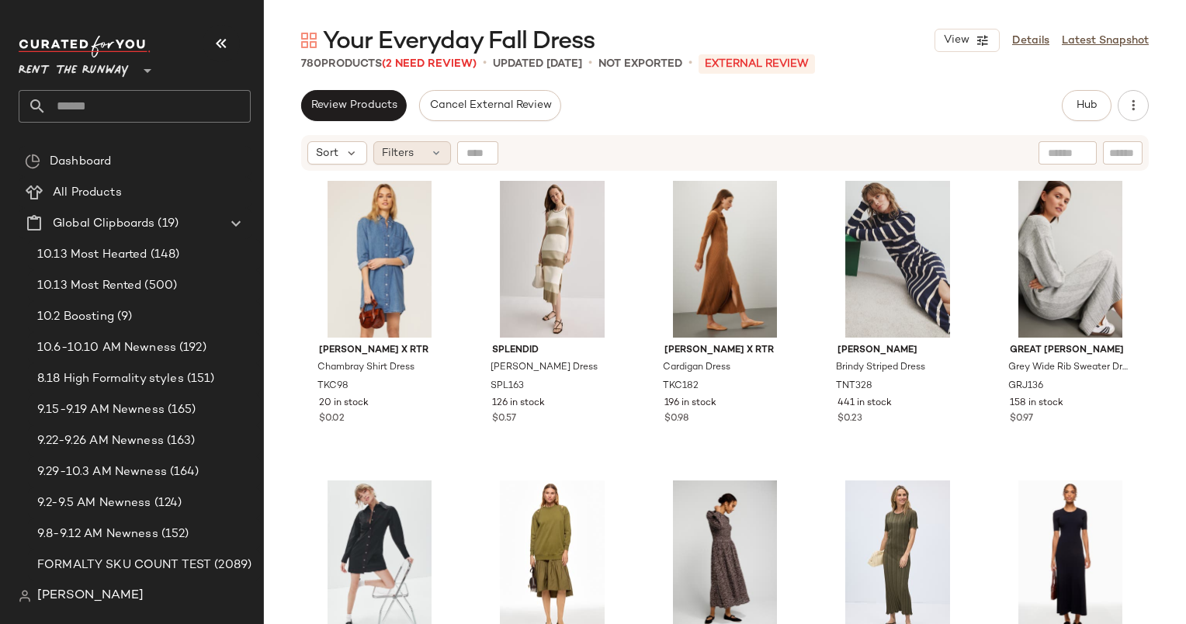
click at [405, 143] on div "Filters" at bounding box center [412, 152] width 78 height 23
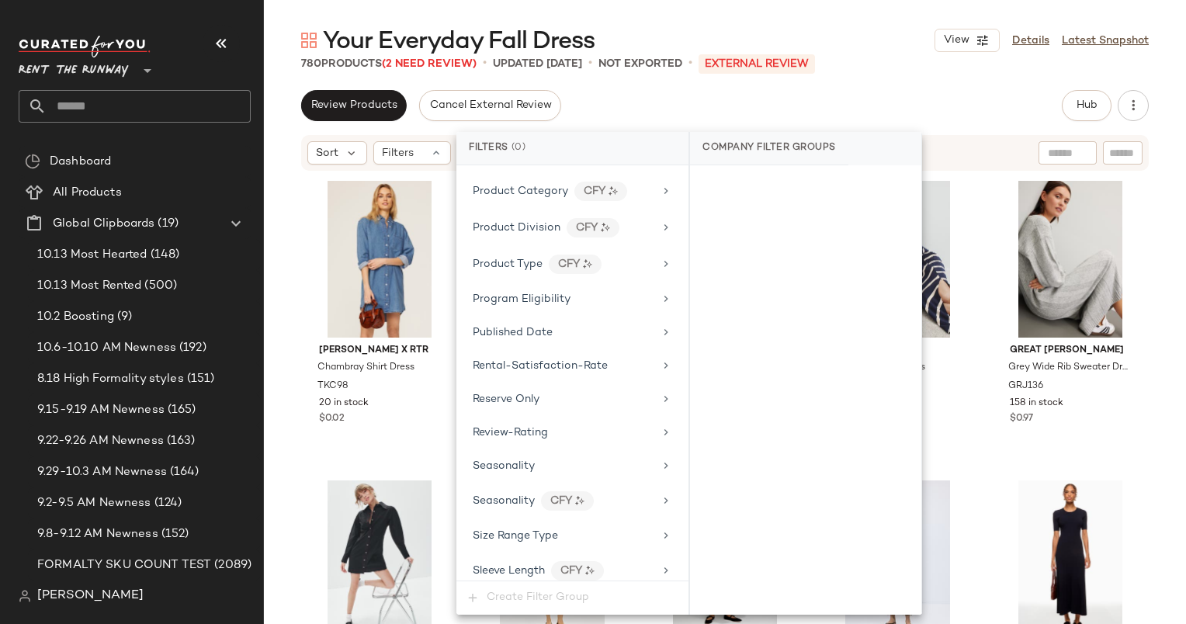
scroll to position [2088, 0]
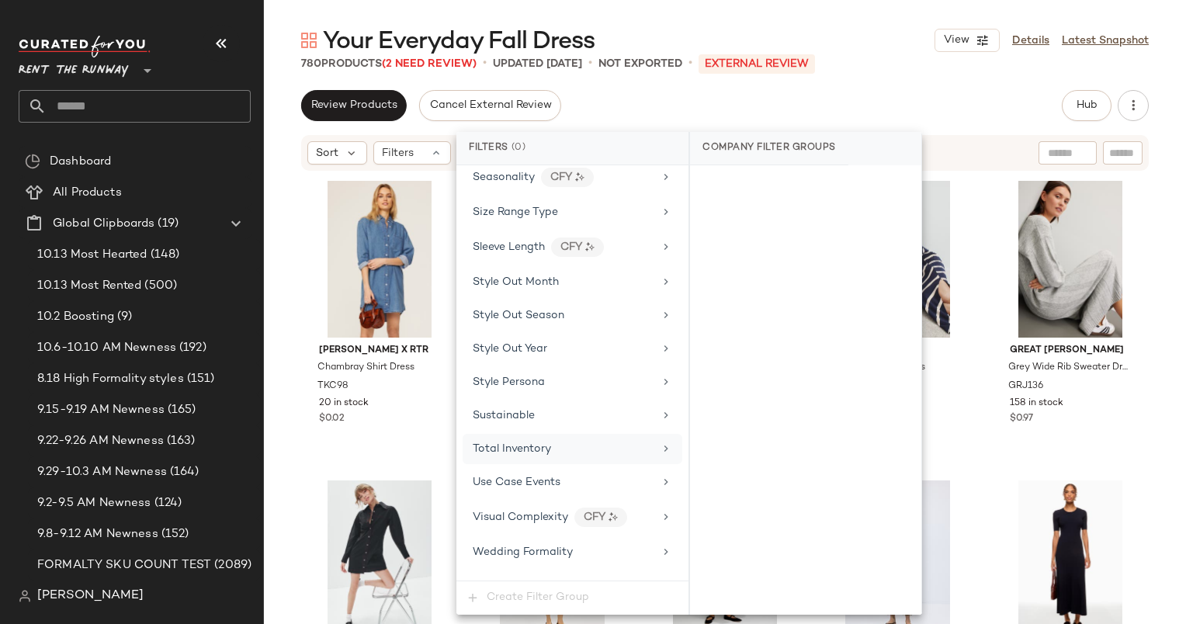
click at [589, 434] on div "Total Inventory" at bounding box center [573, 449] width 220 height 30
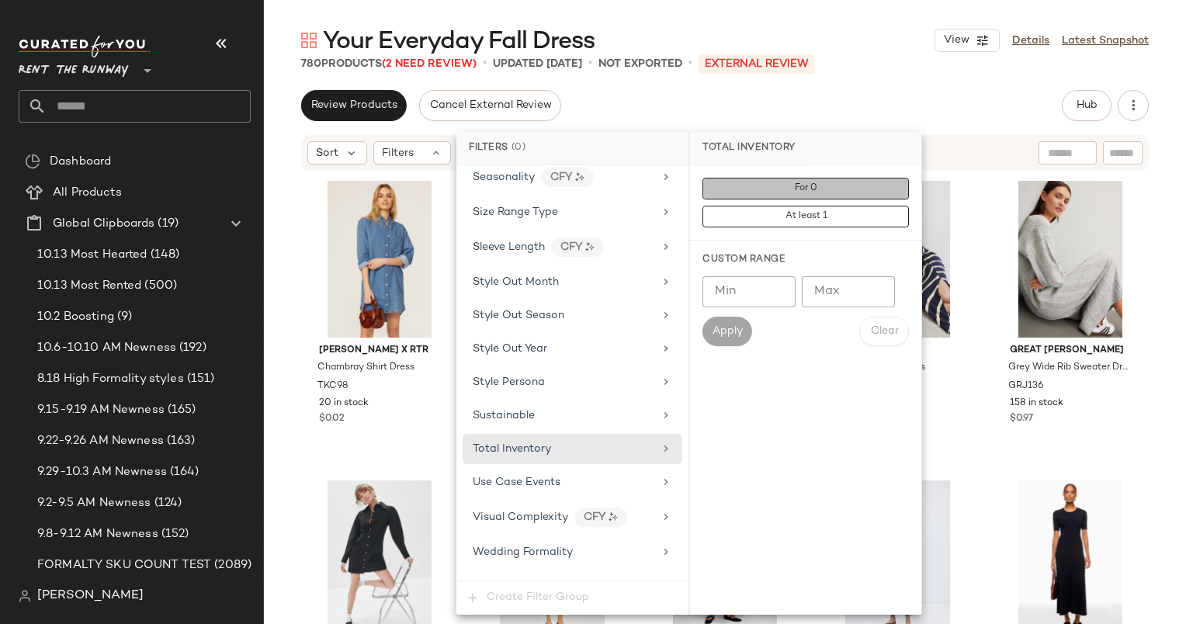
click at [783, 185] on button "For 0" at bounding box center [806, 189] width 207 height 22
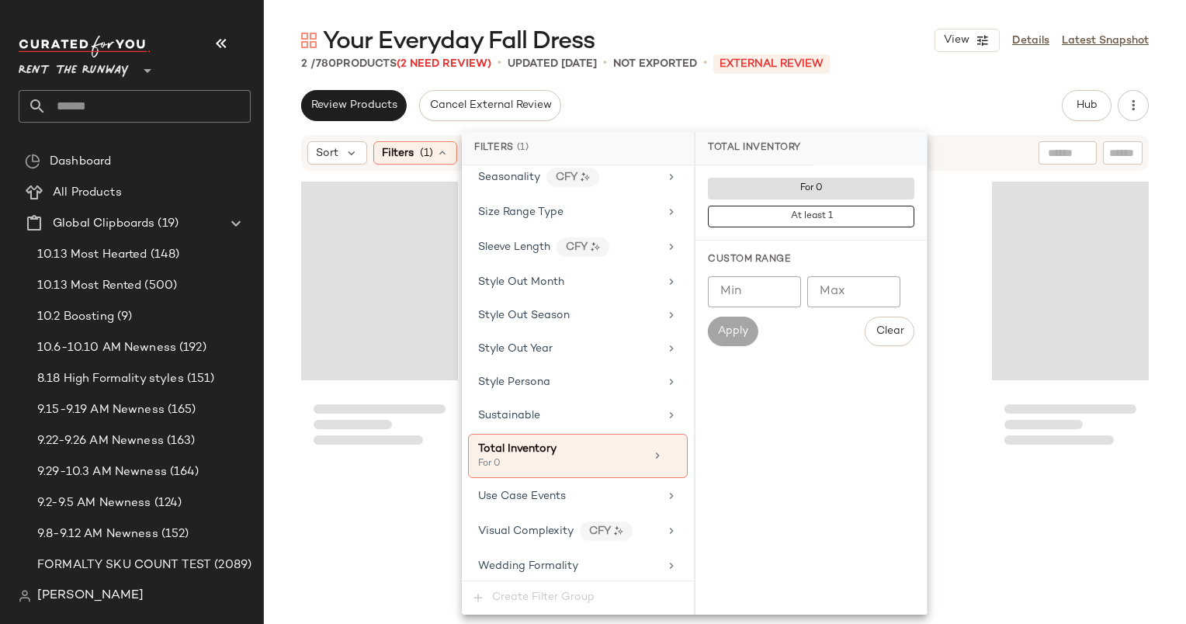
click at [379, 285] on div "Loading..." at bounding box center [379, 281] width 157 height 199
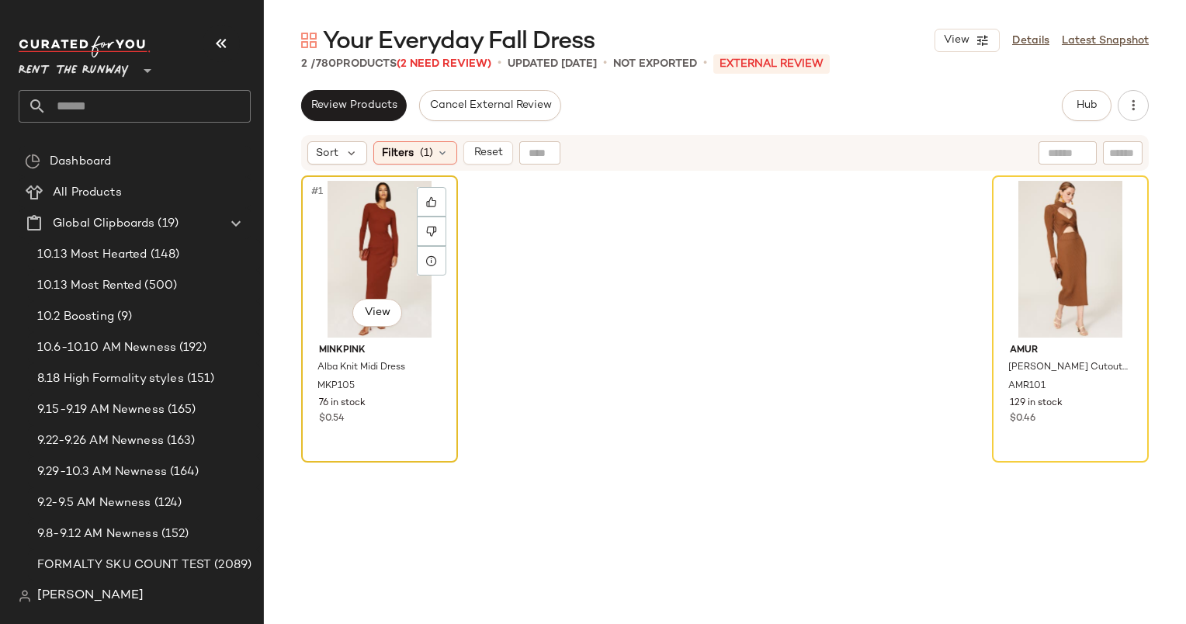
click at [371, 258] on div "#1 View" at bounding box center [380, 259] width 146 height 157
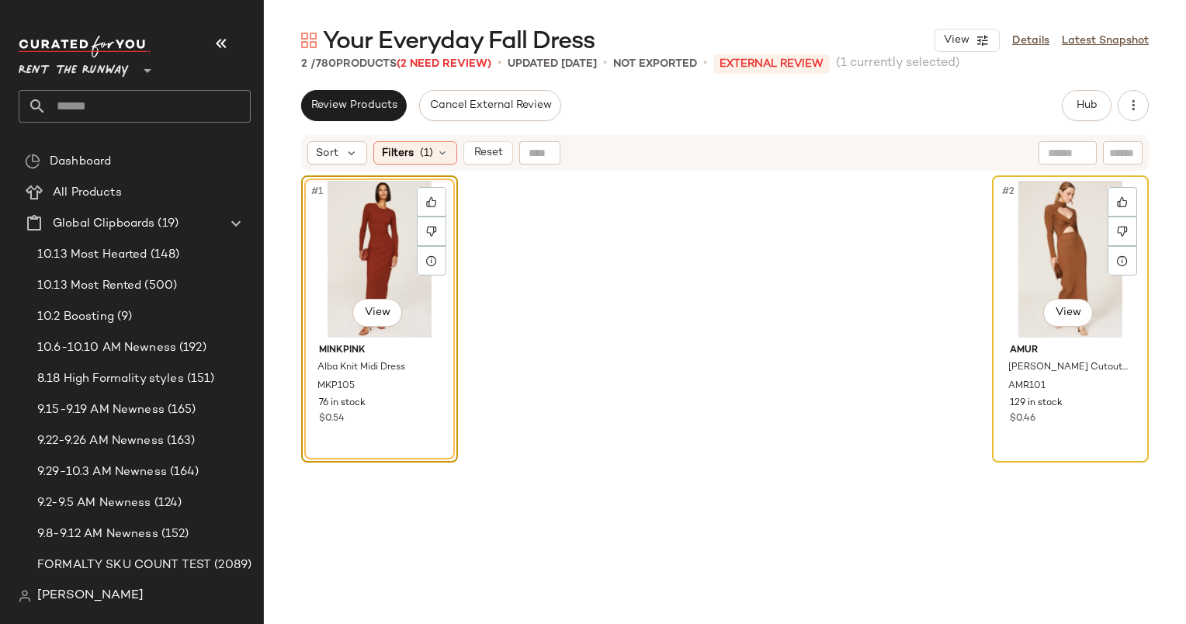
click at [1019, 216] on div "#2 View" at bounding box center [1071, 259] width 146 height 157
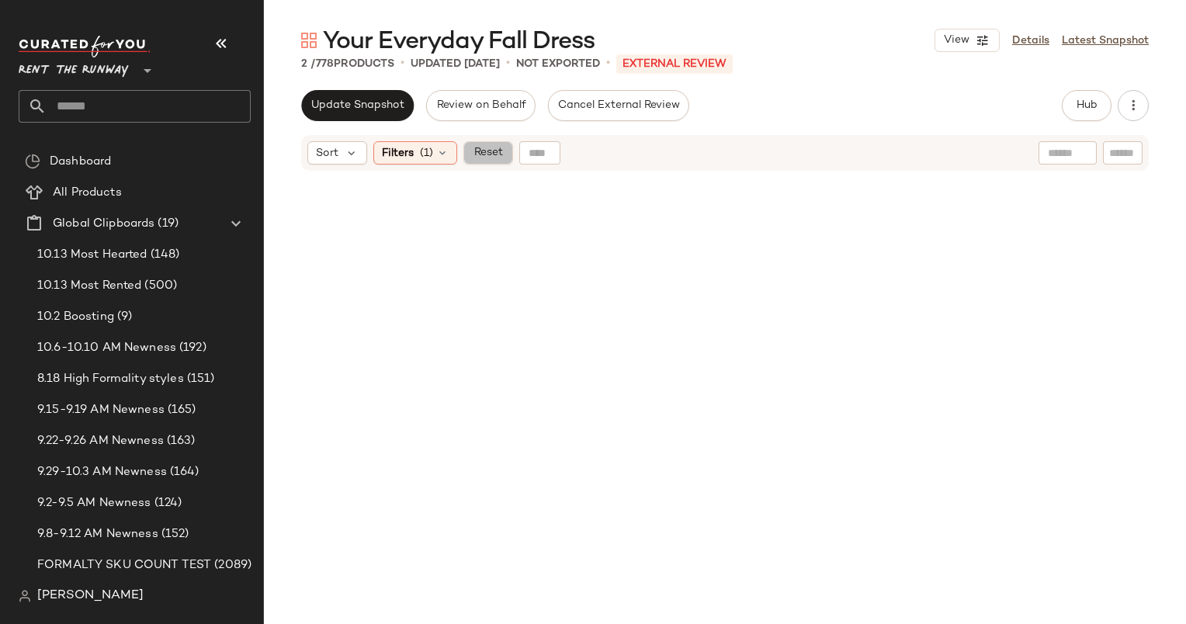
click at [501, 157] on span "Reset" at bounding box center [488, 153] width 30 height 12
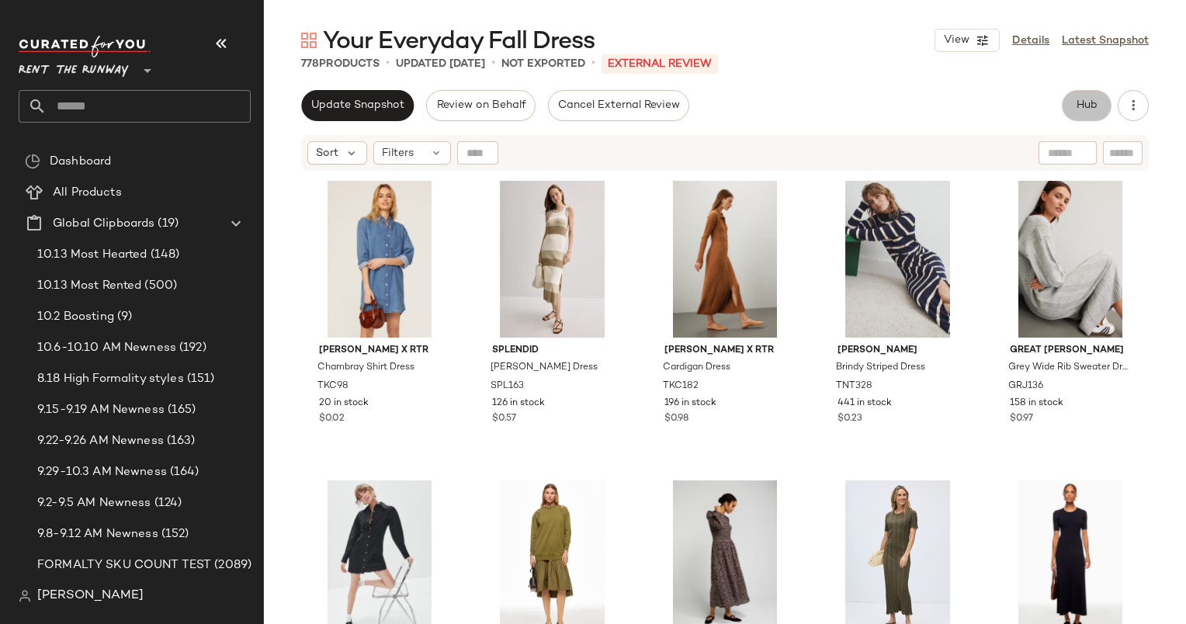
click at [1075, 120] on button "Hub" at bounding box center [1087, 105] width 50 height 31
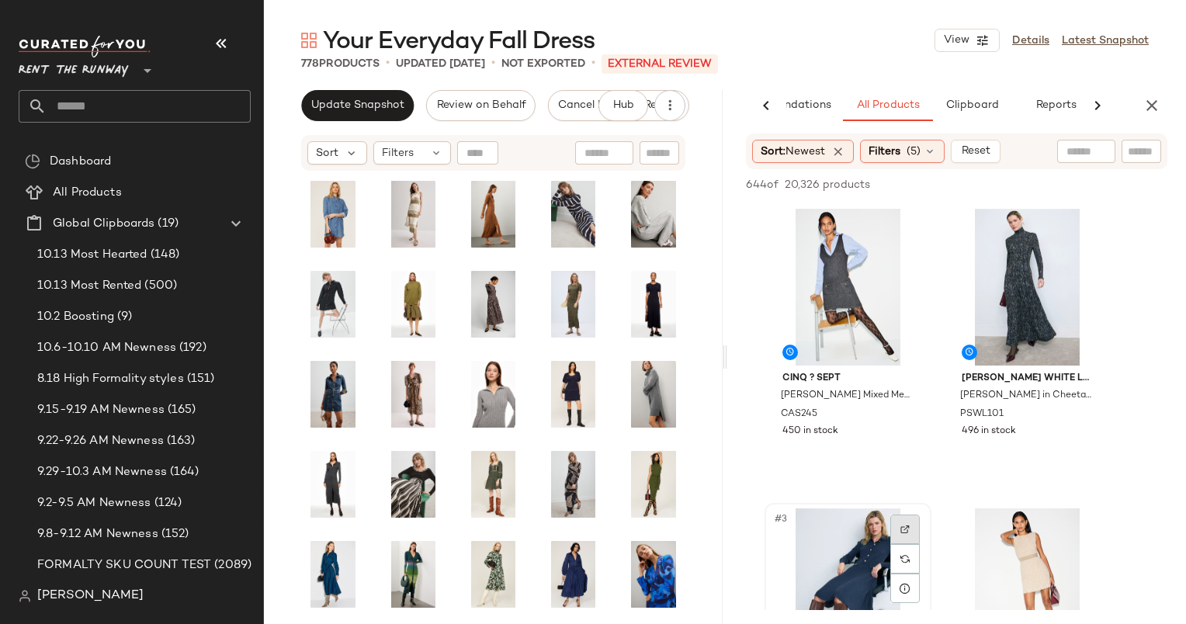
click at [918, 517] on div at bounding box center [906, 530] width 30 height 30
click at [827, 585] on div "#3 View" at bounding box center [848, 587] width 156 height 157
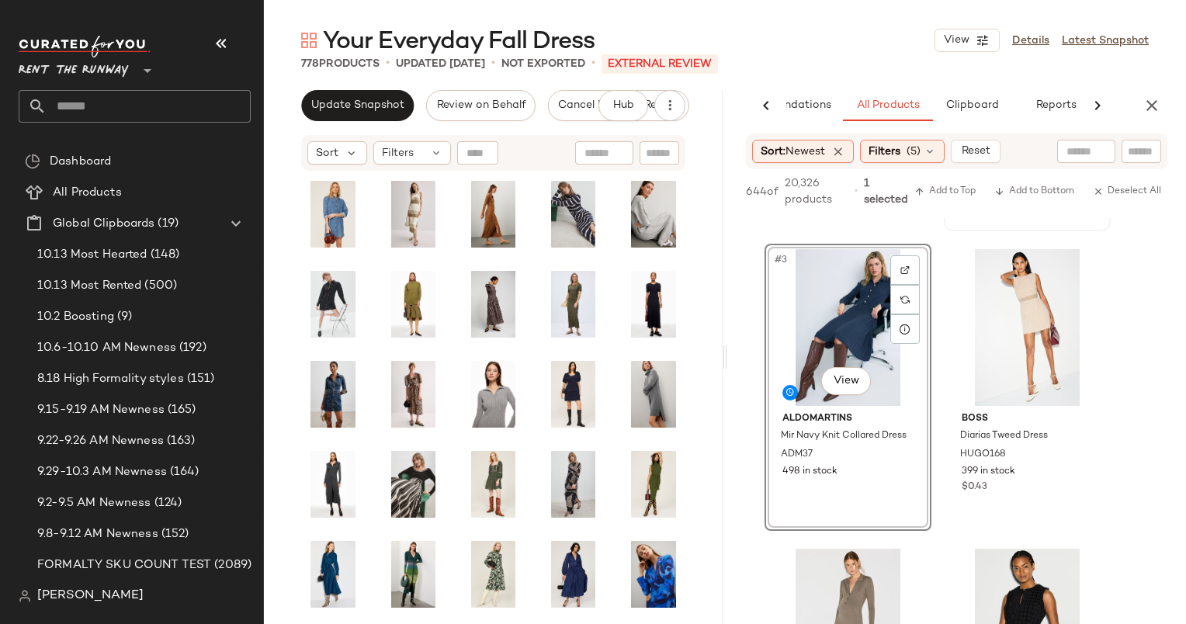
scroll to position [275, 0]
click at [1161, 90] on div "AI Recommendations All Products Clipboard Reports" at bounding box center [956, 105] width 459 height 31
click at [1155, 109] on icon "button" at bounding box center [1152, 105] width 19 height 19
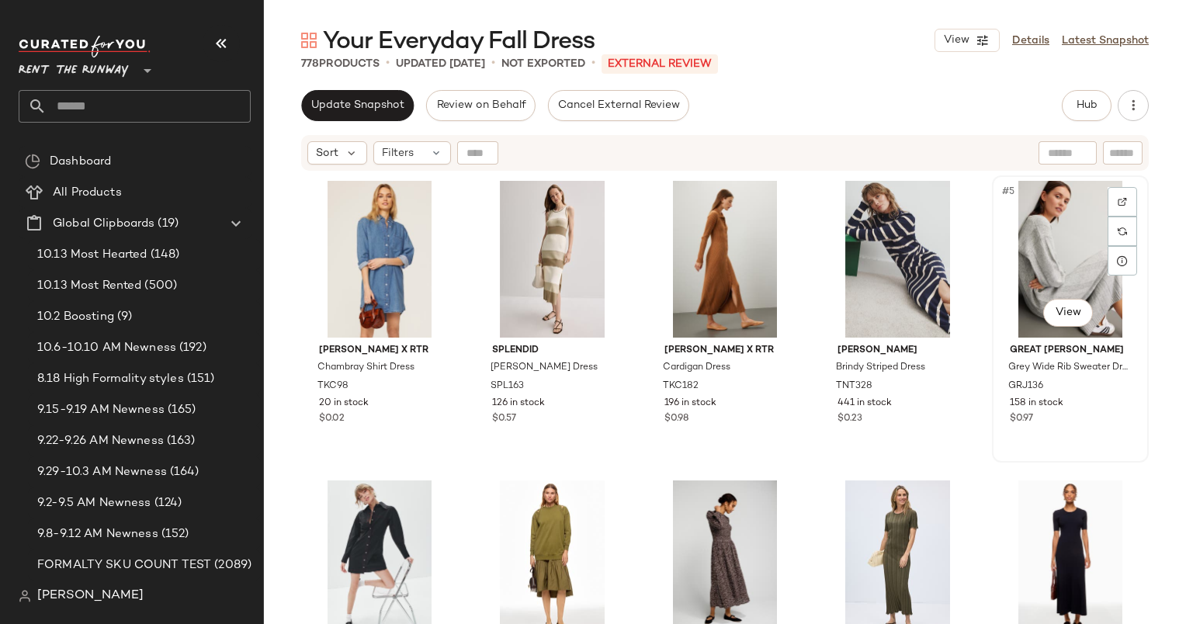
click at [1053, 217] on div "#5 View" at bounding box center [1071, 259] width 146 height 157
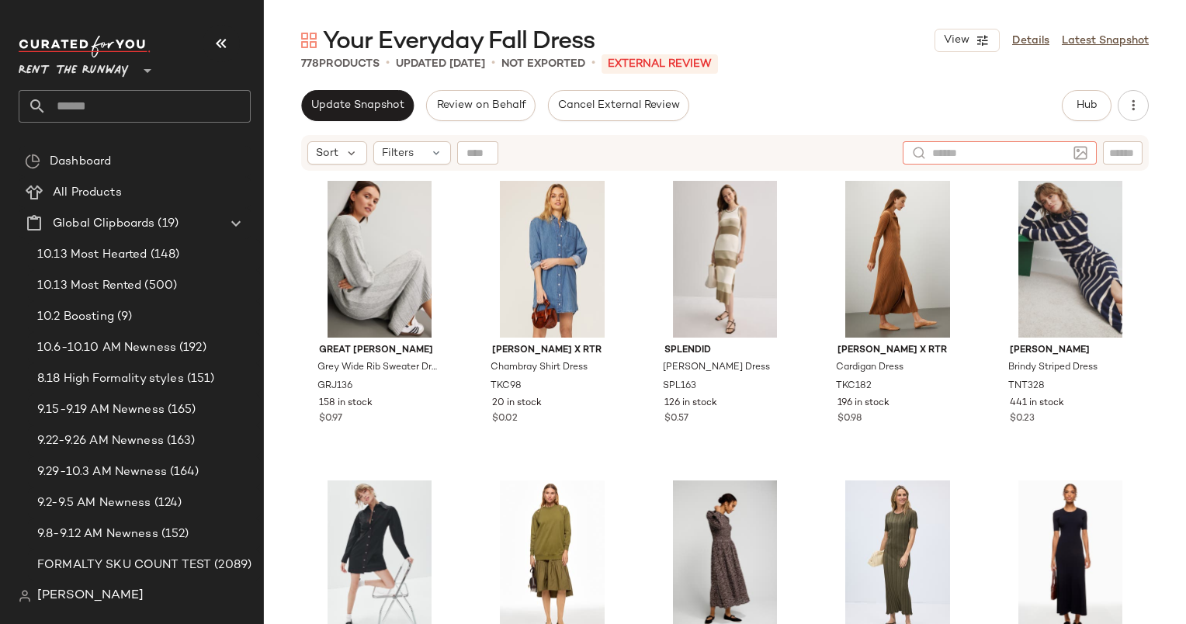
click at [1062, 155] on input "text" at bounding box center [999, 153] width 135 height 16
type input "****"
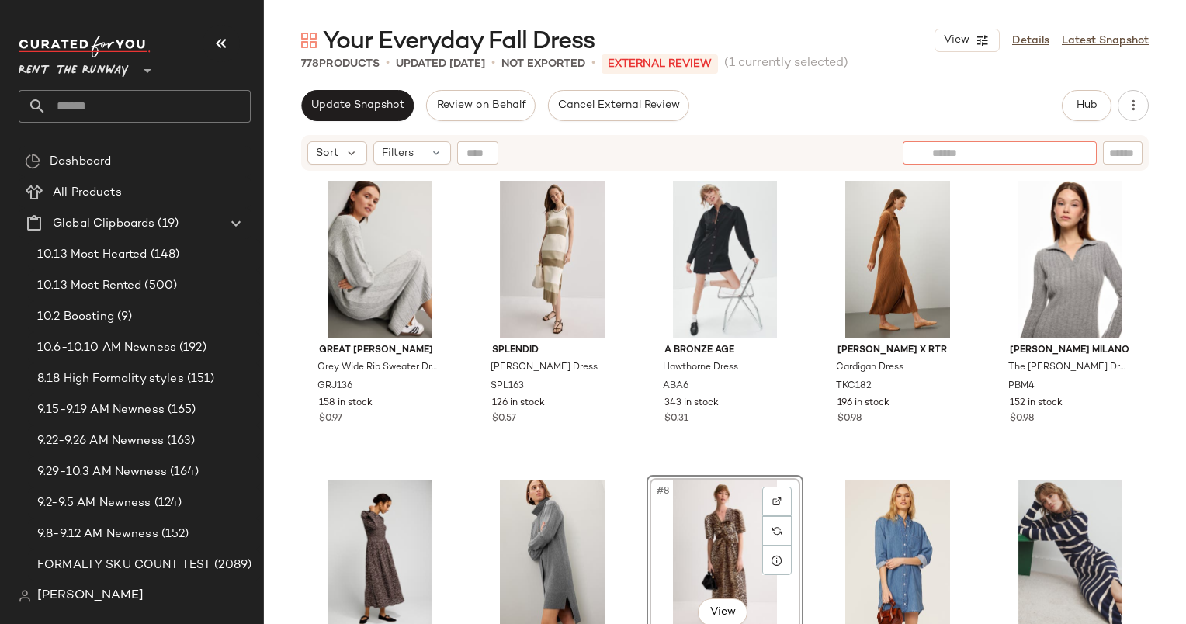
click at [1075, 148] on div at bounding box center [1000, 152] width 194 height 23
click at [1130, 145] on input "text" at bounding box center [1122, 153] width 27 height 16
type input "*******"
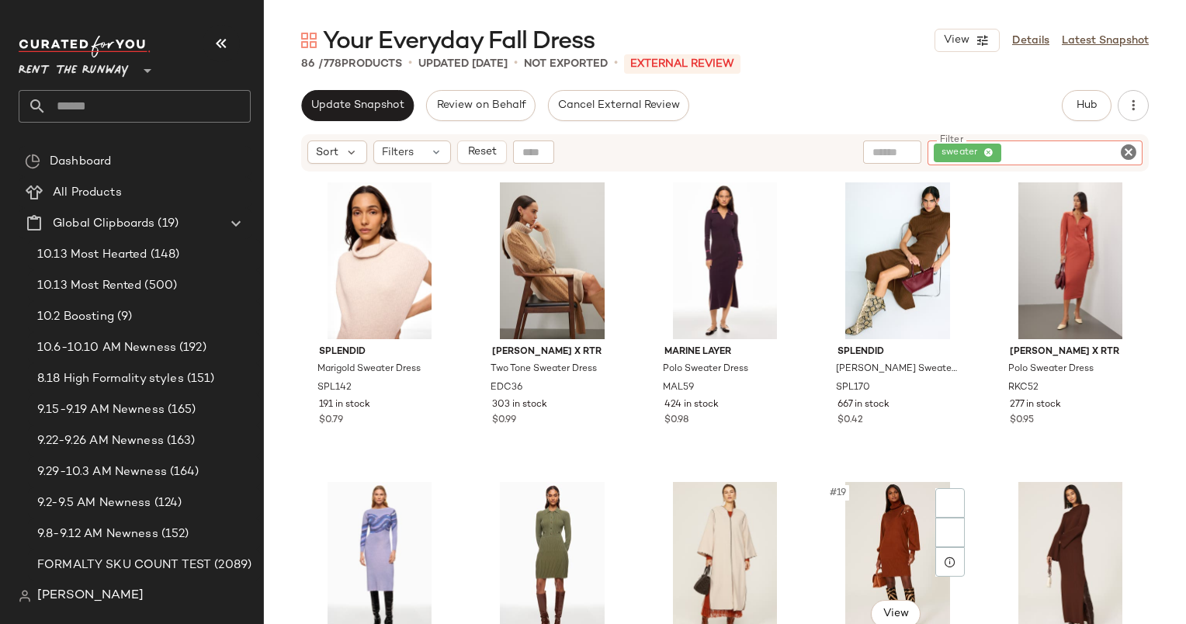
scroll to position [614, 0]
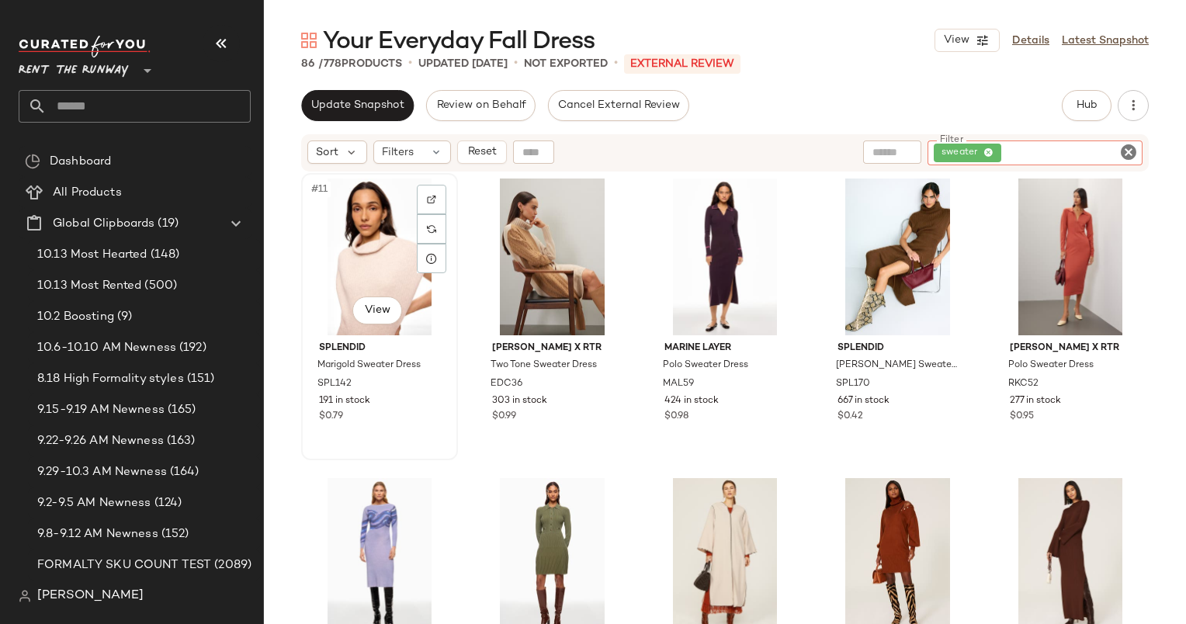
click at [379, 236] on div "#11 View" at bounding box center [380, 257] width 146 height 157
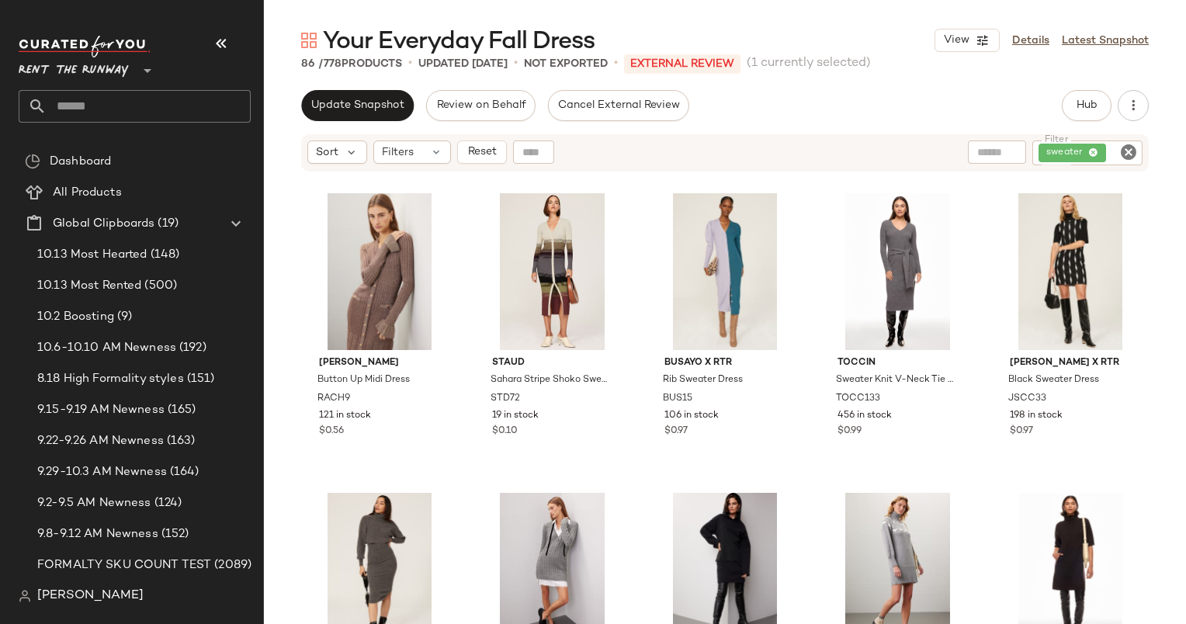
scroll to position [2398, 0]
click at [440, 207] on div at bounding box center [432, 215] width 30 height 30
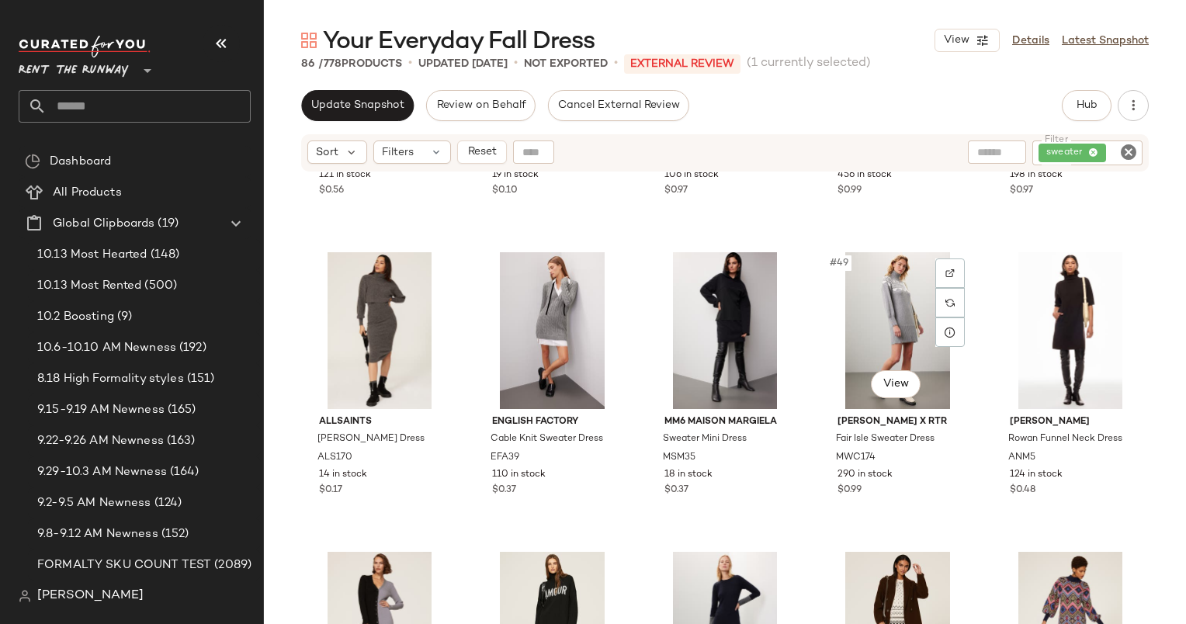
scroll to position [2658, 0]
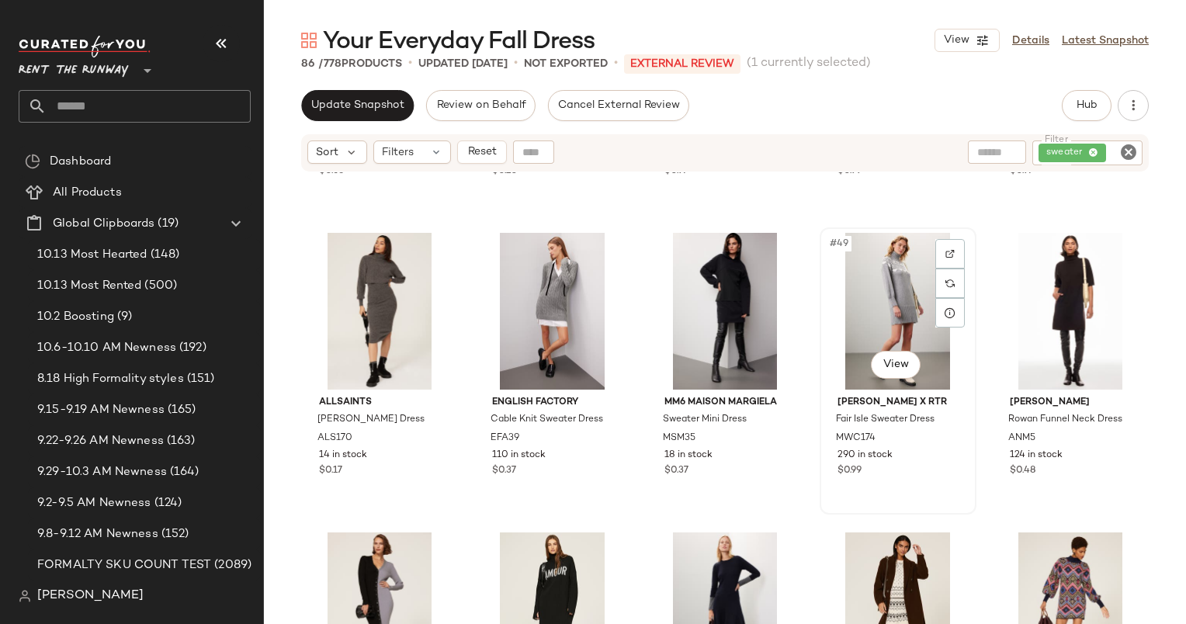
click at [884, 298] on div "#49 View" at bounding box center [898, 311] width 146 height 157
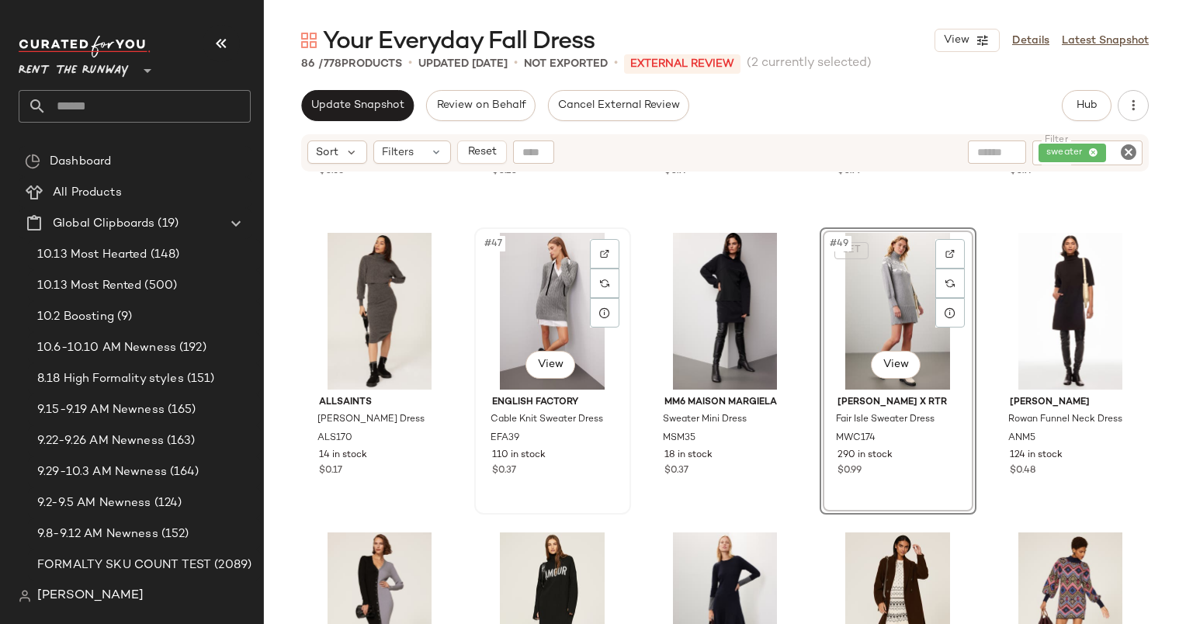
click at [531, 287] on div "#47 View" at bounding box center [553, 311] width 146 height 157
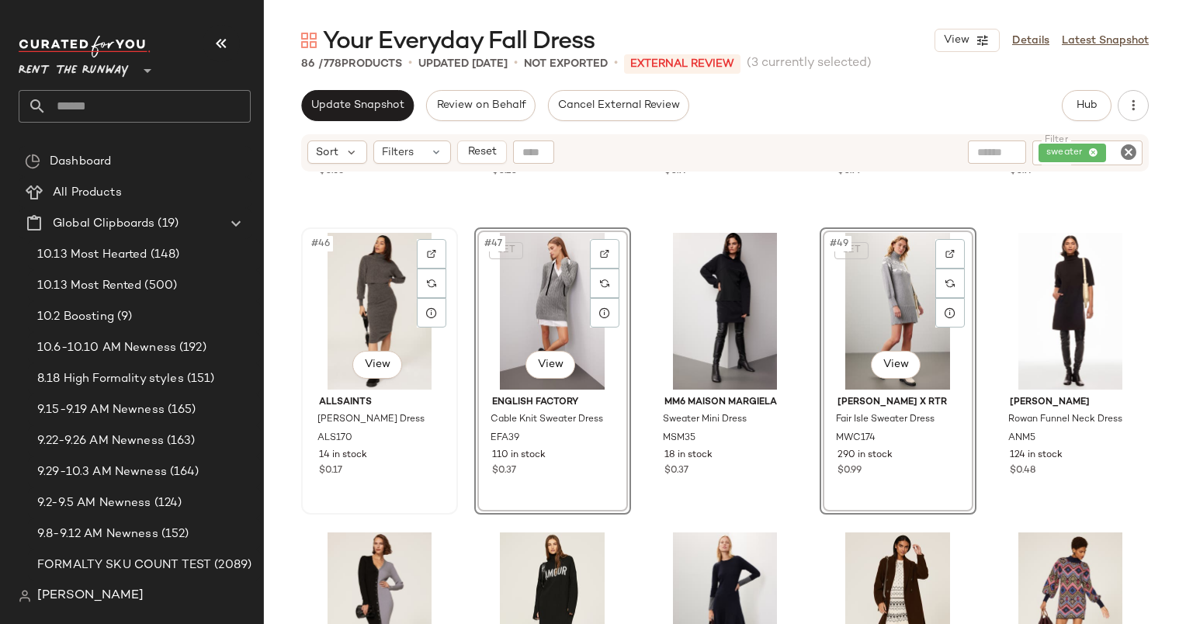
click at [367, 297] on div "#46 View" at bounding box center [380, 311] width 146 height 157
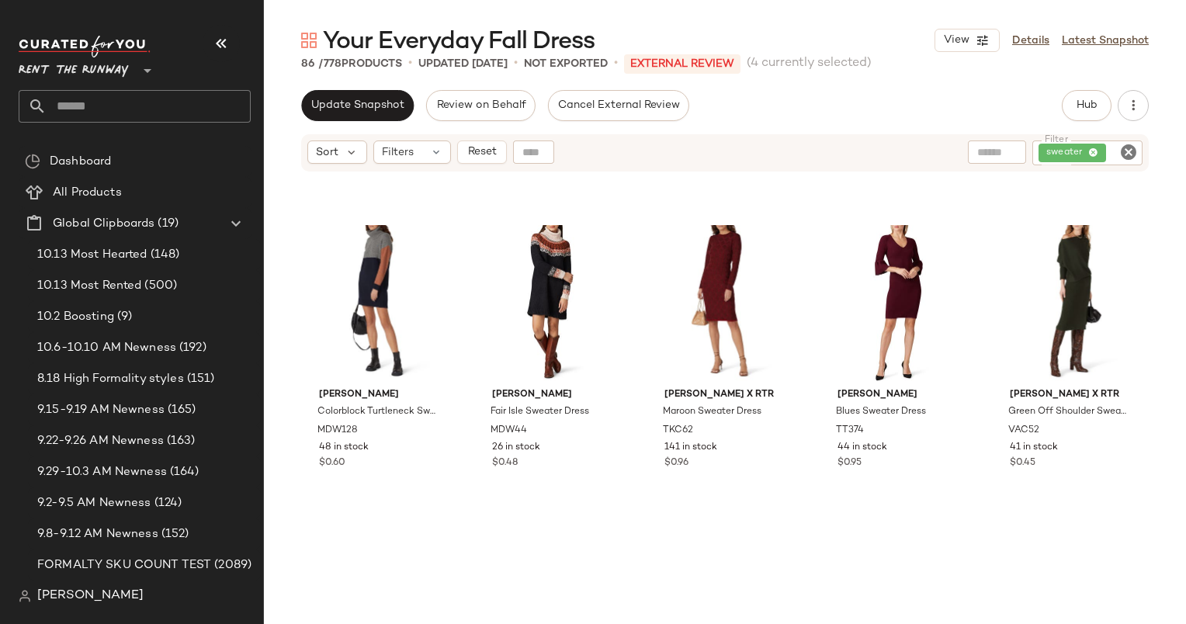
scroll to position [4770, 0]
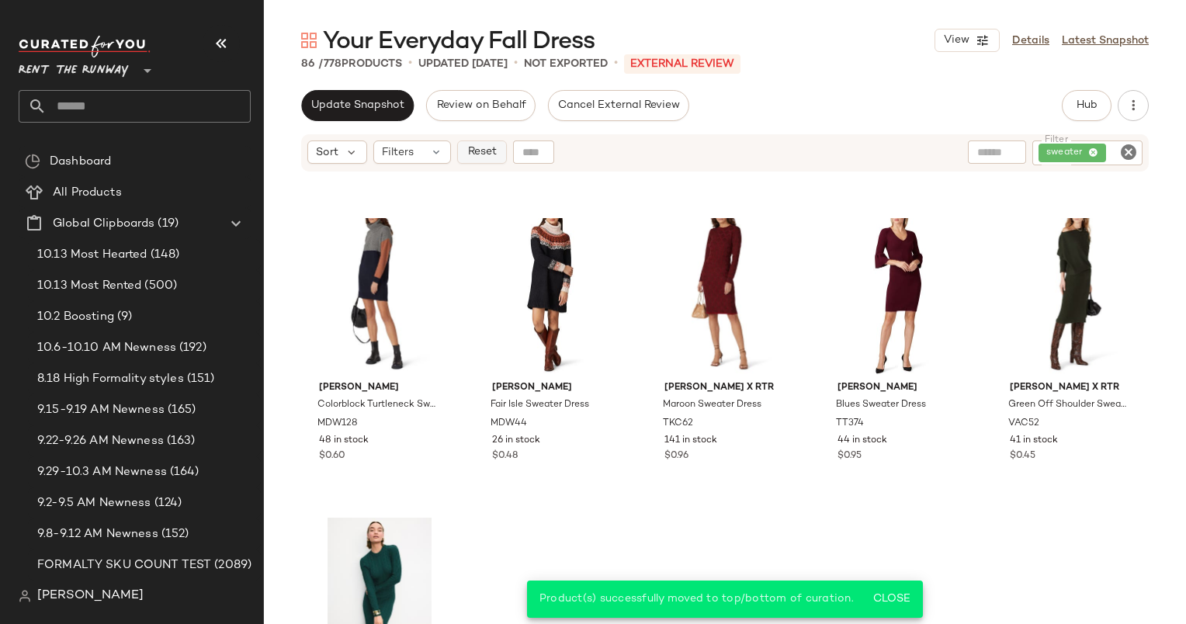
click at [481, 146] on span "Reset" at bounding box center [482, 152] width 30 height 12
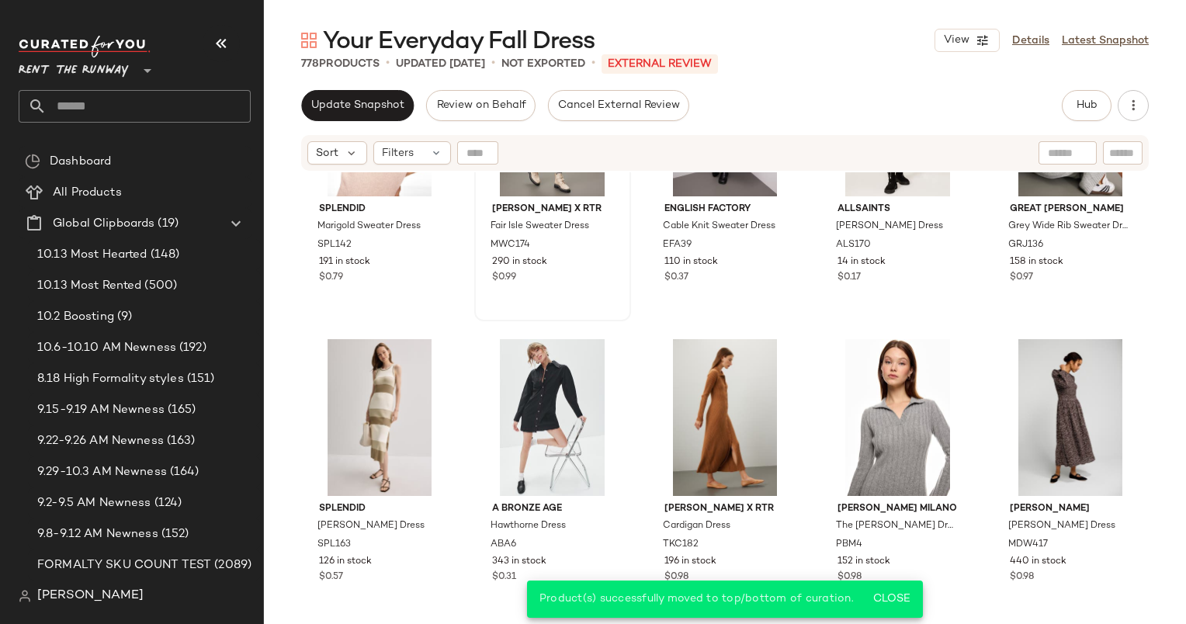
scroll to position [0, 0]
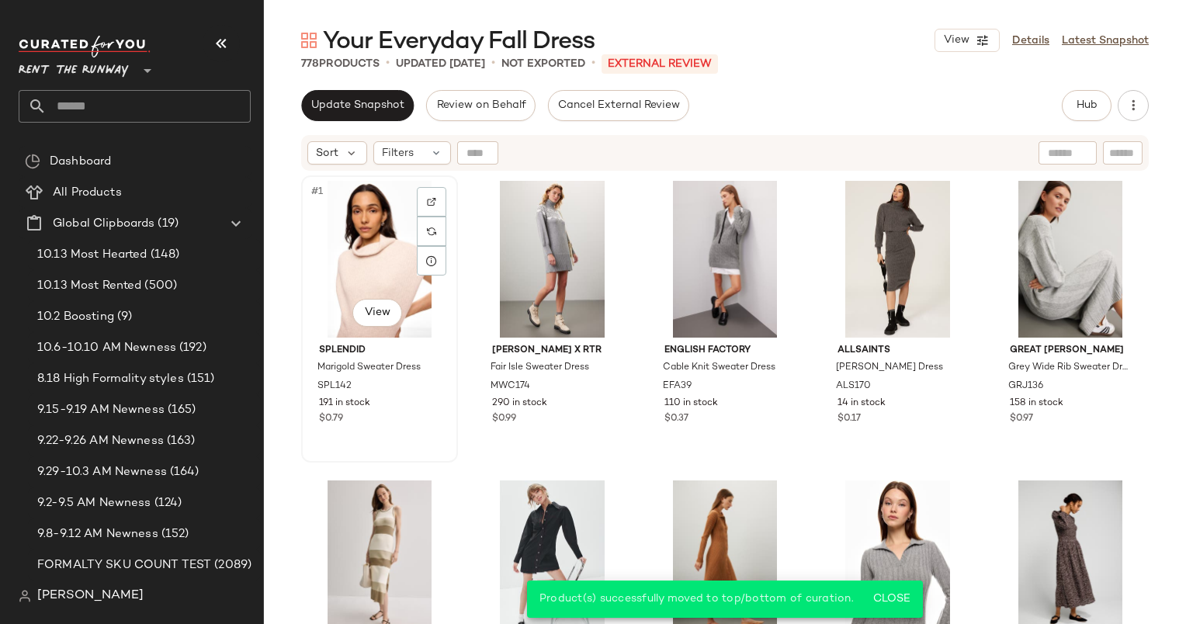
click at [370, 260] on div "#1 View" at bounding box center [380, 259] width 146 height 157
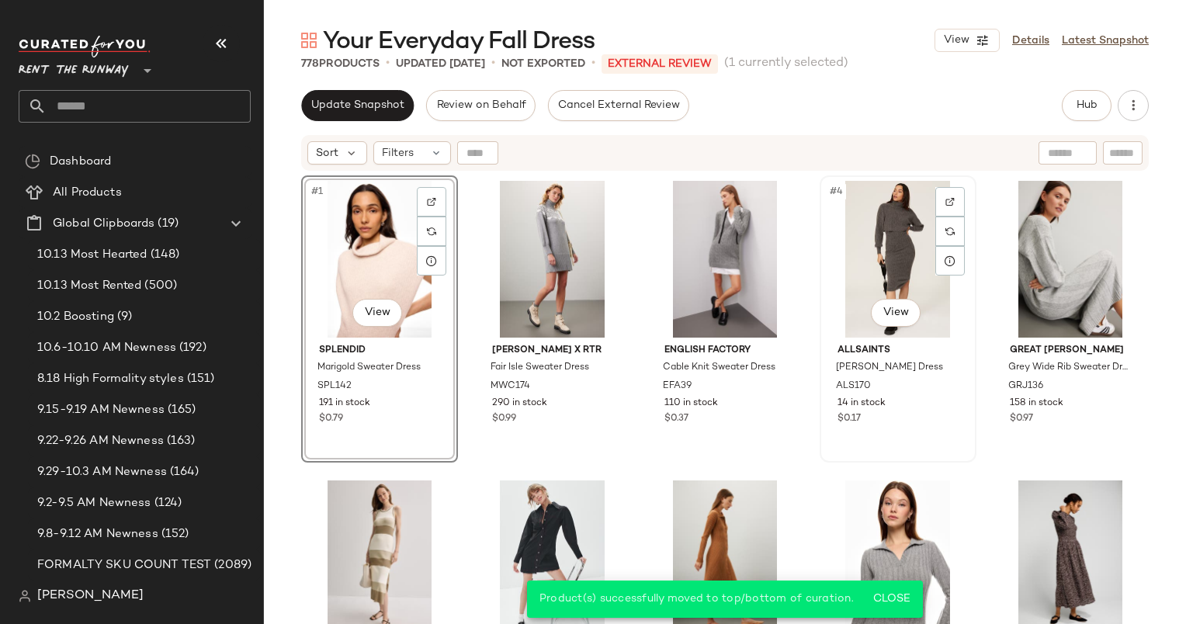
click at [899, 248] on div "#4 View" at bounding box center [898, 259] width 146 height 157
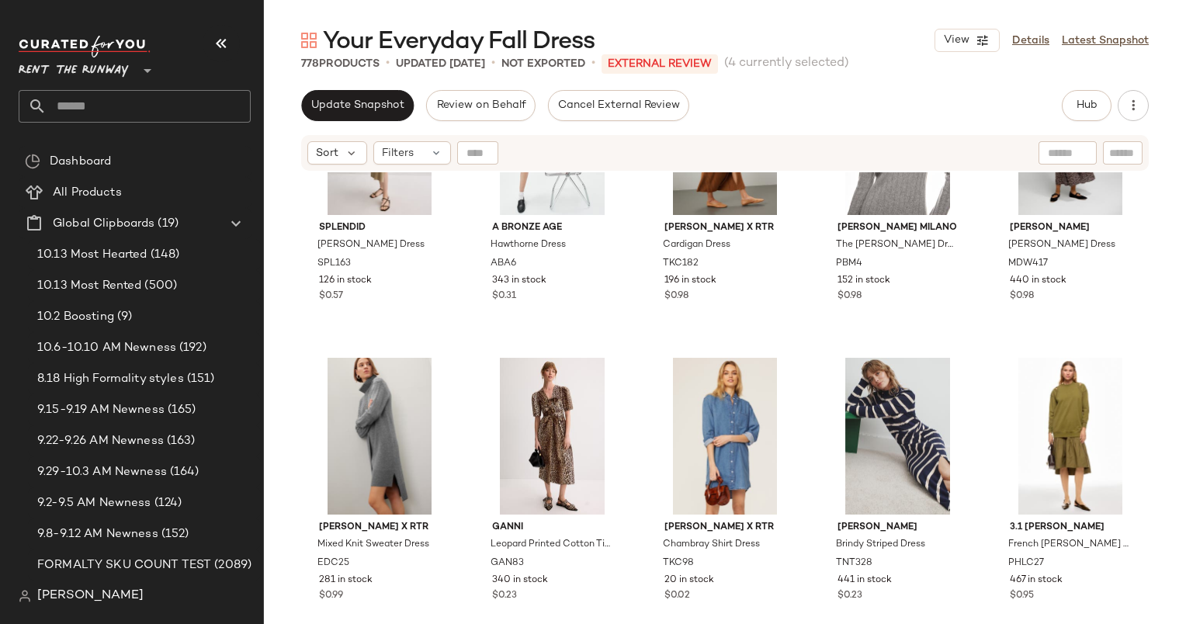
scroll to position [519, 0]
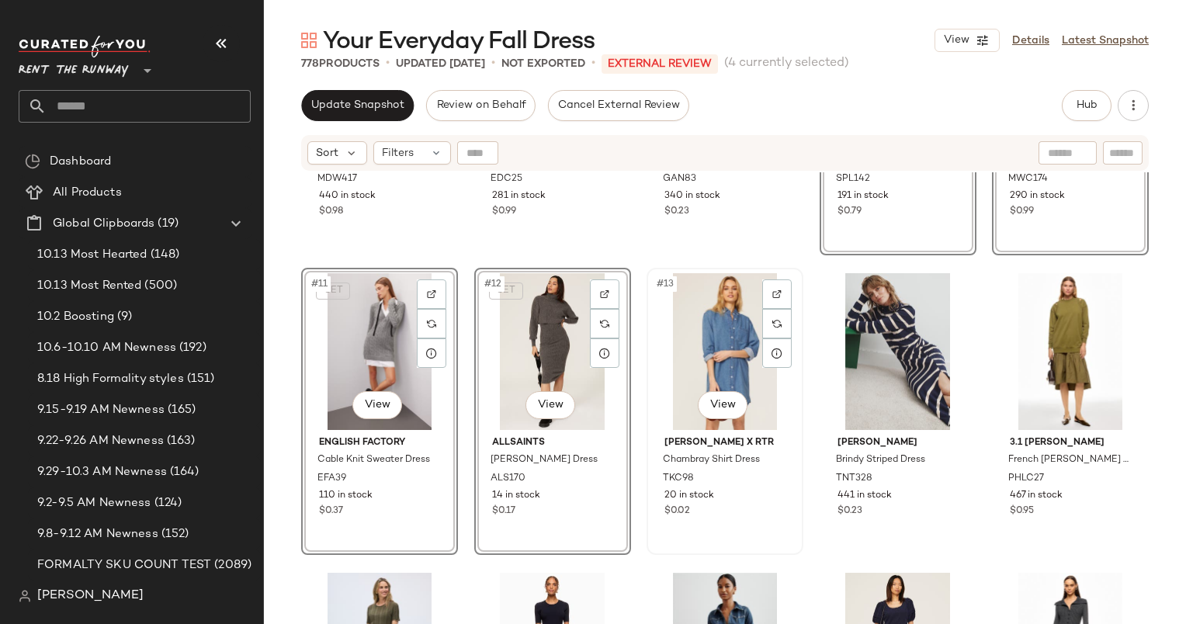
click at [658, 438] on div "Thakoon x RTR Chambray Shirt Dress TKC98 20 in stock $0.02" at bounding box center [725, 475] width 146 height 90
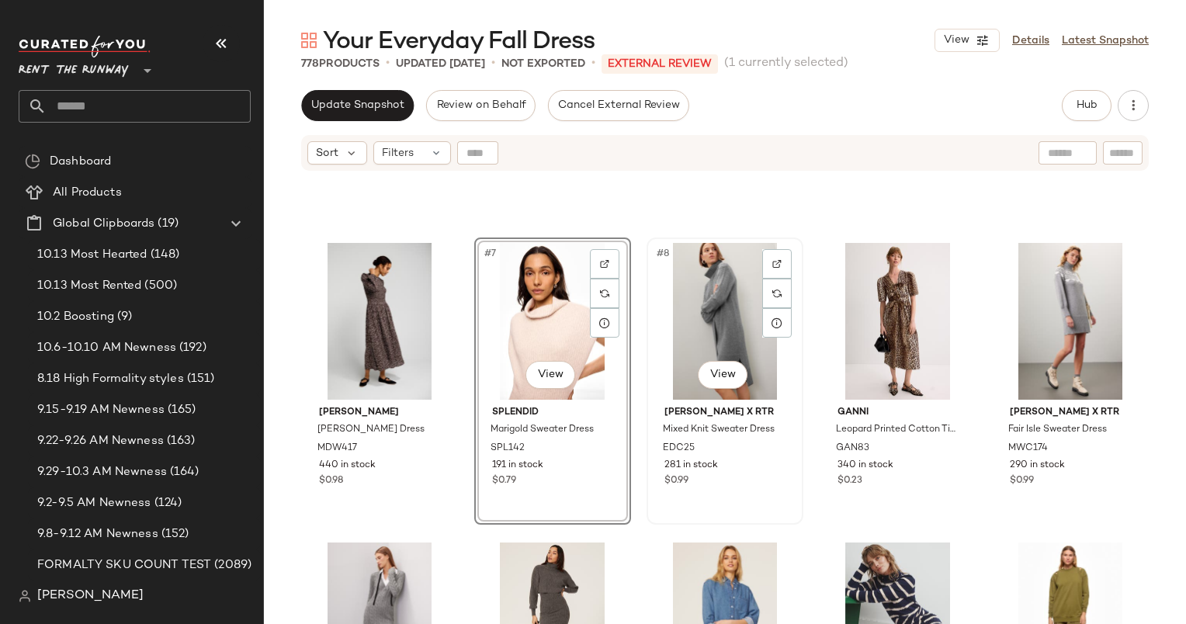
scroll to position [292, 0]
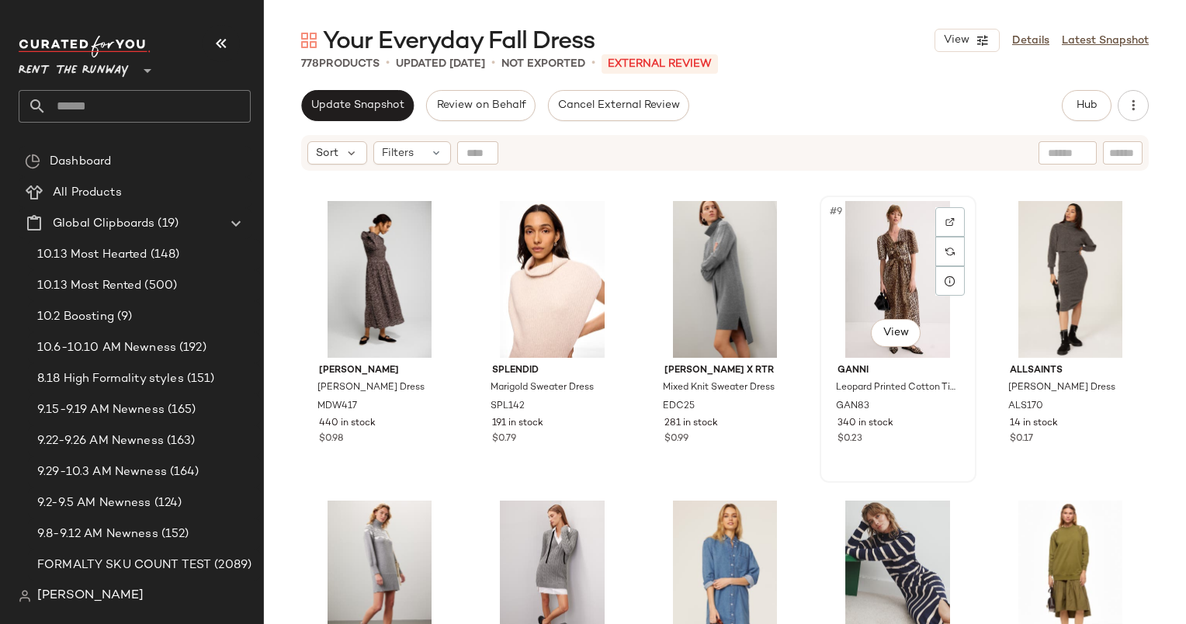
click at [882, 255] on div "#9 View" at bounding box center [898, 279] width 146 height 157
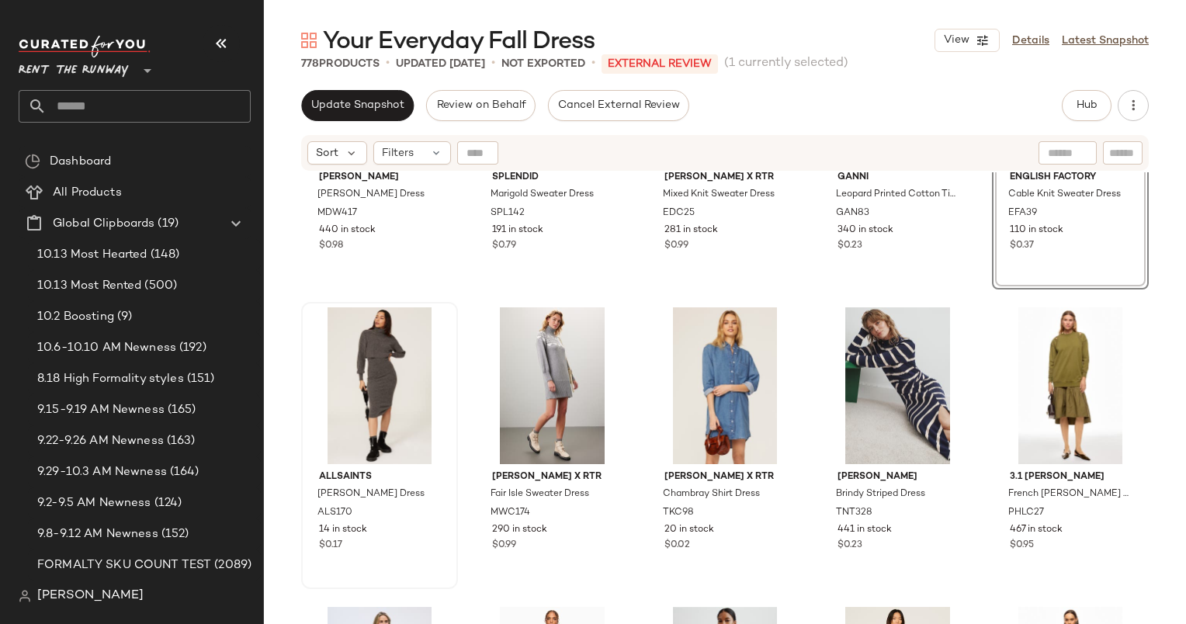
scroll to position [491, 0]
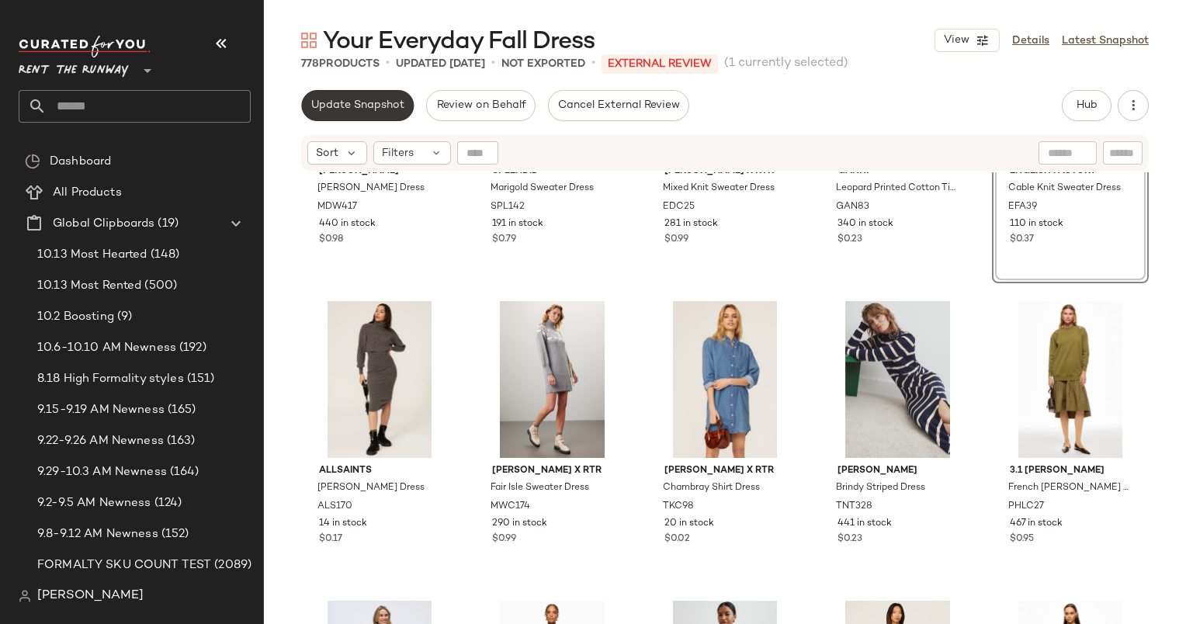
click at [364, 114] on button "Update Snapshot" at bounding box center [357, 105] width 113 height 31
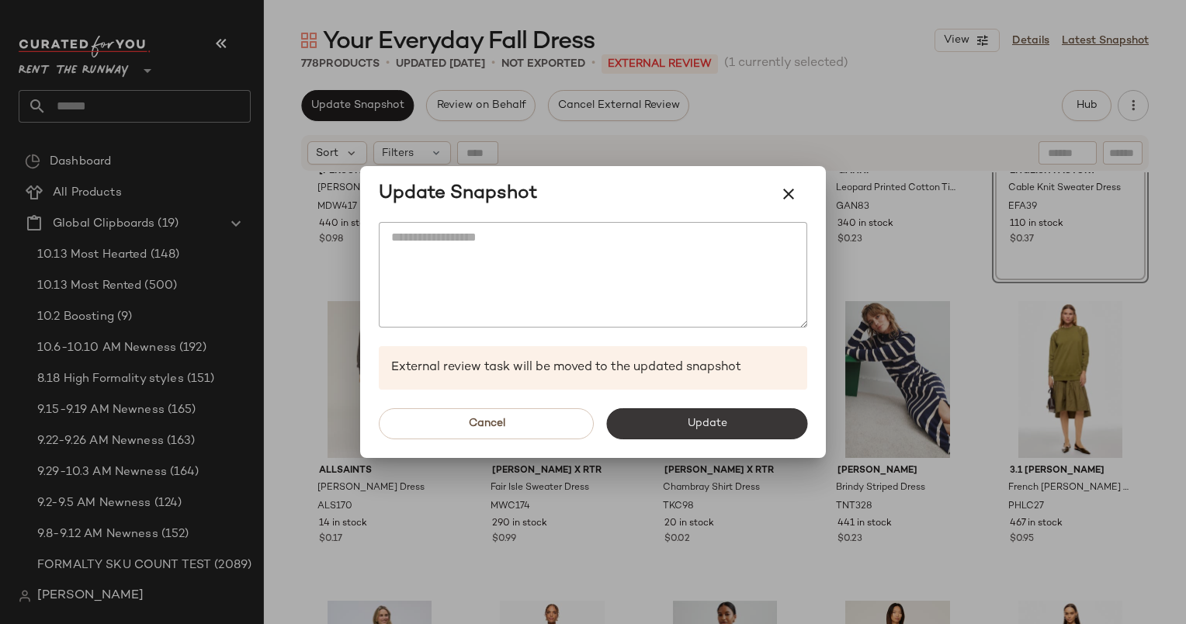
click at [703, 430] on span "Update" at bounding box center [706, 424] width 40 height 12
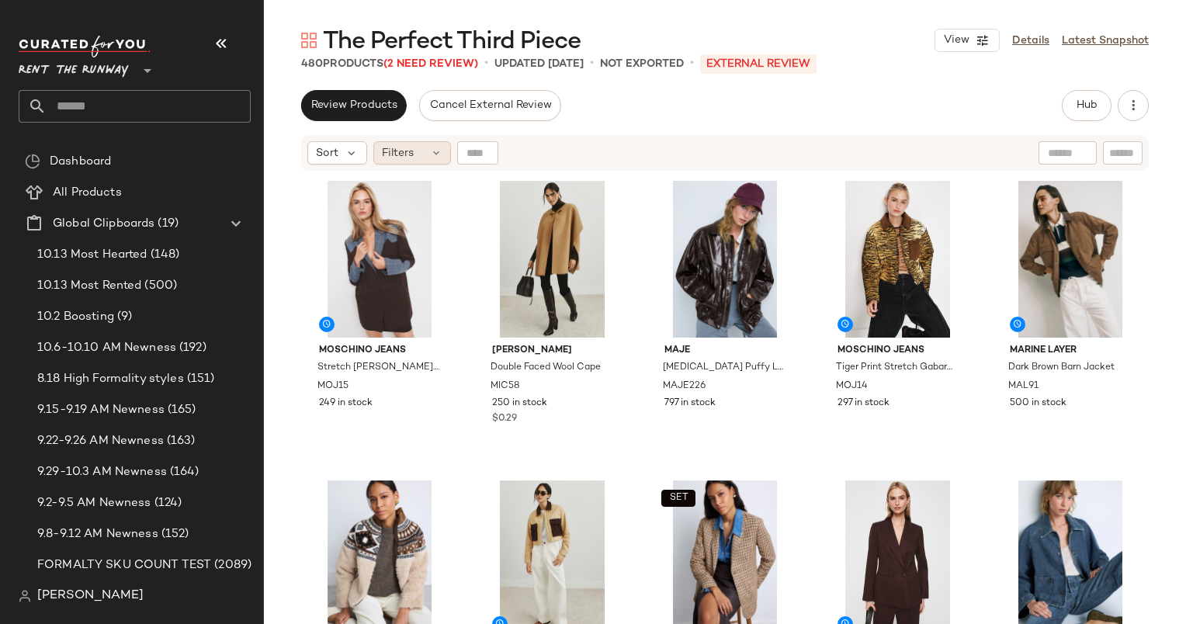
click at [417, 153] on div "Filters" at bounding box center [412, 152] width 78 height 23
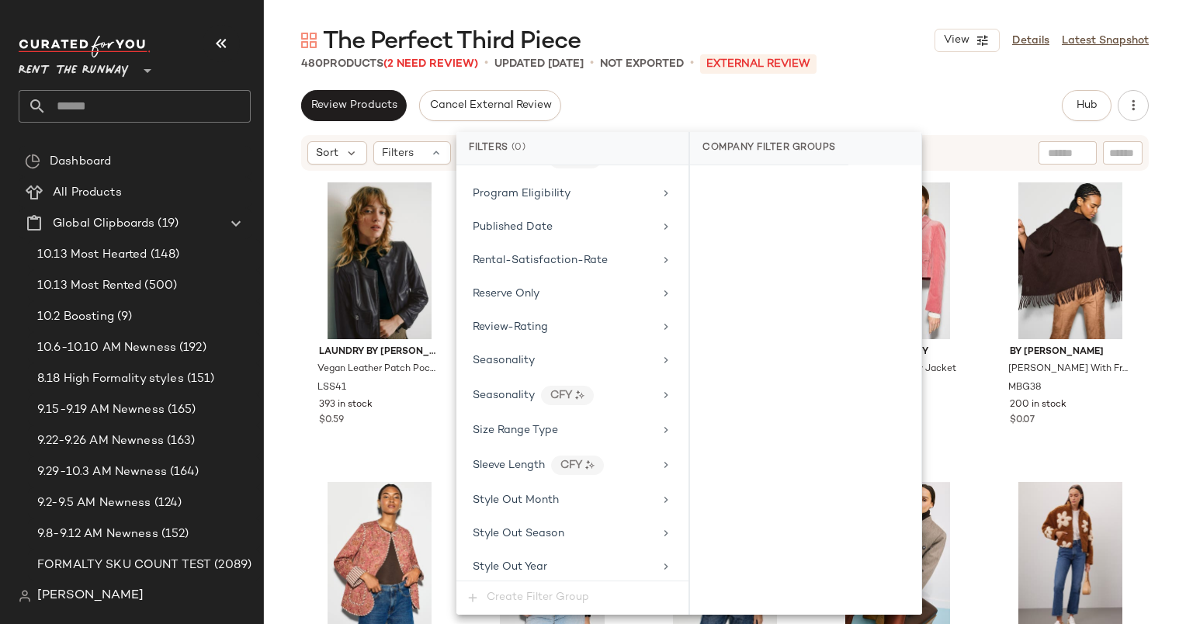
scroll to position [2088, 0]
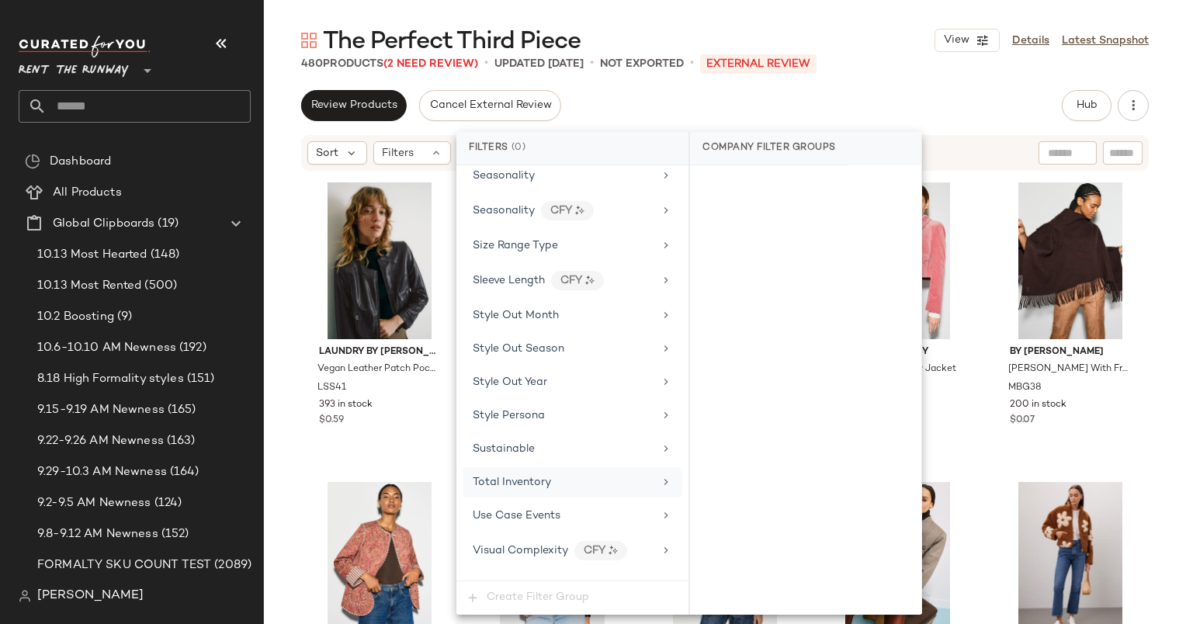
click at [519, 477] on span "Total Inventory" at bounding box center [512, 483] width 78 height 12
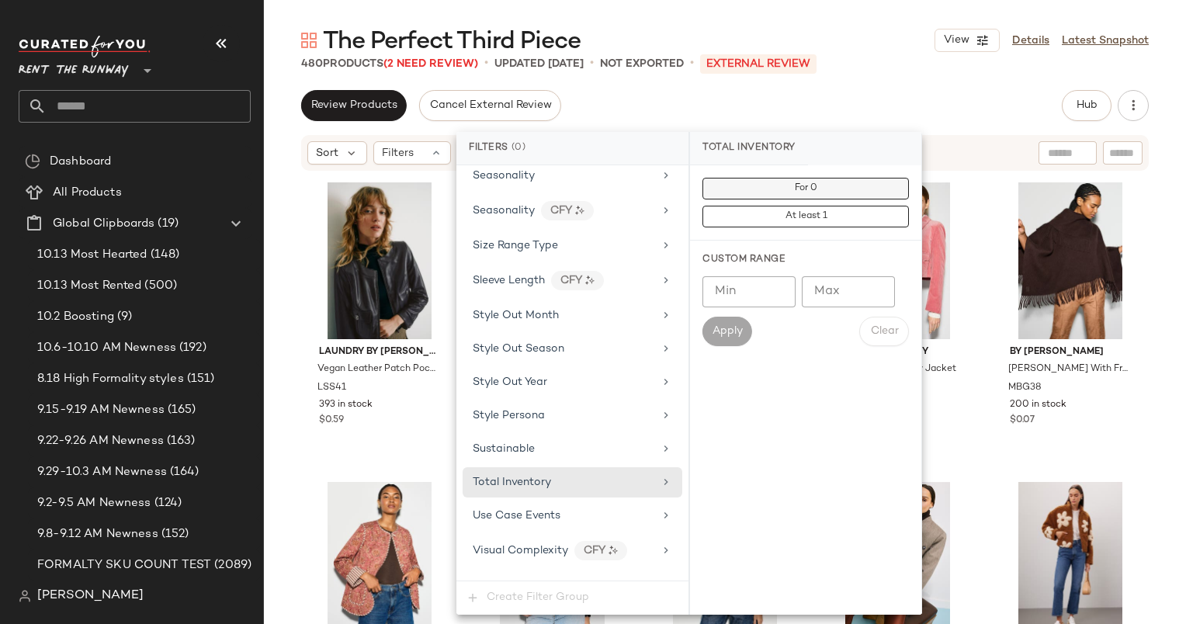
click at [853, 188] on button "For 0" at bounding box center [806, 189] width 207 height 22
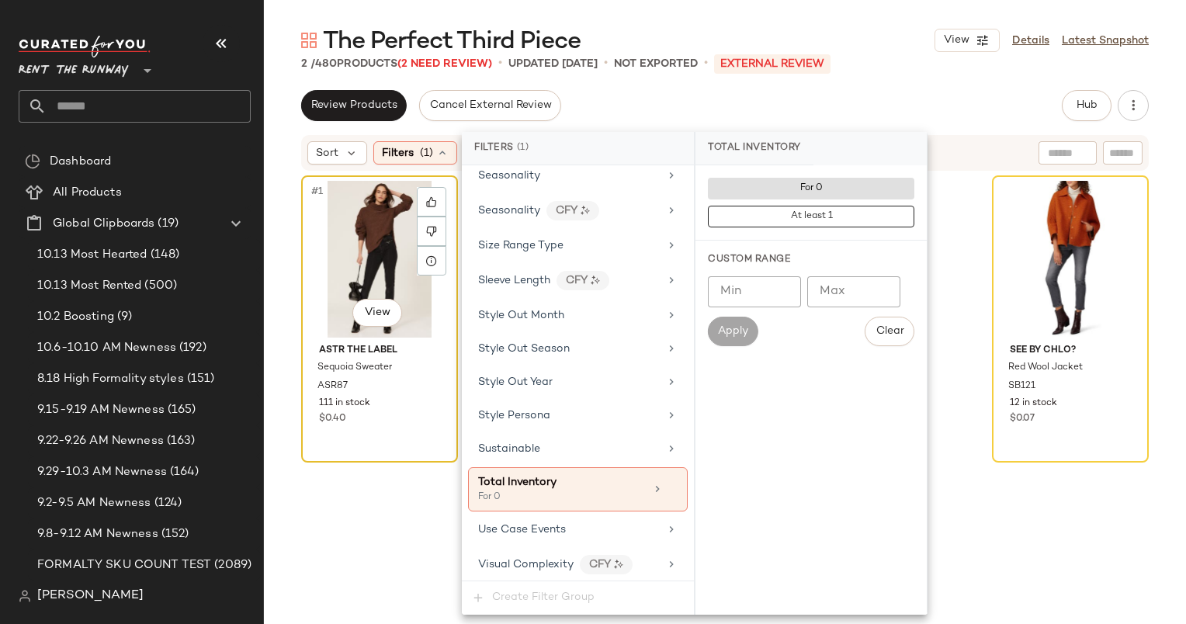
click at [347, 245] on div "#1 View" at bounding box center [380, 259] width 146 height 157
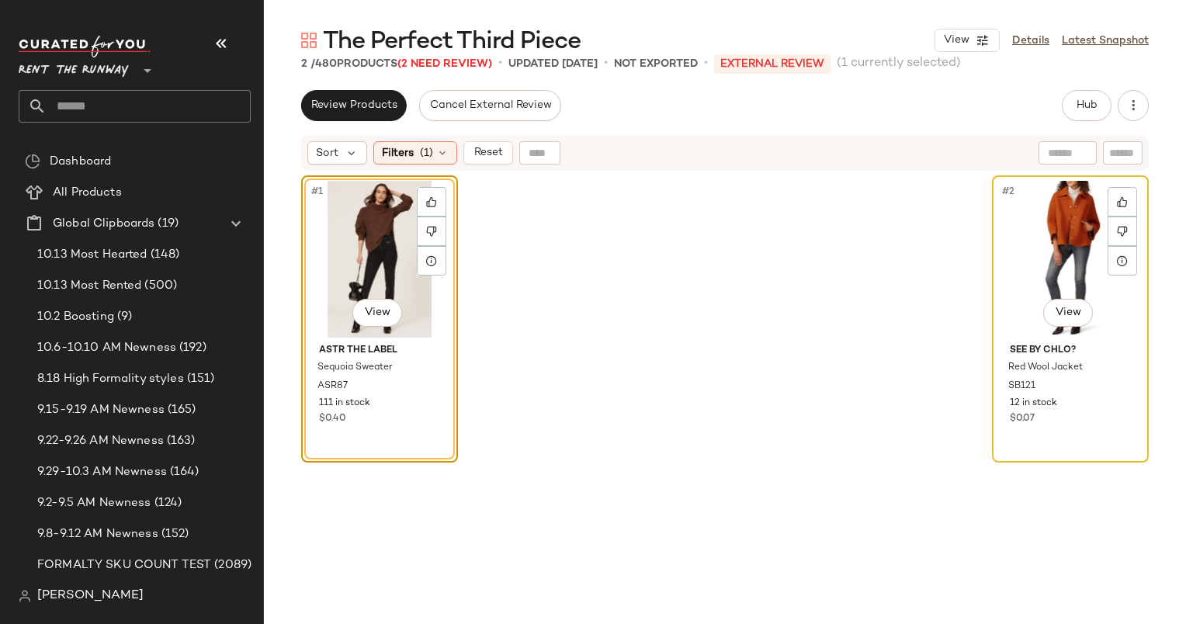
click at [1099, 184] on div "#2 View" at bounding box center [1071, 259] width 146 height 157
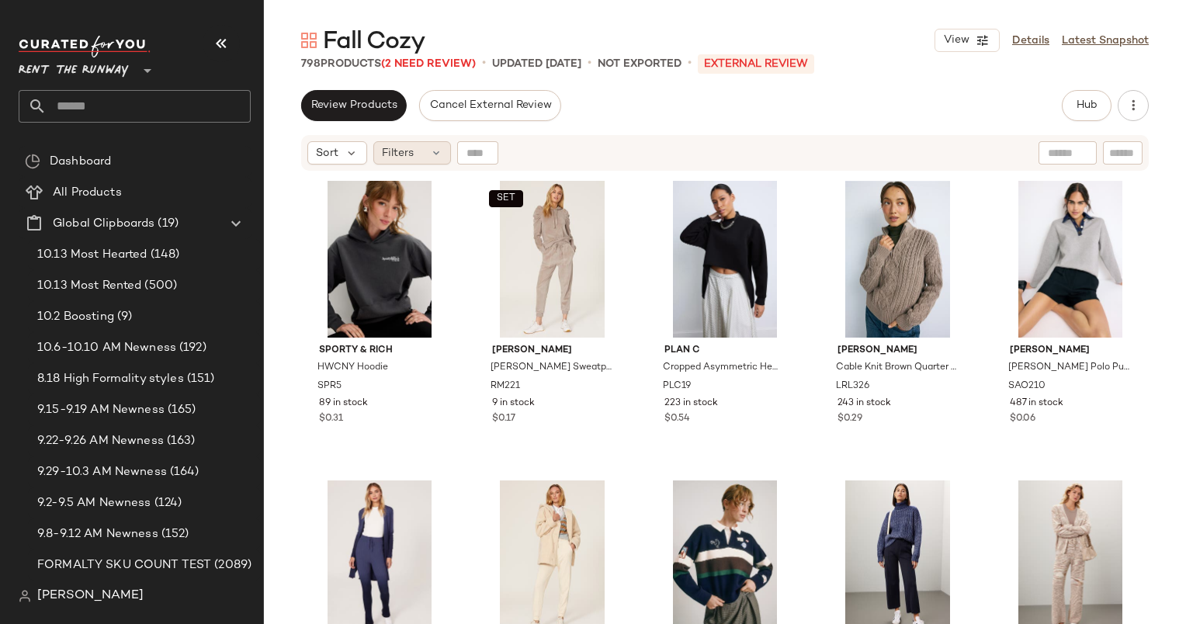
click at [408, 152] on span "Filters" at bounding box center [398, 153] width 32 height 16
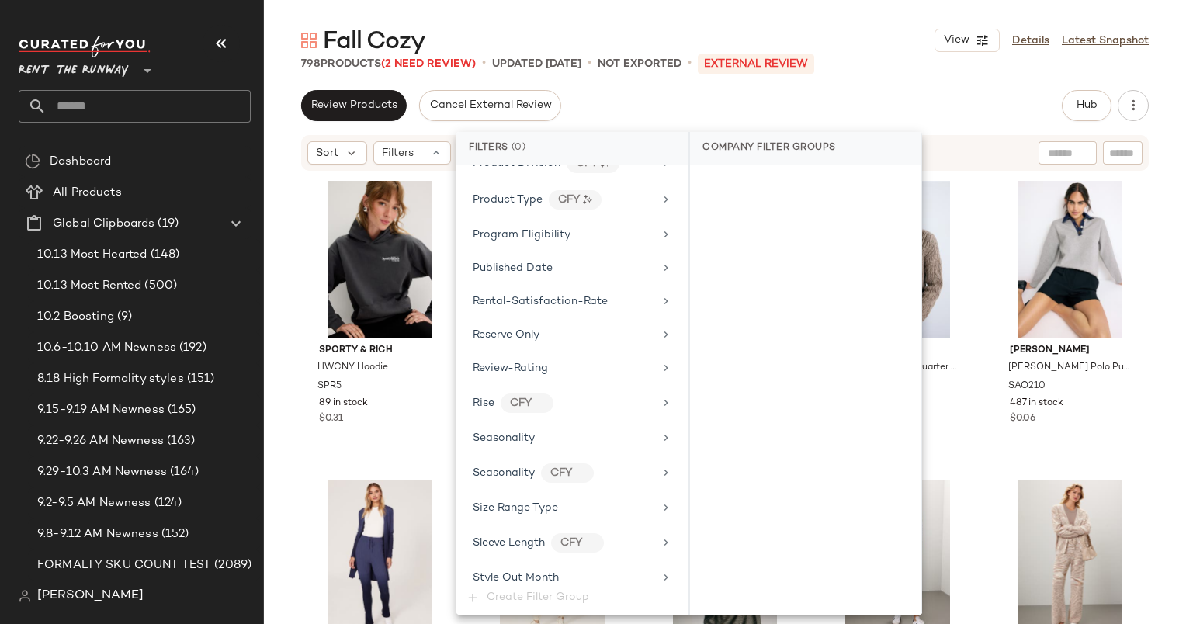
scroll to position [2224, 0]
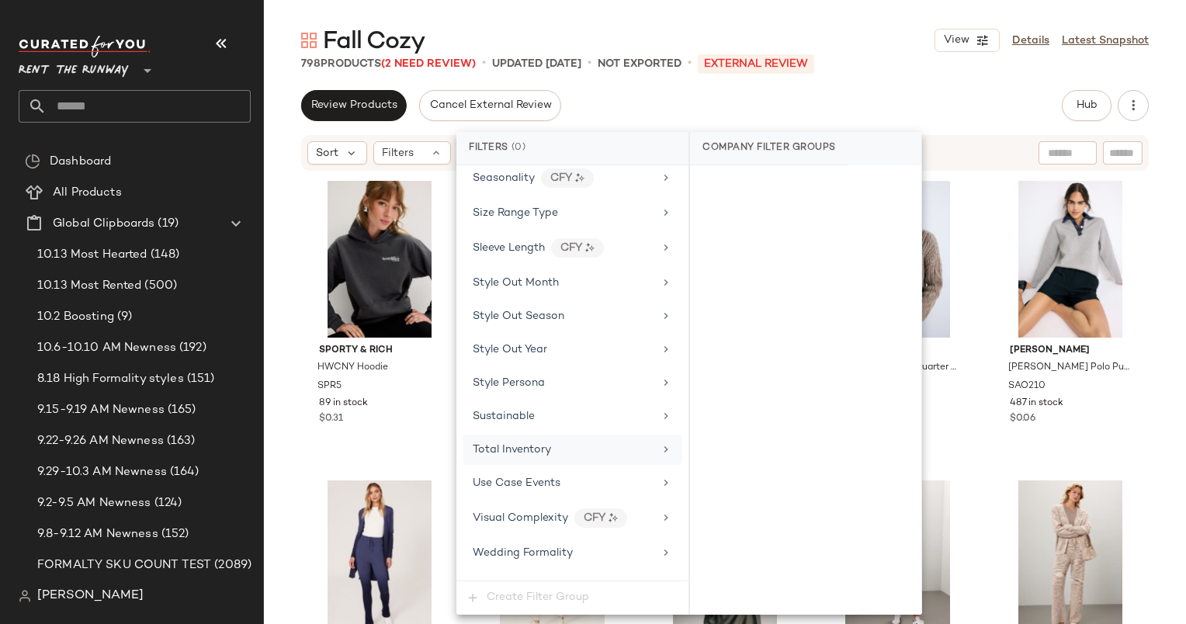
click at [540, 444] on span "Total Inventory" at bounding box center [512, 450] width 78 height 12
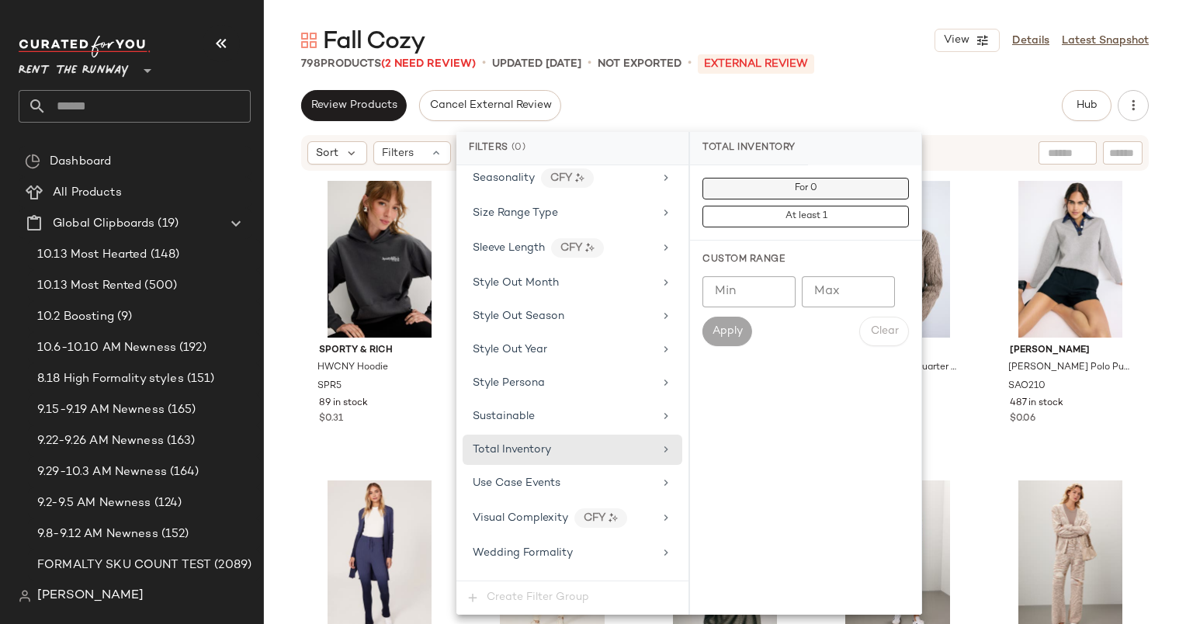
click at [825, 189] on button "For 0" at bounding box center [806, 189] width 207 height 22
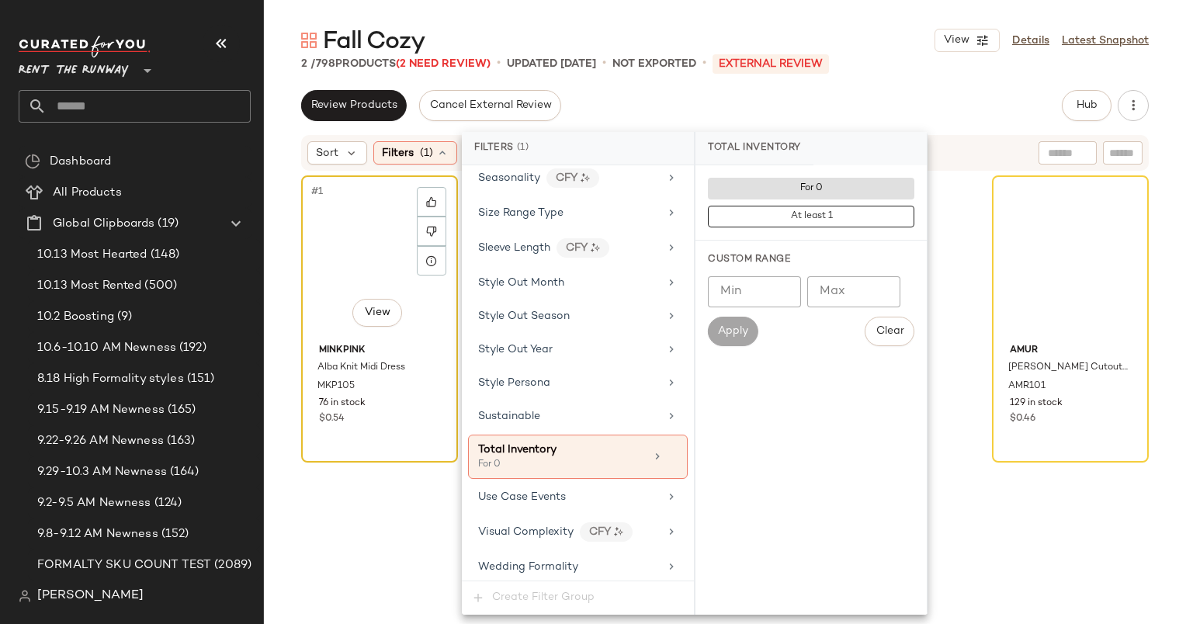
click at [387, 230] on div "#1 View" at bounding box center [380, 259] width 146 height 157
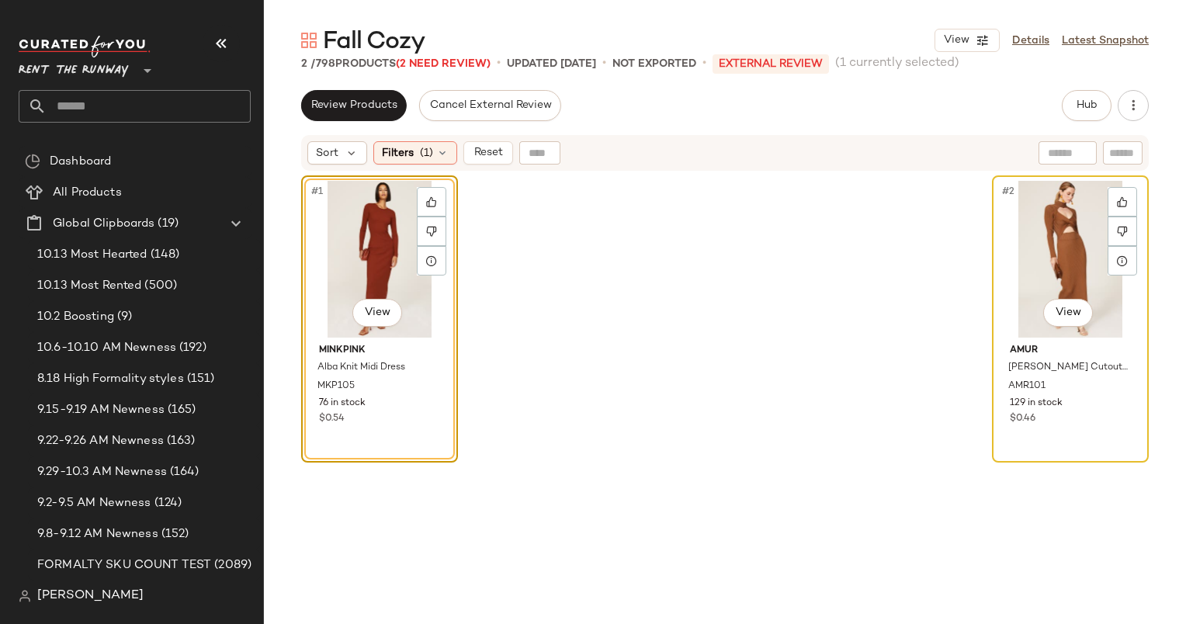
click at [1054, 261] on div "#2 View" at bounding box center [1071, 259] width 146 height 157
